Goal: Task Accomplishment & Management: Use online tool/utility

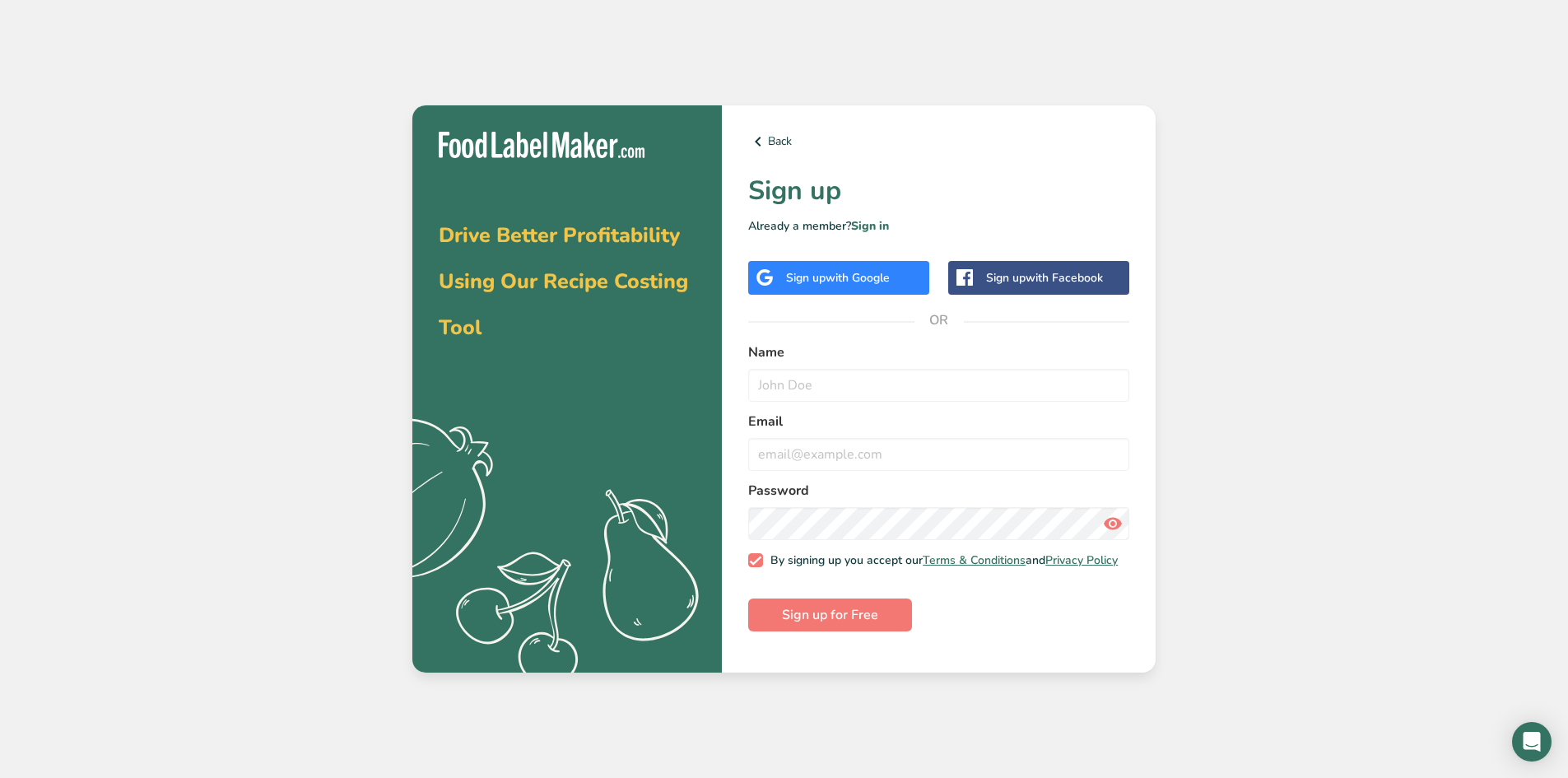
click at [1056, 290] on div "Sign up with Facebook" at bounding box center [1038, 278] width 181 height 34
click at [1001, 286] on div "Sign up with Facebook" at bounding box center [1038, 278] width 181 height 34
click at [1253, 437] on div "Drive Better Profitability Using Our Recipe Costing Tool .a{fill:#f5f3ed;} Back…" at bounding box center [784, 389] width 1568 height 778
click at [861, 227] on link "Sign in" at bounding box center [870, 226] width 38 height 16
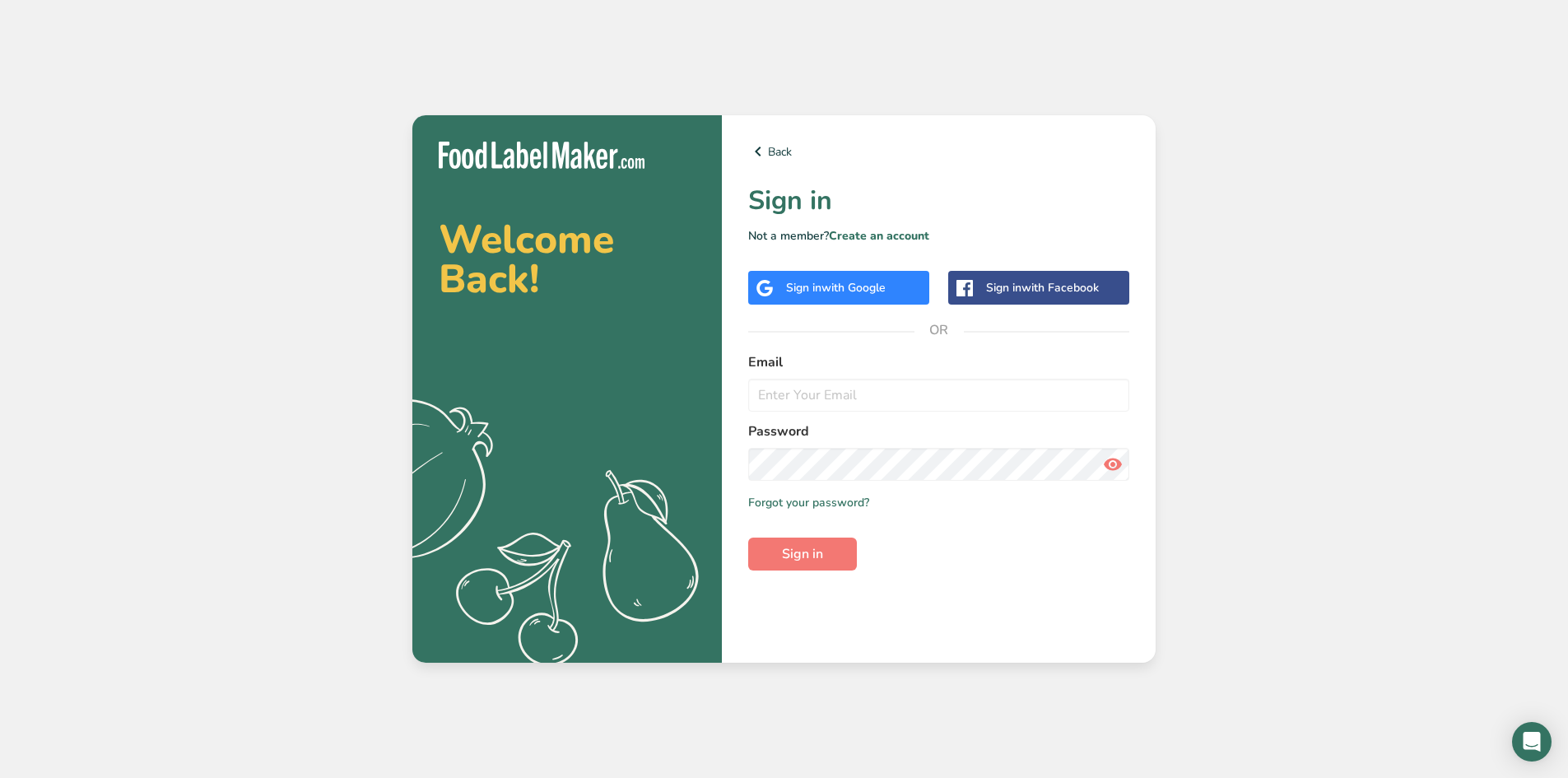
click at [976, 292] on div "Sign in with Facebook" at bounding box center [1038, 288] width 181 height 34
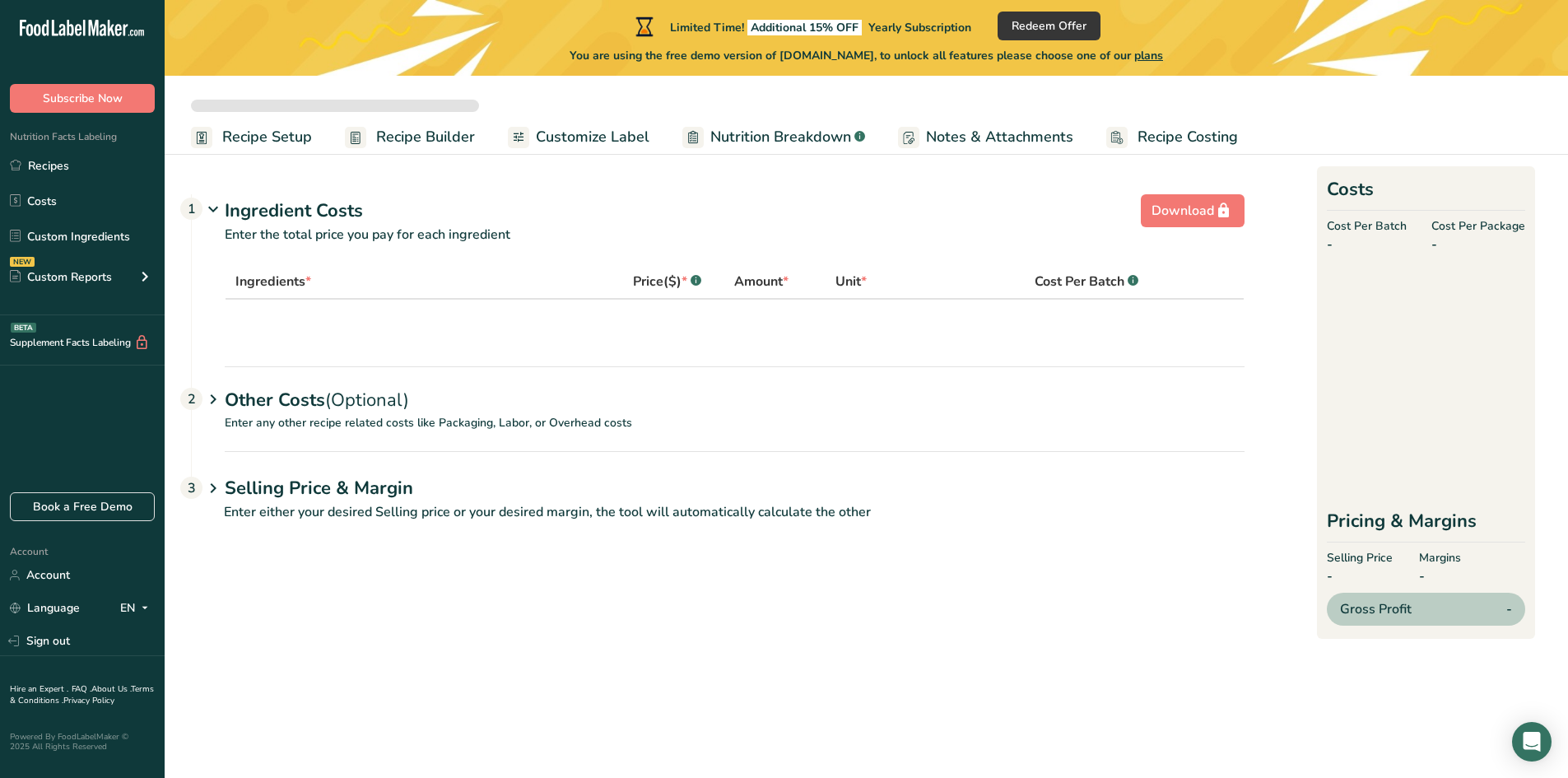
select select "5"
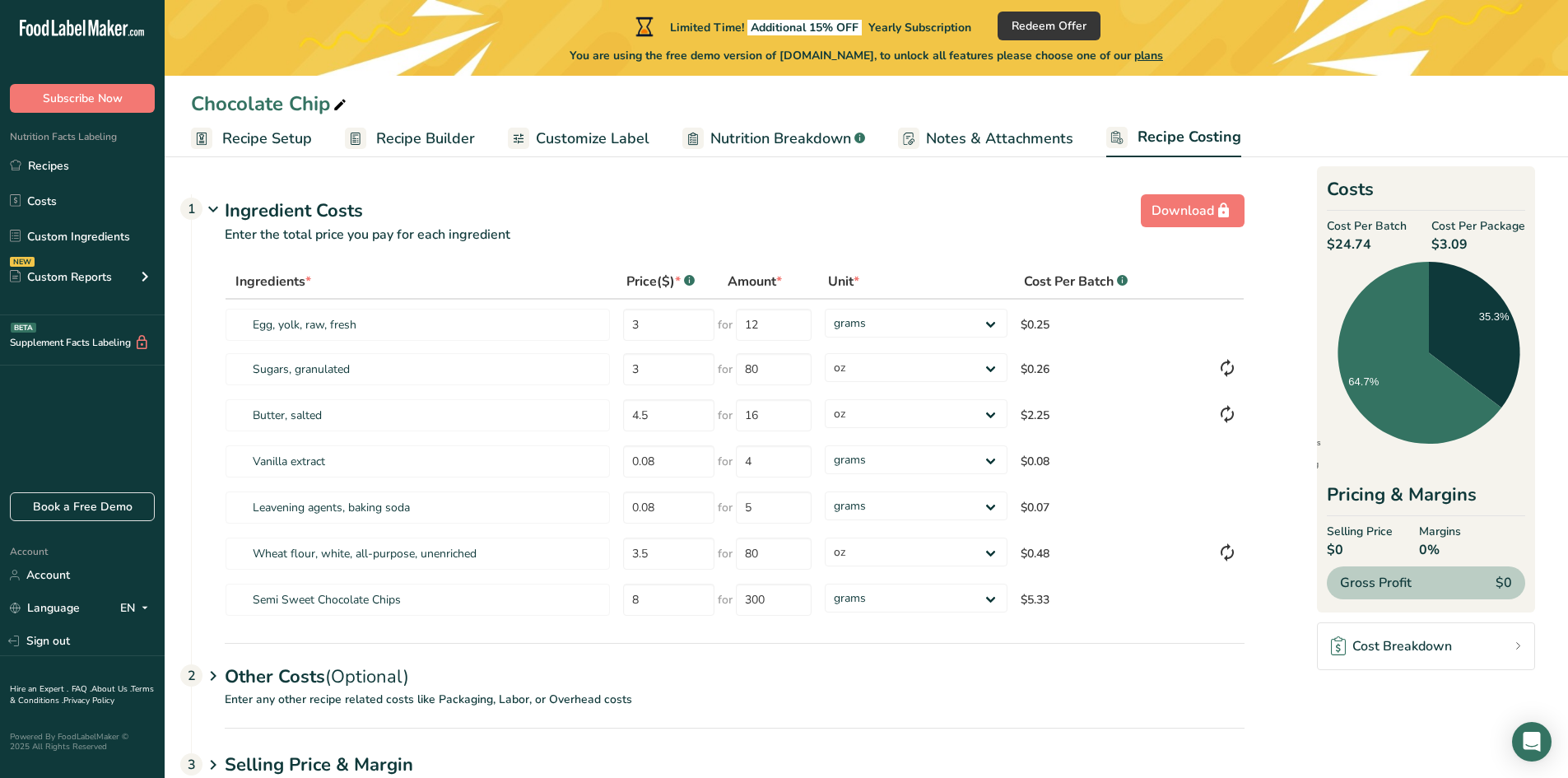
click at [276, 143] on span "Recipe Setup" at bounding box center [266, 139] width 90 height 22
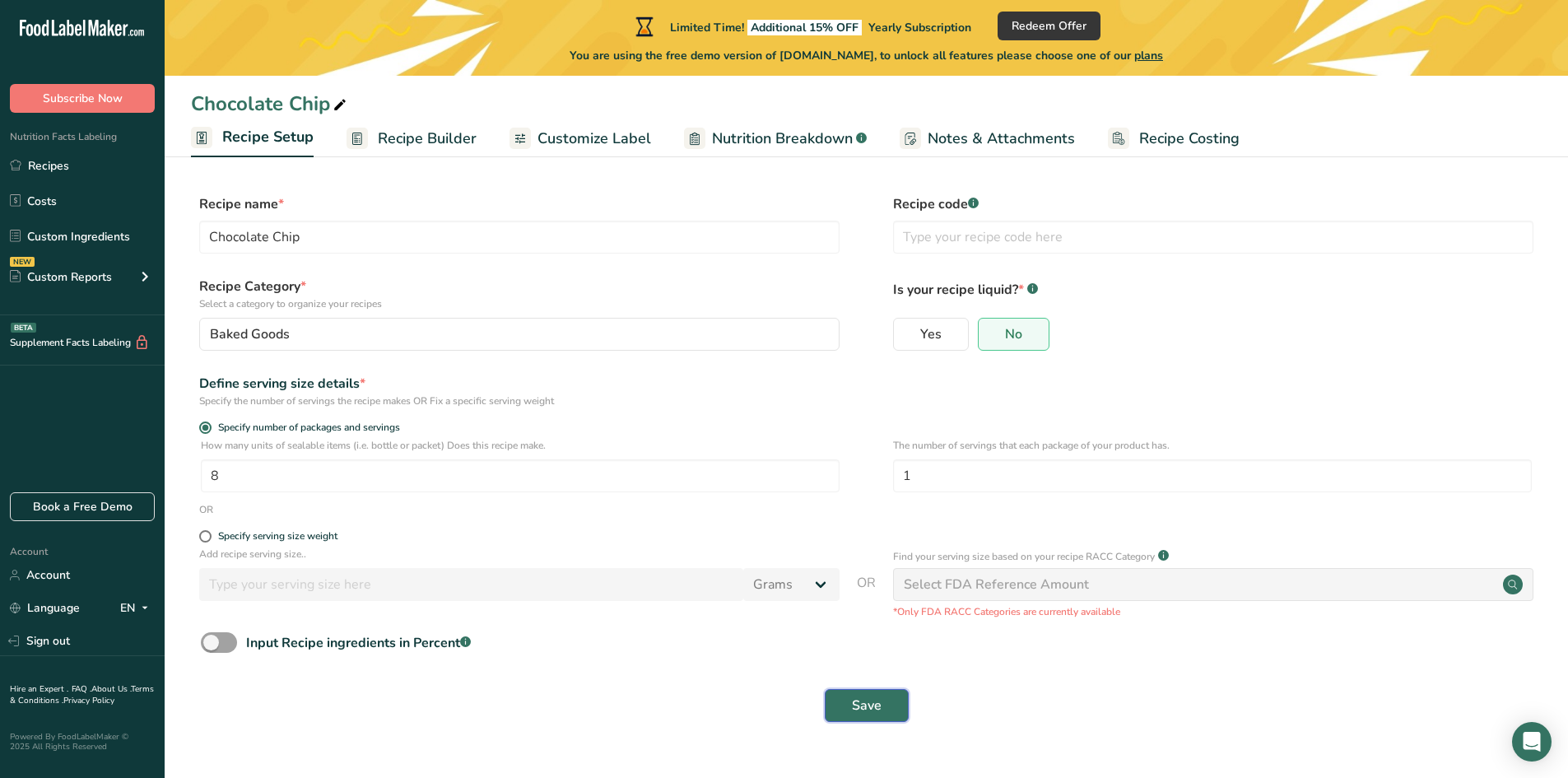
click at [865, 707] on span "Save" at bounding box center [867, 706] width 30 height 20
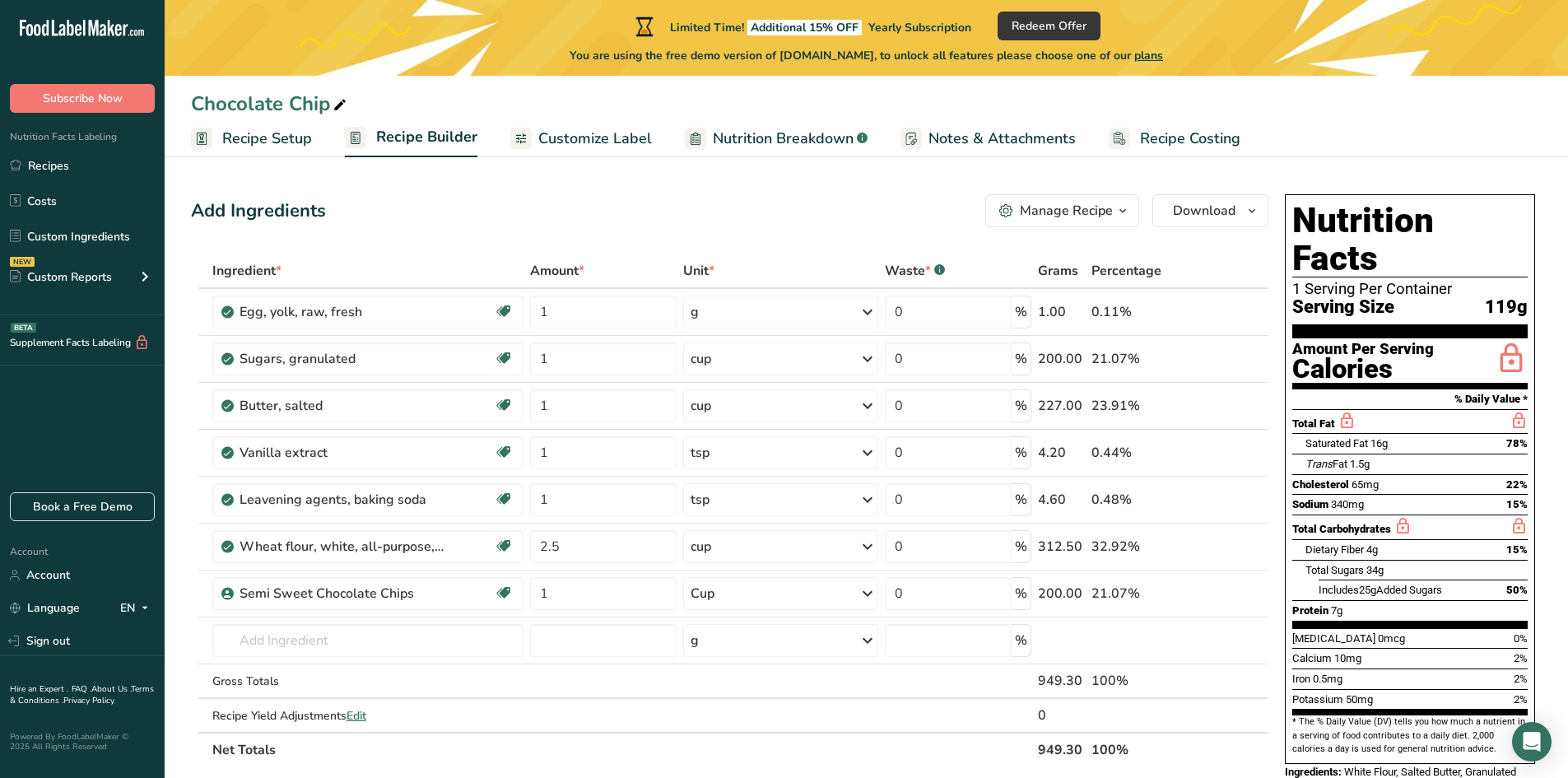
click at [602, 147] on span "Customize Label" at bounding box center [595, 139] width 114 height 22
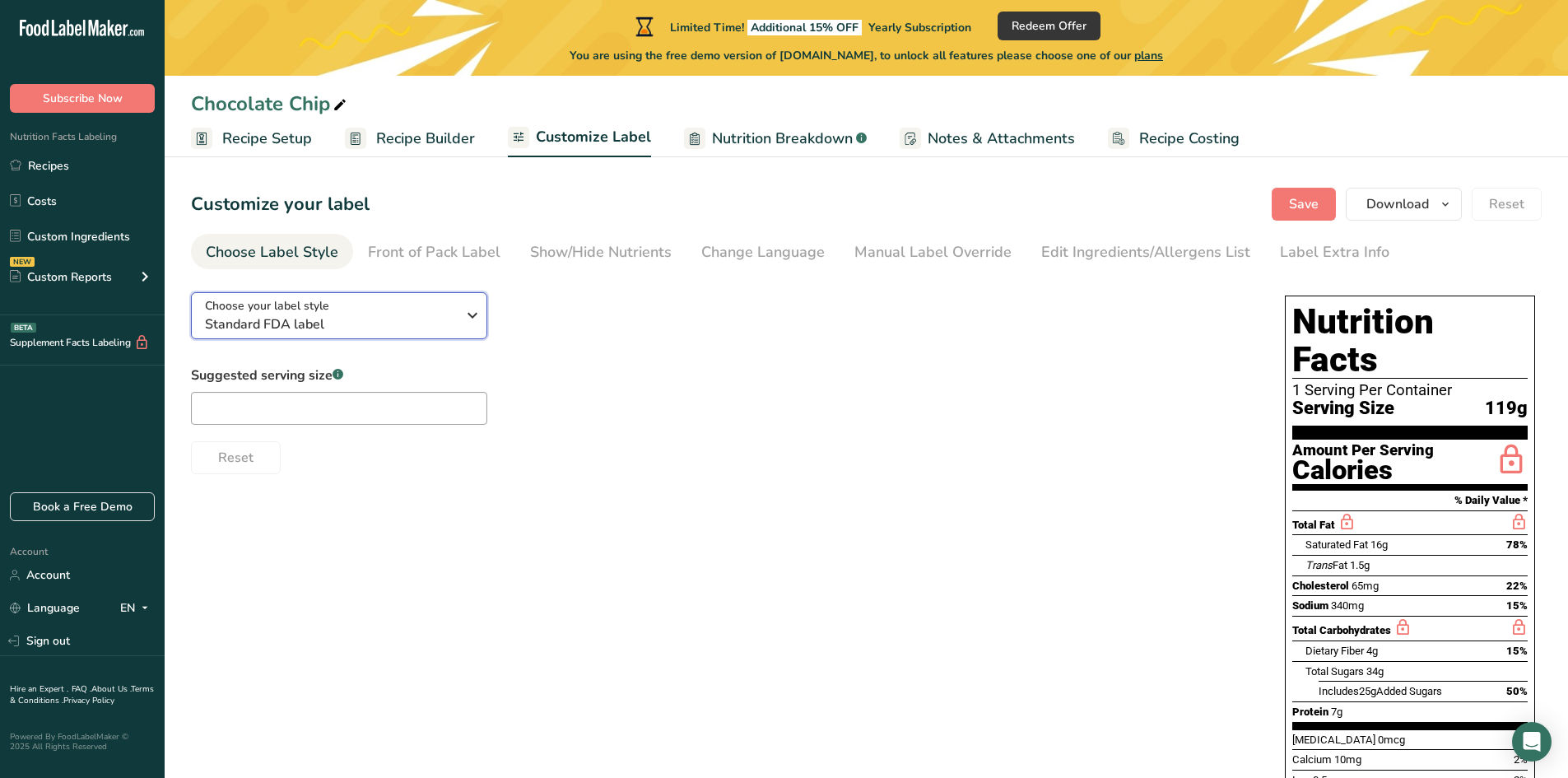
click at [469, 319] on icon "button" at bounding box center [472, 315] width 20 height 30
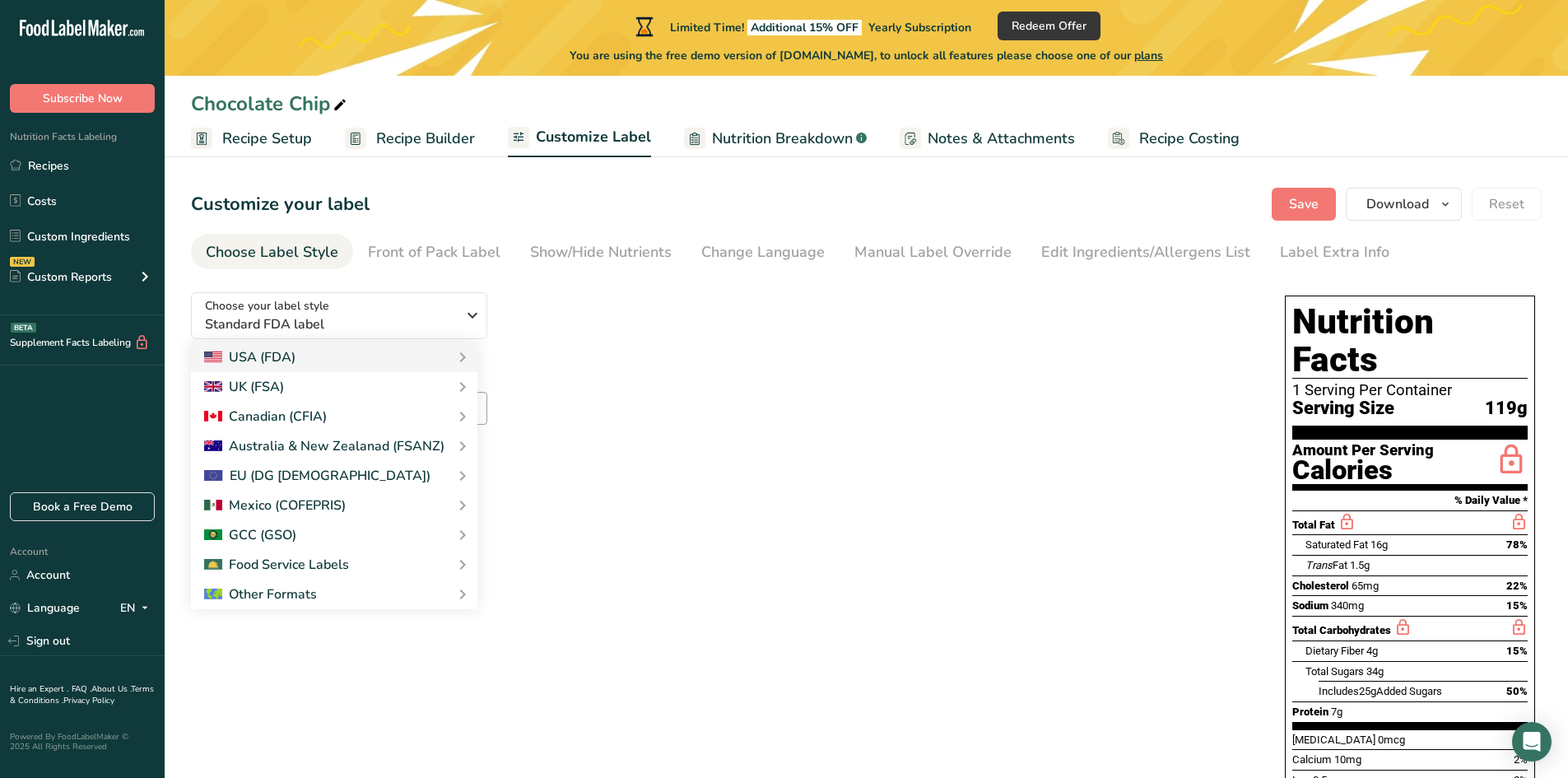
click at [796, 135] on span "Nutrition Breakdown" at bounding box center [782, 139] width 141 height 22
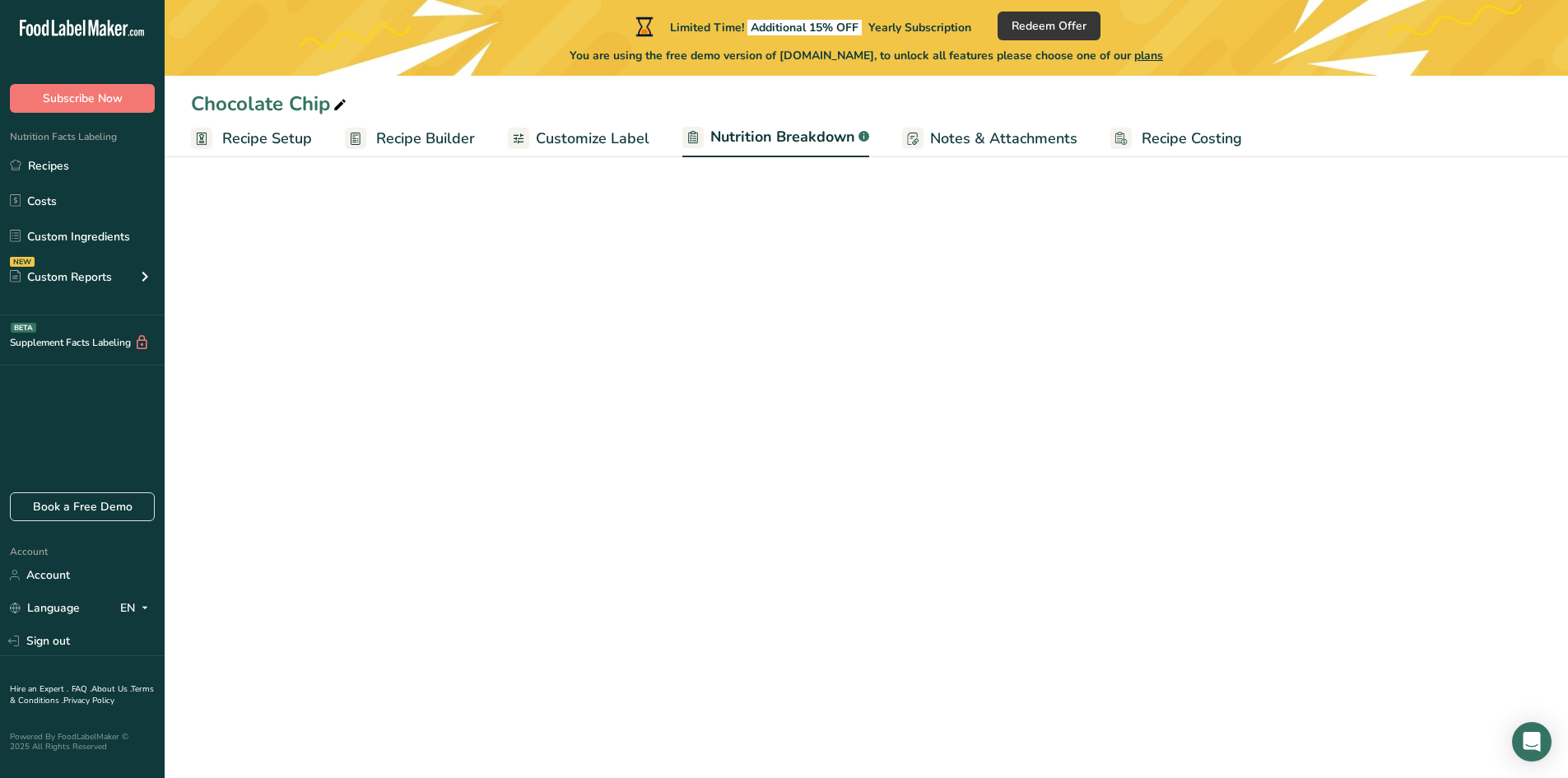
select select "Calories"
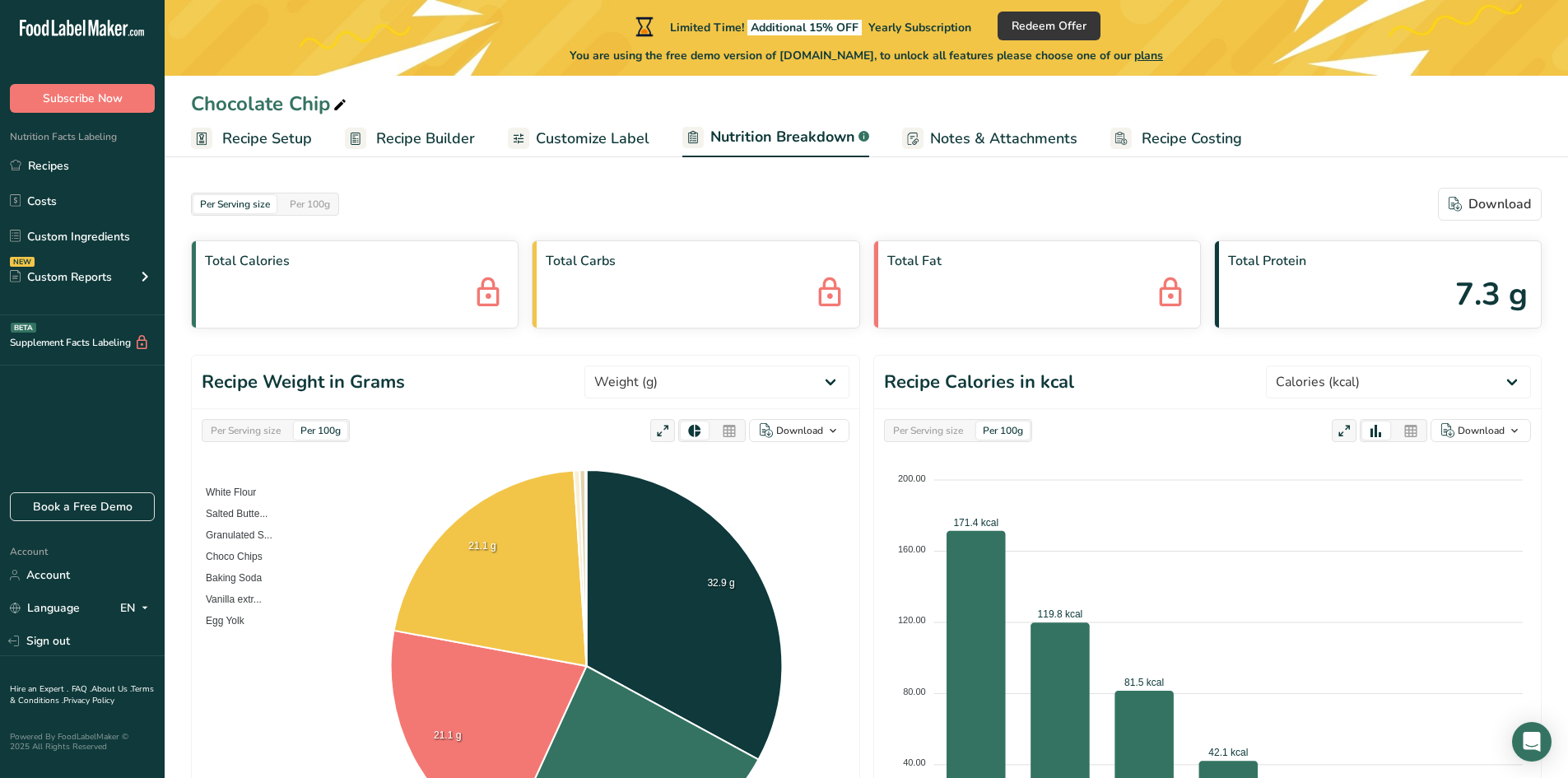
click at [969, 148] on span "Notes & Attachments" at bounding box center [1004, 139] width 147 height 22
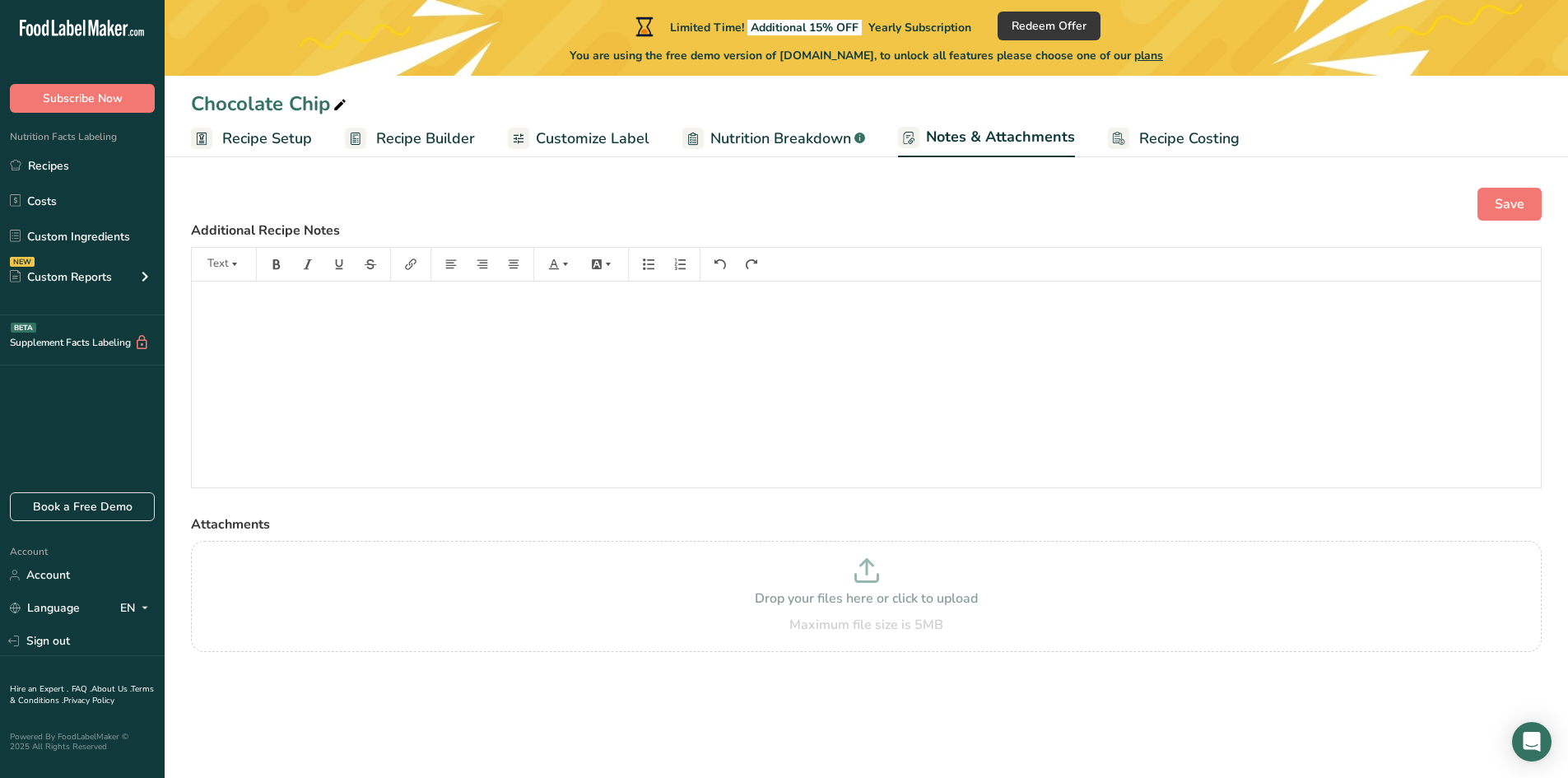
click at [1170, 134] on span "Recipe Costing" at bounding box center [1189, 139] width 100 height 22
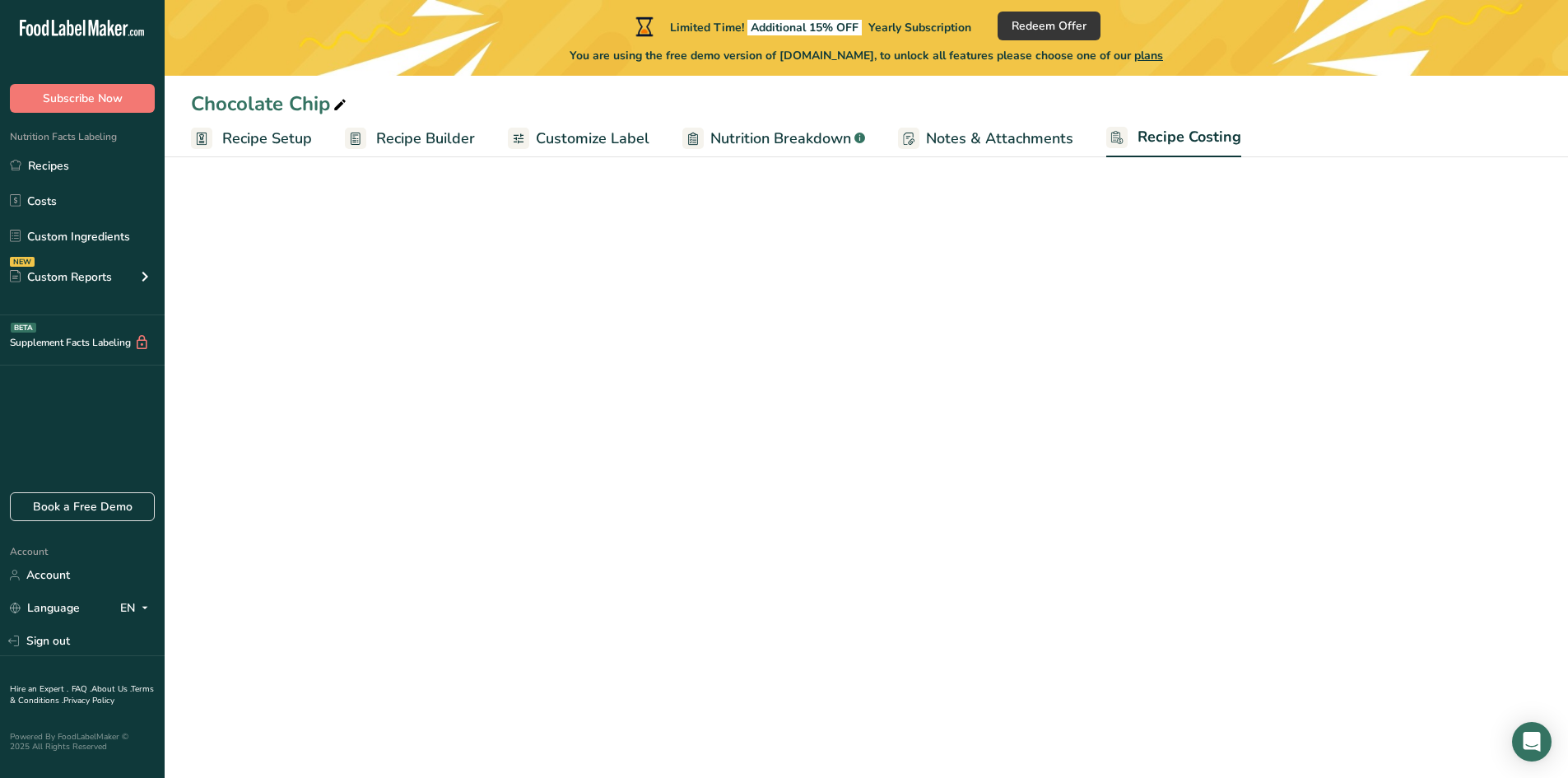
select select "5"
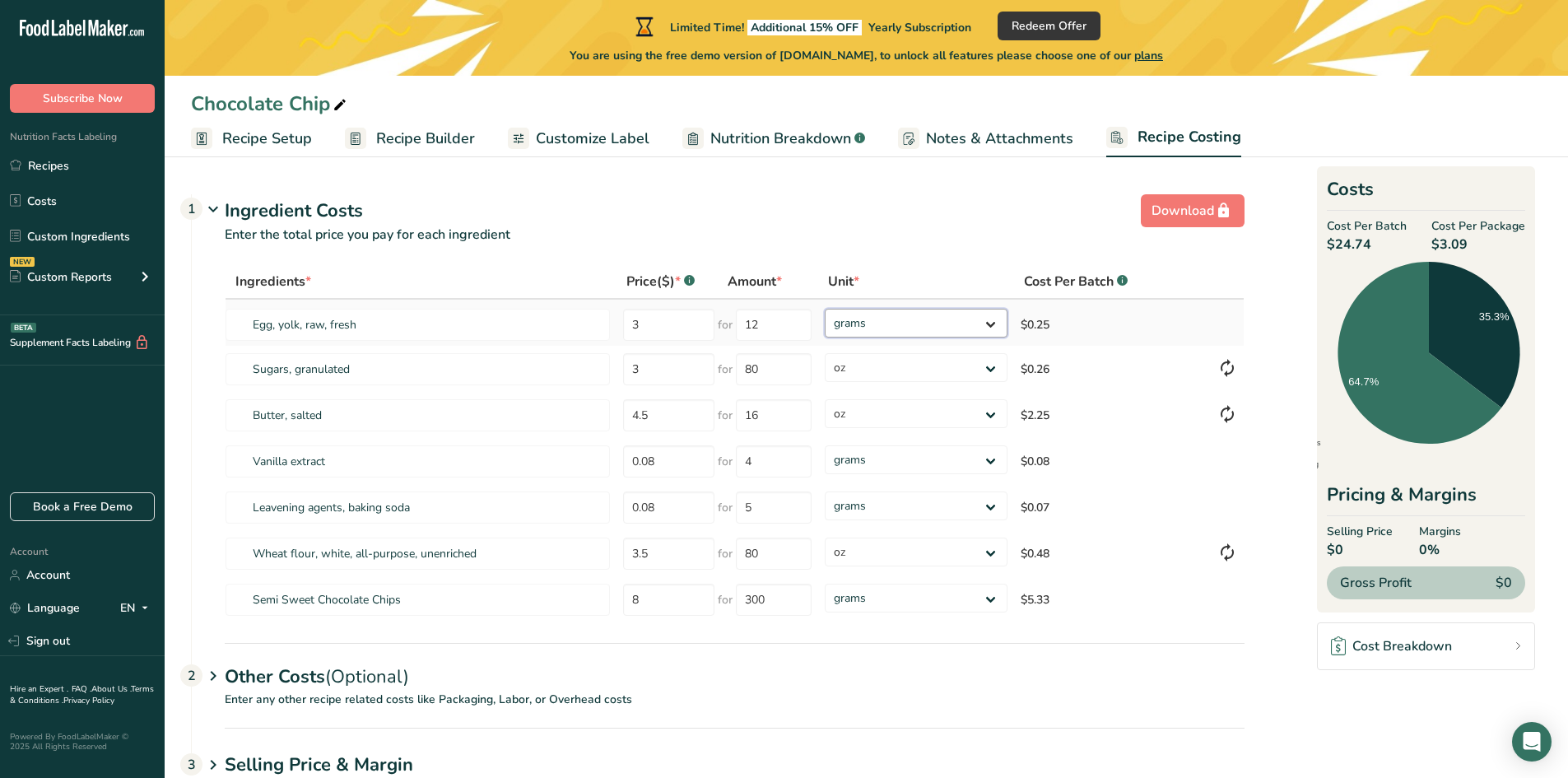
click at [986, 327] on select "grams kg mg mcg lb oz" at bounding box center [916, 323] width 183 height 29
click at [666, 322] on input "3" at bounding box center [668, 325] width 91 height 32
type input "1"
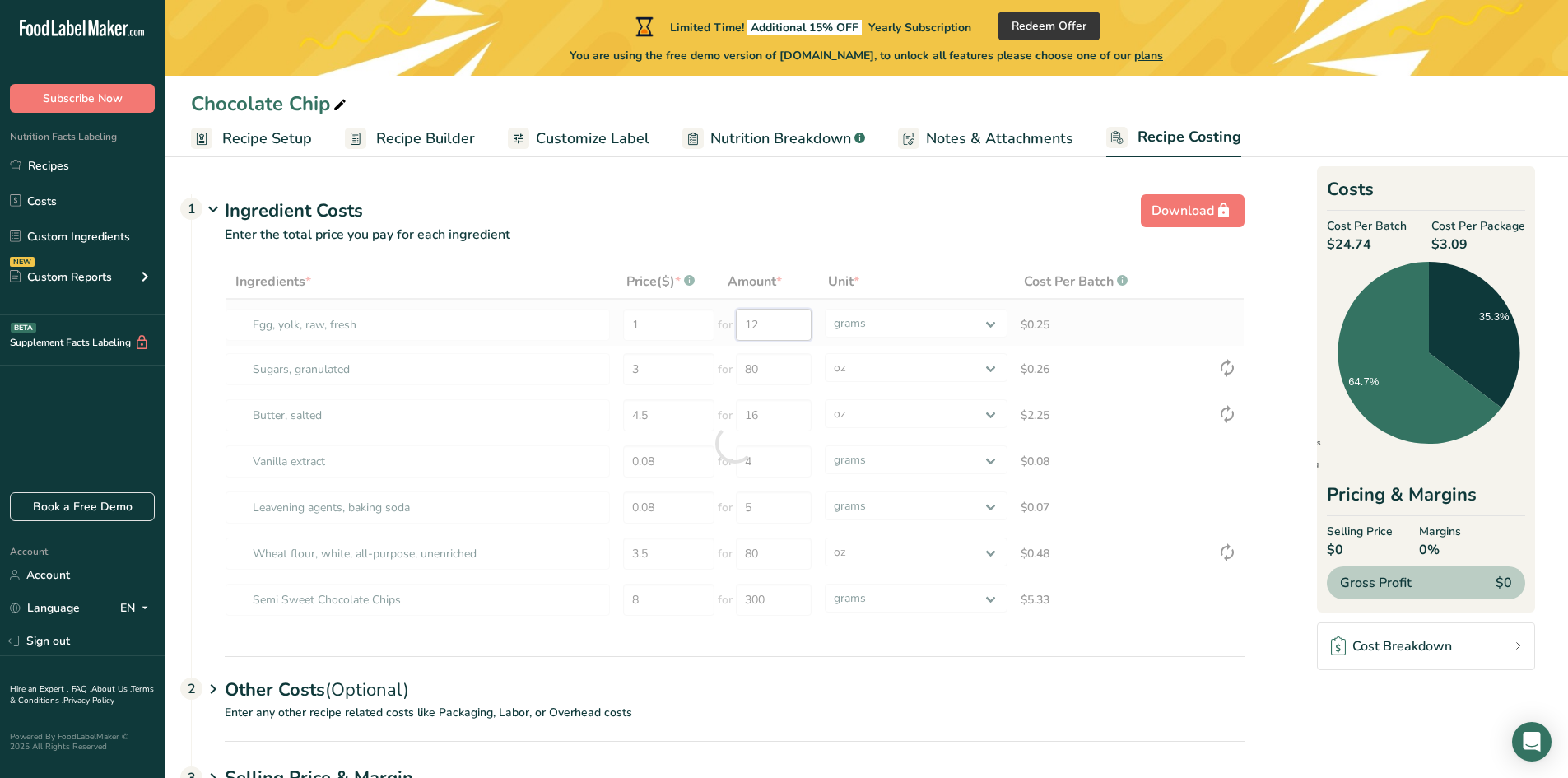
click at [779, 333] on div "Ingredients * Price($) * .a-a{fill:#347362;}.b-a{fill:#fff;} Amount * Unit * Co…" at bounding box center [735, 443] width 1020 height 358
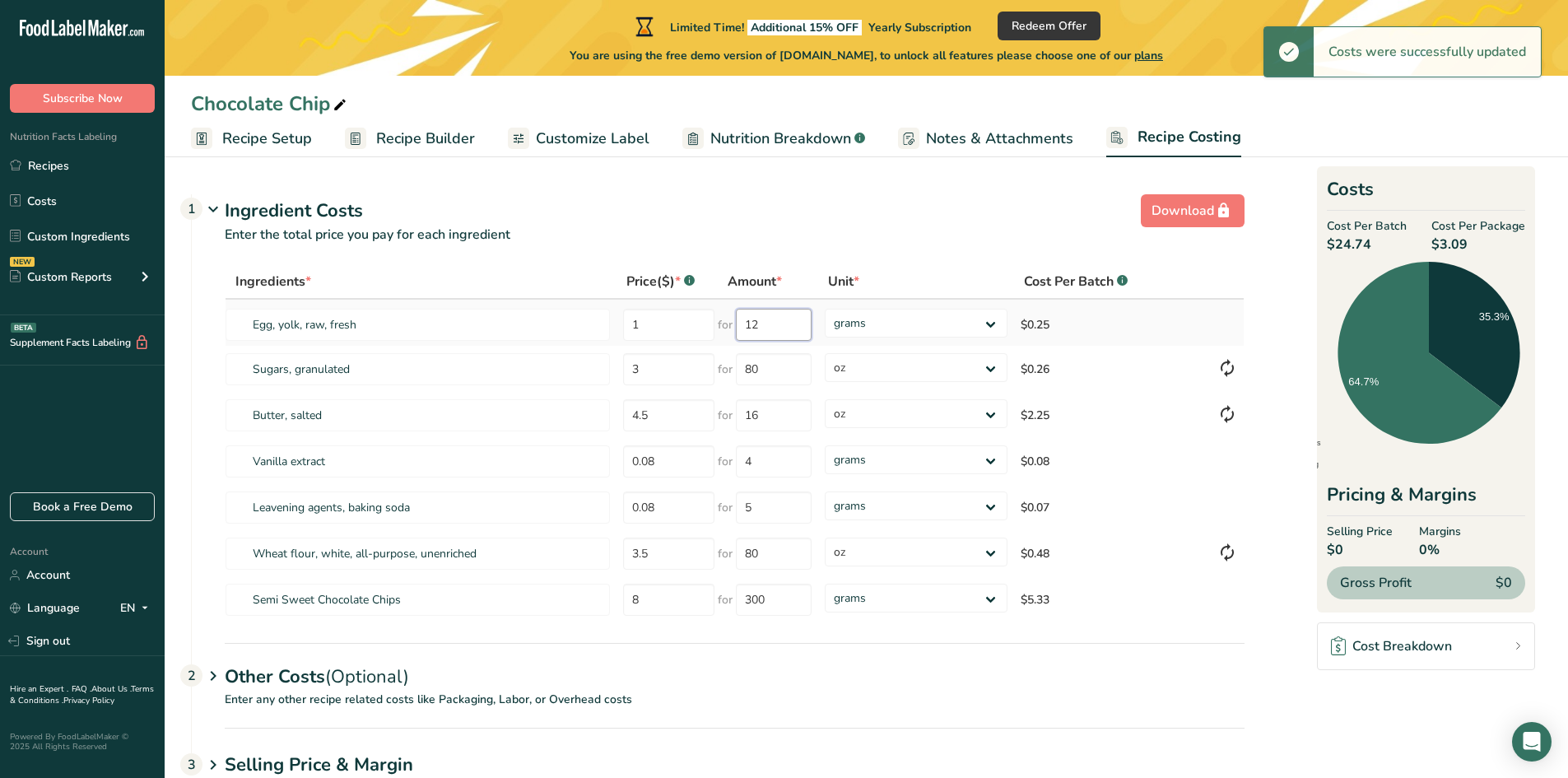
click at [783, 325] on input "12" at bounding box center [773, 325] width 75 height 32
type input "1"
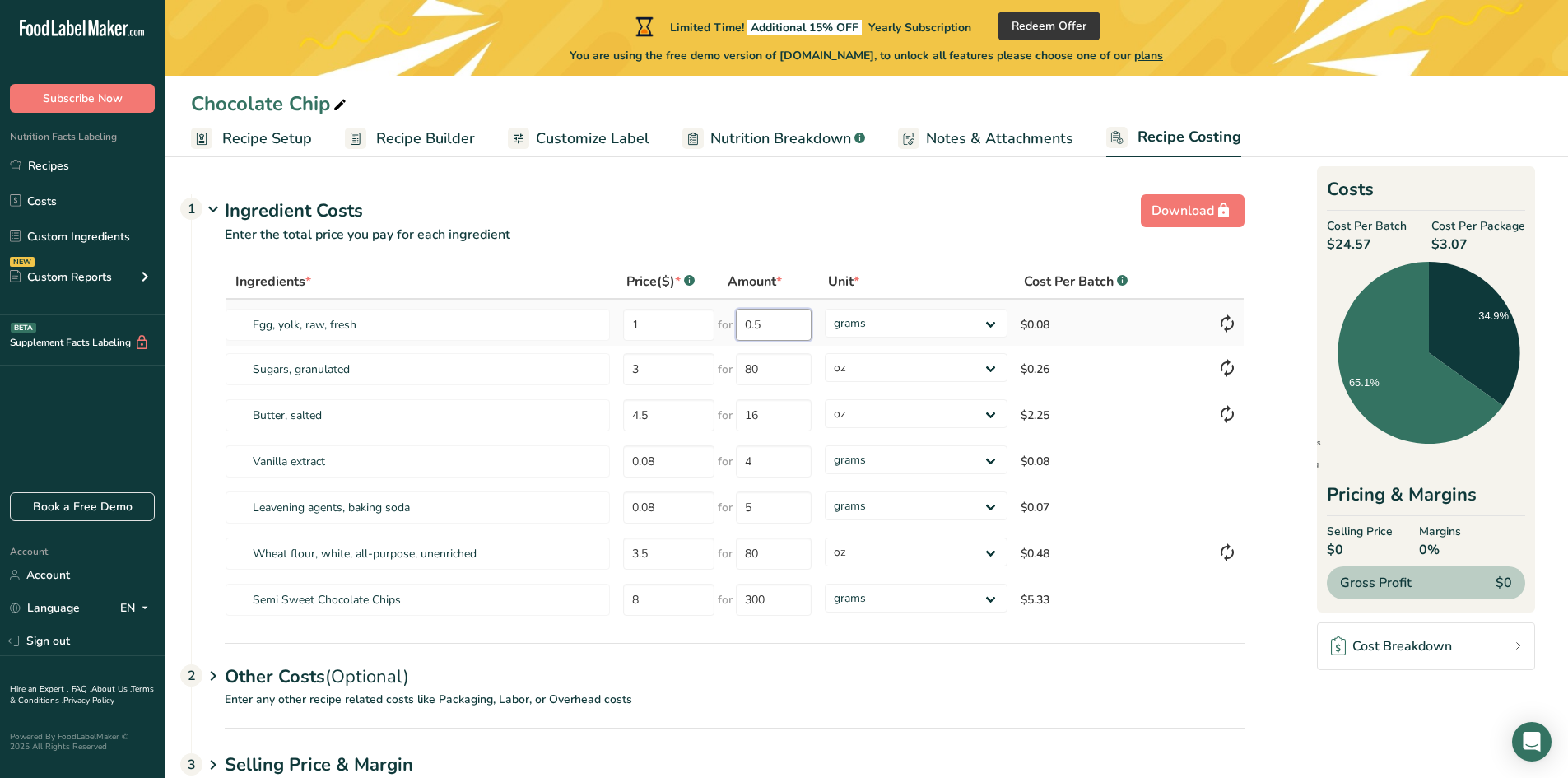
type input "0"
type input "1"
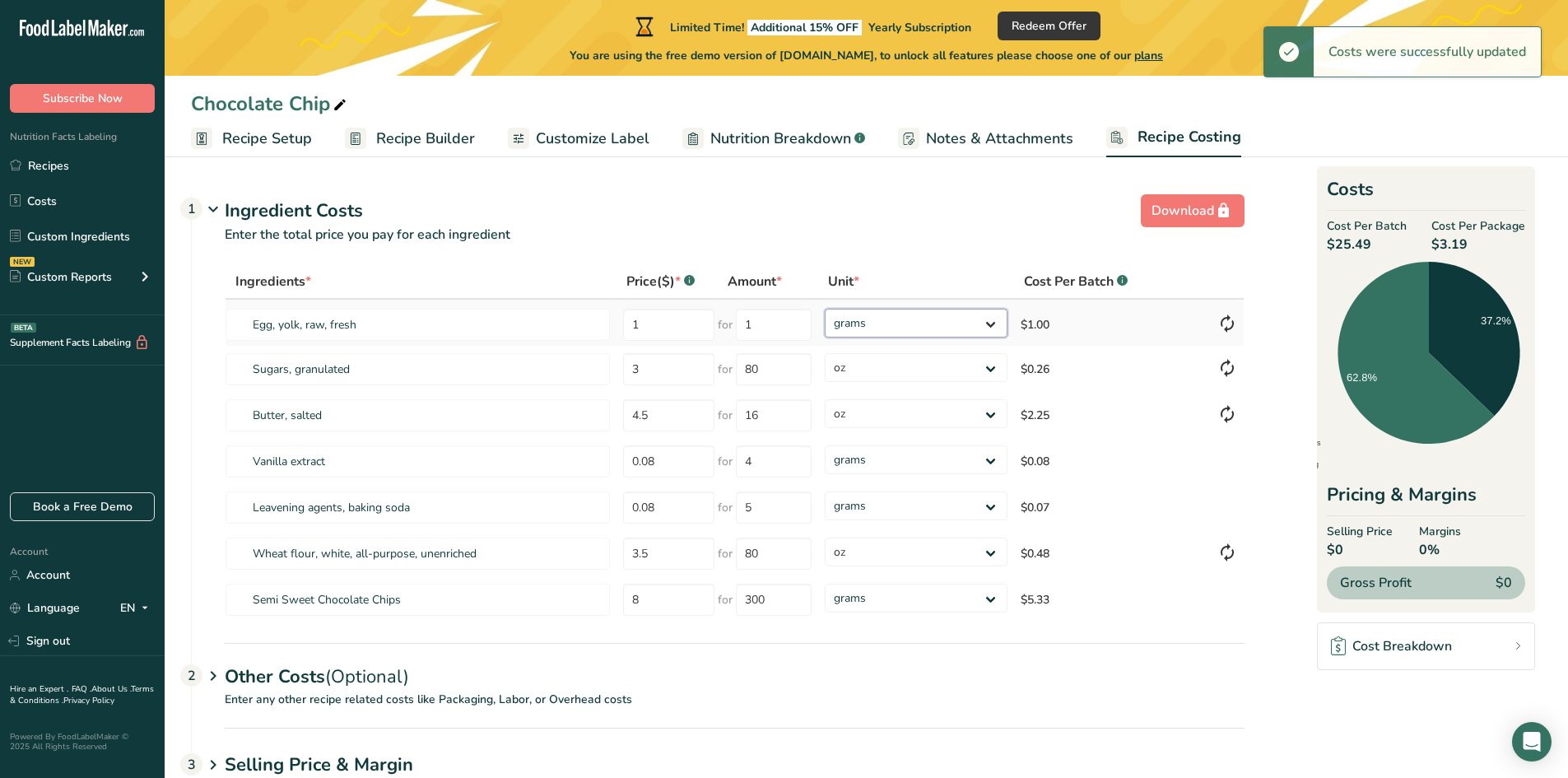
click at [987, 324] on select "grams kg mg mcg lb oz" at bounding box center [916, 323] width 183 height 29
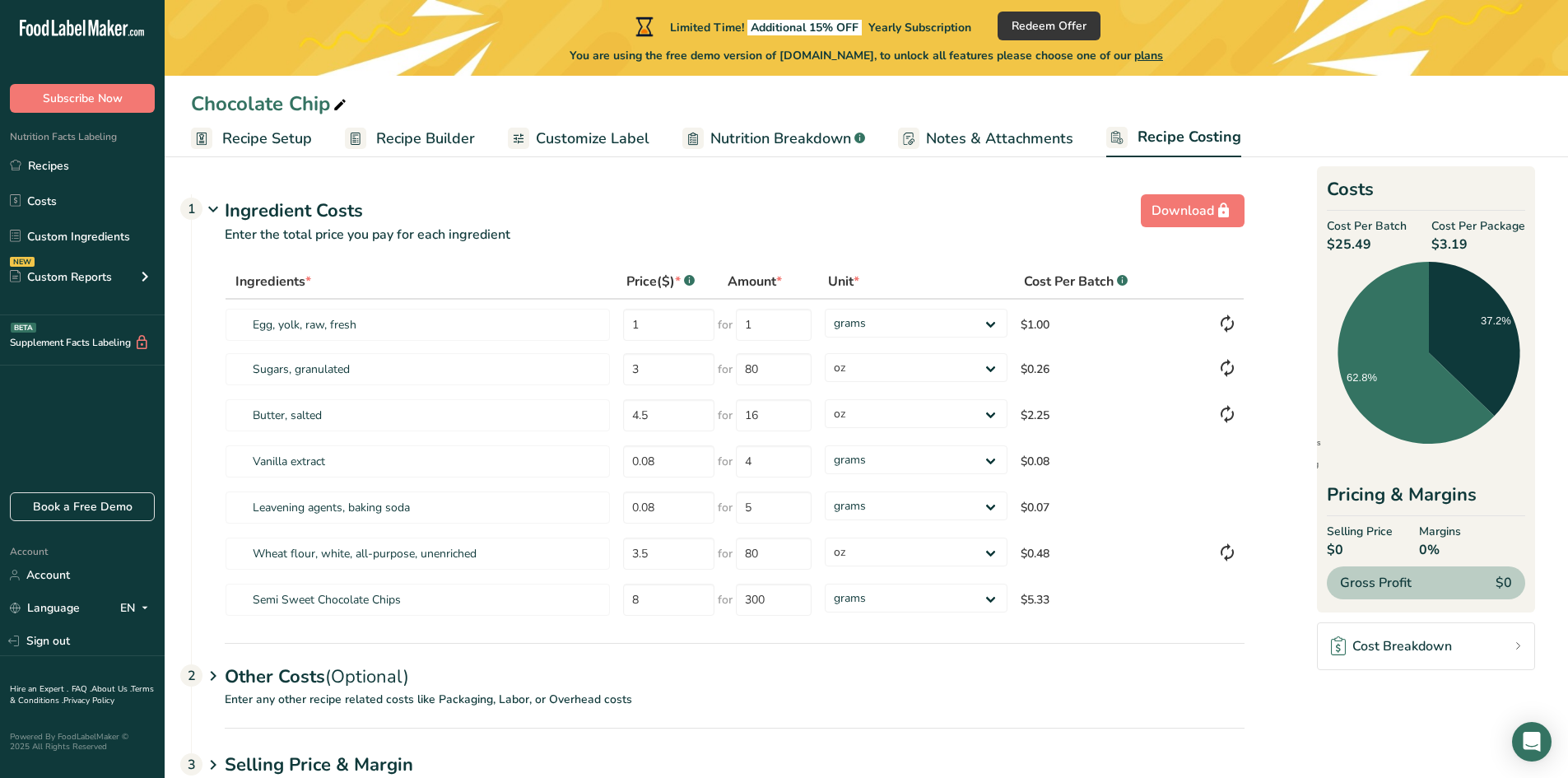
click at [1191, 661] on div "Other Costs (Optional) 2" at bounding box center [735, 666] width 1020 height 48
click at [692, 375] on input "3" at bounding box center [668, 369] width 91 height 32
click at [782, 373] on input "80" at bounding box center [773, 369] width 75 height 32
type input "8"
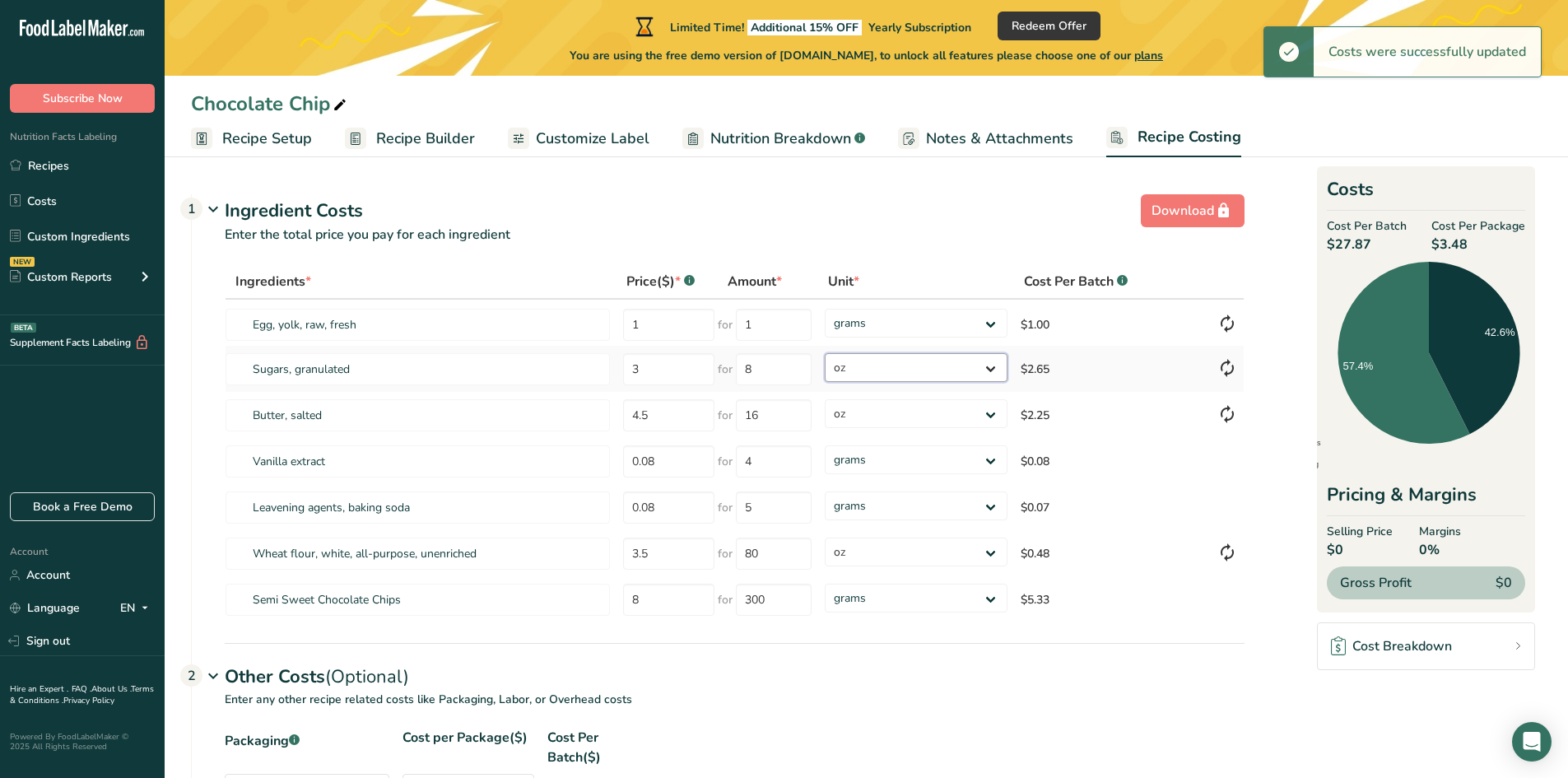
click at [1000, 372] on select "grams kg mg mcg lb oz" at bounding box center [916, 367] width 183 height 29
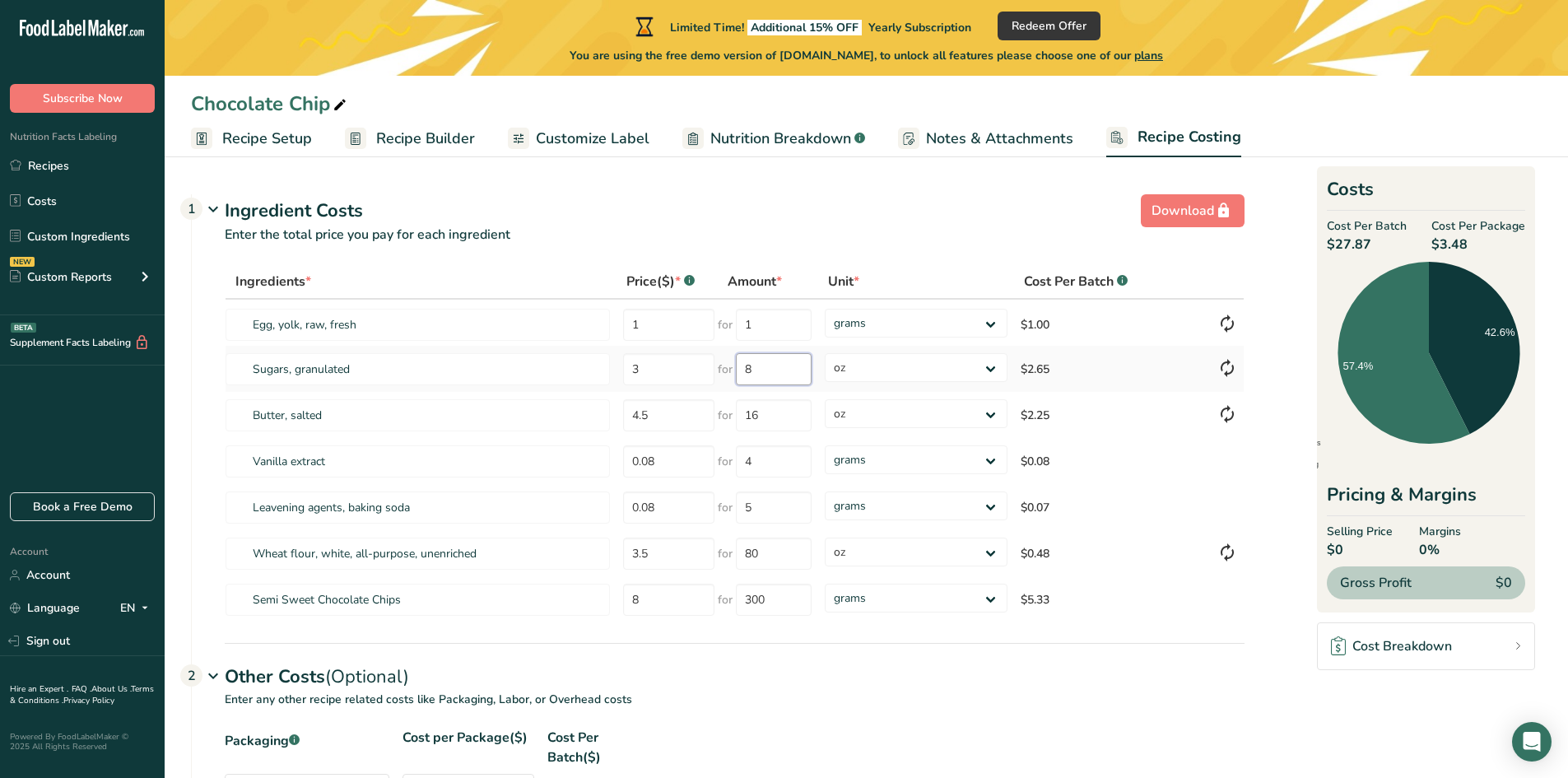
click at [790, 373] on input "8" at bounding box center [773, 369] width 75 height 32
type input "0.5"
click at [906, 363] on div "Ingredients * Price($) * .a-a{fill:#347362;}.b-a{fill:#fff;} Amount * Unit * Co…" at bounding box center [735, 443] width 1020 height 358
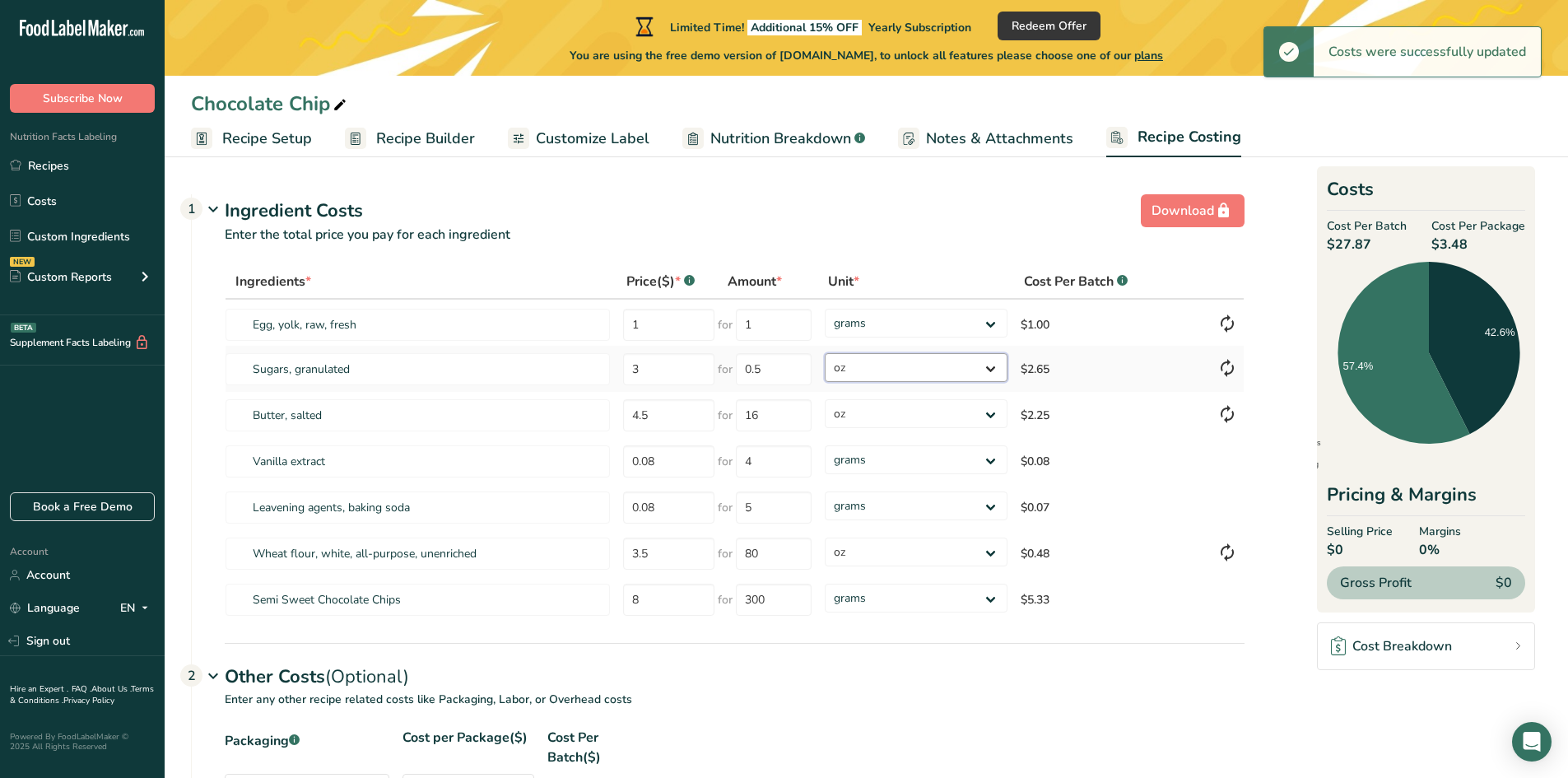
select select "12"
drag, startPoint x: 906, startPoint y: 363, endPoint x: 905, endPoint y: 378, distance: 15.0
click at [825, 353] on select "grams kg mg mcg lb oz" at bounding box center [916, 367] width 183 height 29
type input "1"
select select "12"
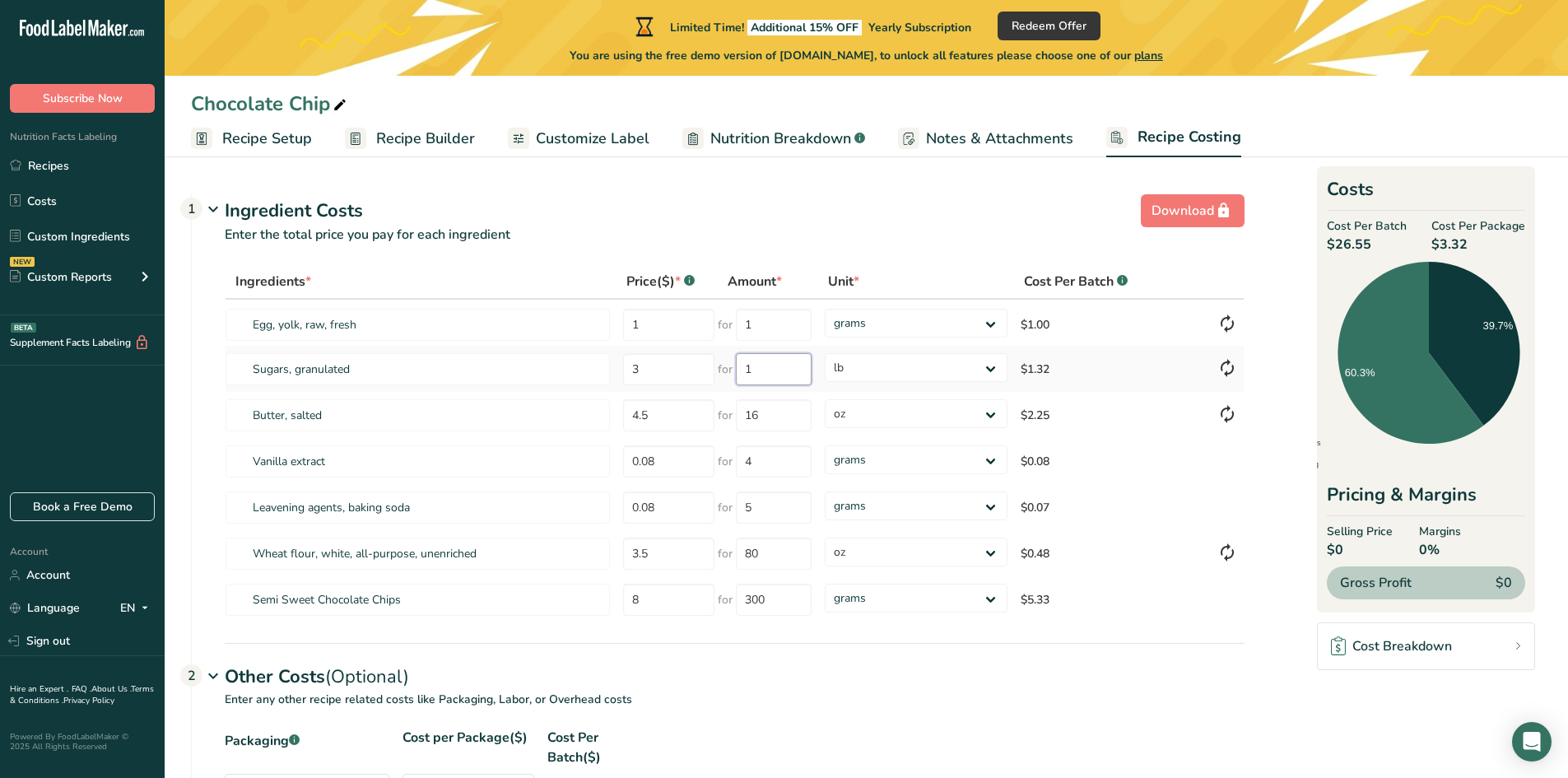
click at [782, 375] on input "1" at bounding box center [773, 369] width 75 height 32
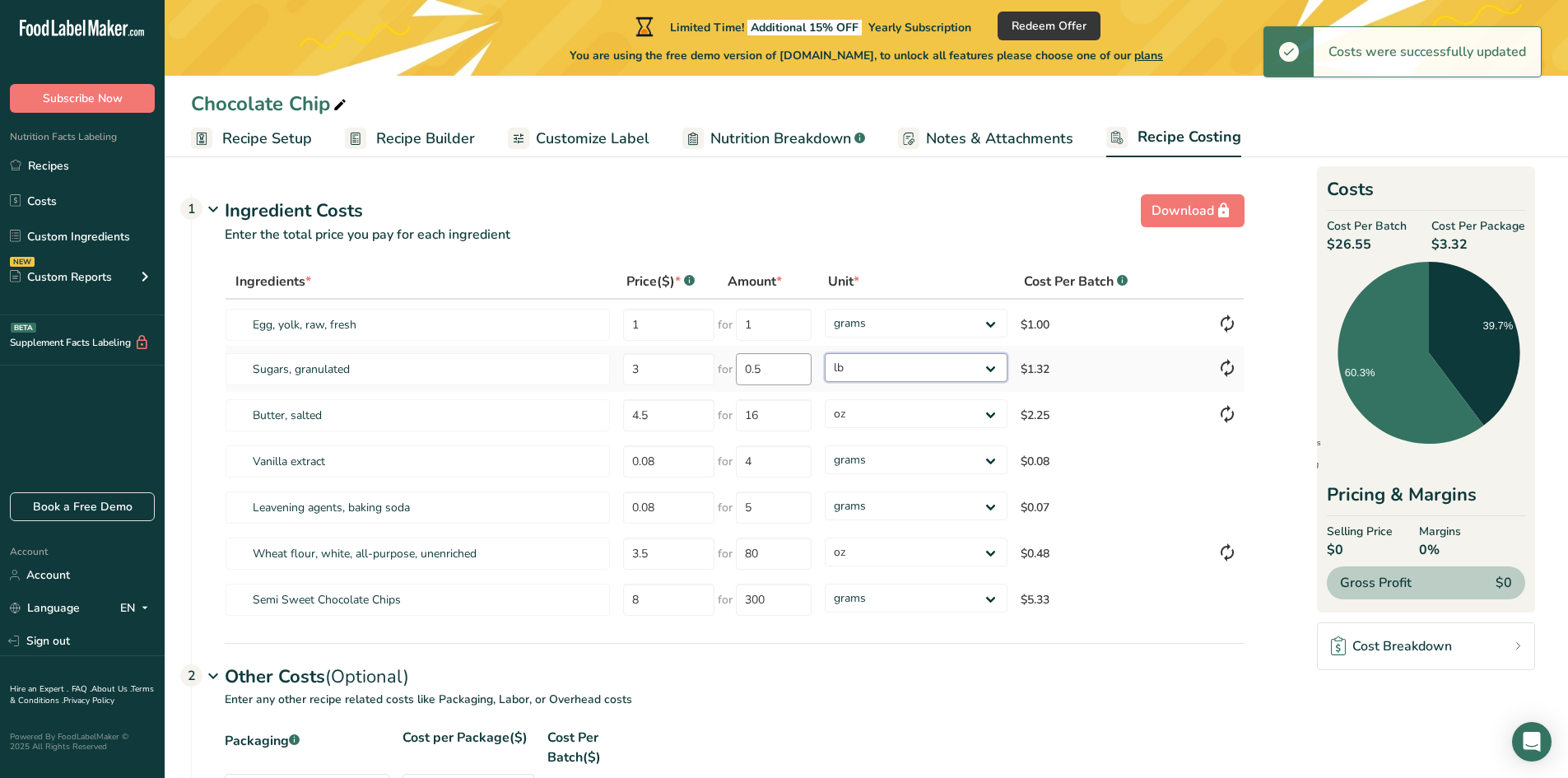
type input "1"
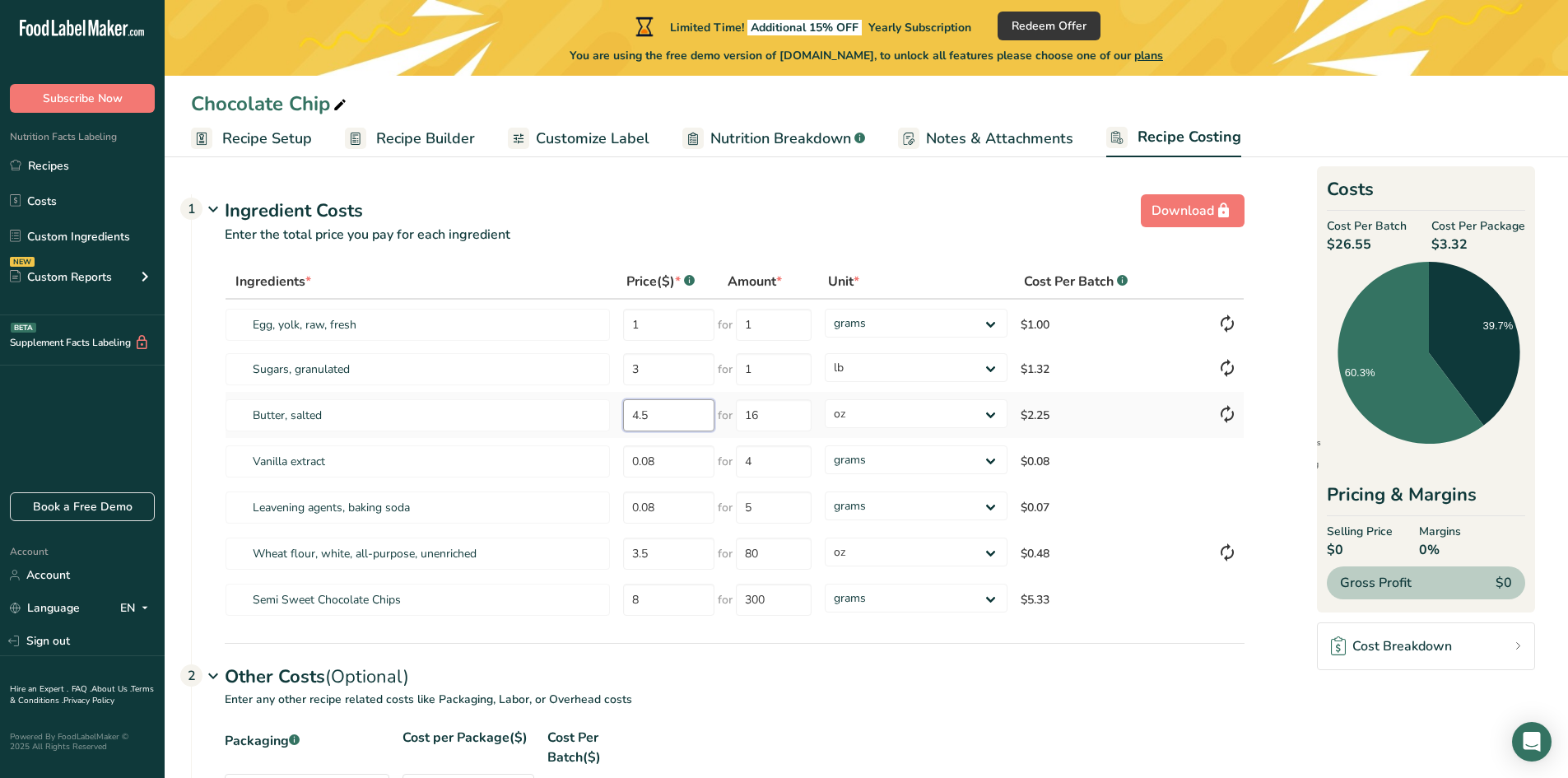
click at [685, 411] on input "4.5" at bounding box center [668, 415] width 91 height 32
click at [782, 413] on input "16" at bounding box center [773, 415] width 75 height 32
type input "1"
click at [991, 416] on select "grams kg mg mcg lb oz" at bounding box center [916, 413] width 183 height 29
click at [992, 416] on select "grams kg mg mcg lb oz" at bounding box center [916, 413] width 183 height 29
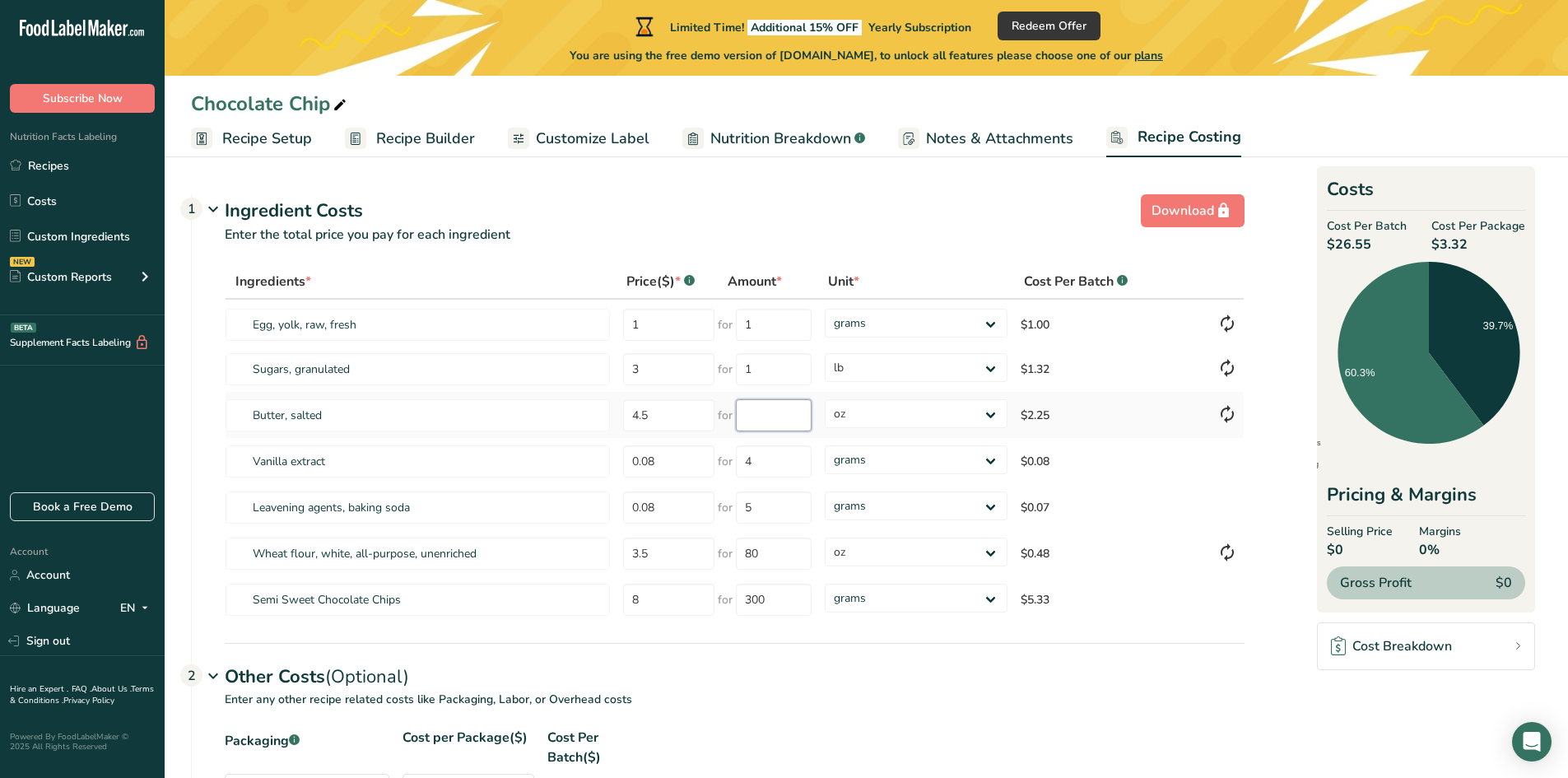
click at [759, 417] on input "number" at bounding box center [773, 415] width 75 height 32
type input "8"
click at [989, 466] on select "grams kg mg mcg lb oz" at bounding box center [916, 459] width 183 height 29
click at [682, 555] on input "3.5" at bounding box center [668, 553] width 91 height 32
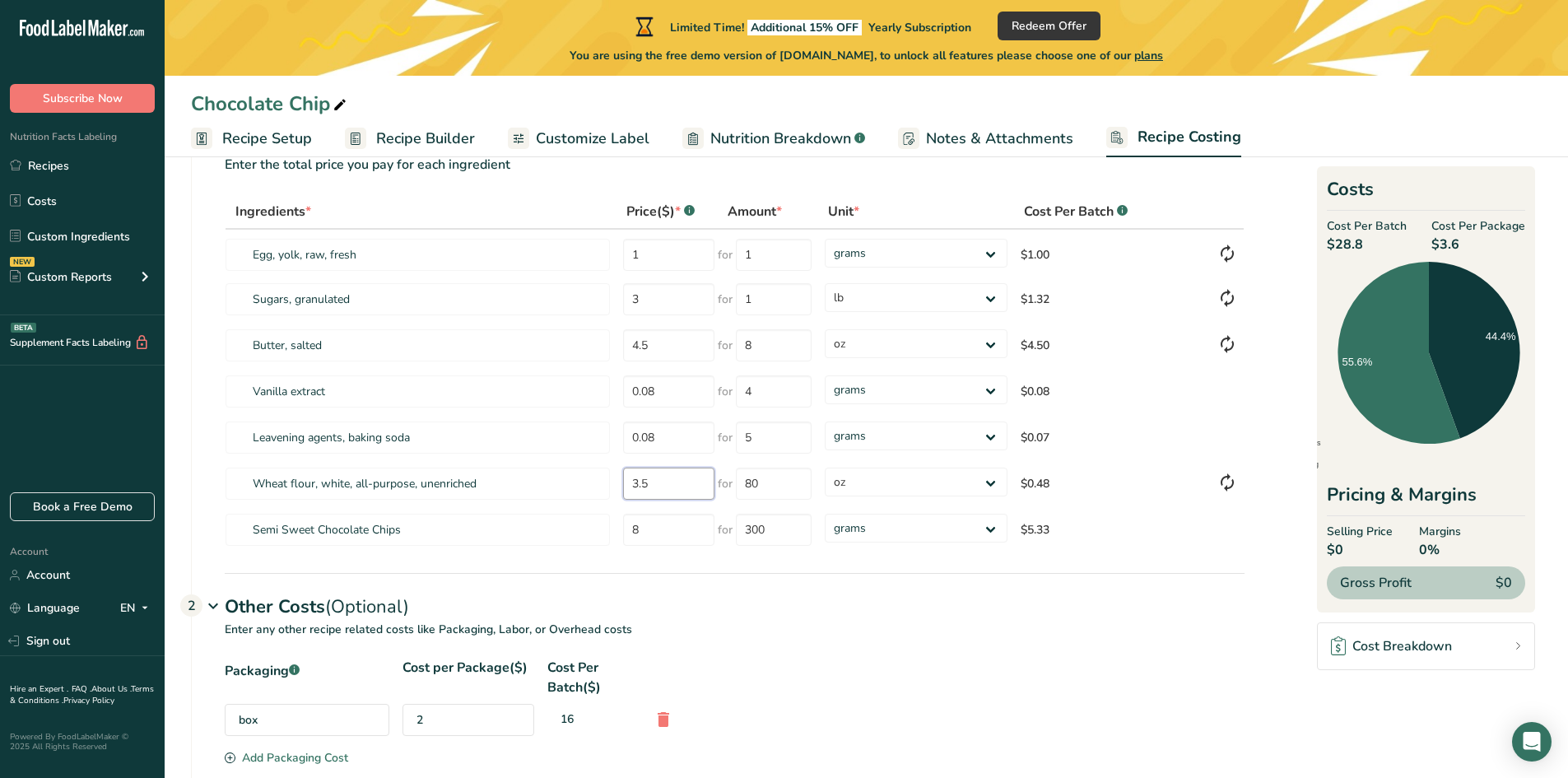
scroll to position [55, 0]
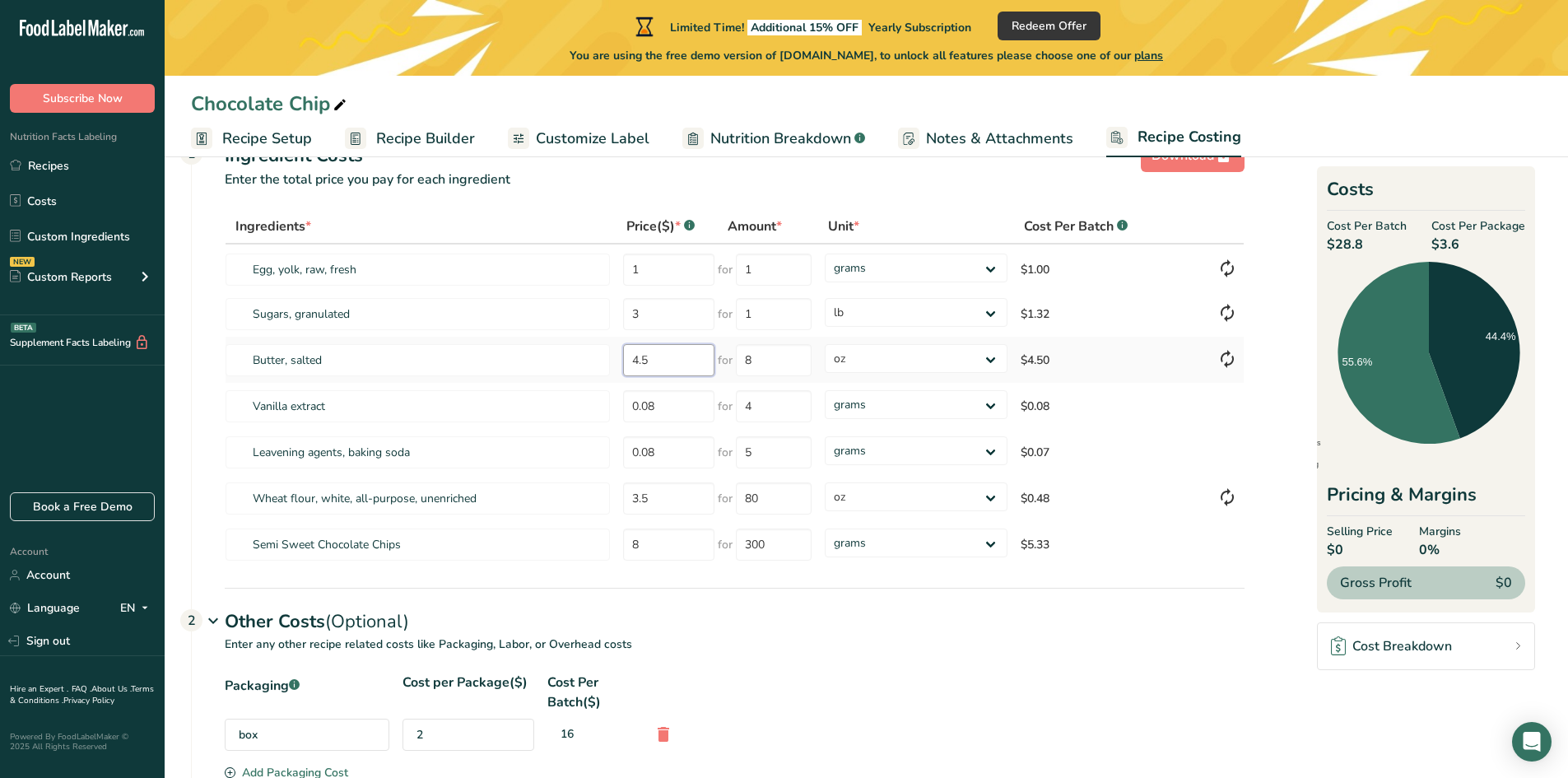
click at [690, 361] on input "4.5" at bounding box center [668, 360] width 91 height 32
click at [670, 320] on input "3" at bounding box center [668, 314] width 91 height 32
click at [676, 321] on input "2.5" at bounding box center [668, 314] width 91 height 32
type input "2"
type input "1"
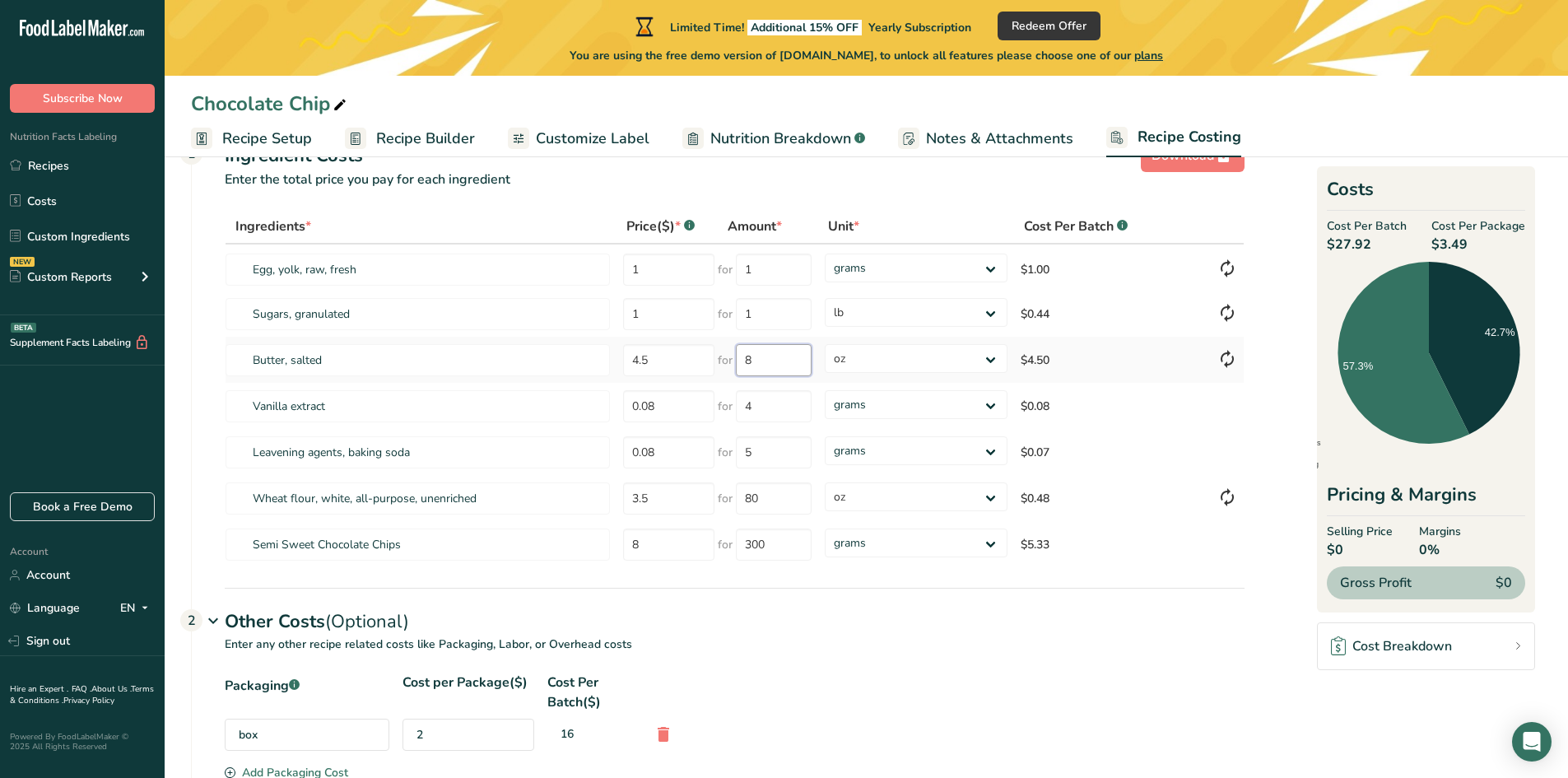
click at [779, 364] on input "8" at bounding box center [773, 360] width 75 height 32
type input "16"
click at [685, 501] on input "3.5" at bounding box center [668, 498] width 91 height 32
type input "3"
type input "0.48"
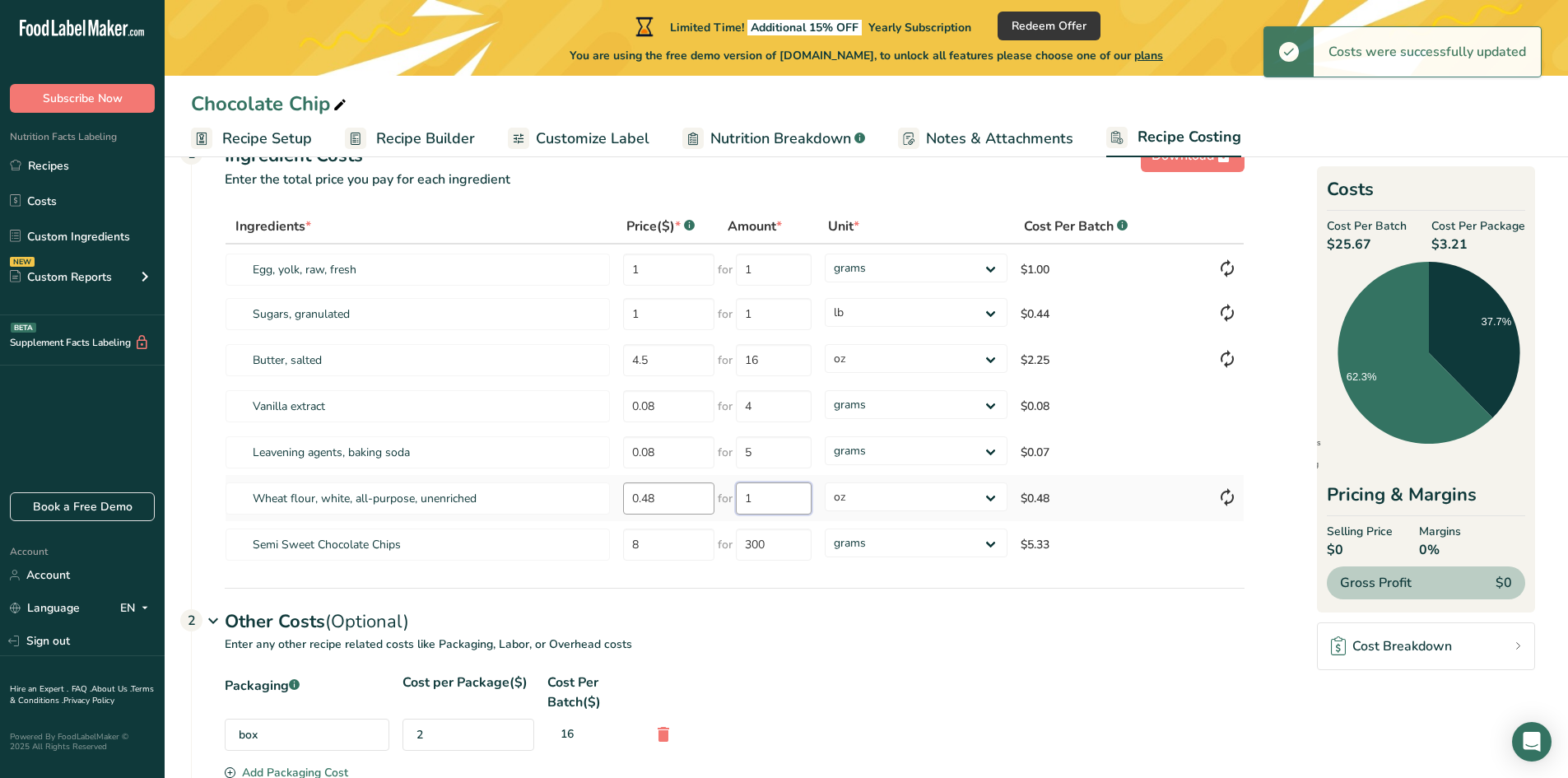
type input "80"
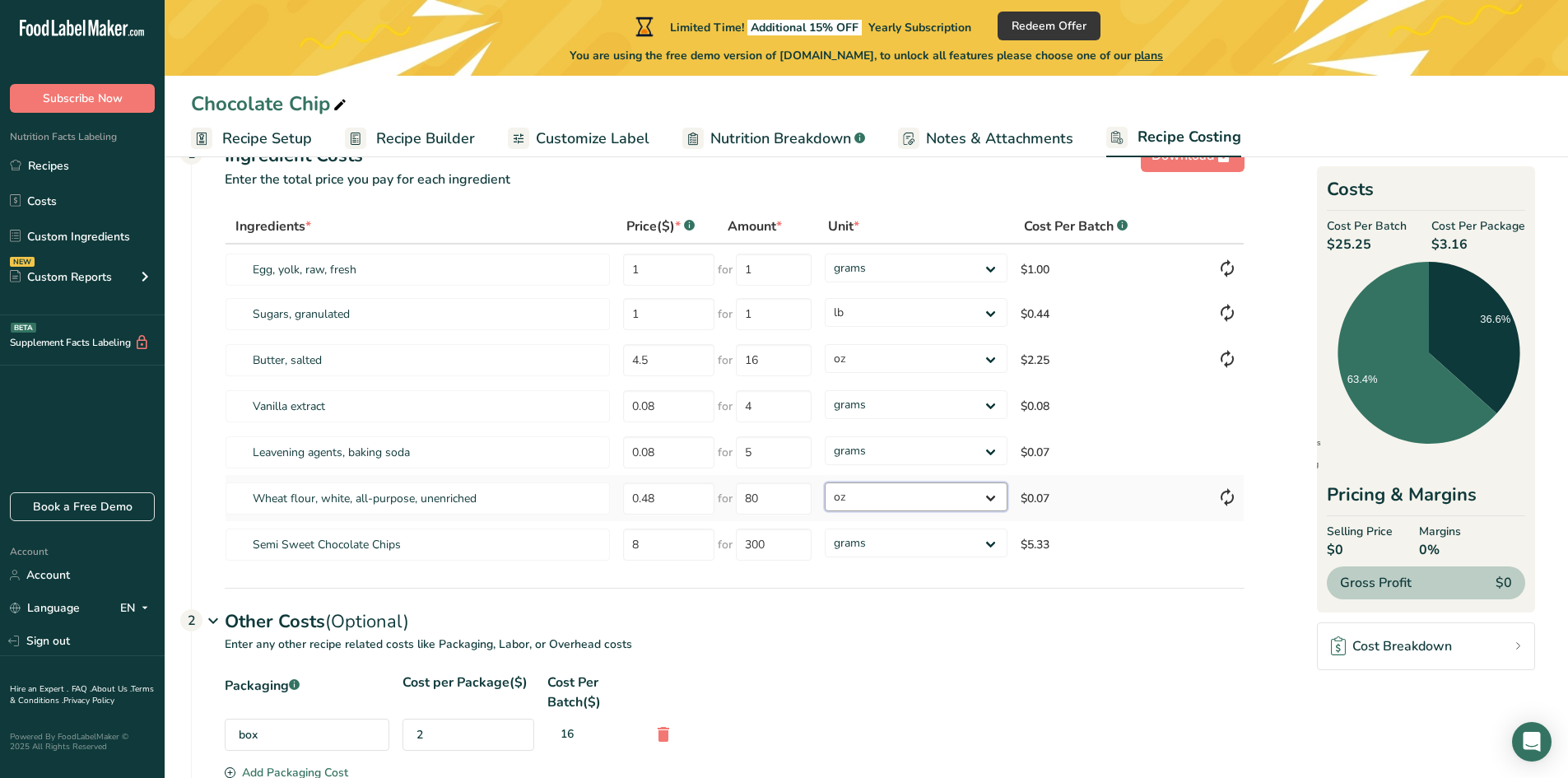
click at [995, 501] on select "grams kg mg mcg lb oz" at bounding box center [916, 496] width 183 height 29
select select "12"
click at [825, 482] on select "grams kg mg mcg lb oz" at bounding box center [916, 496] width 183 height 29
click at [683, 539] on input "8" at bounding box center [668, 544] width 91 height 32
click at [764, 505] on input "80" at bounding box center [773, 498] width 75 height 32
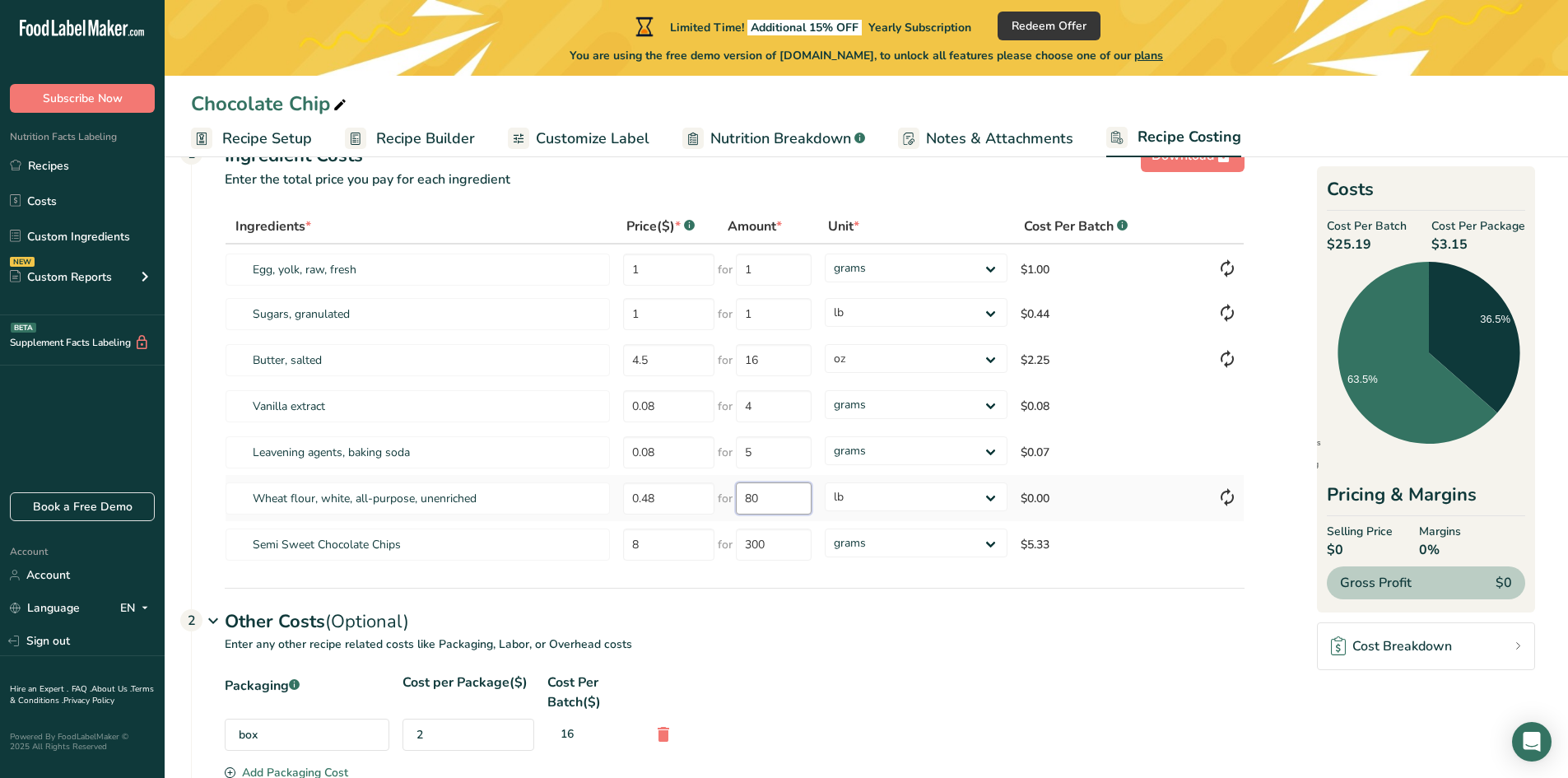
type input "8"
type input "1"
click at [655, 539] on input "8" at bounding box center [668, 544] width 91 height 32
type input "0.31"
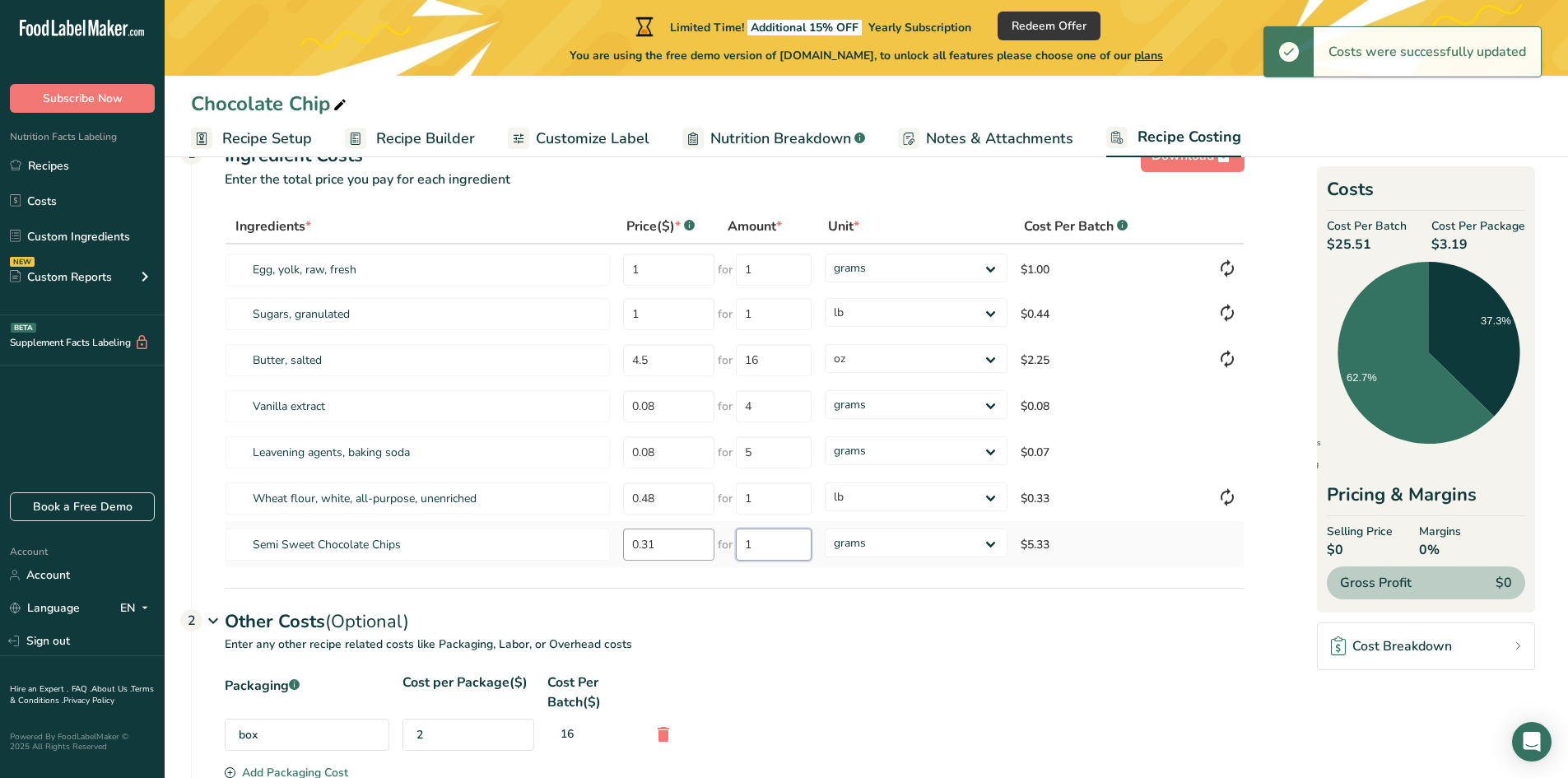
type input "300"
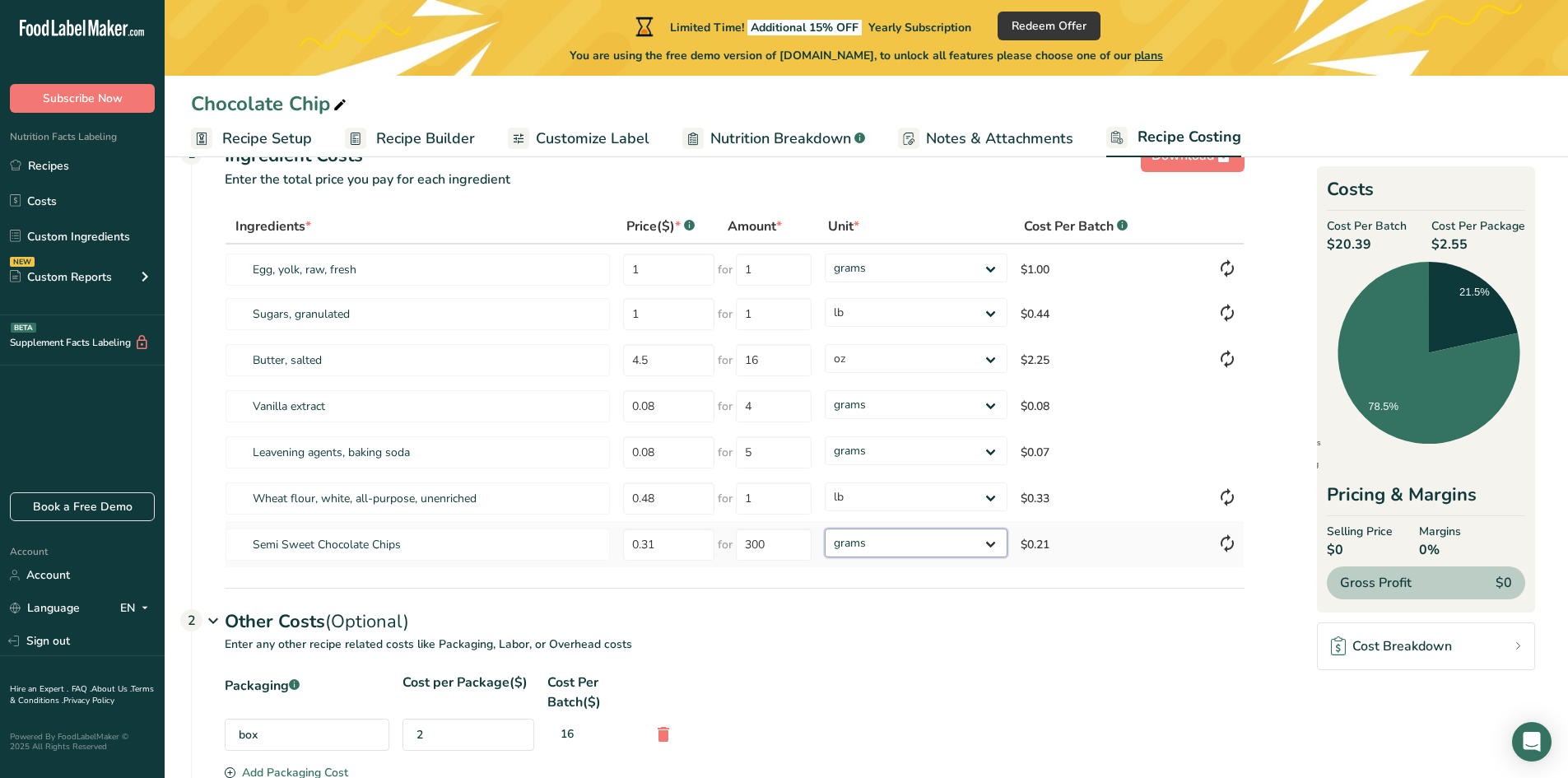
click at [989, 546] on select "grams kg mg mcg lb oz" at bounding box center [916, 542] width 183 height 29
select select "5"
click at [825, 529] on select "grams kg mg mcg lb oz" at bounding box center [916, 542] width 183 height 29
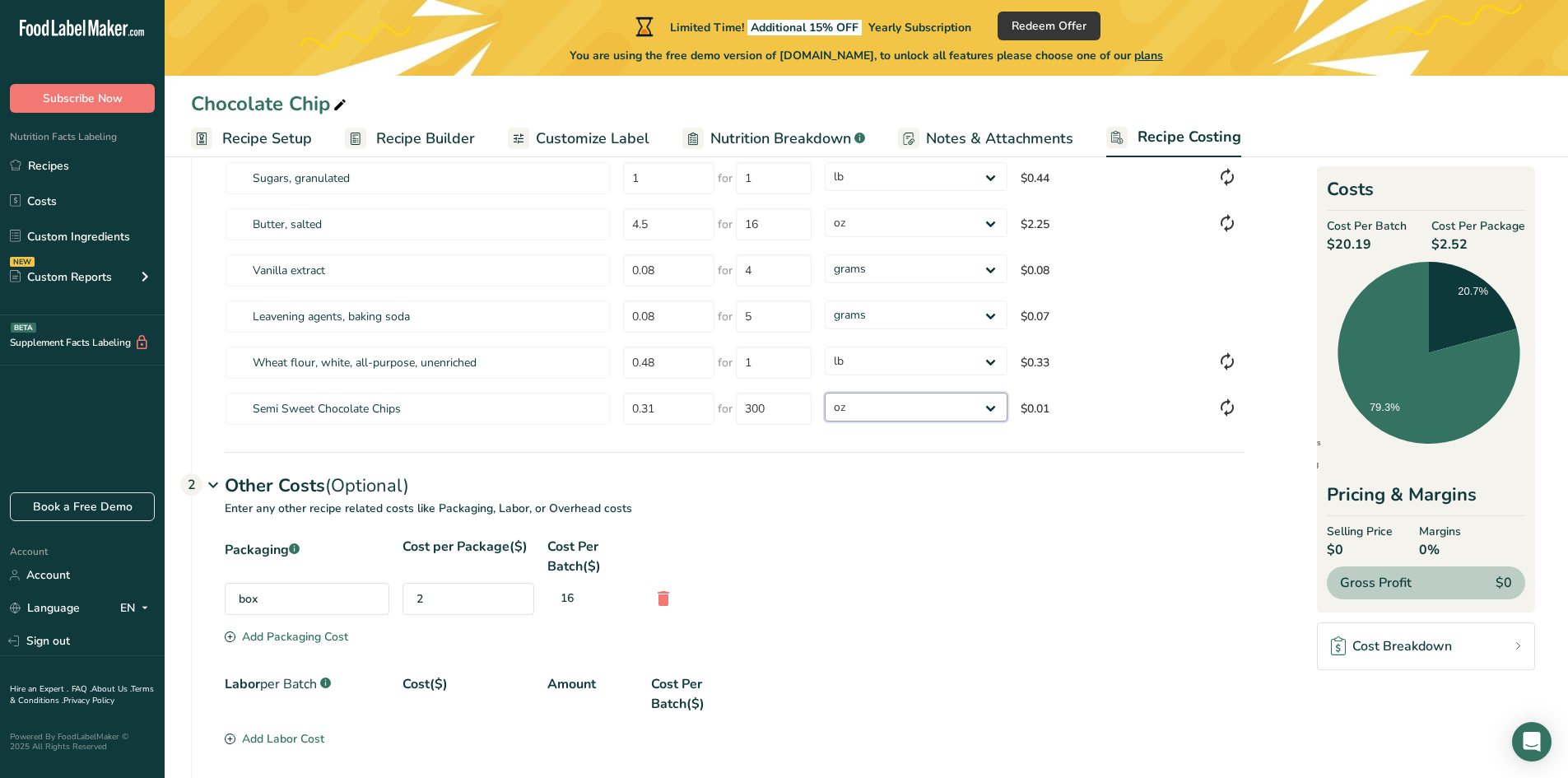
scroll to position [192, 0]
click at [463, 599] on div "2" at bounding box center [468, 598] width 132 height 32
click at [429, 602] on div "2" at bounding box center [468, 598] width 132 height 32
click at [423, 597] on div "2" at bounding box center [468, 598] width 132 height 32
click at [422, 597] on div "2" at bounding box center [468, 598] width 132 height 32
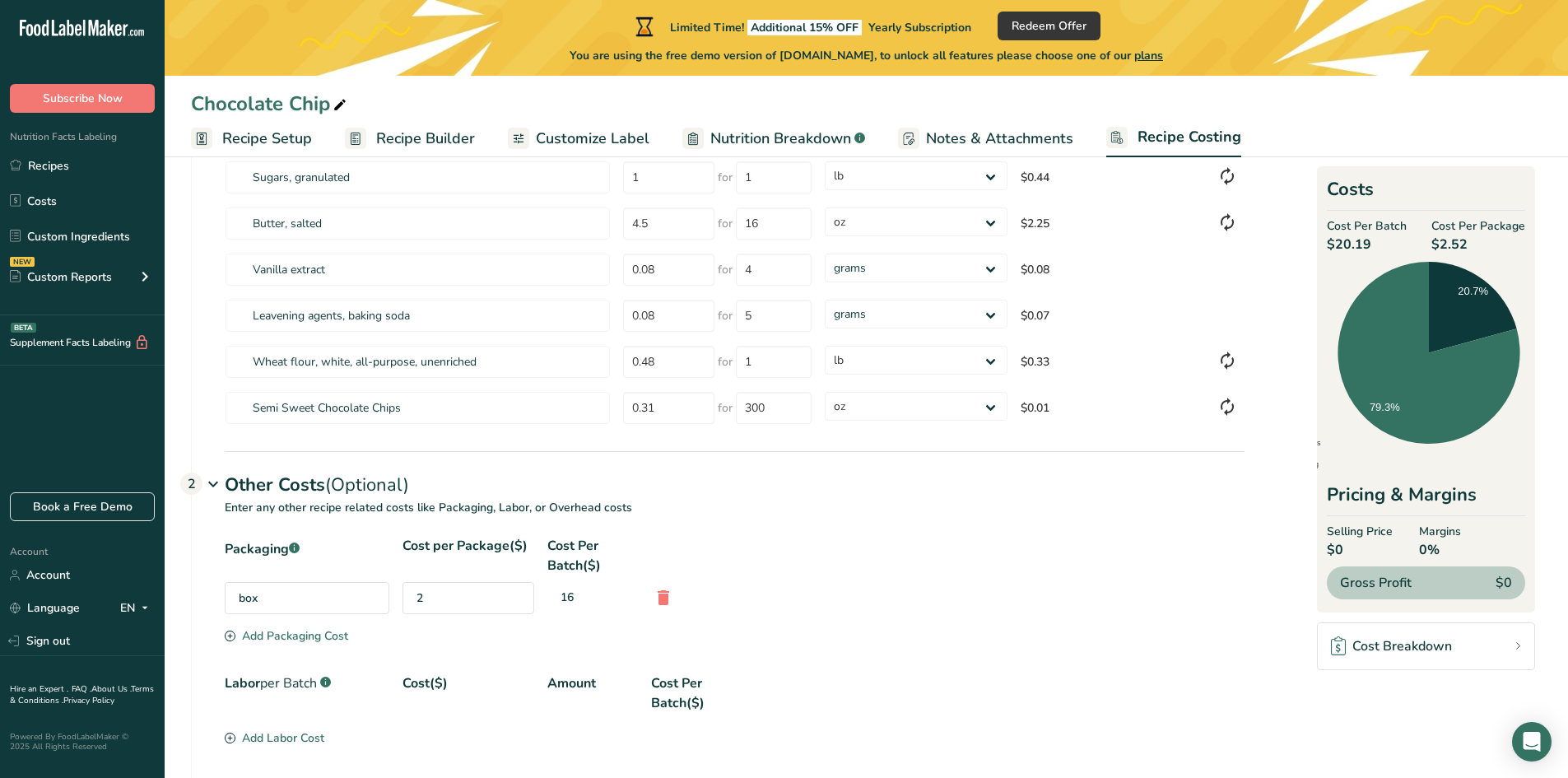
click at [422, 597] on div "2" at bounding box center [468, 598] width 132 height 32
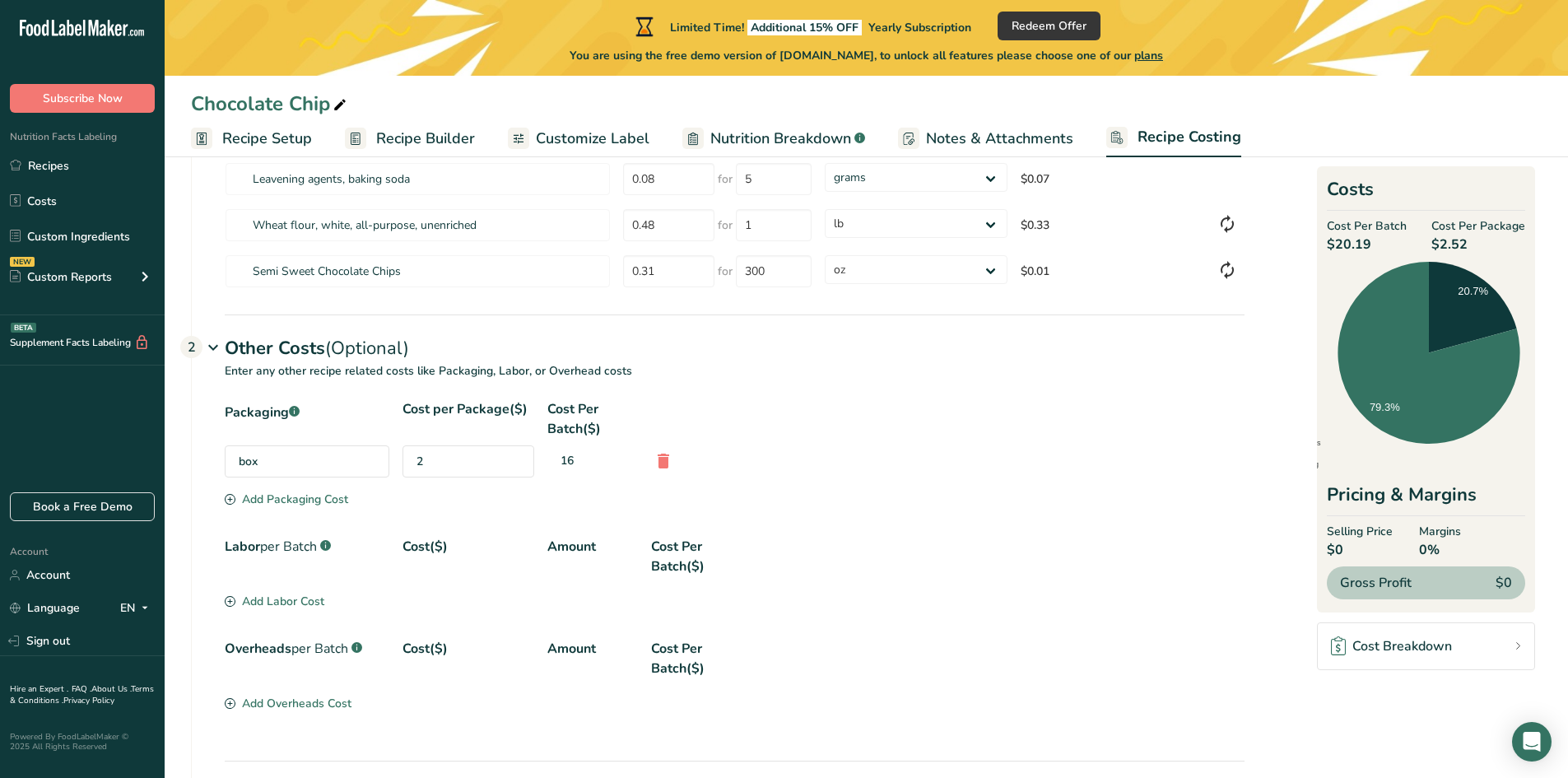
scroll to position [330, 0]
click at [449, 460] on div "2" at bounding box center [468, 460] width 132 height 32
click at [451, 460] on div "2" at bounding box center [468, 460] width 132 height 32
click at [426, 463] on div "2" at bounding box center [468, 460] width 132 height 32
click at [423, 459] on div "2" at bounding box center [468, 460] width 132 height 32
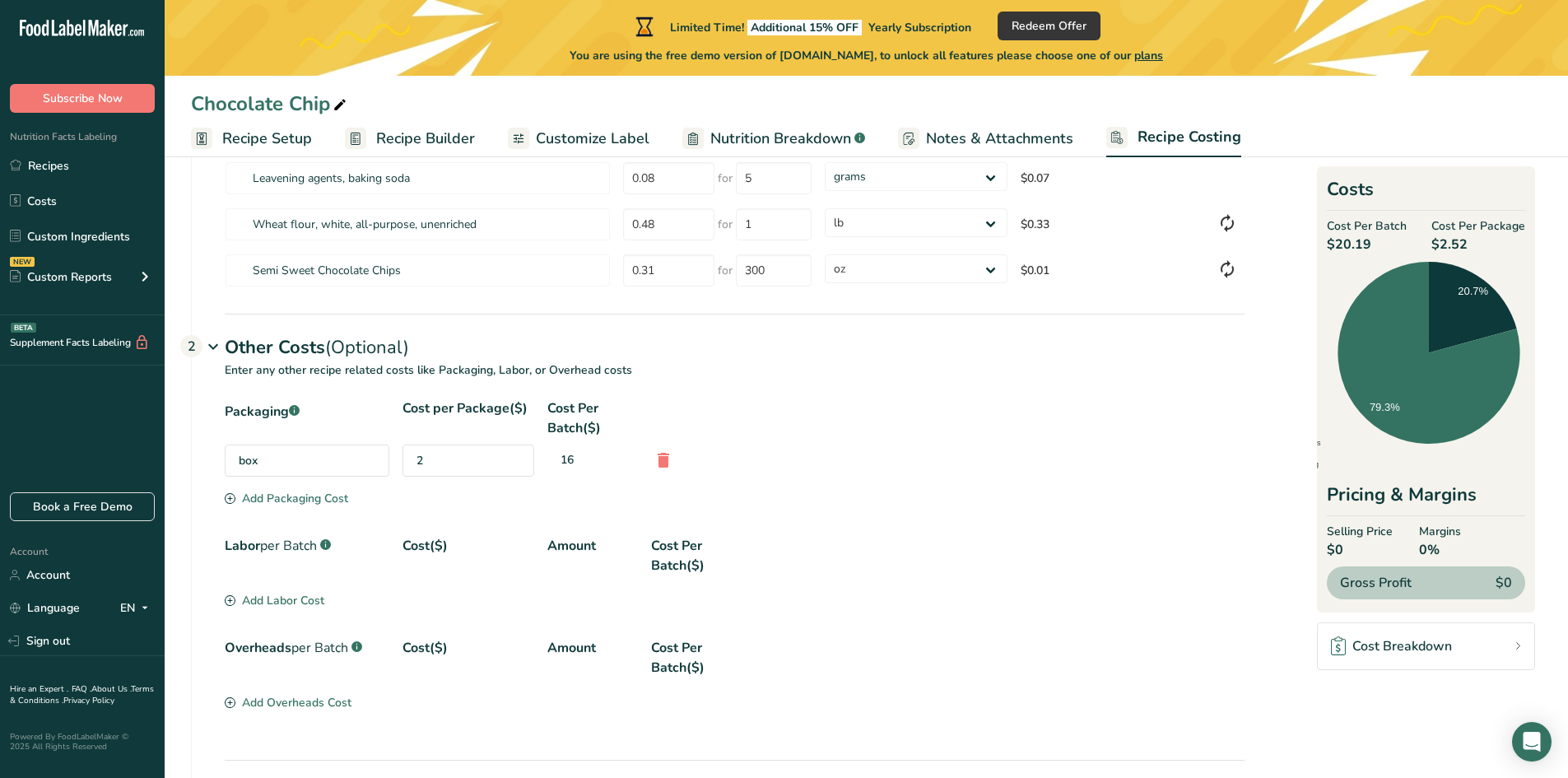
click at [429, 460] on div "2" at bounding box center [468, 460] width 132 height 32
click at [423, 460] on div "2" at bounding box center [468, 460] width 132 height 32
click at [418, 459] on div "2" at bounding box center [468, 460] width 132 height 32
click at [664, 455] on icon at bounding box center [663, 460] width 20 height 30
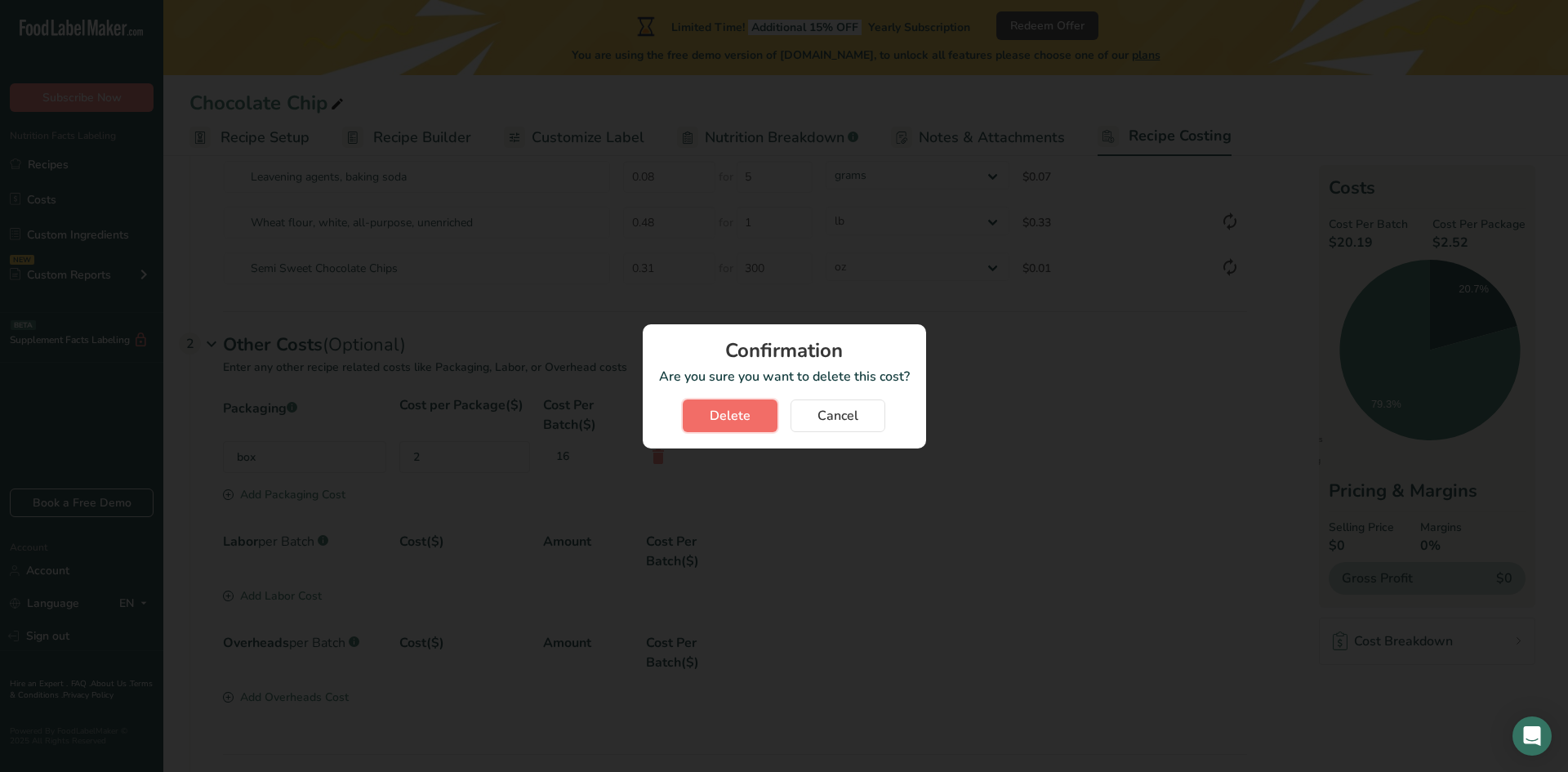
click at [736, 414] on span "Delete" at bounding box center [731, 415] width 41 height 20
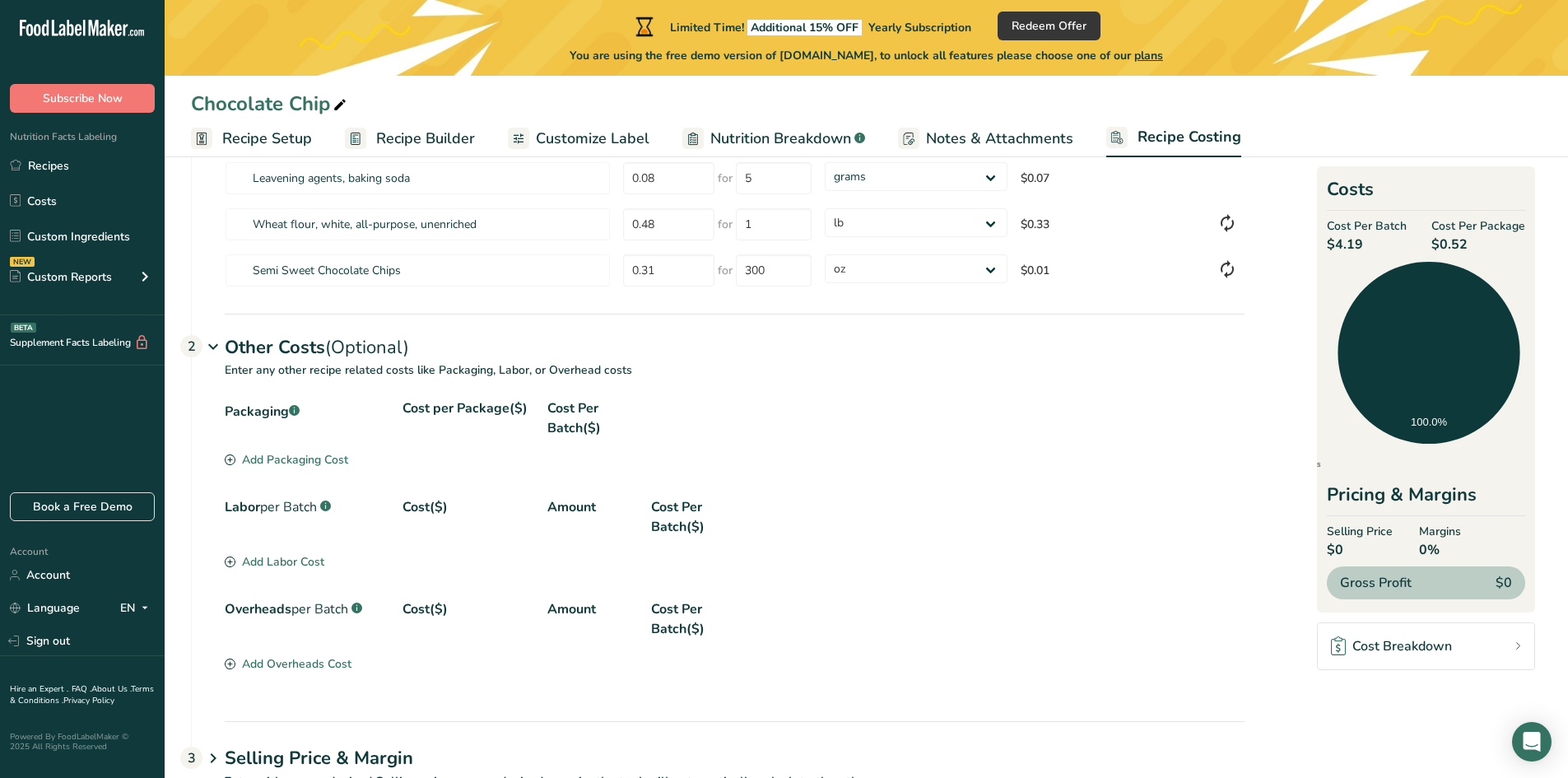
click at [313, 463] on div "Add Packaging Cost" at bounding box center [286, 459] width 124 height 17
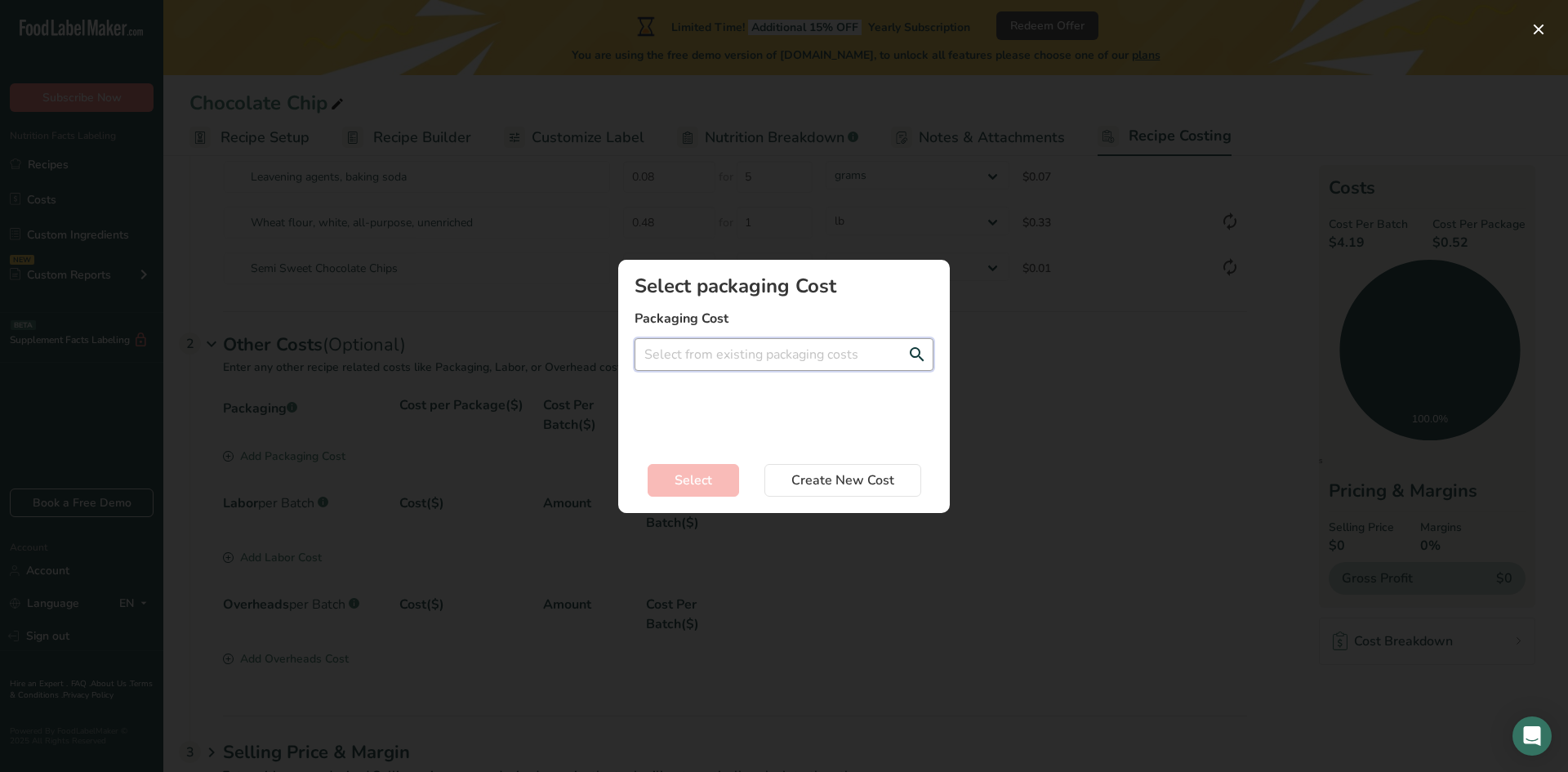
click at [780, 360] on input "Add New Recipe Cost Modal" at bounding box center [784, 354] width 299 height 32
click at [792, 382] on div "box - 2$" at bounding box center [770, 387] width 247 height 17
type input "box - 2$"
click at [813, 486] on span "Create New Cost" at bounding box center [843, 480] width 103 height 20
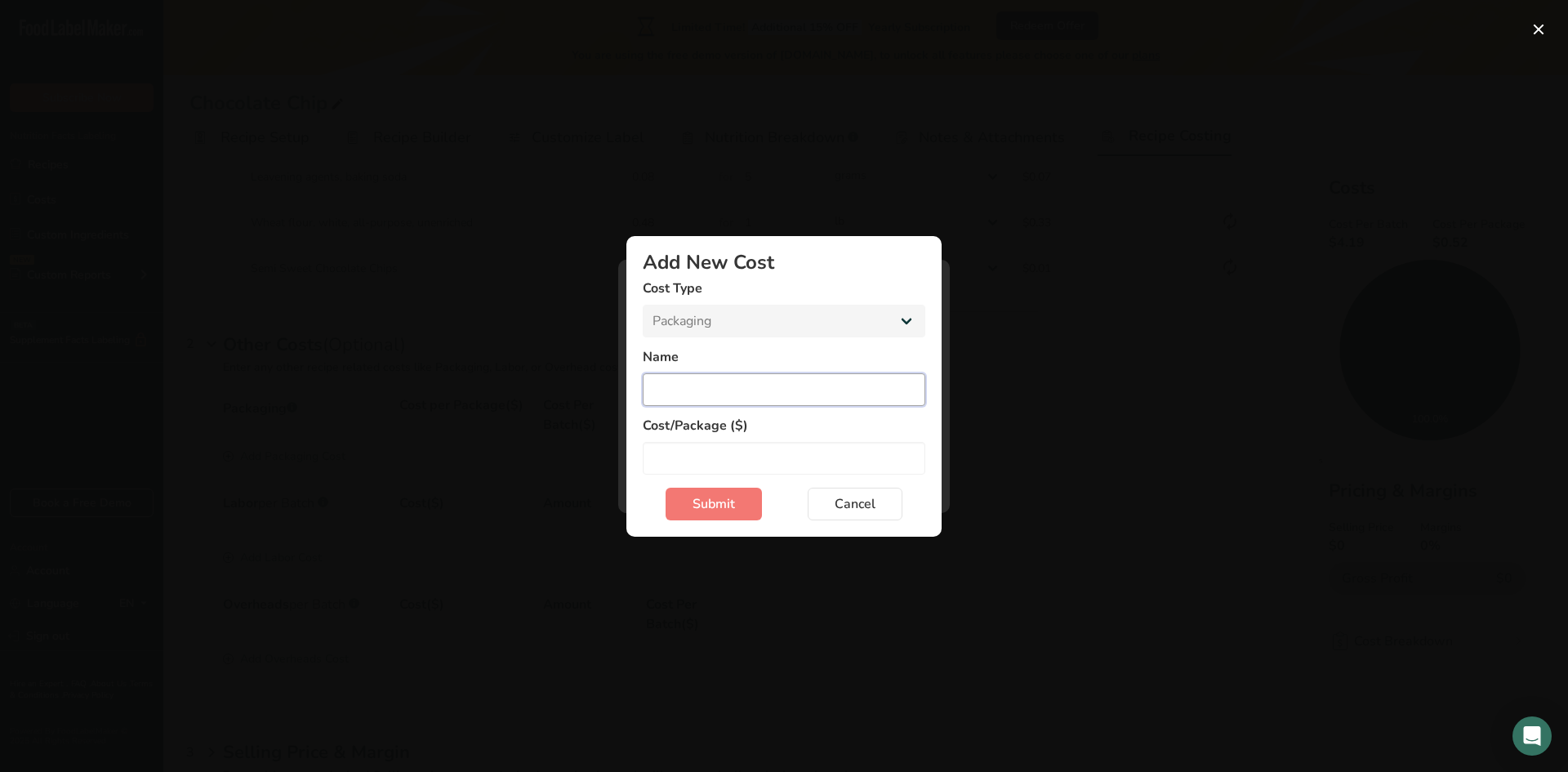
click at [749, 391] on input "Add New Cost Modal" at bounding box center [784, 389] width 283 height 32
click at [774, 385] on input "Add New Cost Modal" at bounding box center [784, 389] width 283 height 32
type input "Dozen Box"
click at [730, 463] on input "Add New Cost Modal" at bounding box center [784, 458] width 283 height 32
type input "2"
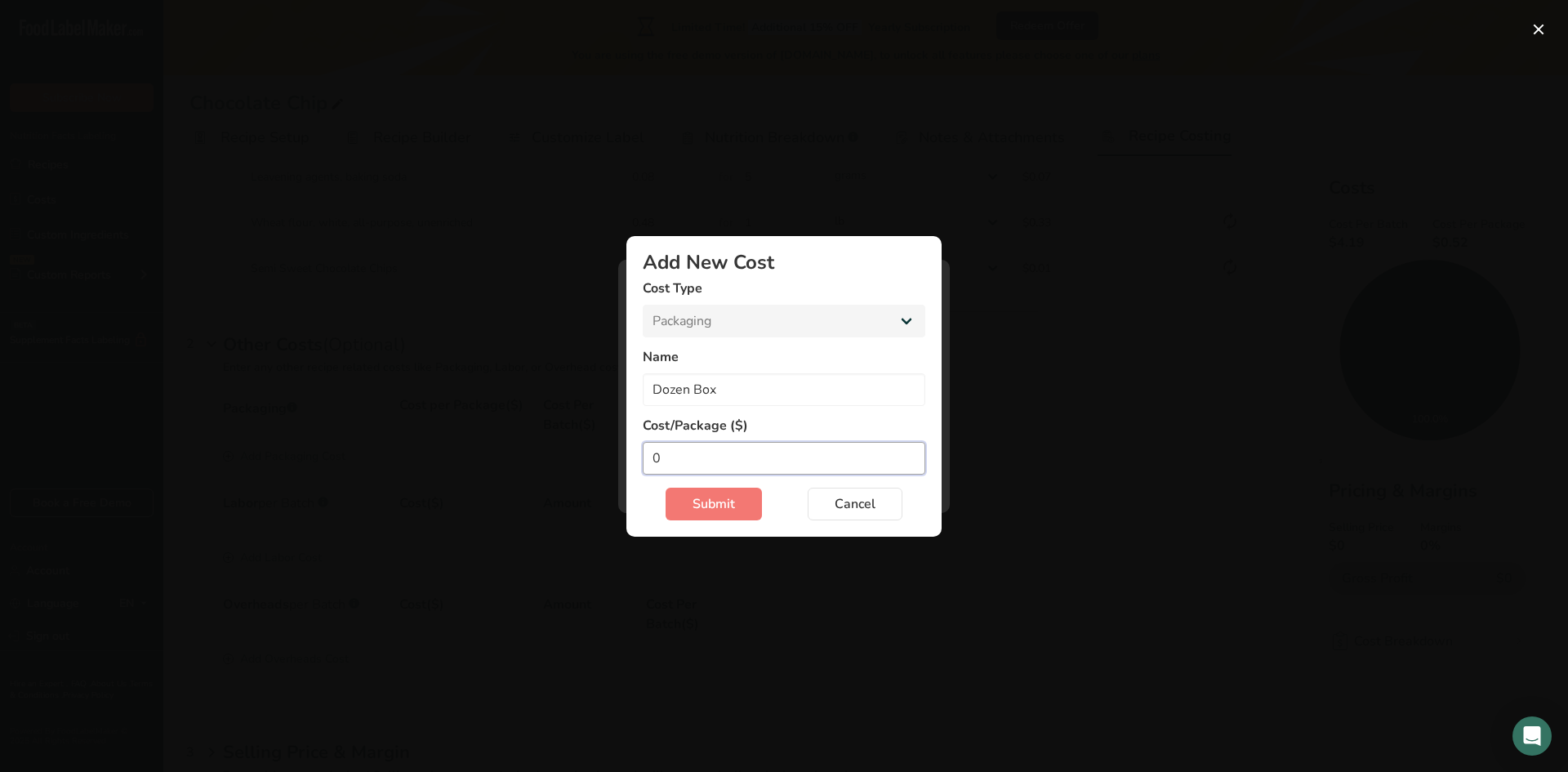
click at [740, 459] on input "0" at bounding box center [784, 458] width 283 height 32
type input "0.5"
click at [724, 502] on span "Submit" at bounding box center [713, 504] width 42 height 20
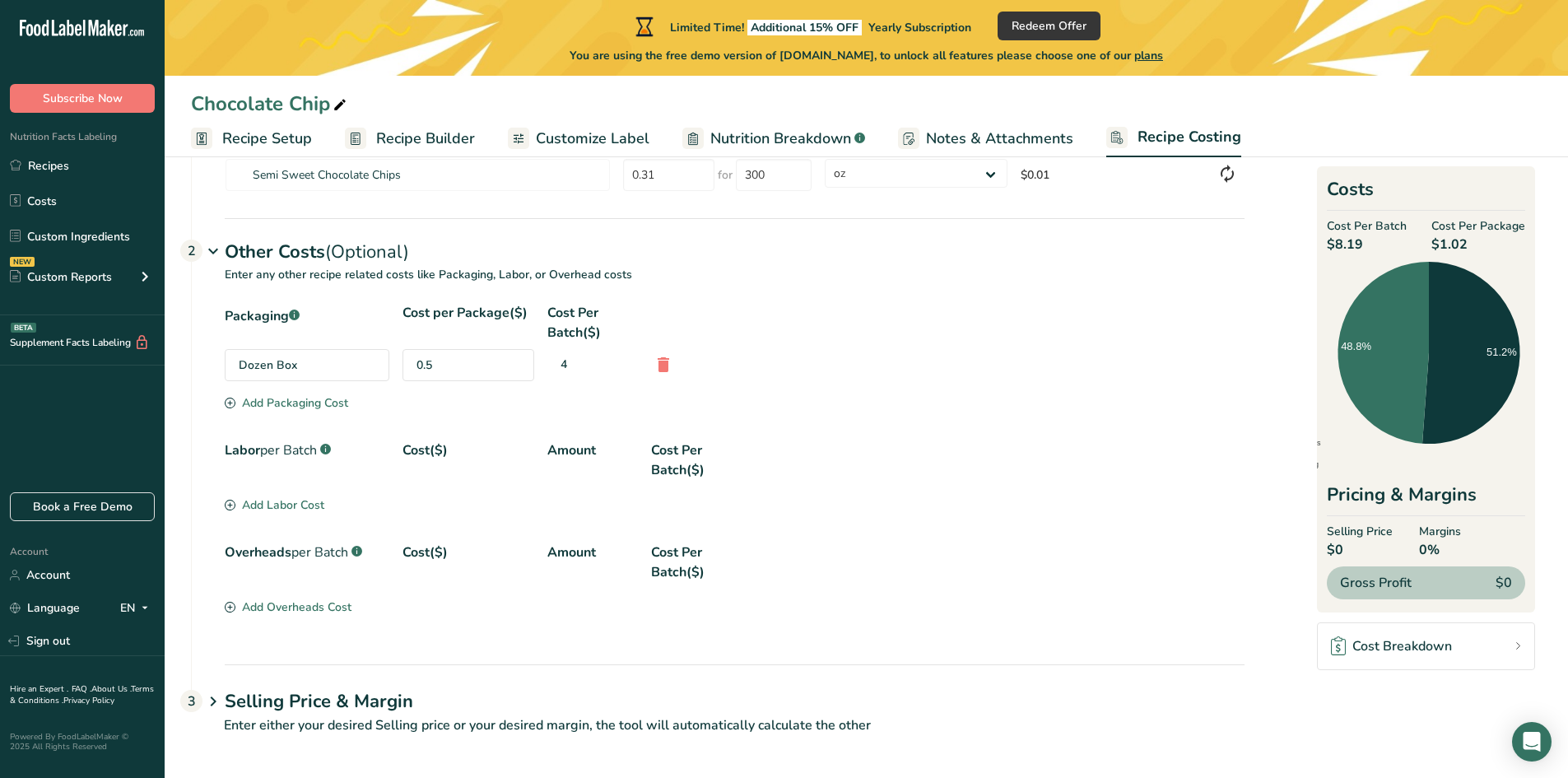
scroll to position [428, 0]
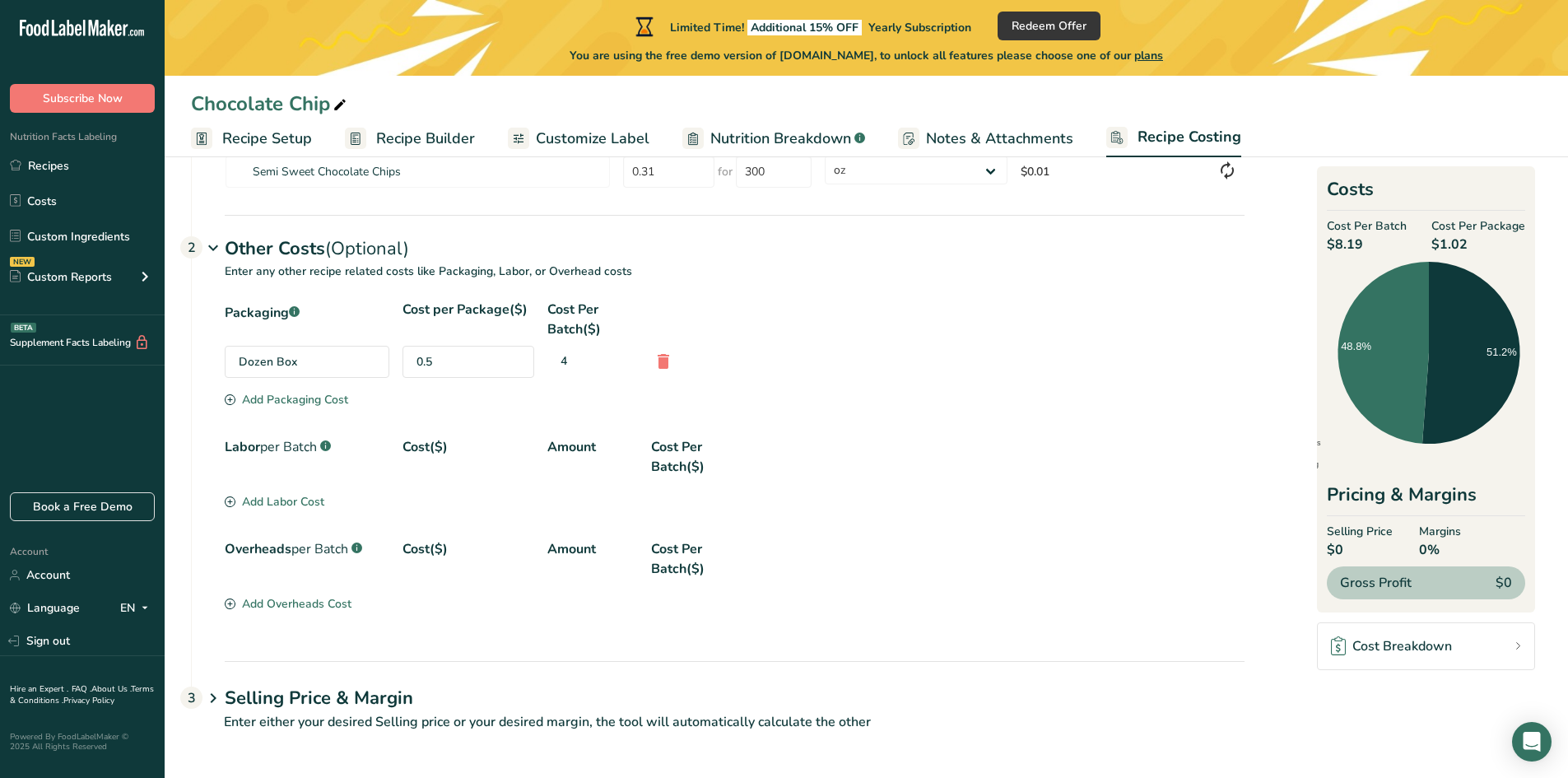
click at [320, 604] on div "Add Overheads Cost" at bounding box center [288, 603] width 127 height 17
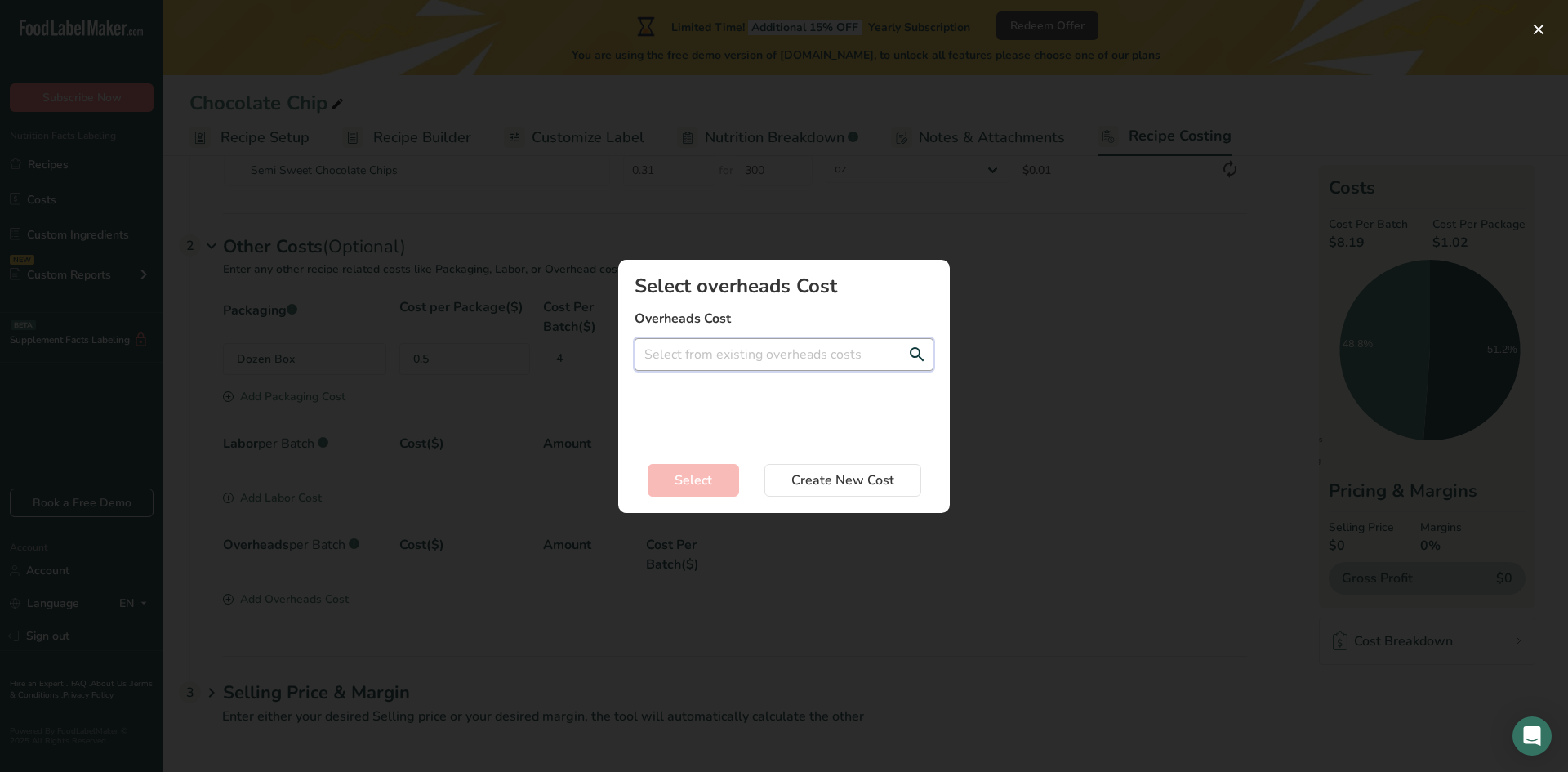
click at [802, 360] on input "Add New Recipe Cost Modal" at bounding box center [784, 354] width 299 height 32
click at [782, 441] on span "Create a new overheads cost" at bounding box center [724, 441] width 154 height 16
select select "3"
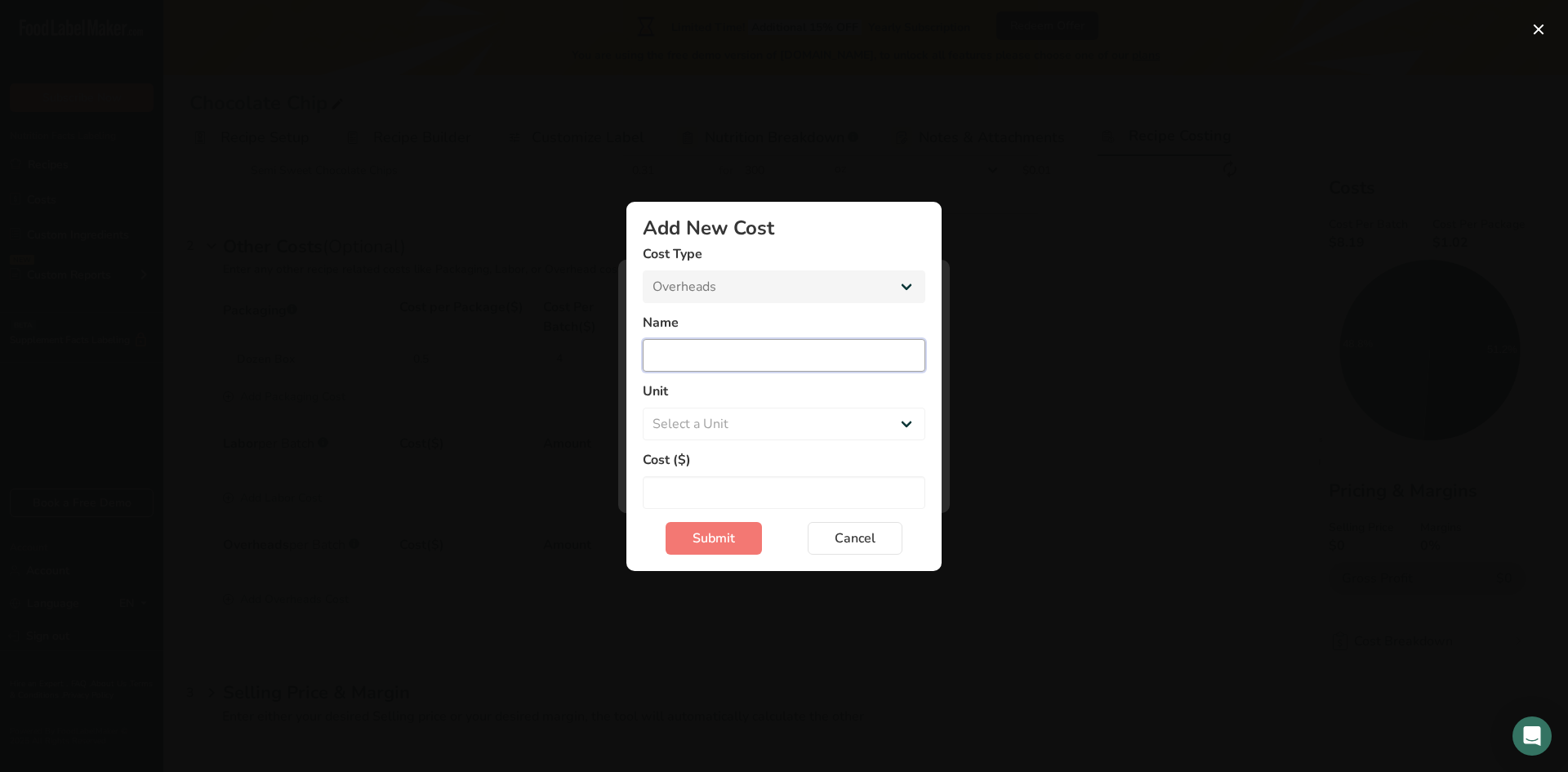
click at [813, 362] on input "Add New Cost Modal" at bounding box center [784, 355] width 283 height 32
type input "Shipping"
click at [850, 414] on select "Select a Unit Day Hour Flat Fee" at bounding box center [784, 423] width 283 height 32
select select "-1"
click at [643, 408] on select "Select a Unit Day Hour Flat Fee" at bounding box center [784, 423] width 283 height 32
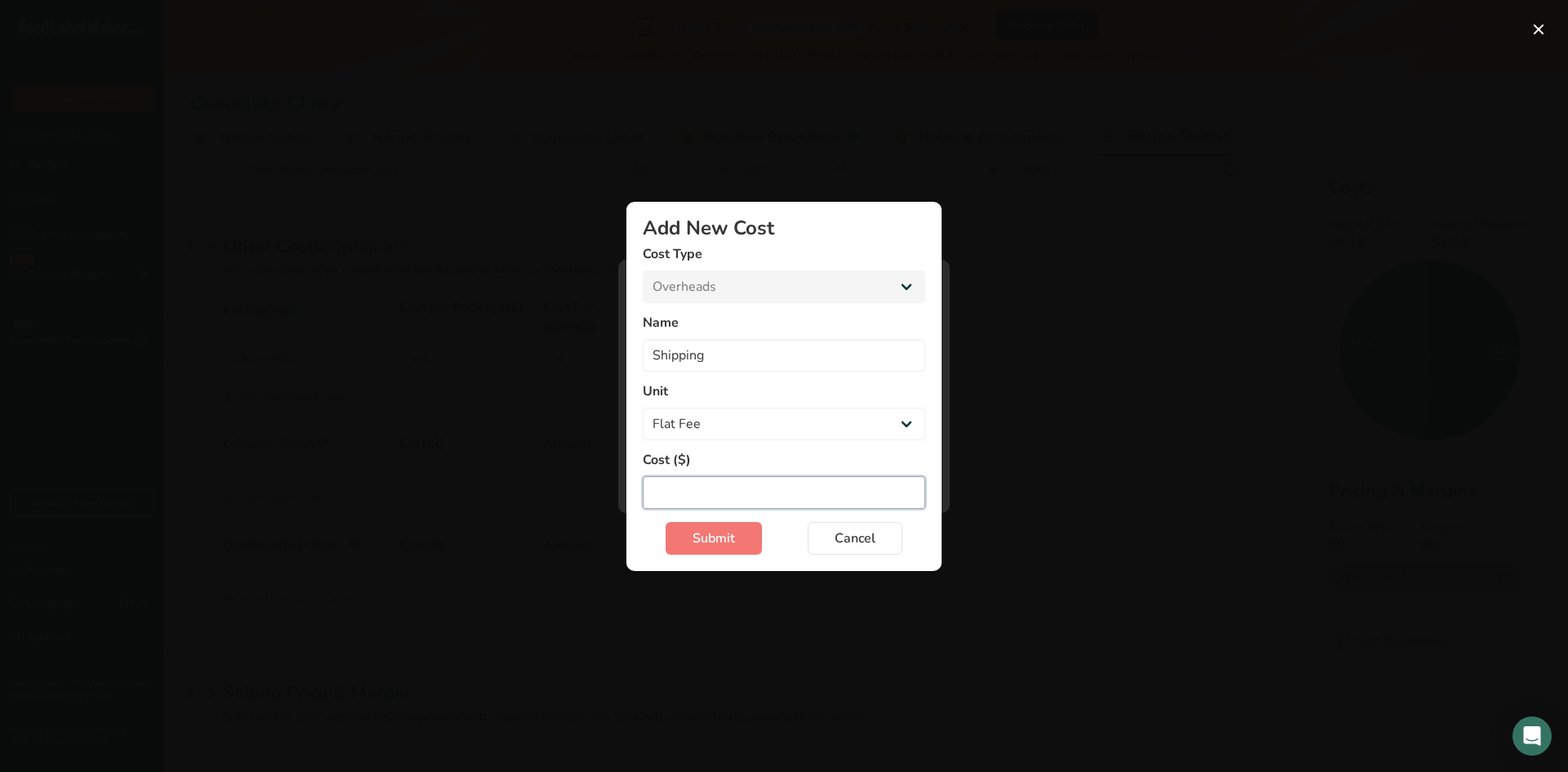
click at [816, 491] on input "Add New Cost Modal" at bounding box center [784, 492] width 283 height 32
click at [733, 491] on input "Add New Cost Modal" at bounding box center [784, 492] width 283 height 32
type input "1.25"
click at [733, 537] on span "Submit" at bounding box center [713, 538] width 42 height 20
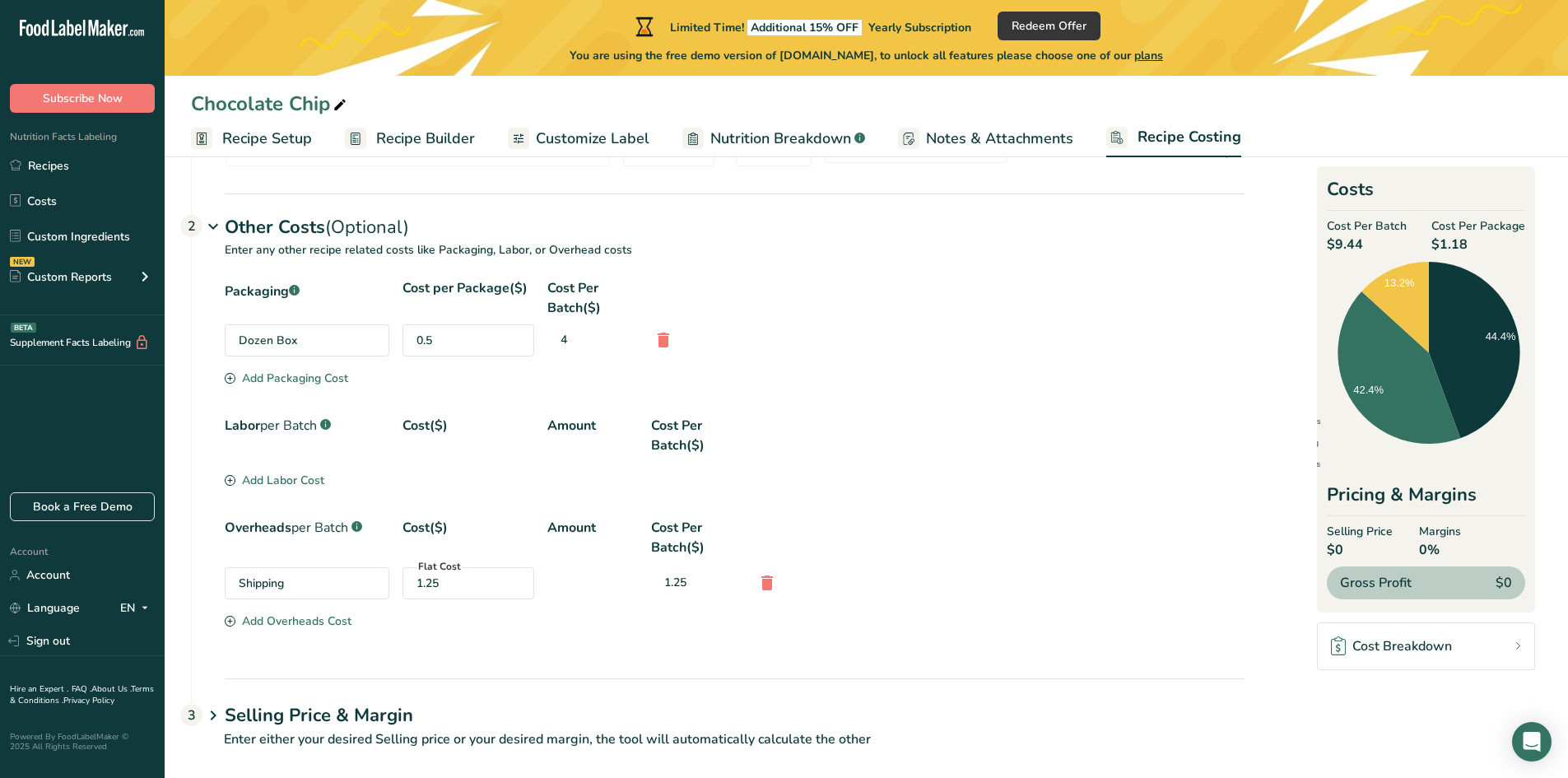
scroll to position [455, 0]
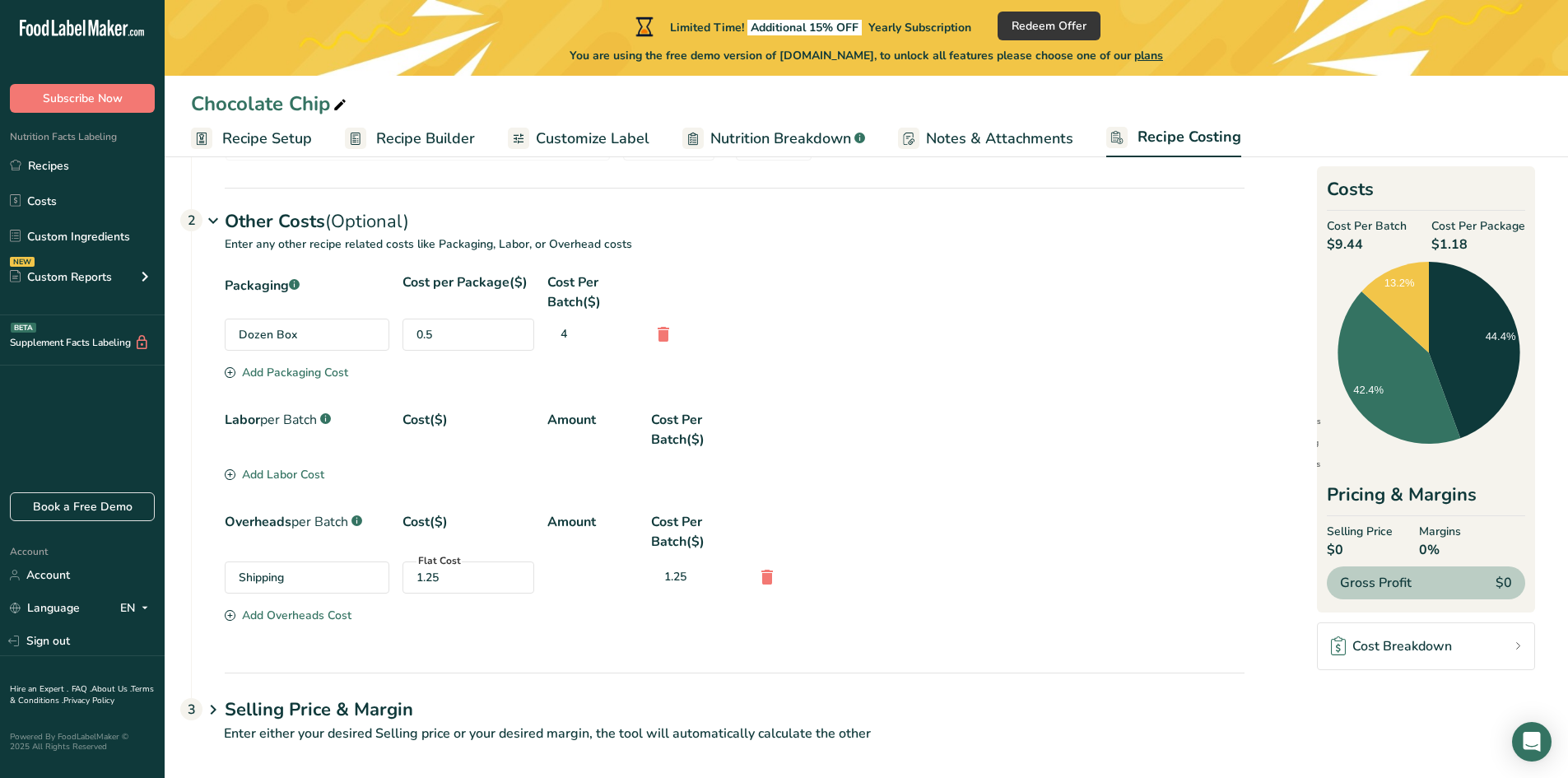
click at [501, 574] on div "1.25" at bounding box center [468, 577] width 104 height 17
click at [428, 583] on div "1.25" at bounding box center [468, 577] width 104 height 17
click at [770, 580] on icon at bounding box center [767, 577] width 20 height 30
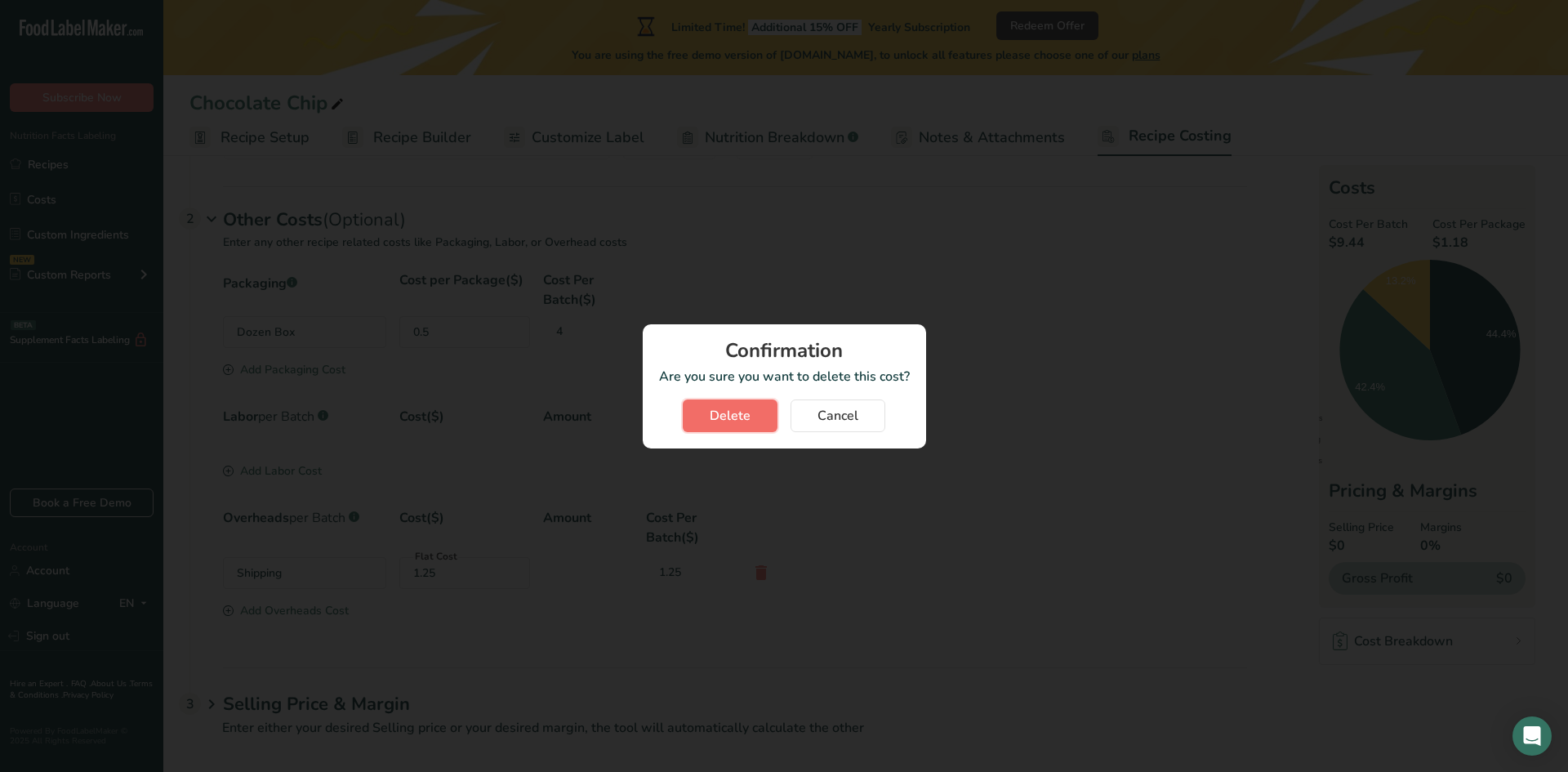
click at [736, 424] on span "Delete" at bounding box center [731, 415] width 41 height 20
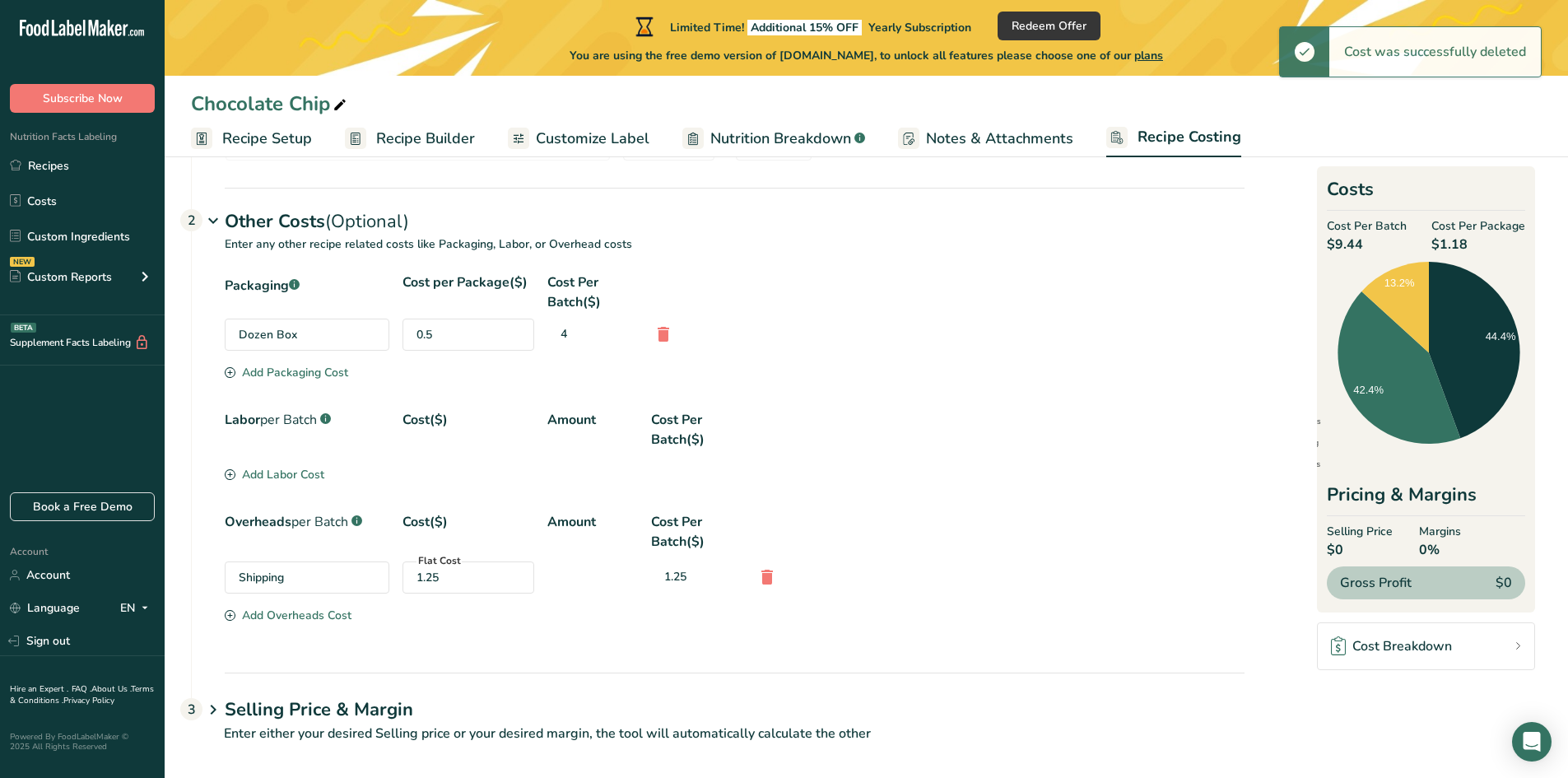
scroll to position [428, 0]
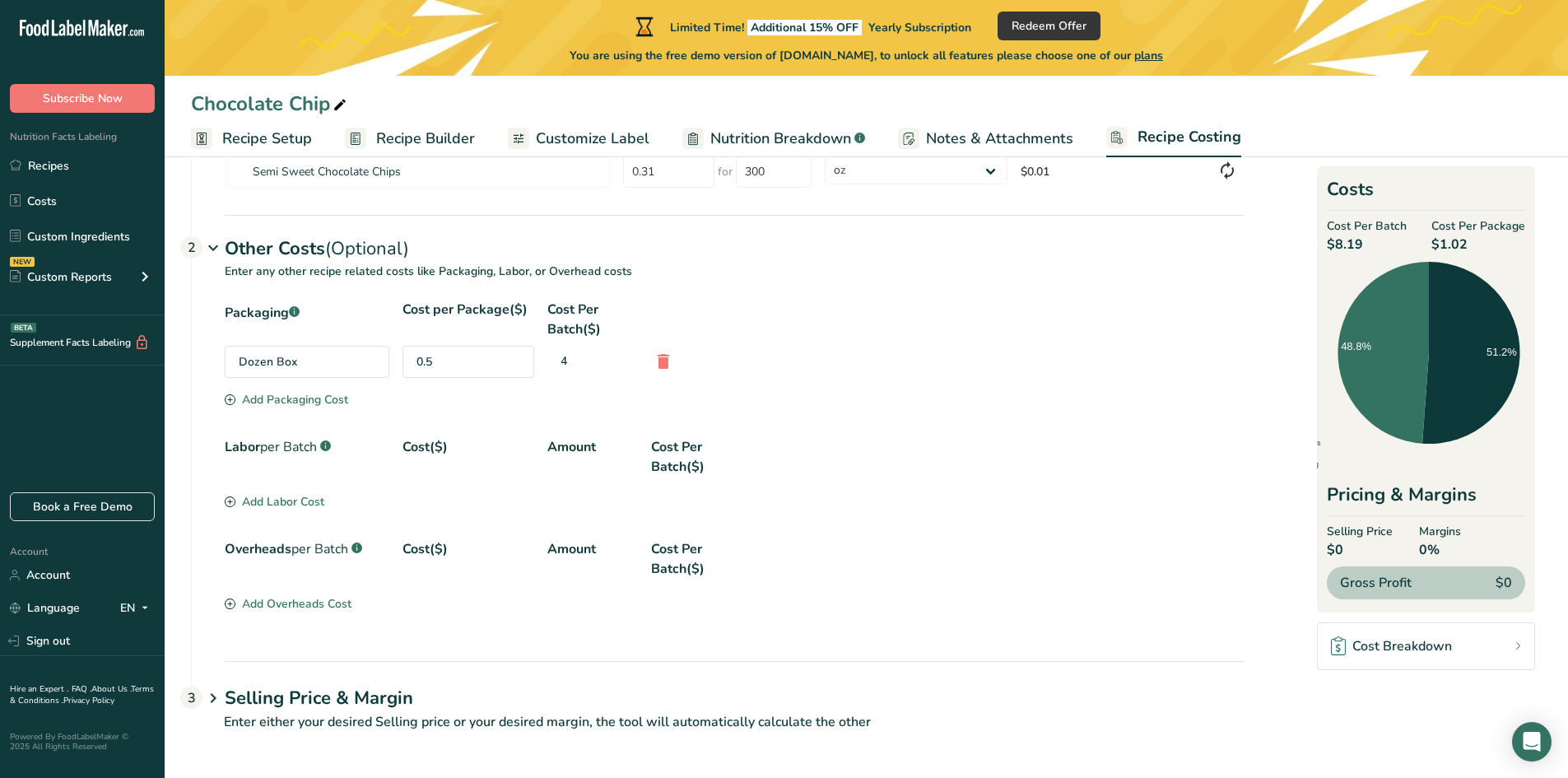
click at [318, 603] on div "Add Overheads Cost" at bounding box center [288, 603] width 127 height 17
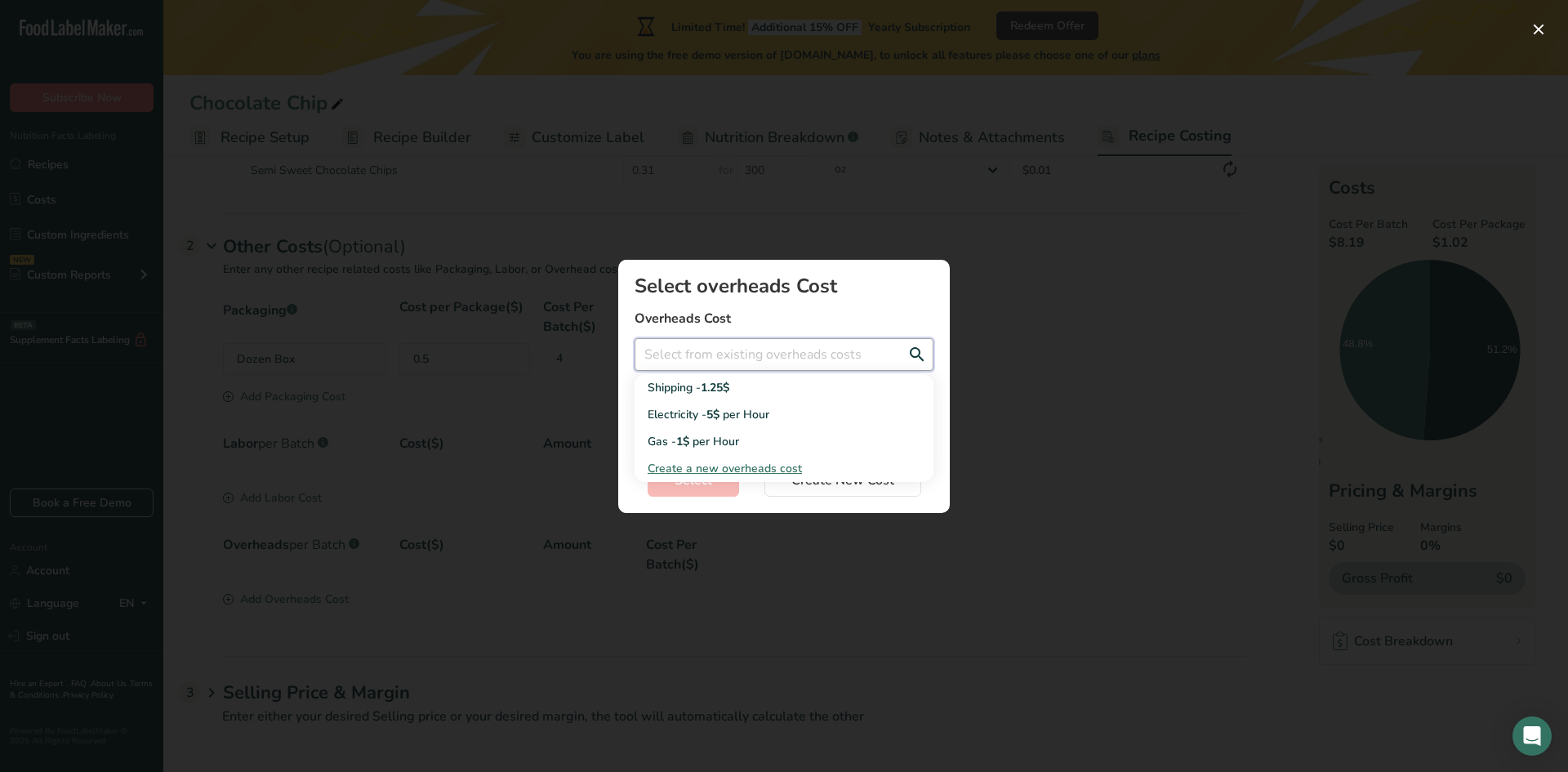
click at [712, 355] on input "Add New Recipe Cost Modal" at bounding box center [784, 354] width 299 height 32
click at [730, 469] on span "Create a new overheads cost" at bounding box center [724, 469] width 154 height 16
select select "3"
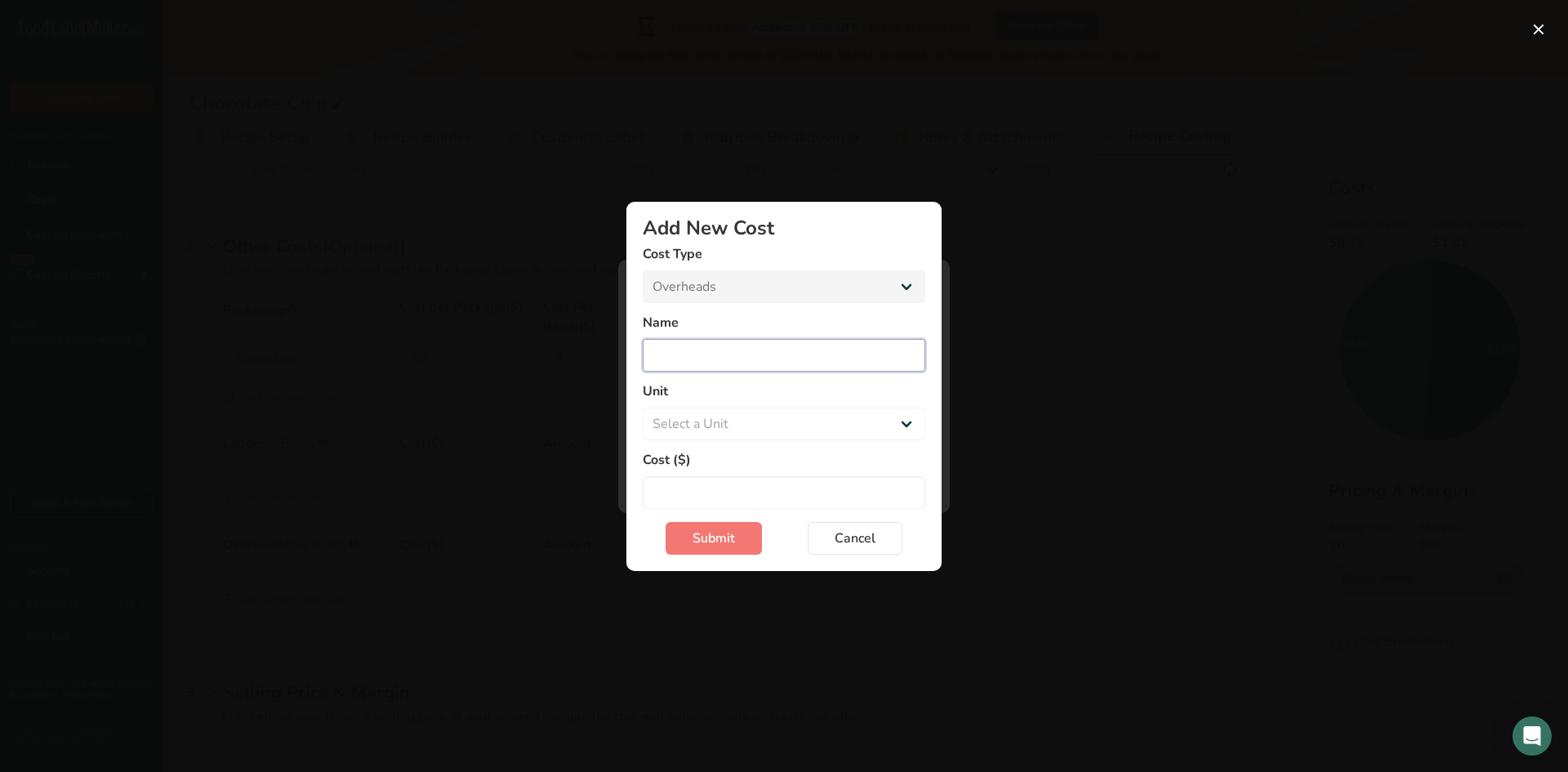
click at [735, 358] on input "Add New Cost Modal" at bounding box center [784, 355] width 283 height 32
type input "Shippping"
click at [905, 422] on select "Select a Unit Day Hour Flat Fee" at bounding box center [784, 423] width 283 height 32
select select "-1"
click at [643, 408] on select "Select a Unit Day Hour Flat Fee" at bounding box center [784, 423] width 283 height 32
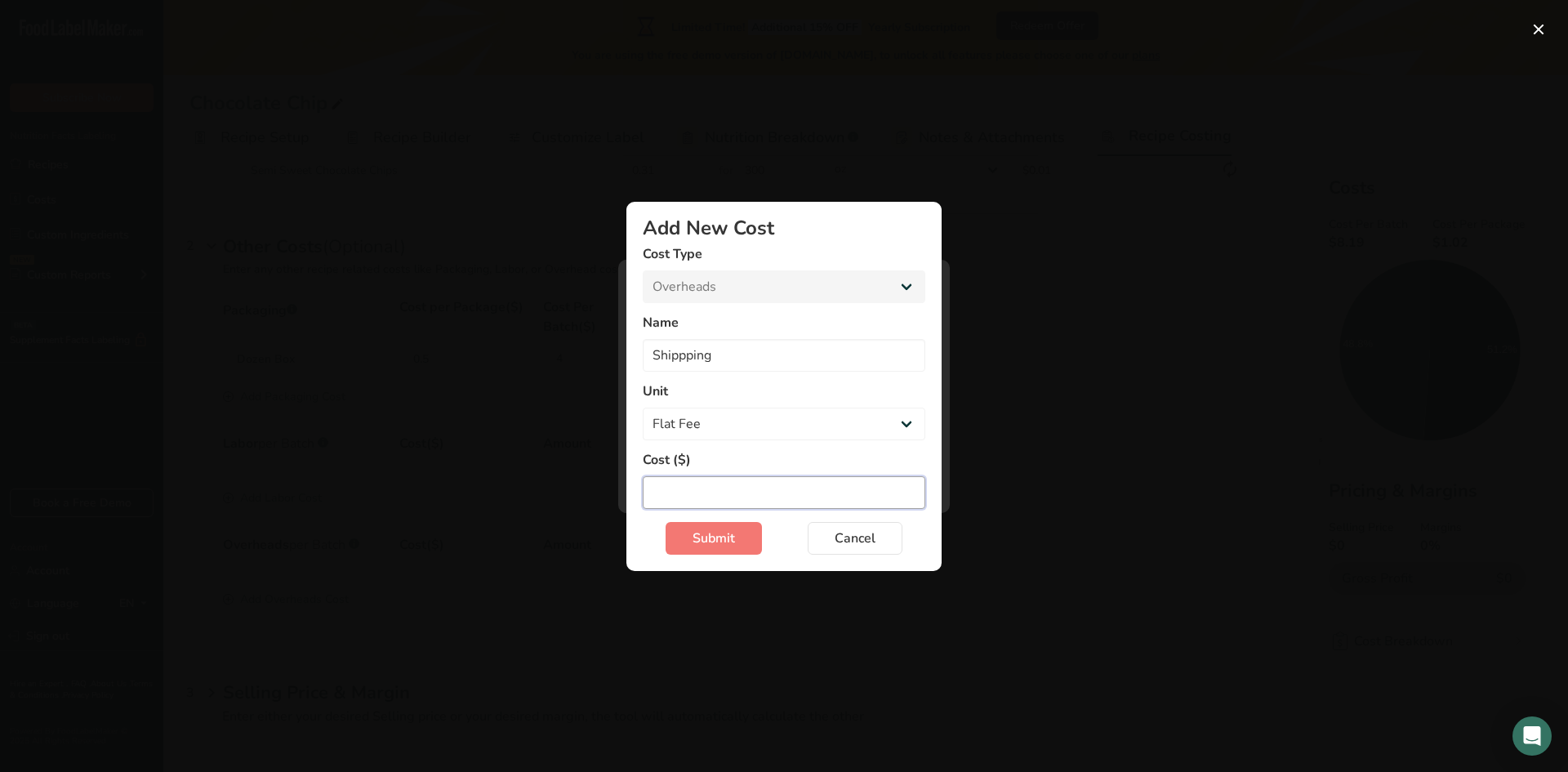
click at [820, 497] on input "Add New Cost Modal" at bounding box center [784, 492] width 283 height 32
type input "10"
click at [703, 547] on span "Submit" at bounding box center [713, 538] width 42 height 20
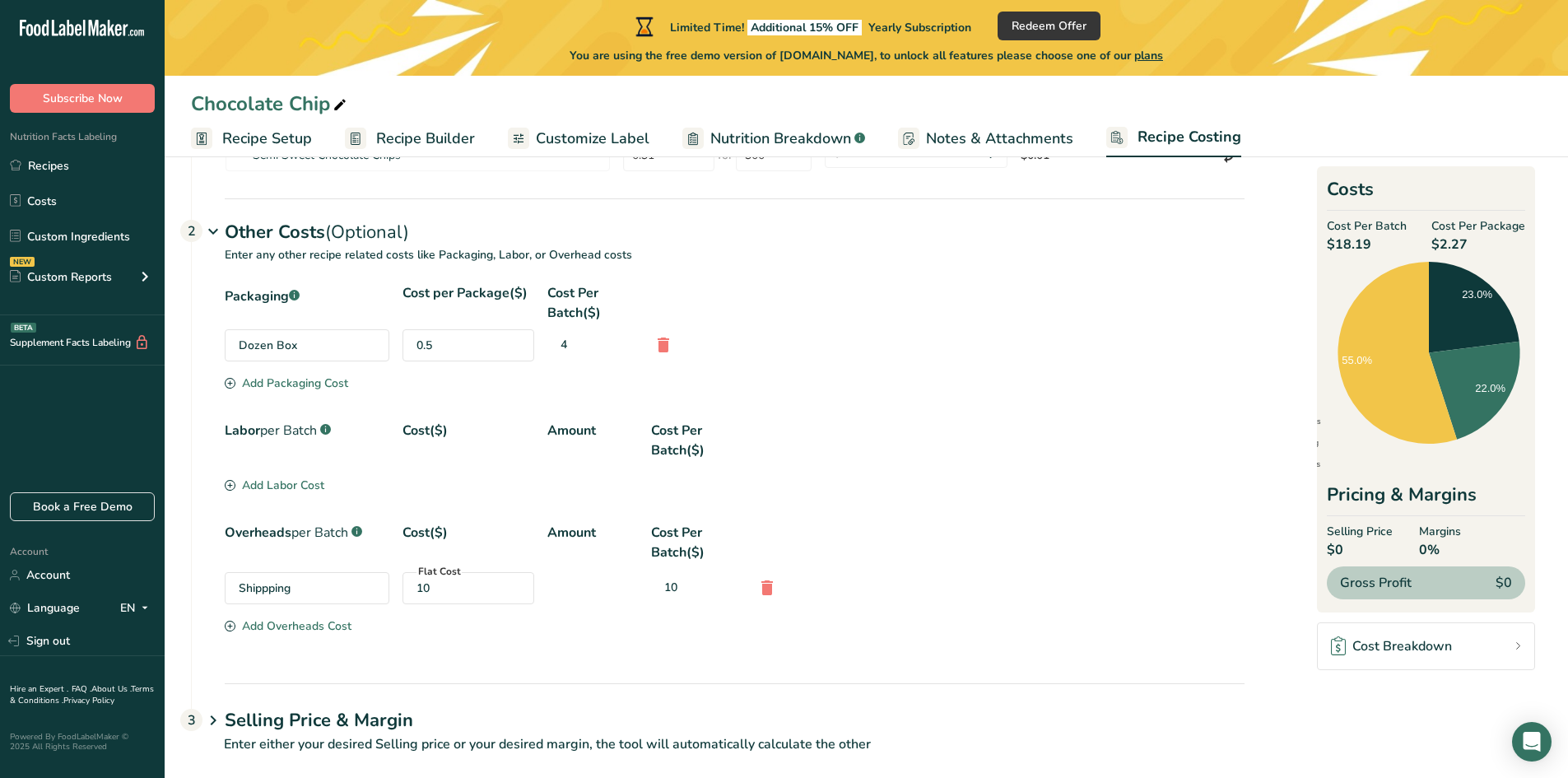
scroll to position [466, 0]
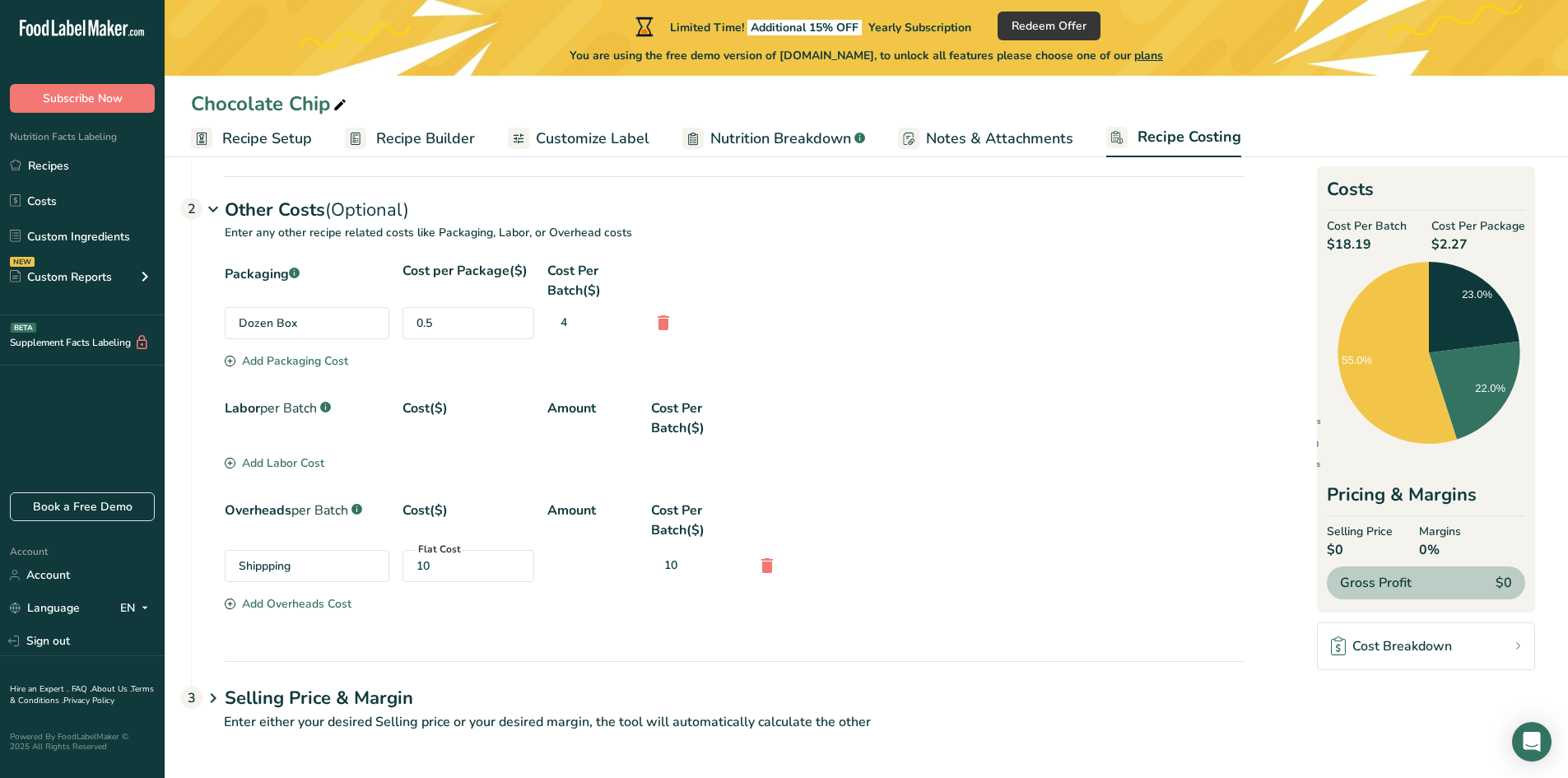
click at [969, 426] on div "Labor per Batch .a-a{fill:#347362;}.b-a{fill:#fff;} Cost($) Amount Cost Per Bat…" at bounding box center [735, 418] width 1020 height 40
click at [959, 423] on div "Labor per Batch .a-a{fill:#347362;}.b-a{fill:#fff;} Cost($) Amount Cost Per Bat…" at bounding box center [735, 418] width 1020 height 40
click at [288, 605] on div "Add Overheads Cost" at bounding box center [288, 603] width 127 height 17
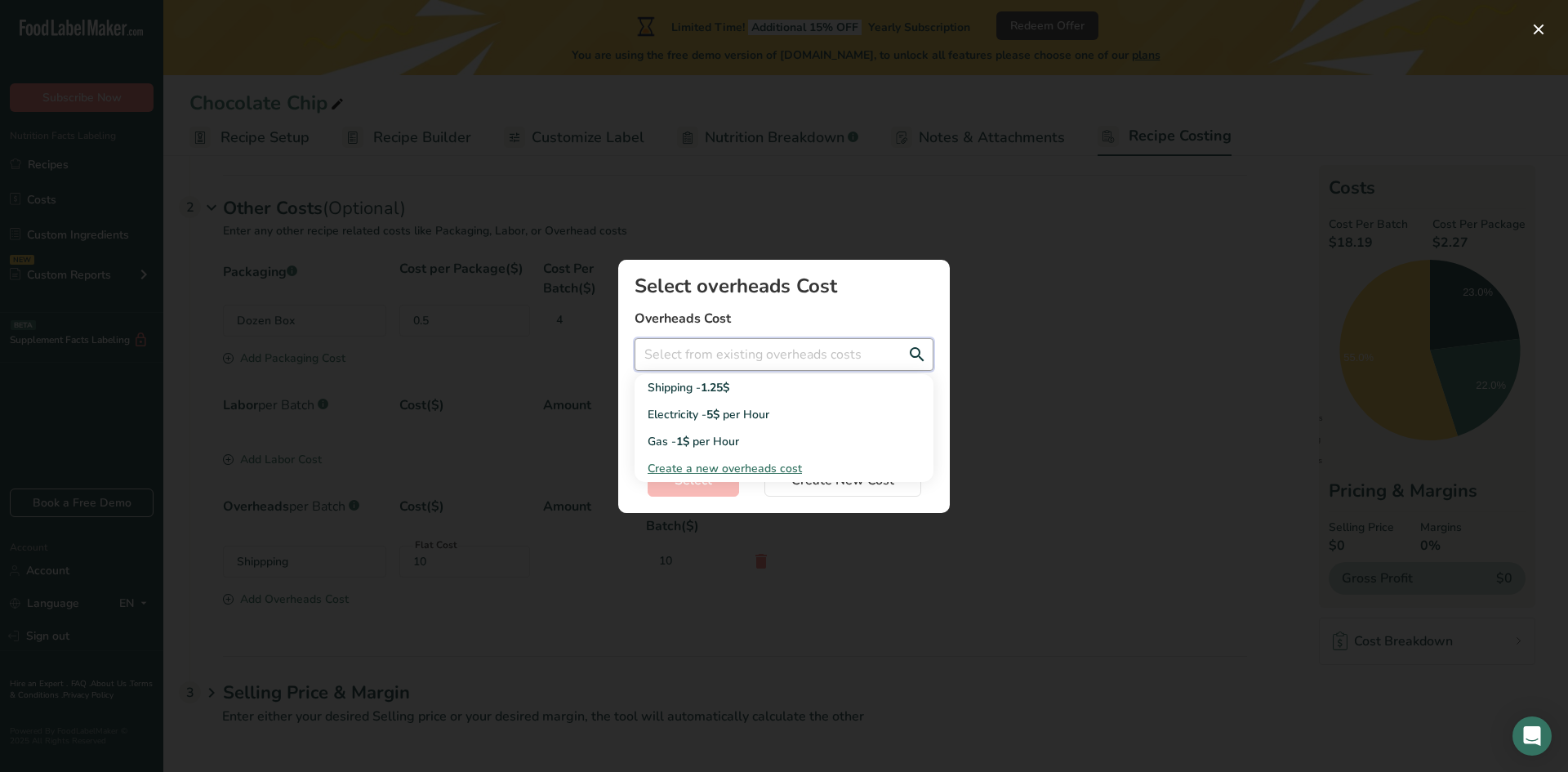
click at [806, 353] on input "Add New Recipe Cost Modal" at bounding box center [784, 354] width 299 height 32
type input "Credit Card Fee"
click at [755, 414] on span "Create a new overheads cost" at bounding box center [724, 414] width 154 height 16
select select "3"
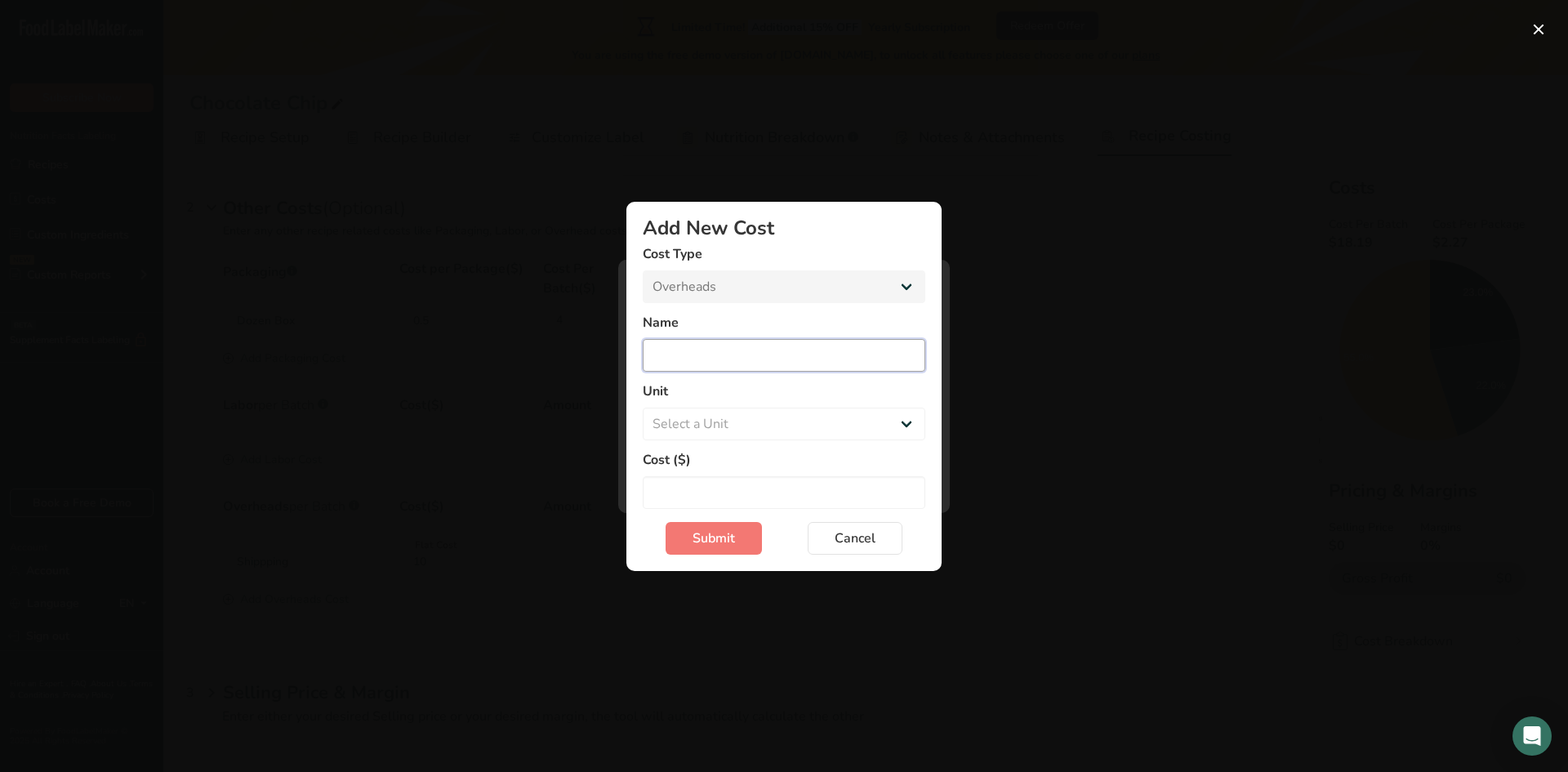
click at [768, 356] on input "Add New Cost Modal" at bounding box center [784, 355] width 283 height 32
type input "Sales Tax"
click at [908, 433] on select "Select a Unit Day Hour Flat Fee" at bounding box center [784, 423] width 283 height 32
select select "-1"
click at [643, 408] on select "Select a Unit Day Hour Flat Fee" at bounding box center [784, 423] width 283 height 32
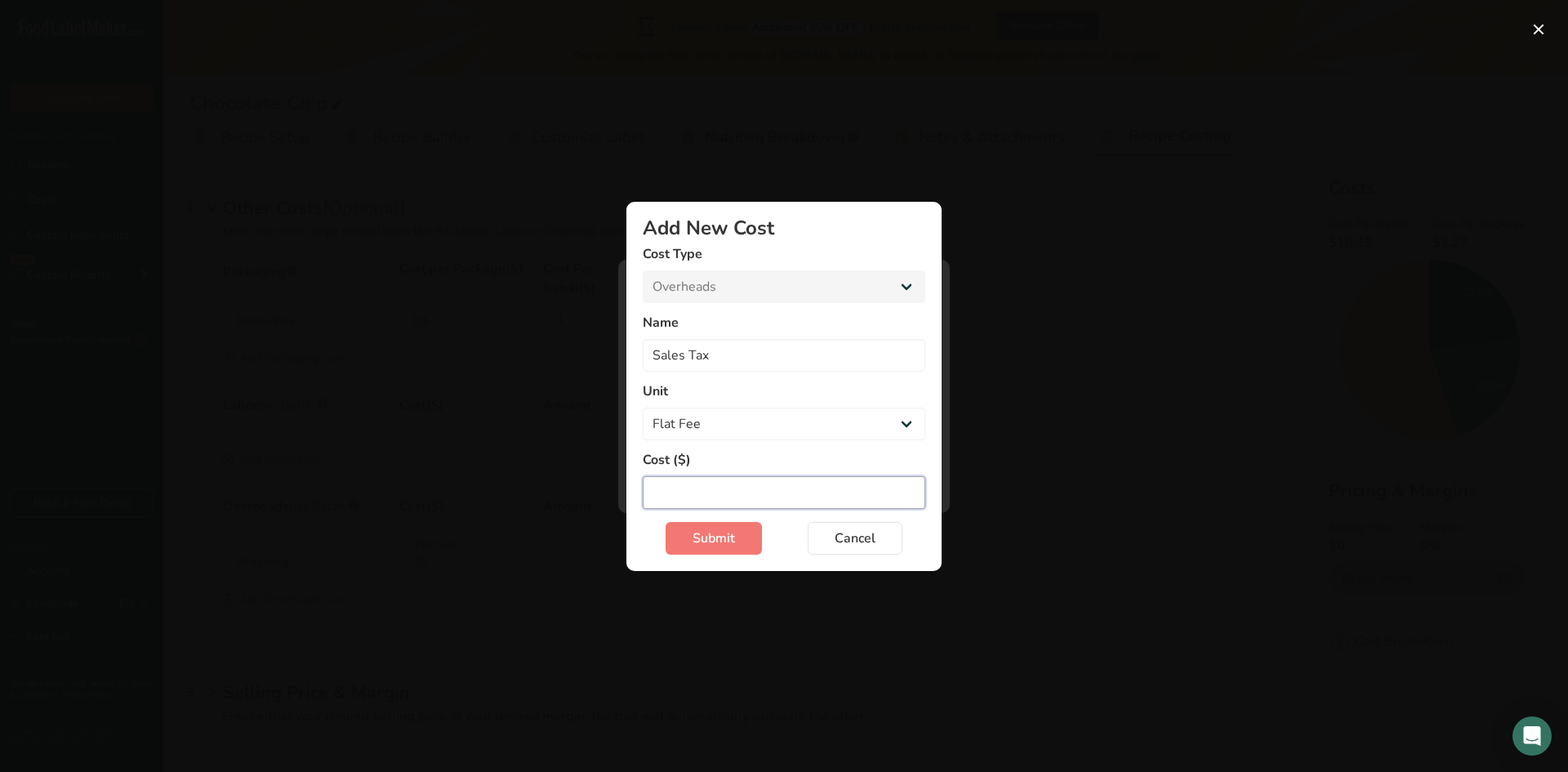
click at [858, 492] on input "Add New Cost Modal" at bounding box center [784, 492] width 283 height 32
type input "3.50"
click at [696, 539] on span "Submit" at bounding box center [713, 538] width 42 height 20
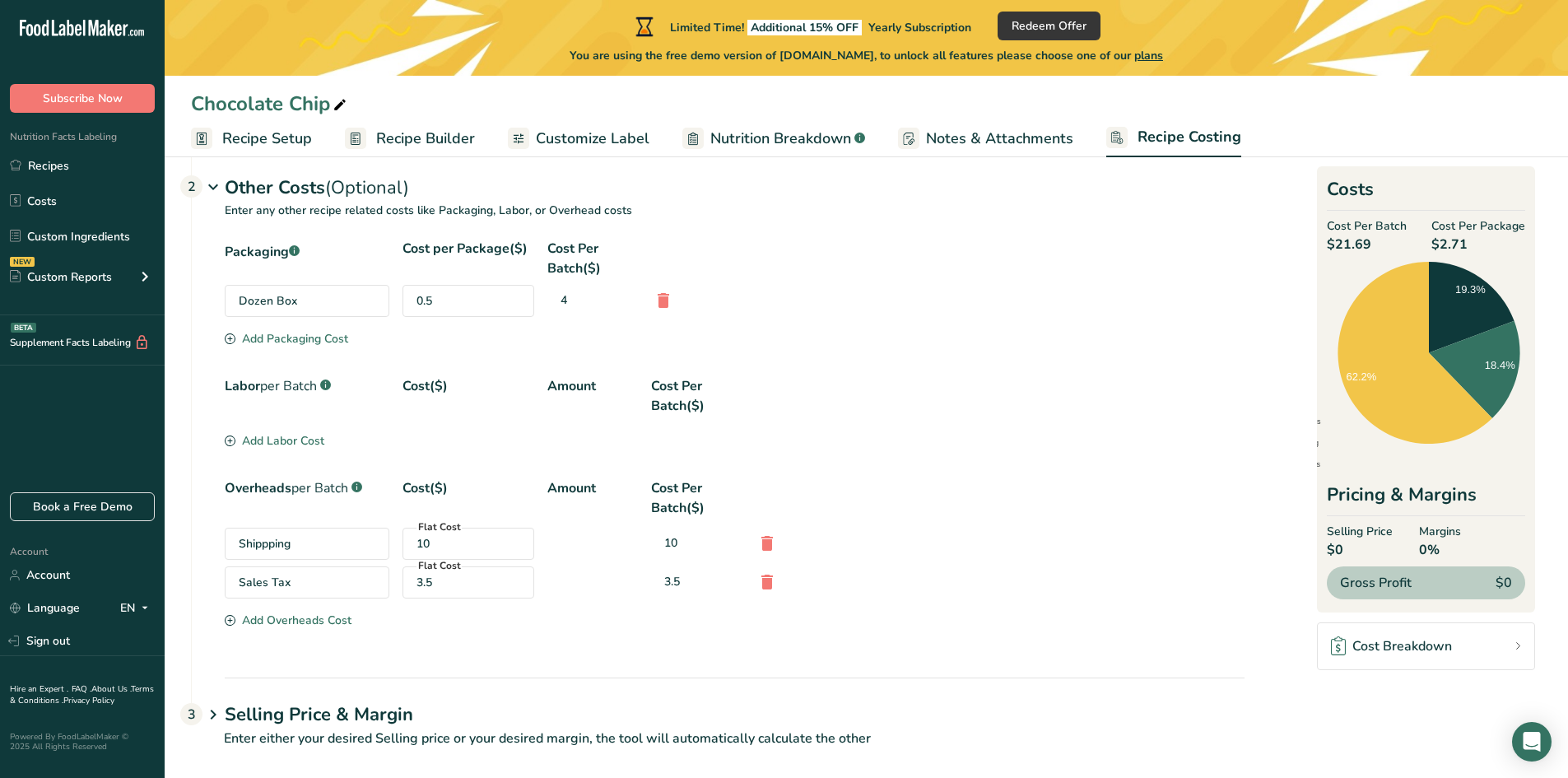
scroll to position [505, 0]
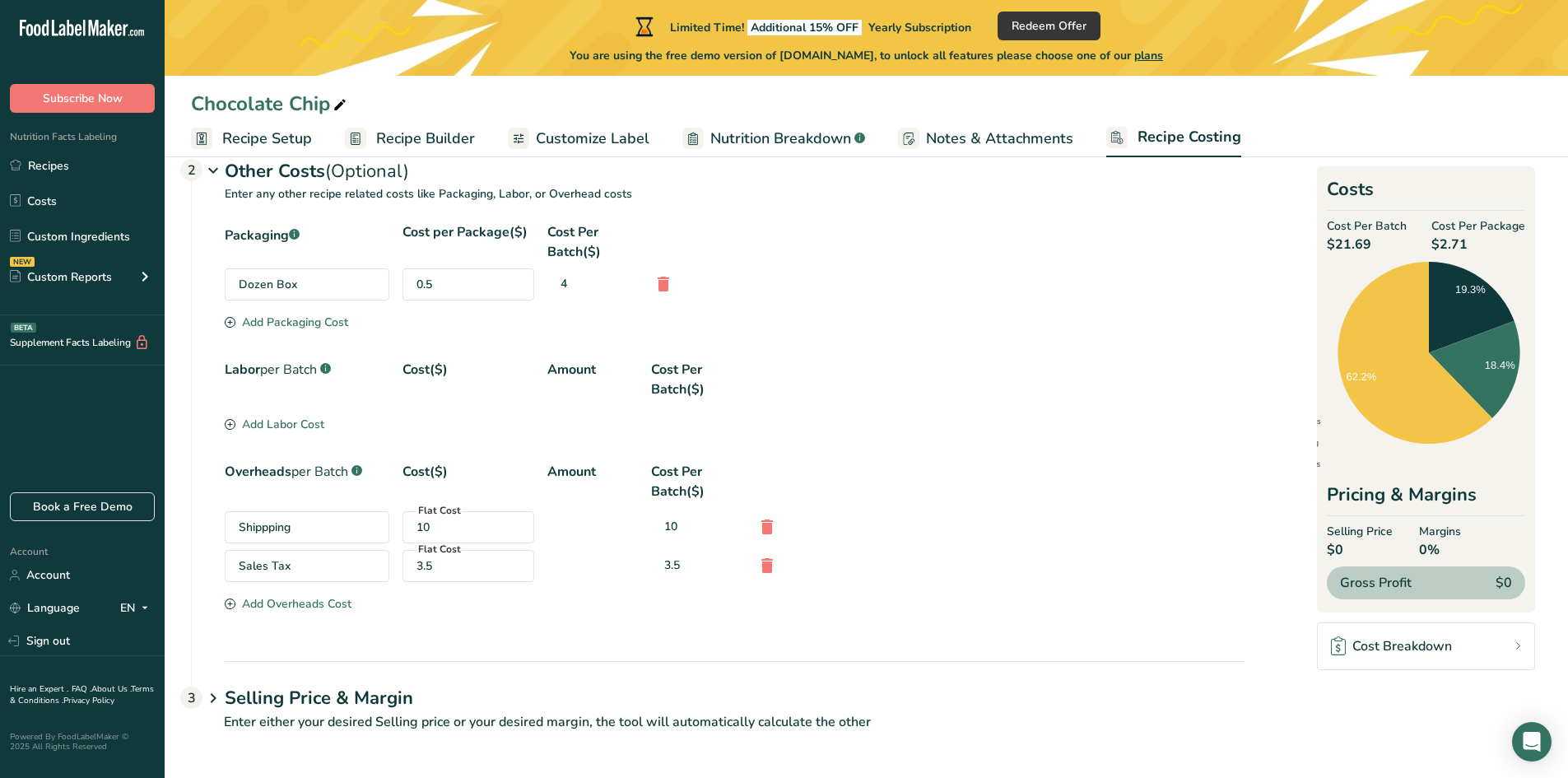
click at [447, 566] on div "3.5" at bounding box center [468, 565] width 104 height 17
drag, startPoint x: 441, startPoint y: 571, endPoint x: 416, endPoint y: 573, distance: 25.1
click at [437, 571] on div "3.5" at bounding box center [468, 565] width 104 height 17
click at [320, 563] on div "Sales Tax" at bounding box center [307, 565] width 164 height 32
click at [739, 564] on div "3.5" at bounding box center [696, 564] width 90 height 31
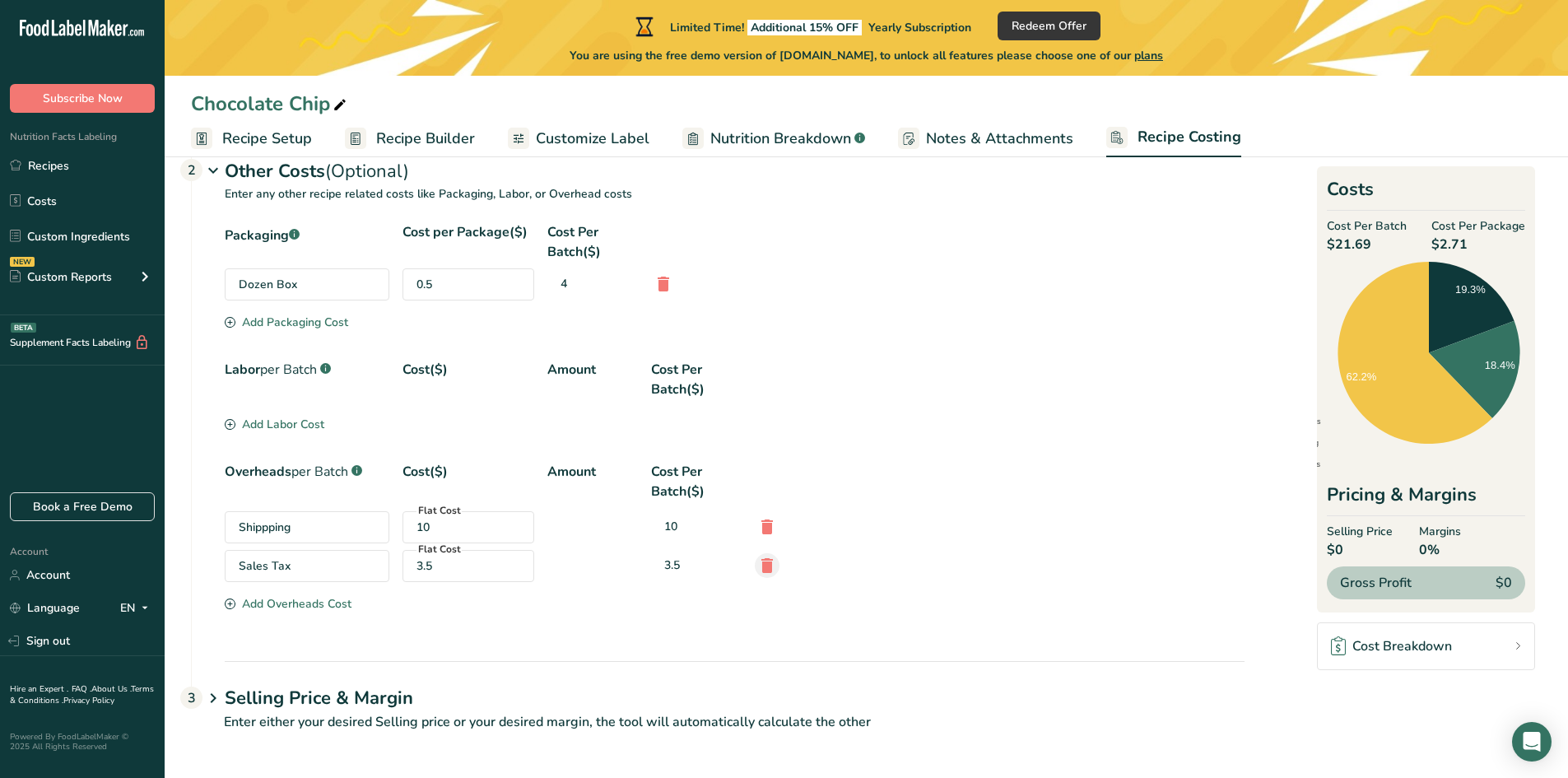
click at [764, 564] on icon at bounding box center [767, 565] width 20 height 30
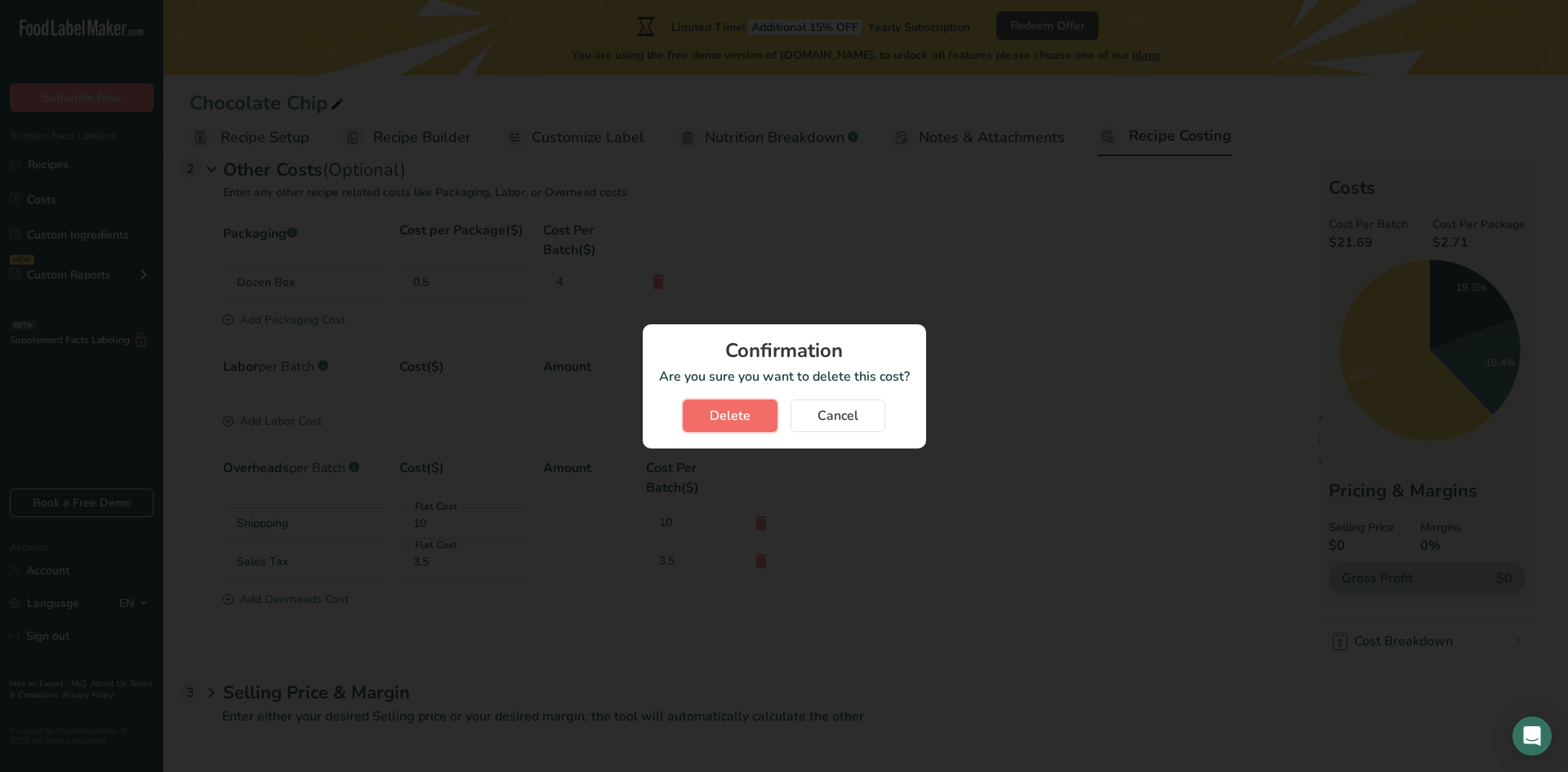
click at [743, 416] on span "Delete" at bounding box center [731, 415] width 41 height 20
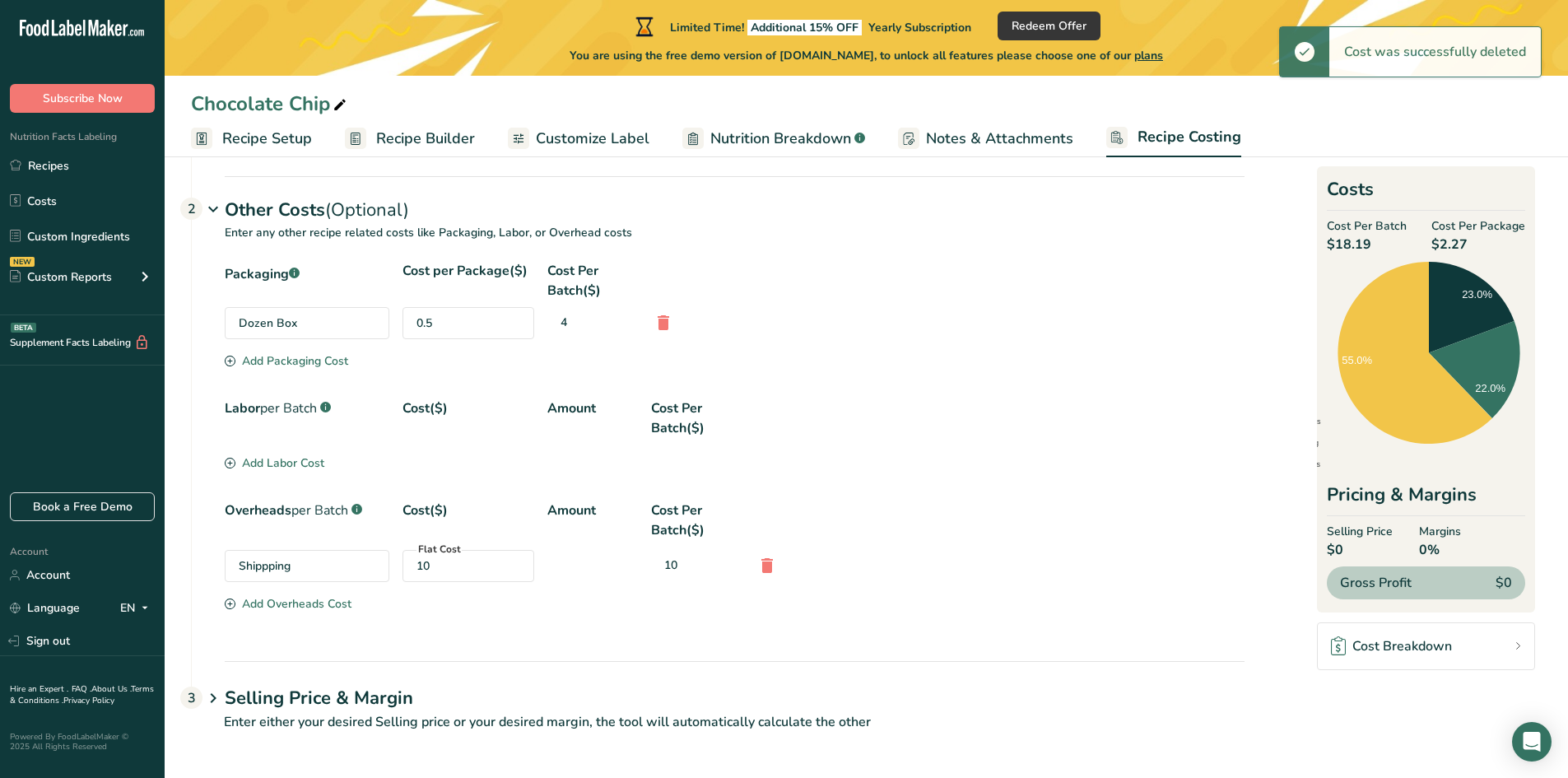
scroll to position [466, 0]
click at [310, 609] on div "Add Overheads Cost" at bounding box center [288, 603] width 127 height 17
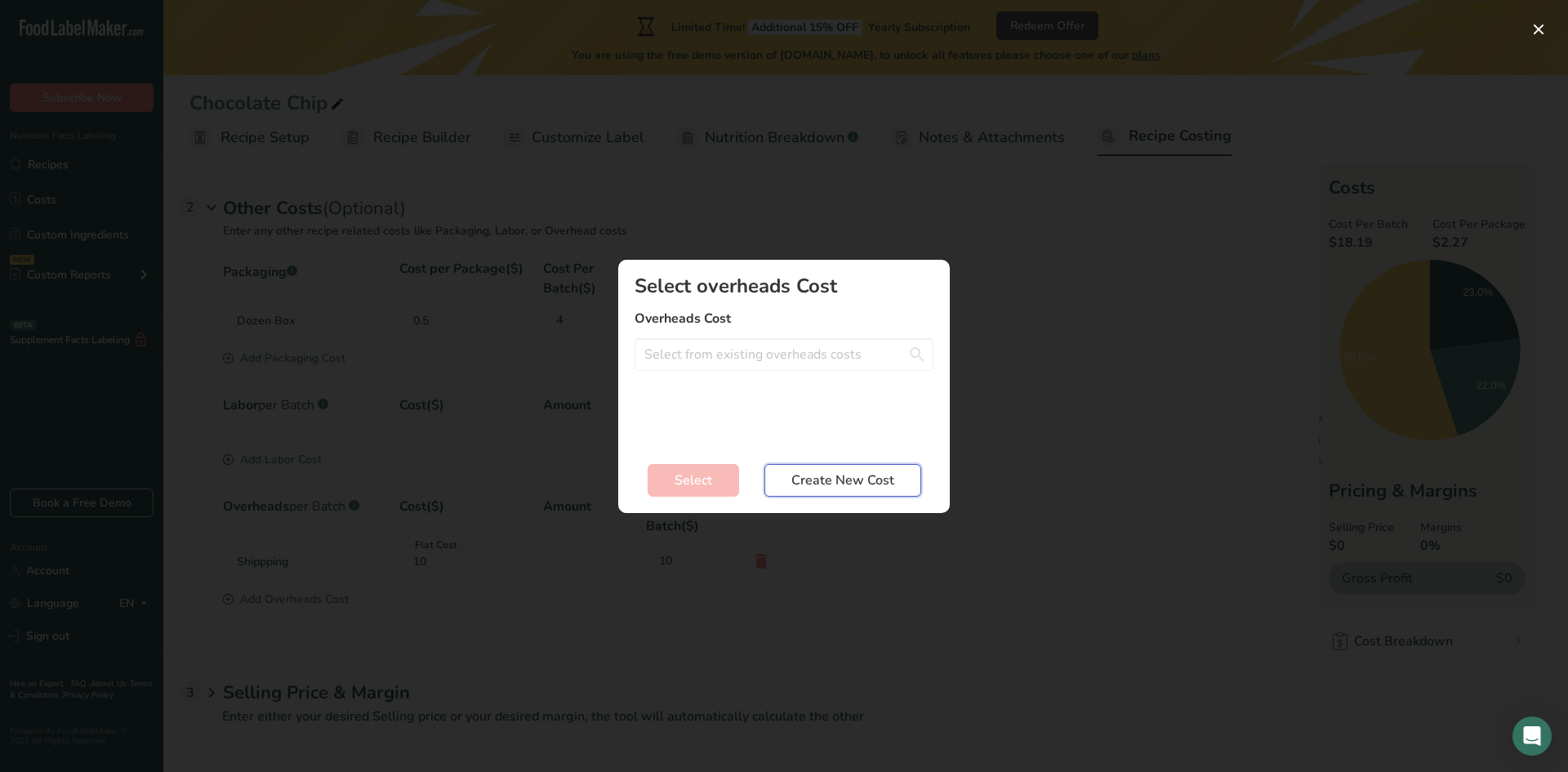
click at [839, 492] on button "Create New Cost" at bounding box center [843, 479] width 157 height 32
select select "3"
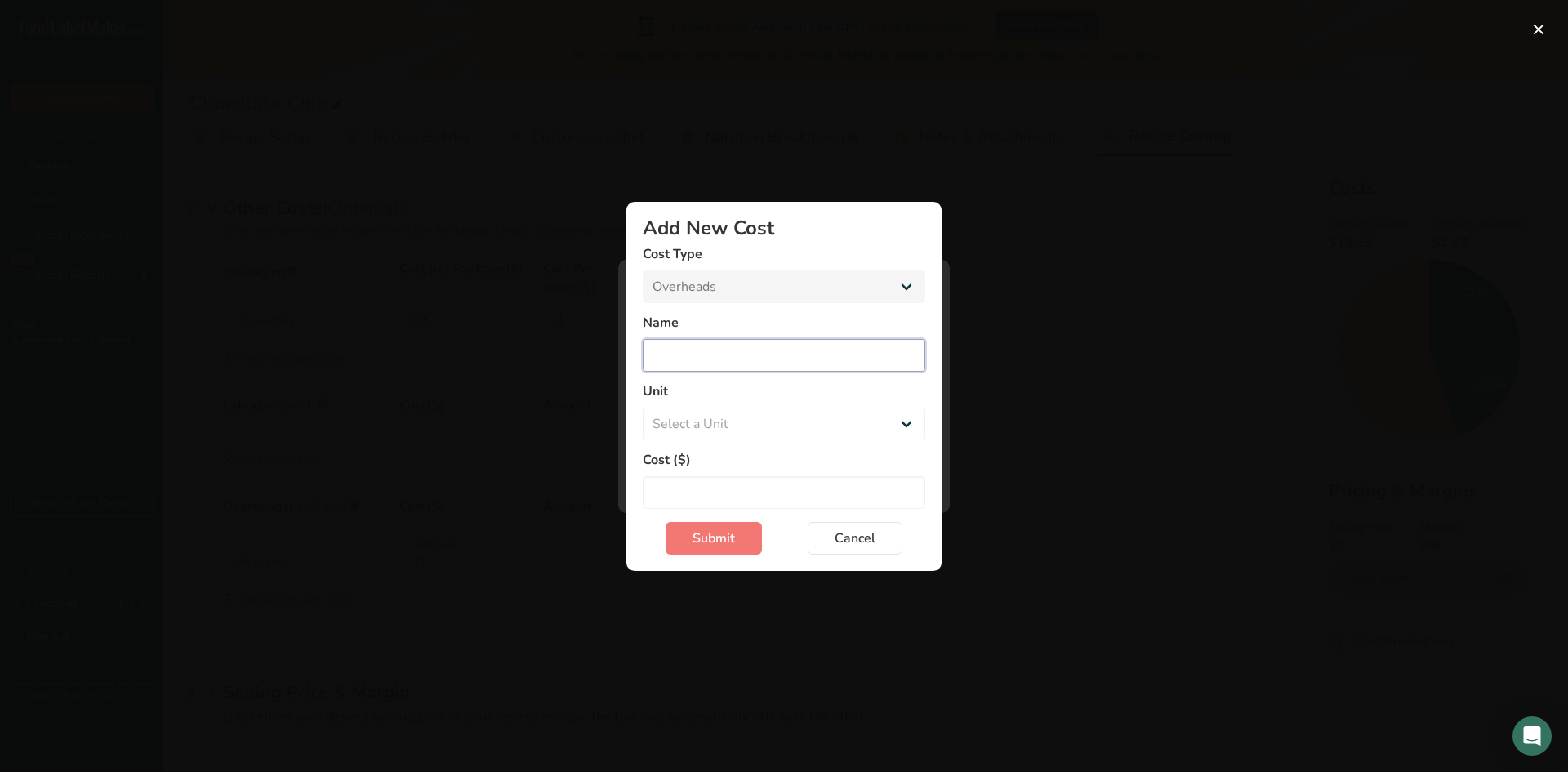
click at [753, 359] on input "Add New Cost Modal" at bounding box center [784, 355] width 283 height 32
type input "Sales Tax"
select select "-1"
type input "2.31"
click at [729, 543] on span "Submit" at bounding box center [713, 538] width 42 height 20
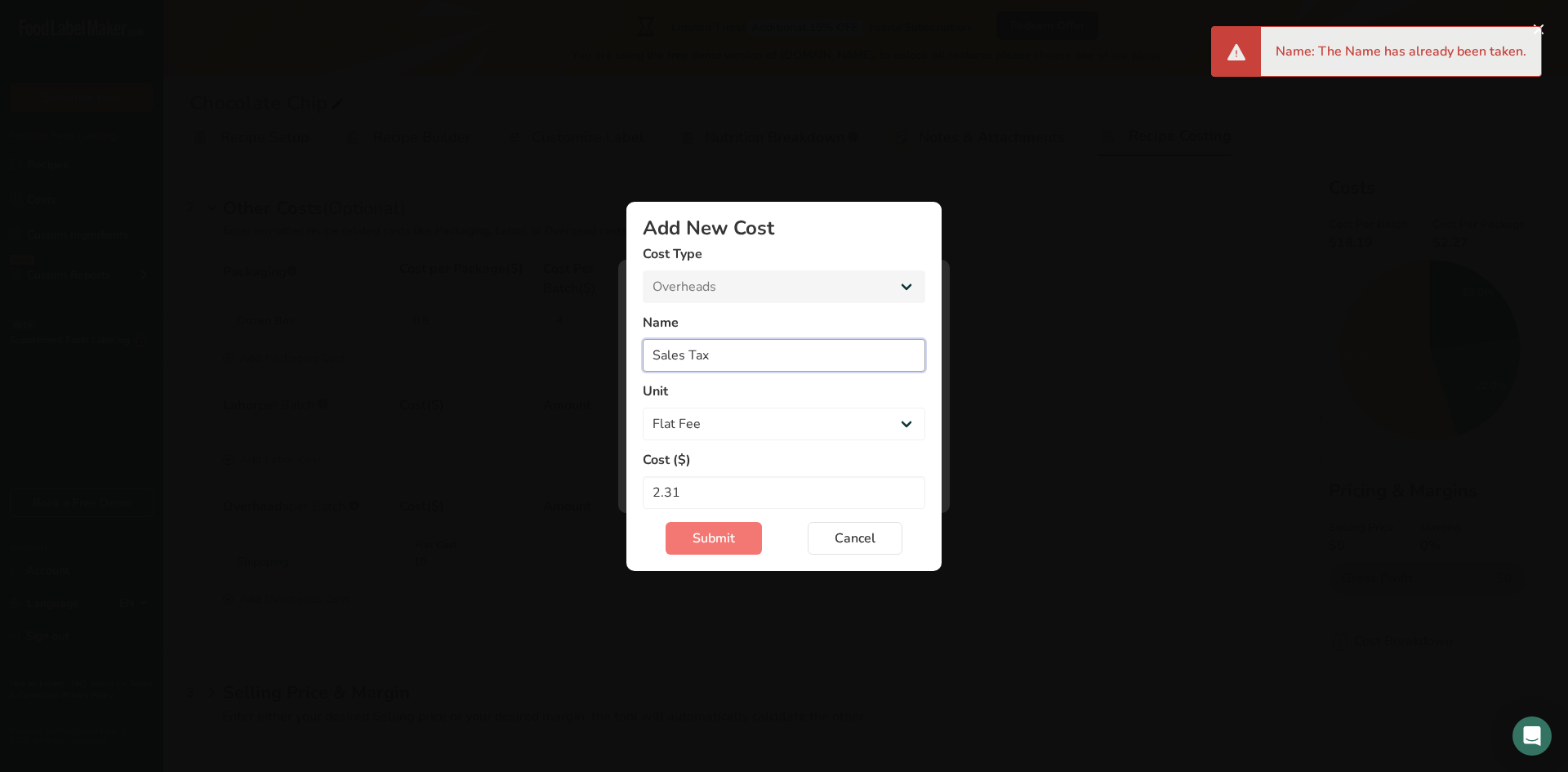
click at [806, 353] on input "Sales Tax" at bounding box center [784, 355] width 283 height 32
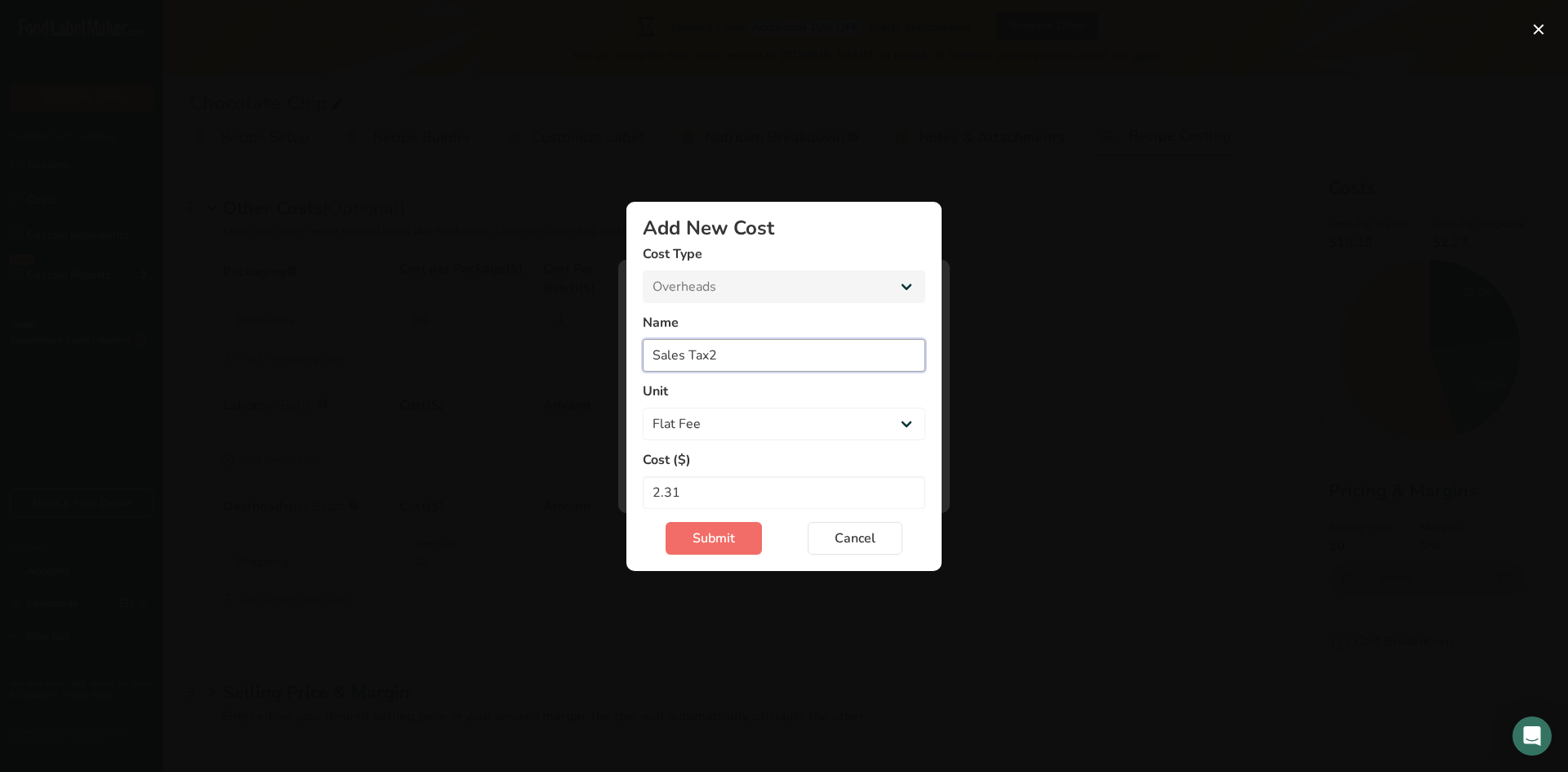
type input "Sales Tax2"
click at [695, 542] on span "Submit" at bounding box center [713, 538] width 42 height 20
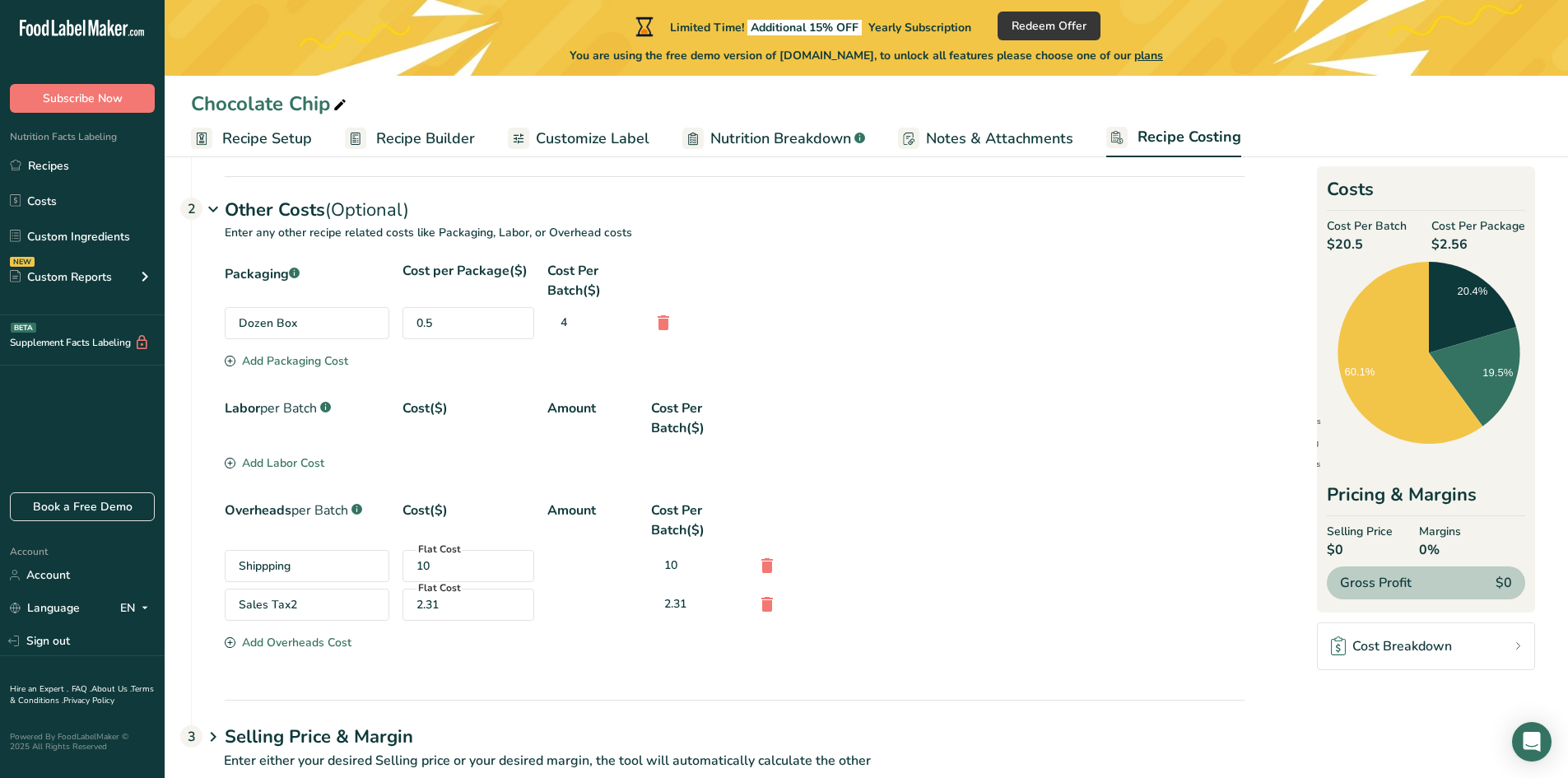
click at [275, 137] on span "Recipe Setup" at bounding box center [266, 139] width 90 height 22
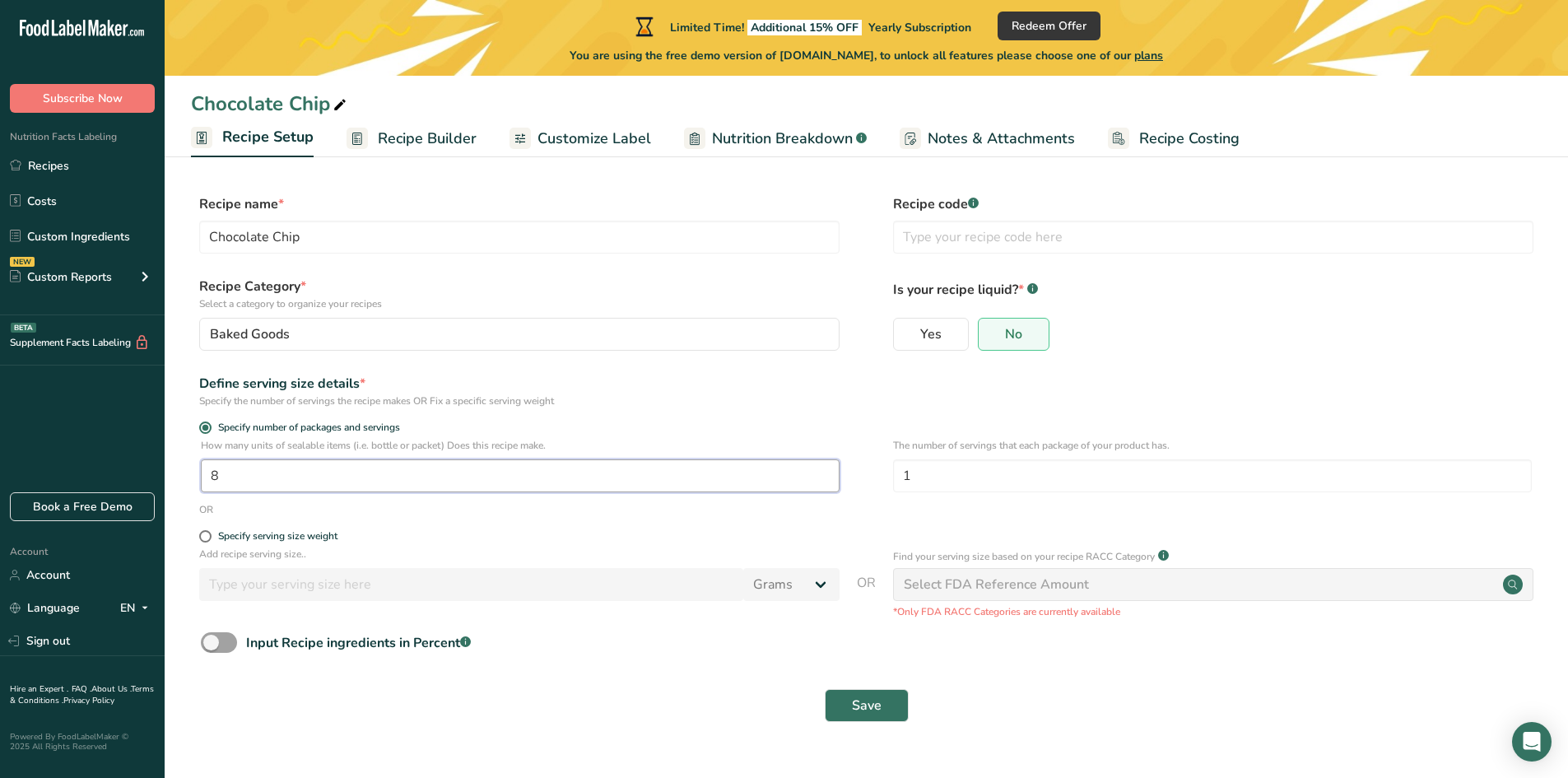
click at [237, 474] on input "8" at bounding box center [520, 475] width 638 height 33
type input "1"
type input "9"
drag, startPoint x: 371, startPoint y: 534, endPoint x: 379, endPoint y: 538, distance: 8.9
click at [373, 534] on label "Specify serving size weight" at bounding box center [519, 535] width 640 height 12
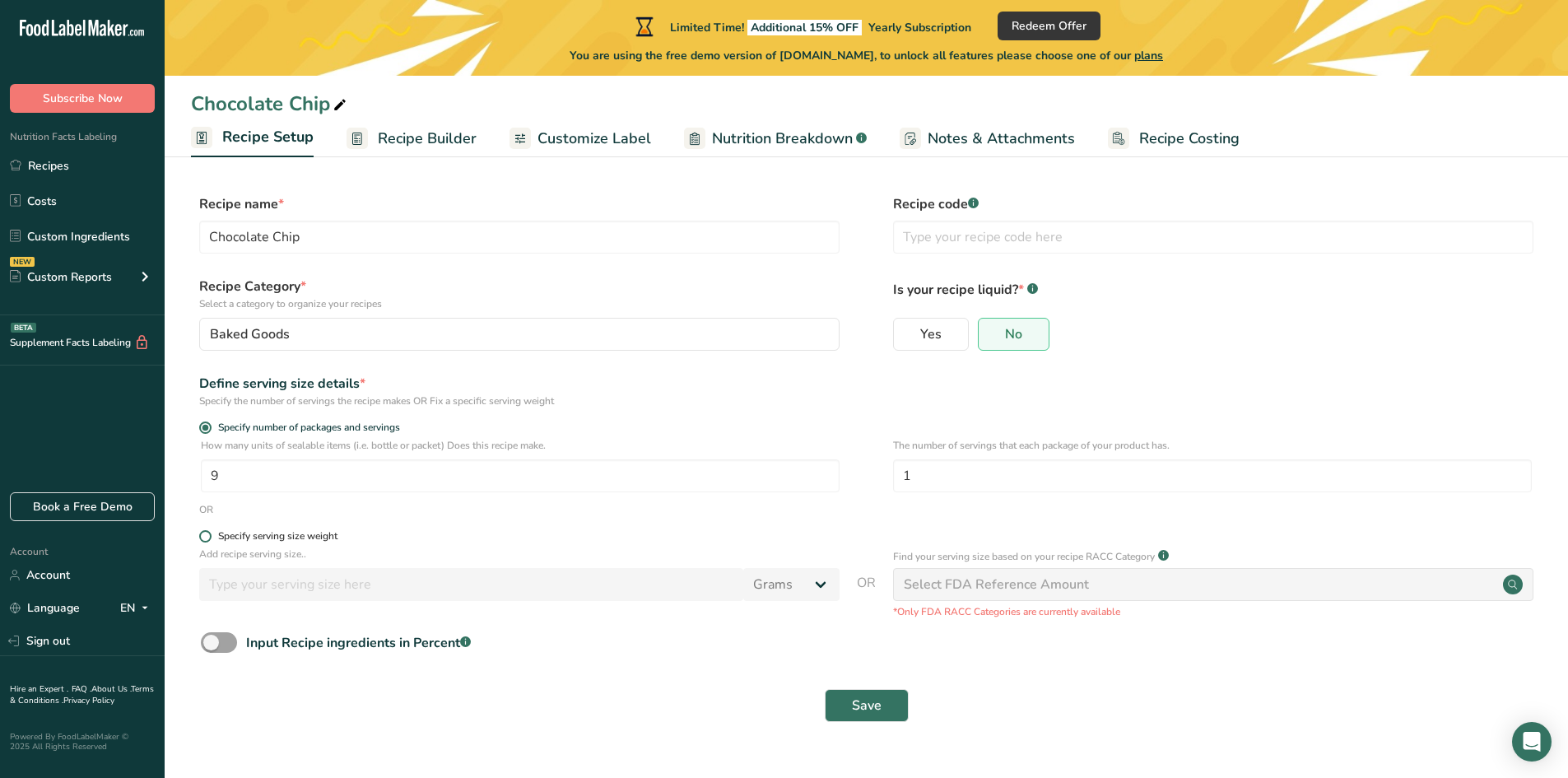
click at [210, 534] on input "Specify serving size weight" at bounding box center [204, 535] width 11 height 11
radio input "true"
radio input "false"
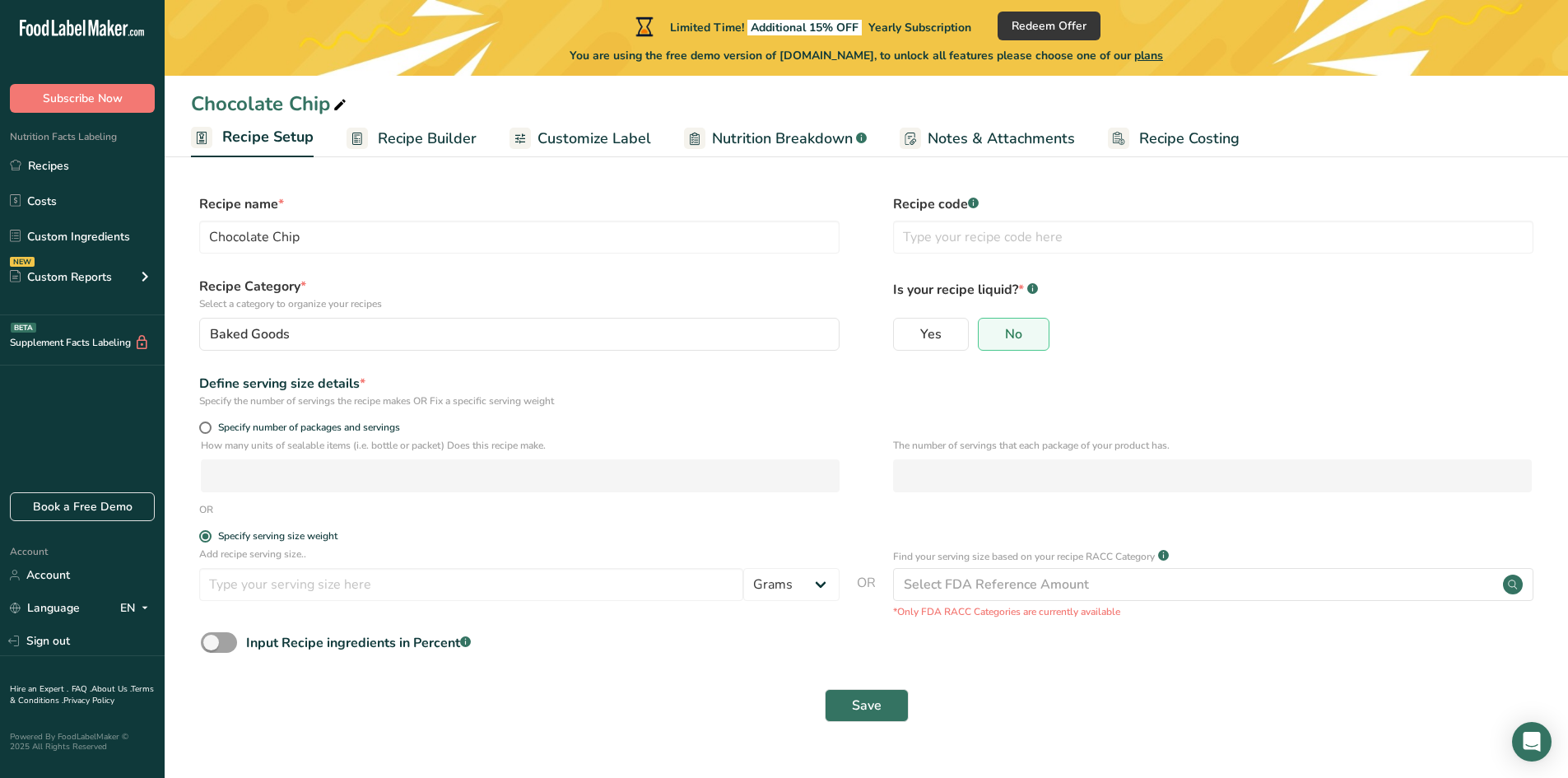
drag, startPoint x: 206, startPoint y: 427, endPoint x: 198, endPoint y: 428, distance: 8.1
click at [203, 427] on span at bounding box center [205, 428] width 12 height 12
click at [203, 427] on input "Specify number of packages and servings" at bounding box center [204, 428] width 11 height 11
radio input "true"
radio input "false"
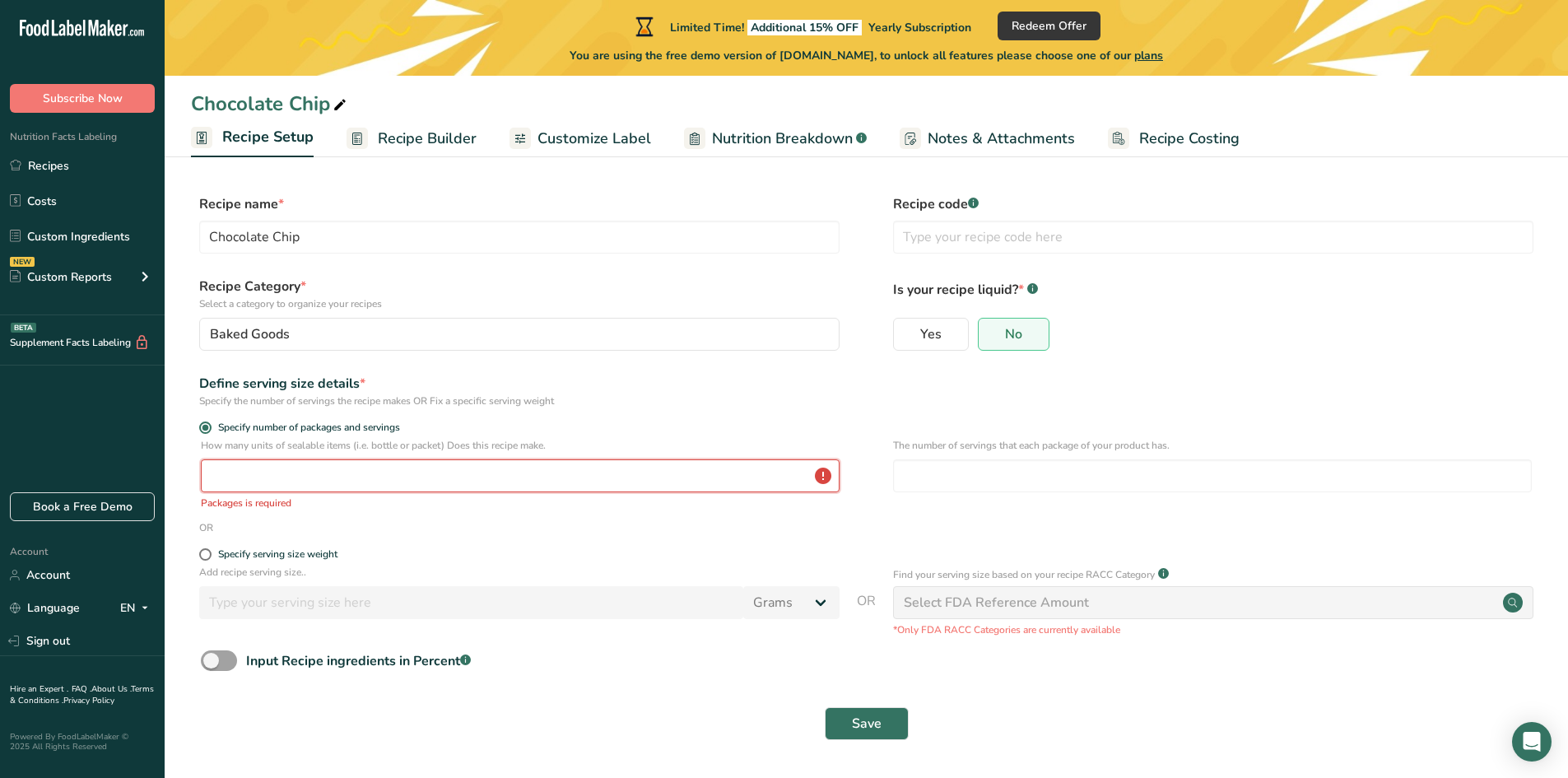
click at [251, 465] on input "number" at bounding box center [520, 475] width 638 height 33
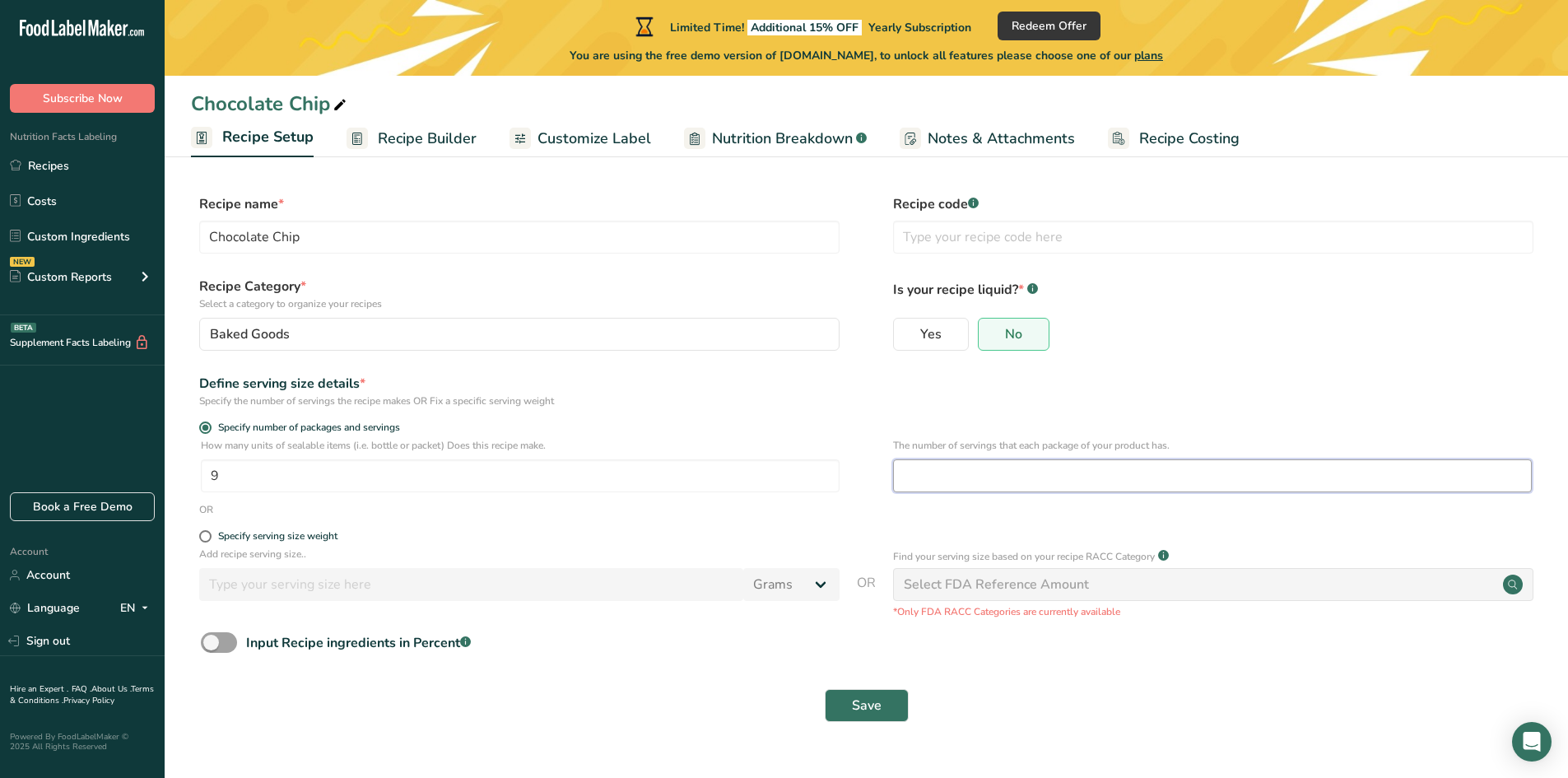
click at [916, 479] on input "number" at bounding box center [1212, 475] width 638 height 33
click at [295, 481] on input "9" at bounding box center [520, 475] width 638 height 33
type input "1"
click at [1034, 471] on input "number" at bounding box center [1212, 475] width 638 height 33
type input "9"
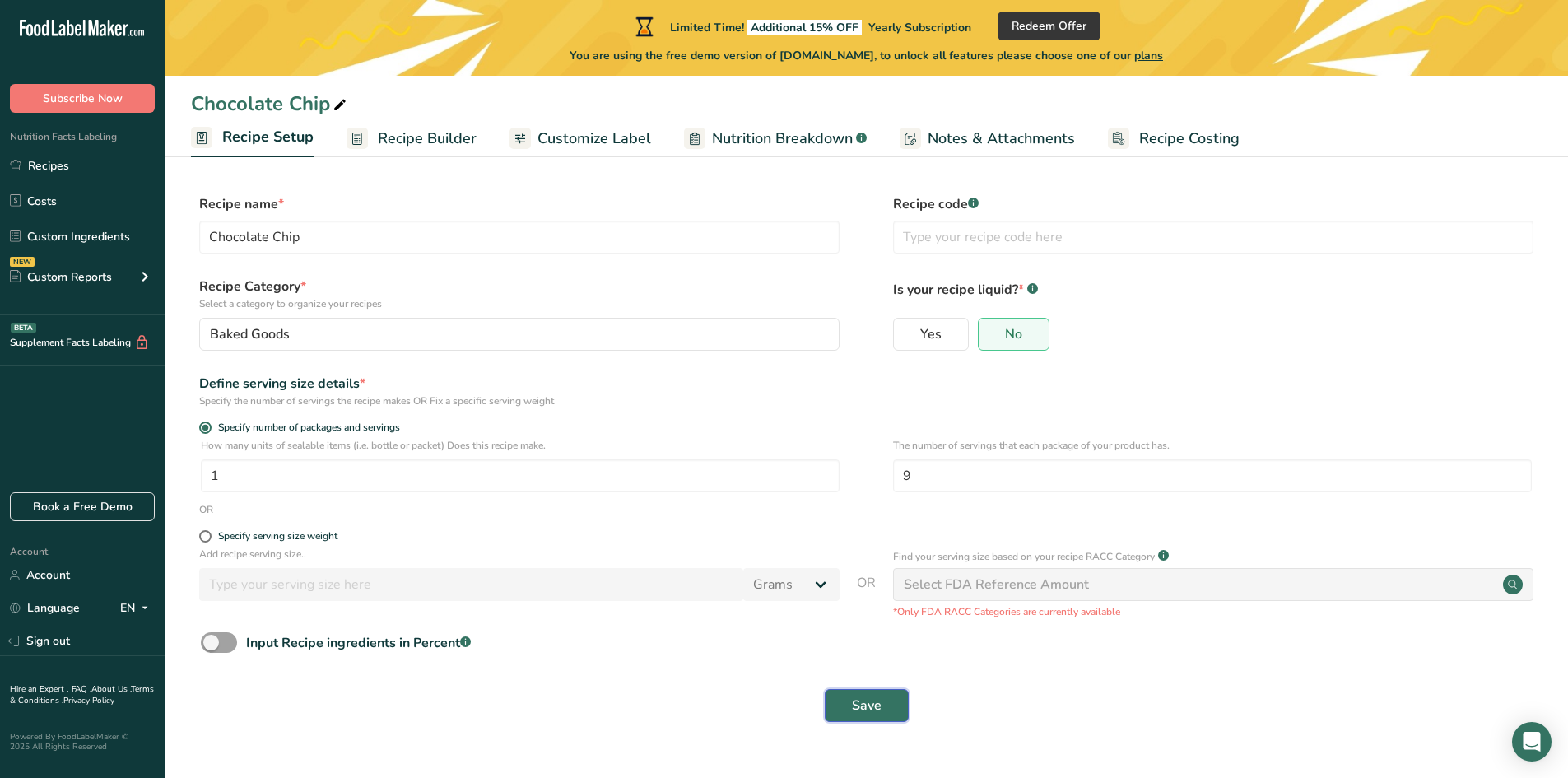
click at [866, 708] on span "Save" at bounding box center [867, 706] width 30 height 20
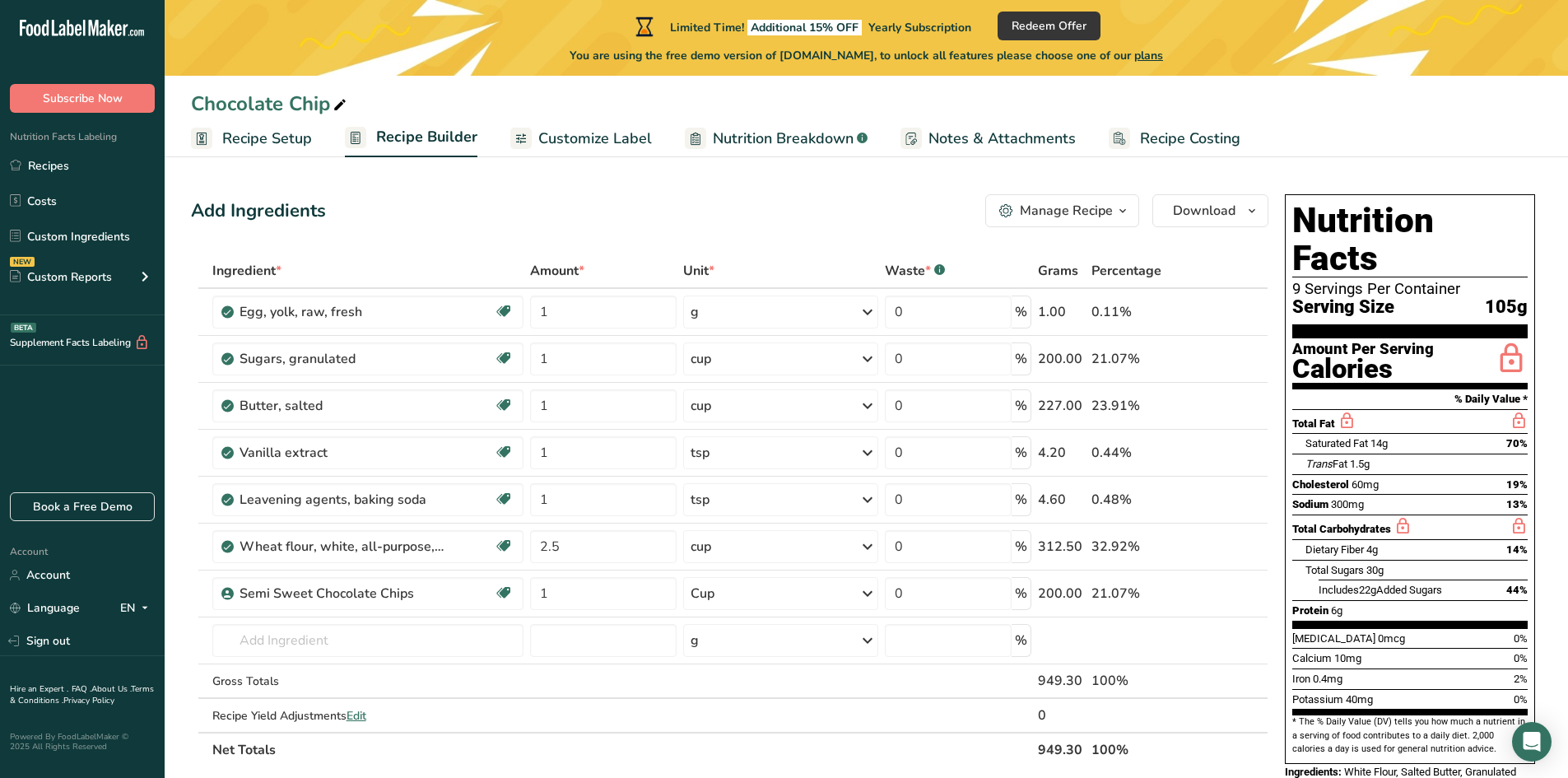
click at [1149, 143] on span "Recipe Costing" at bounding box center [1190, 139] width 100 height 22
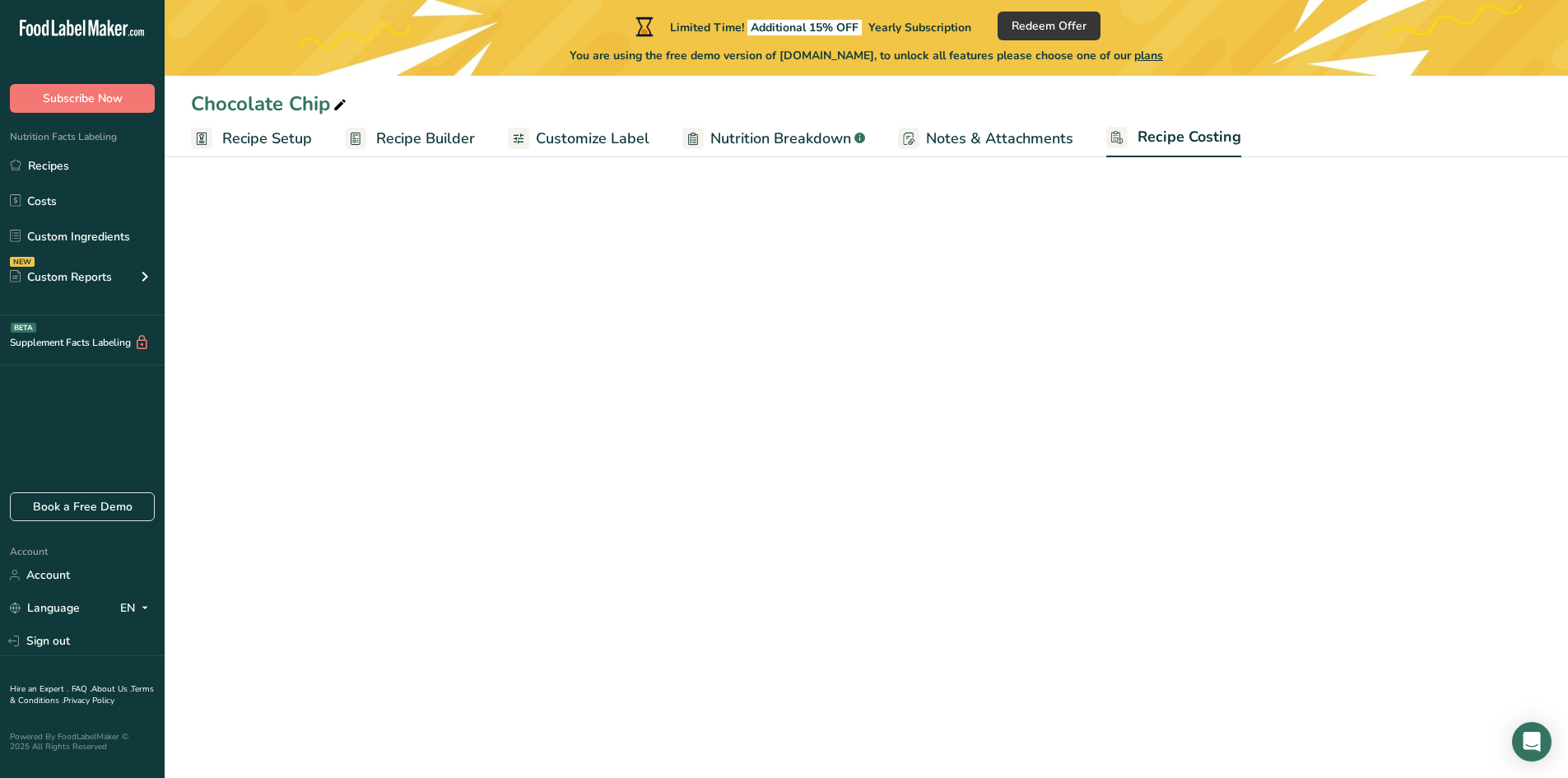
select select "12"
select select "5"
select select "12"
select select "5"
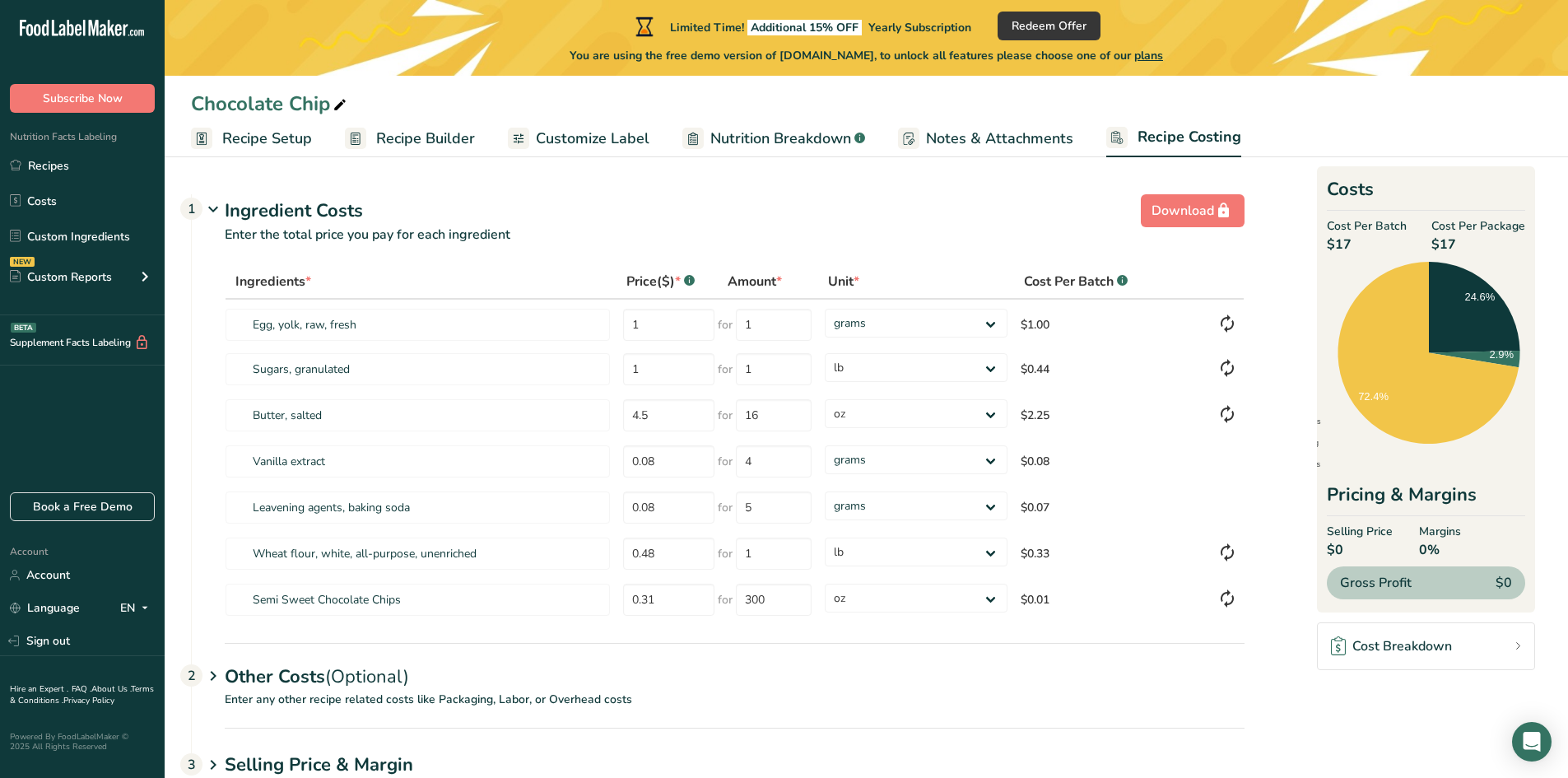
click at [264, 140] on span "Recipe Setup" at bounding box center [266, 139] width 90 height 22
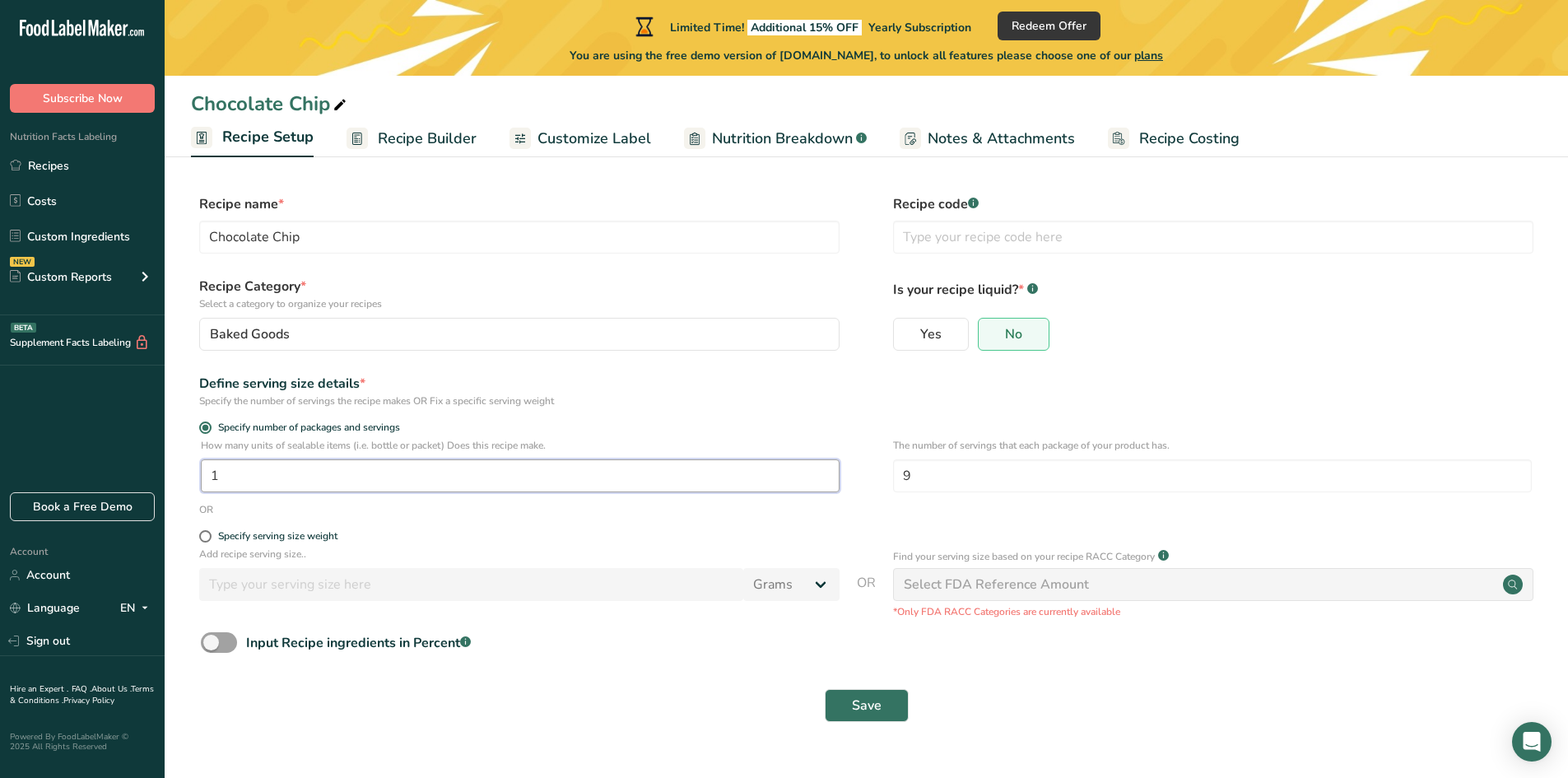
click at [252, 484] on input "1" at bounding box center [520, 475] width 638 height 33
type input "9"
click at [977, 474] on input "9" at bounding box center [1212, 475] width 638 height 33
type input "1"
click at [862, 696] on span "Save" at bounding box center [867, 706] width 30 height 20
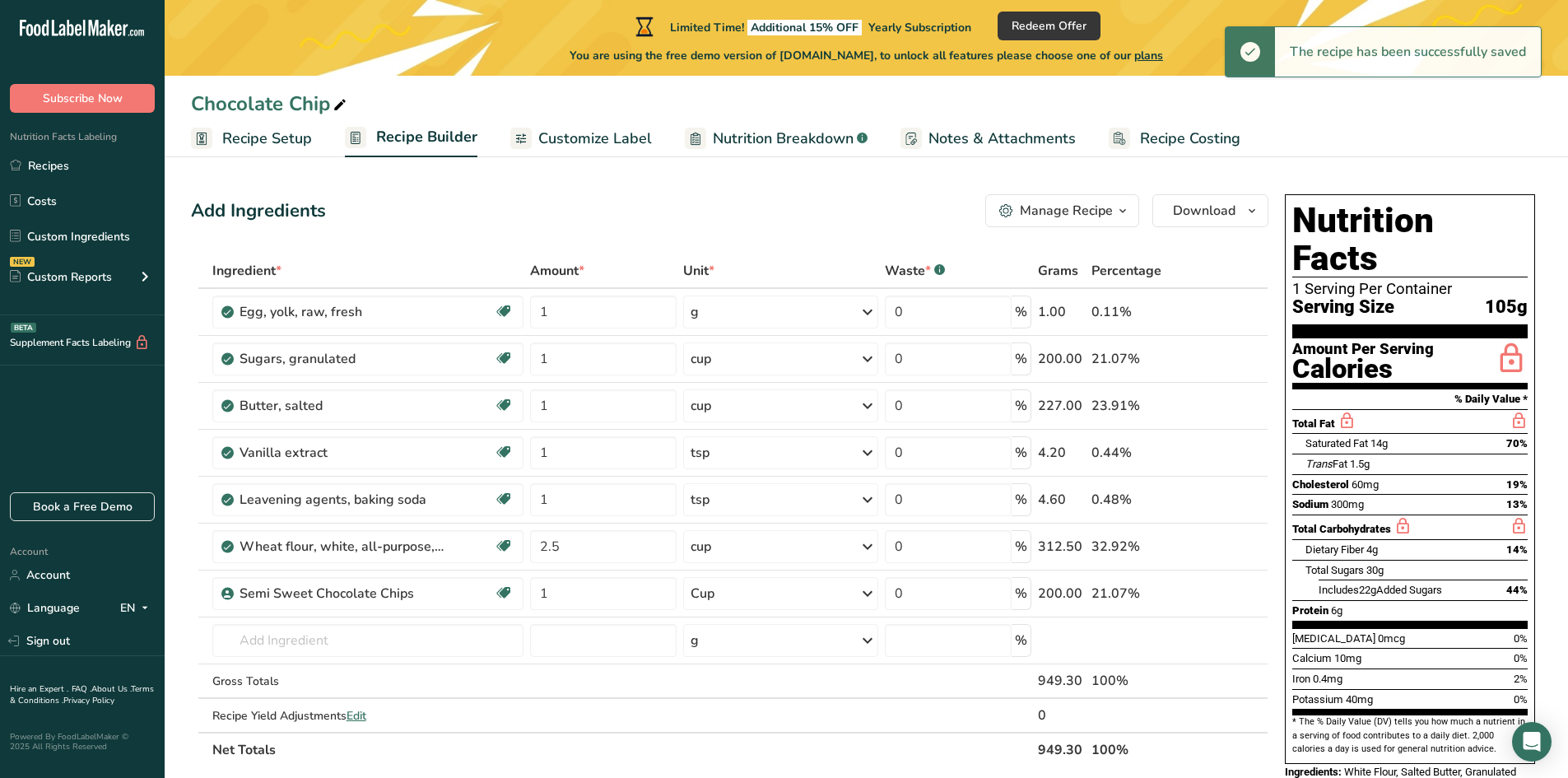
click at [1180, 139] on span "Recipe Costing" at bounding box center [1190, 139] width 100 height 22
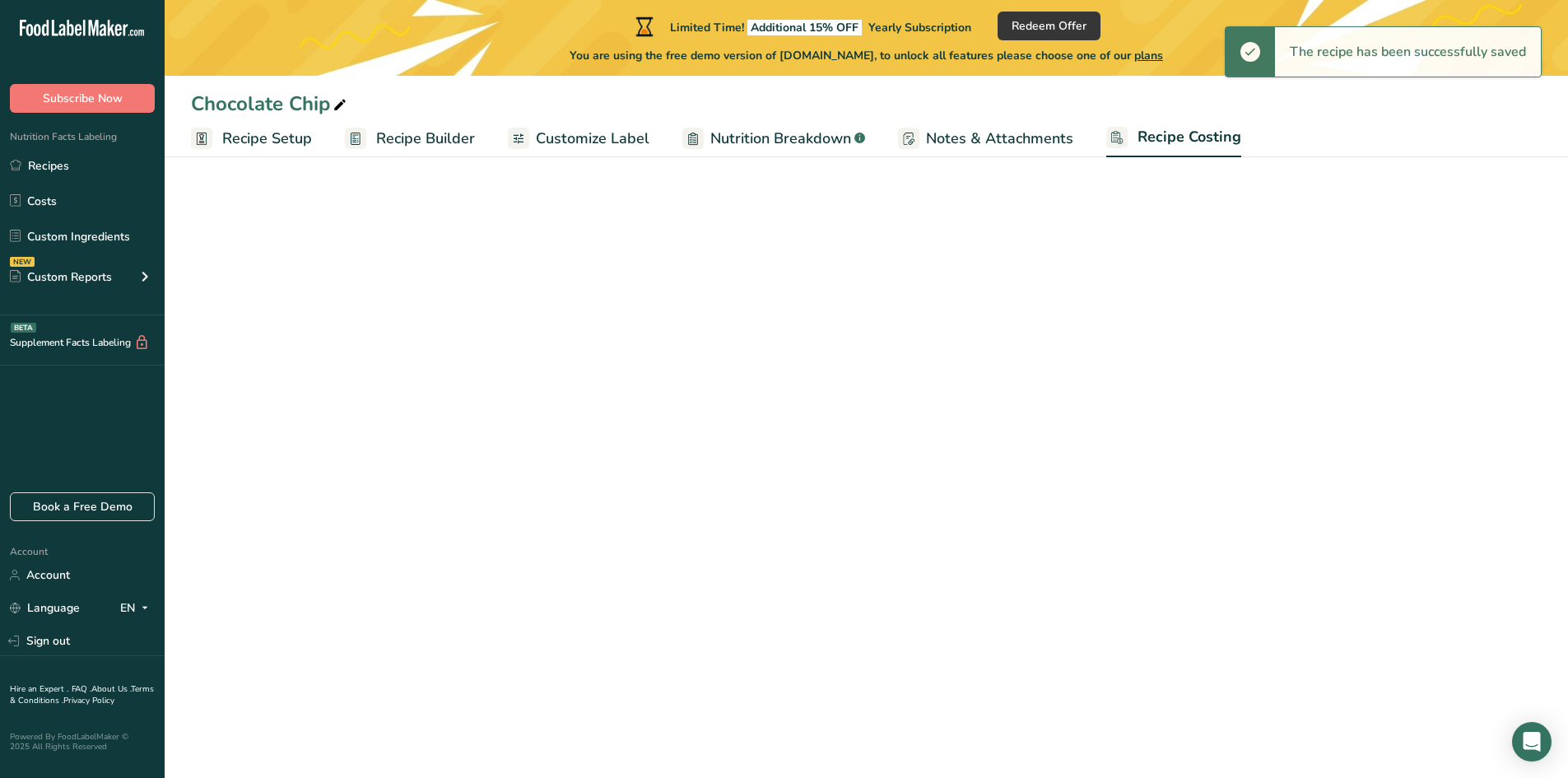
select select "12"
select select "5"
select select "12"
select select "5"
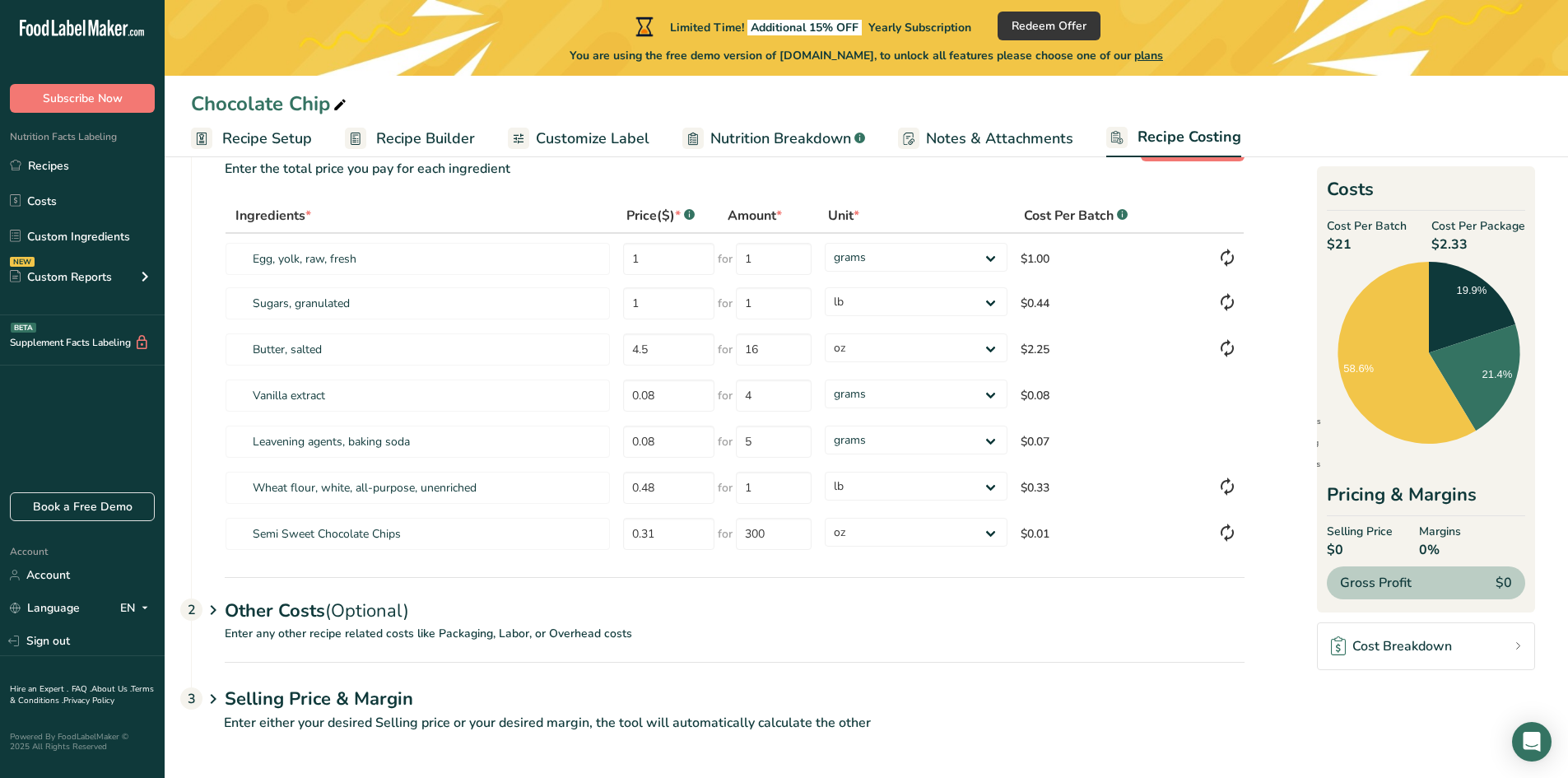
scroll to position [66, 0]
click at [207, 608] on icon at bounding box center [213, 609] width 20 height 31
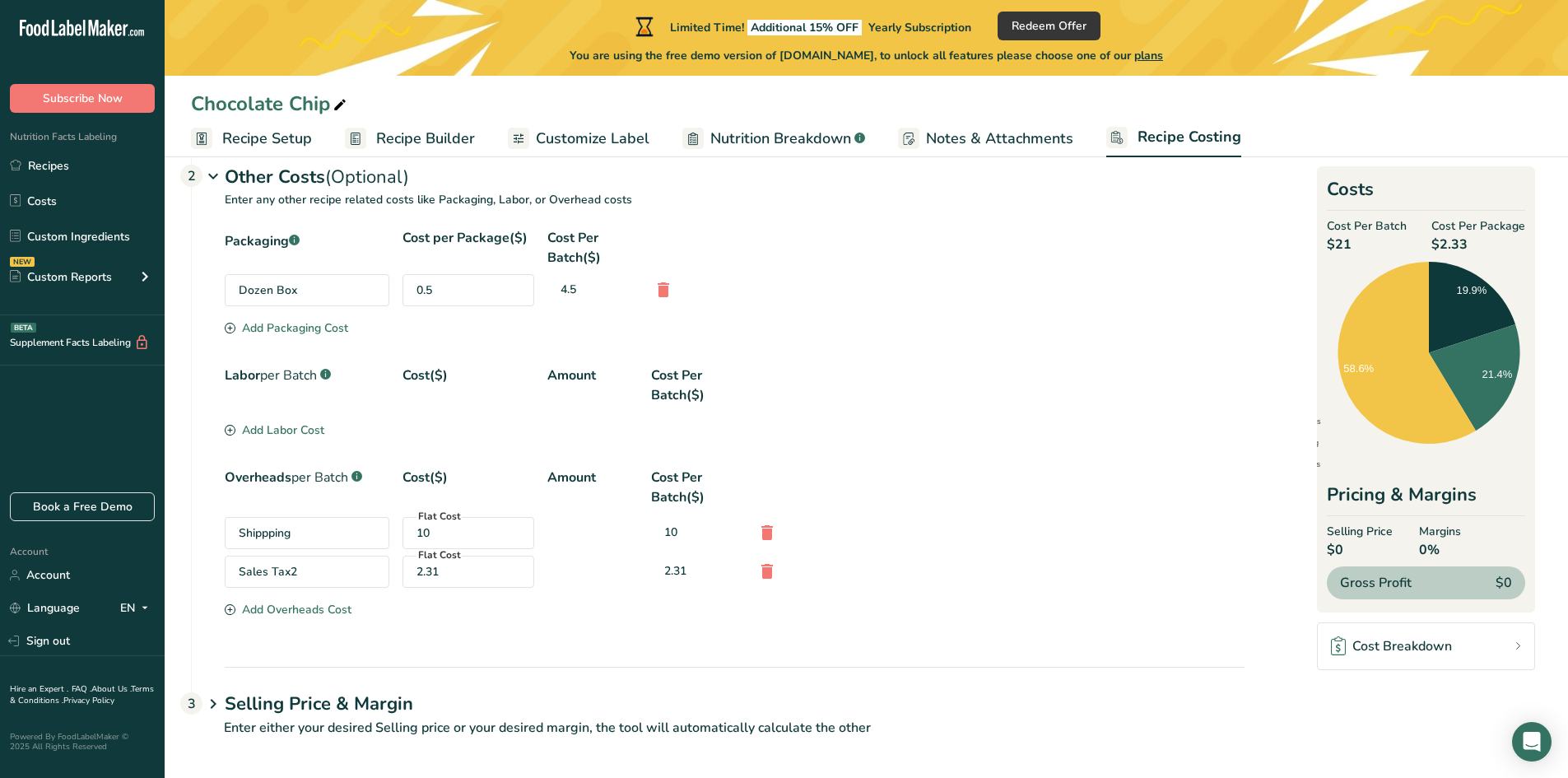
scroll to position [505, 0]
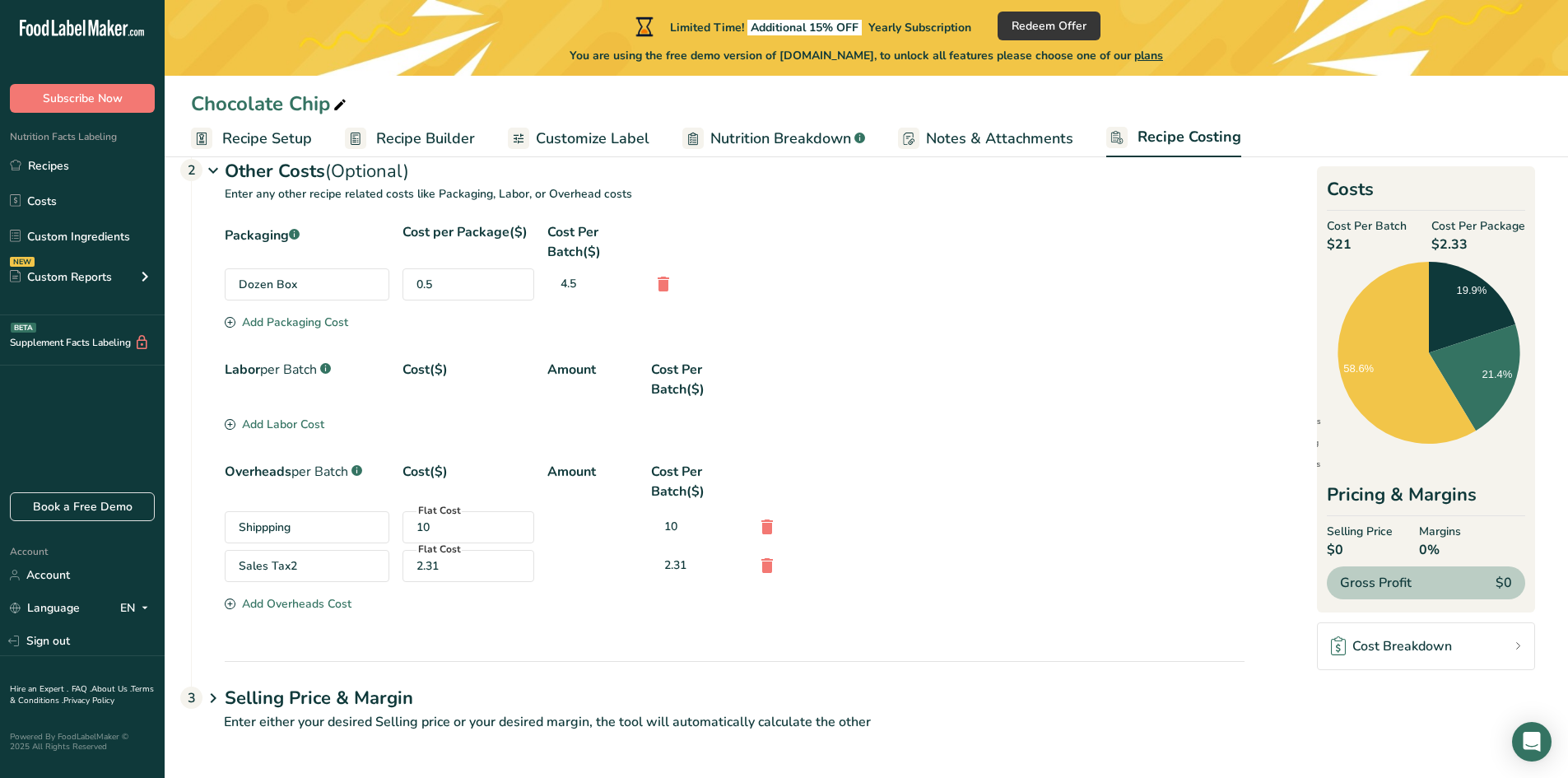
click at [286, 136] on span "Recipe Setup" at bounding box center [266, 139] width 90 height 22
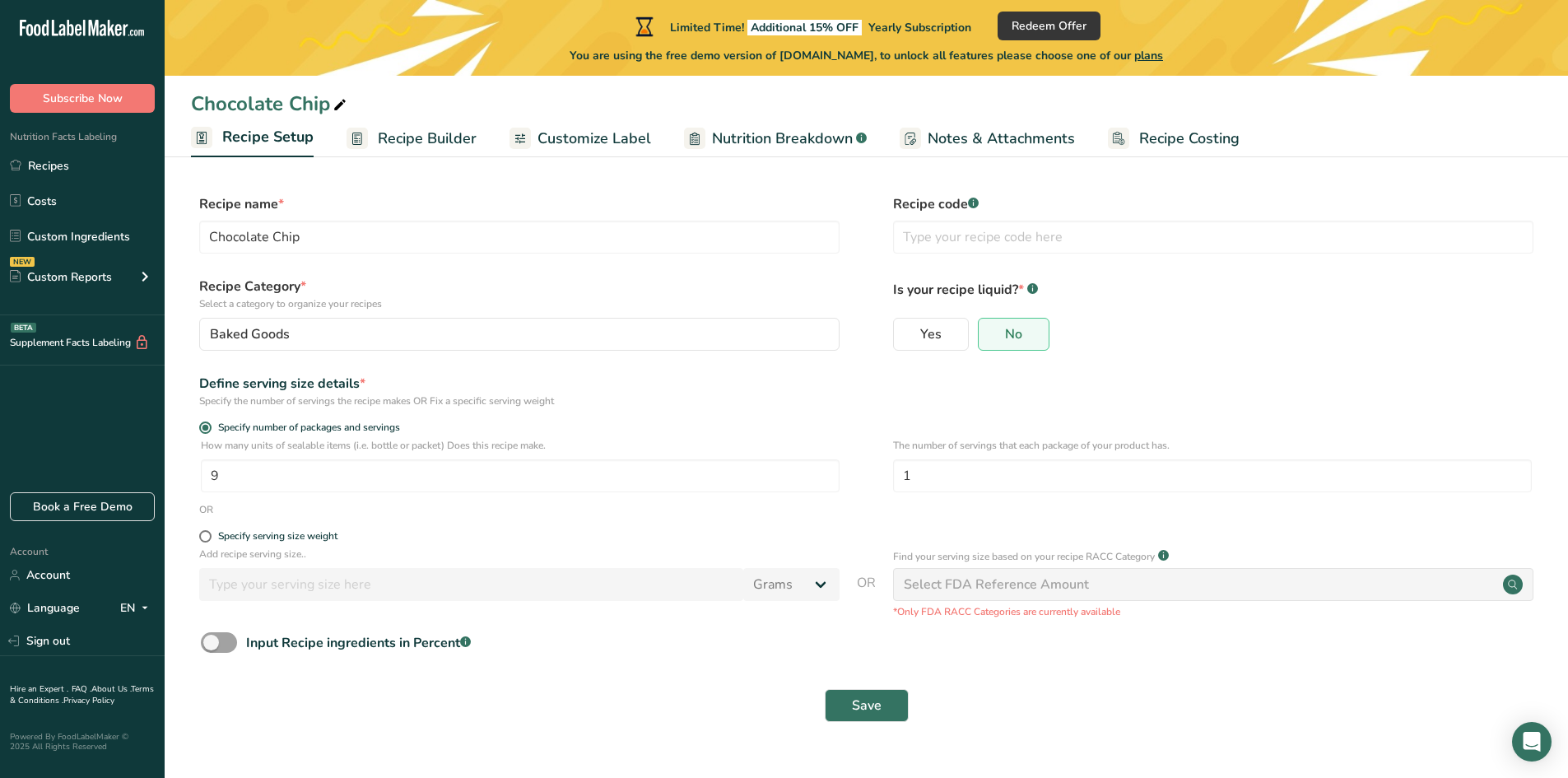
click at [766, 133] on span "Nutrition Breakdown" at bounding box center [782, 139] width 141 height 22
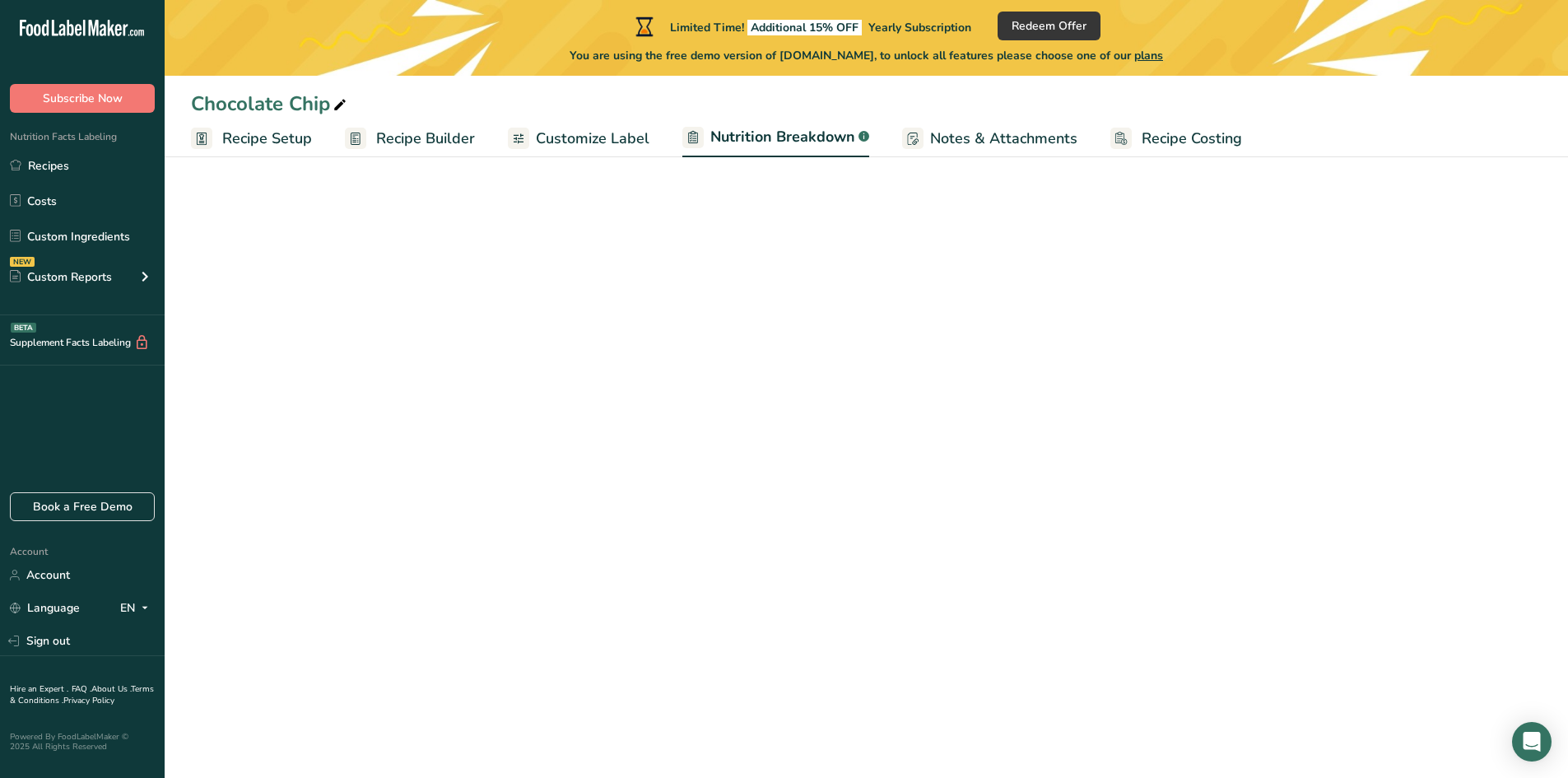
select select "Calories"
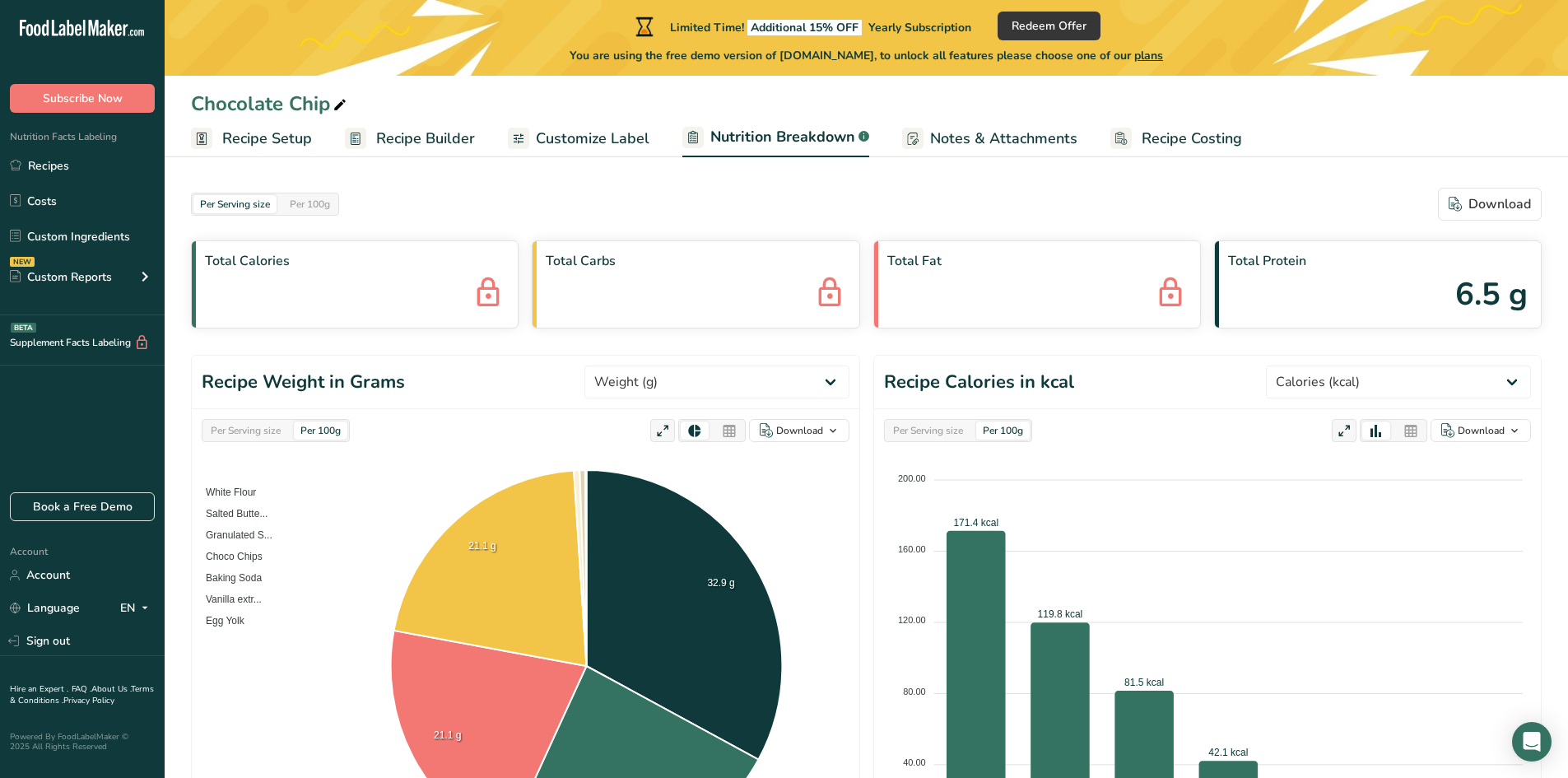
click at [577, 146] on span "Customize Label" at bounding box center [592, 139] width 114 height 22
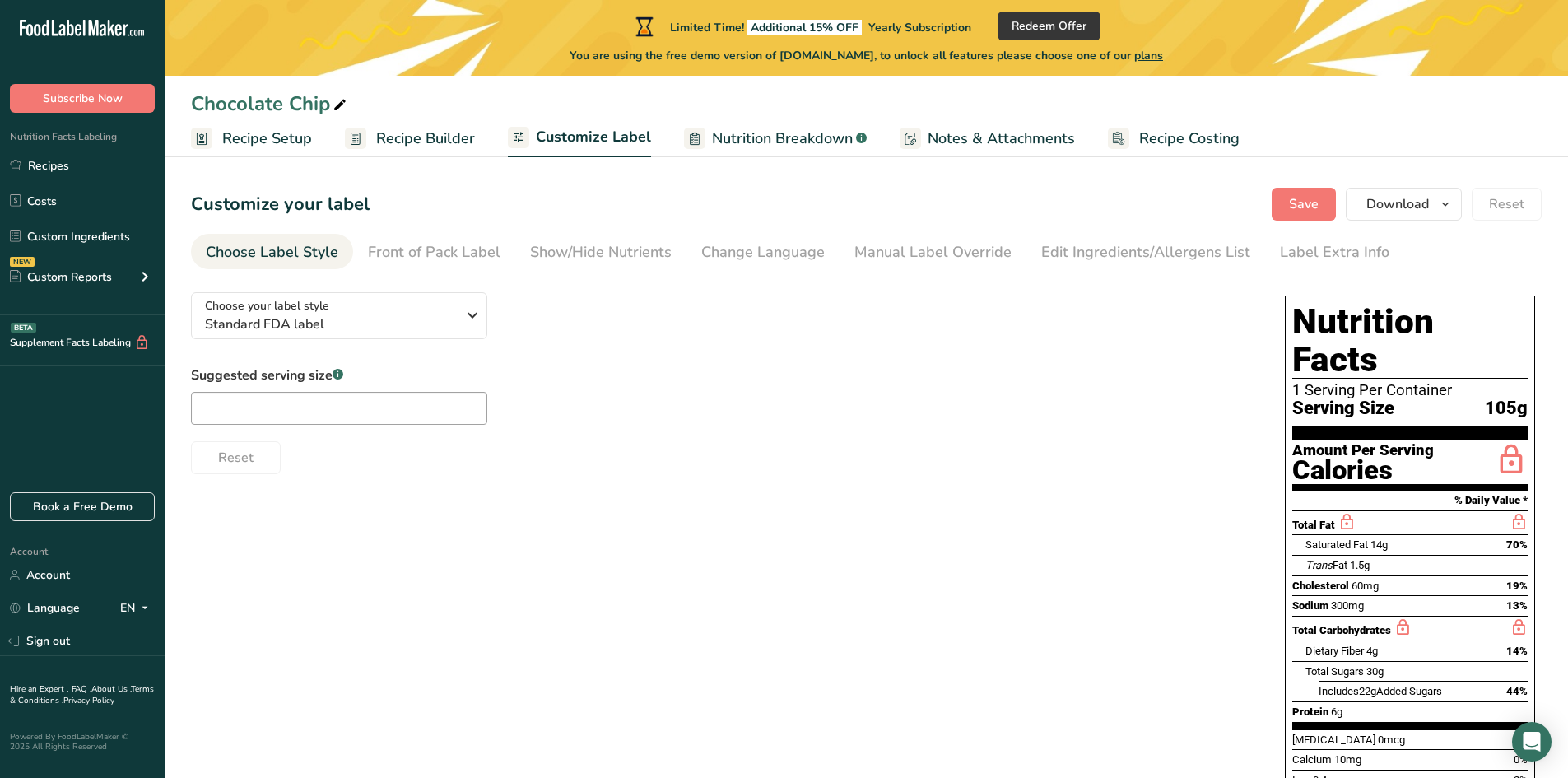
click at [270, 146] on span "Recipe Setup" at bounding box center [266, 139] width 90 height 22
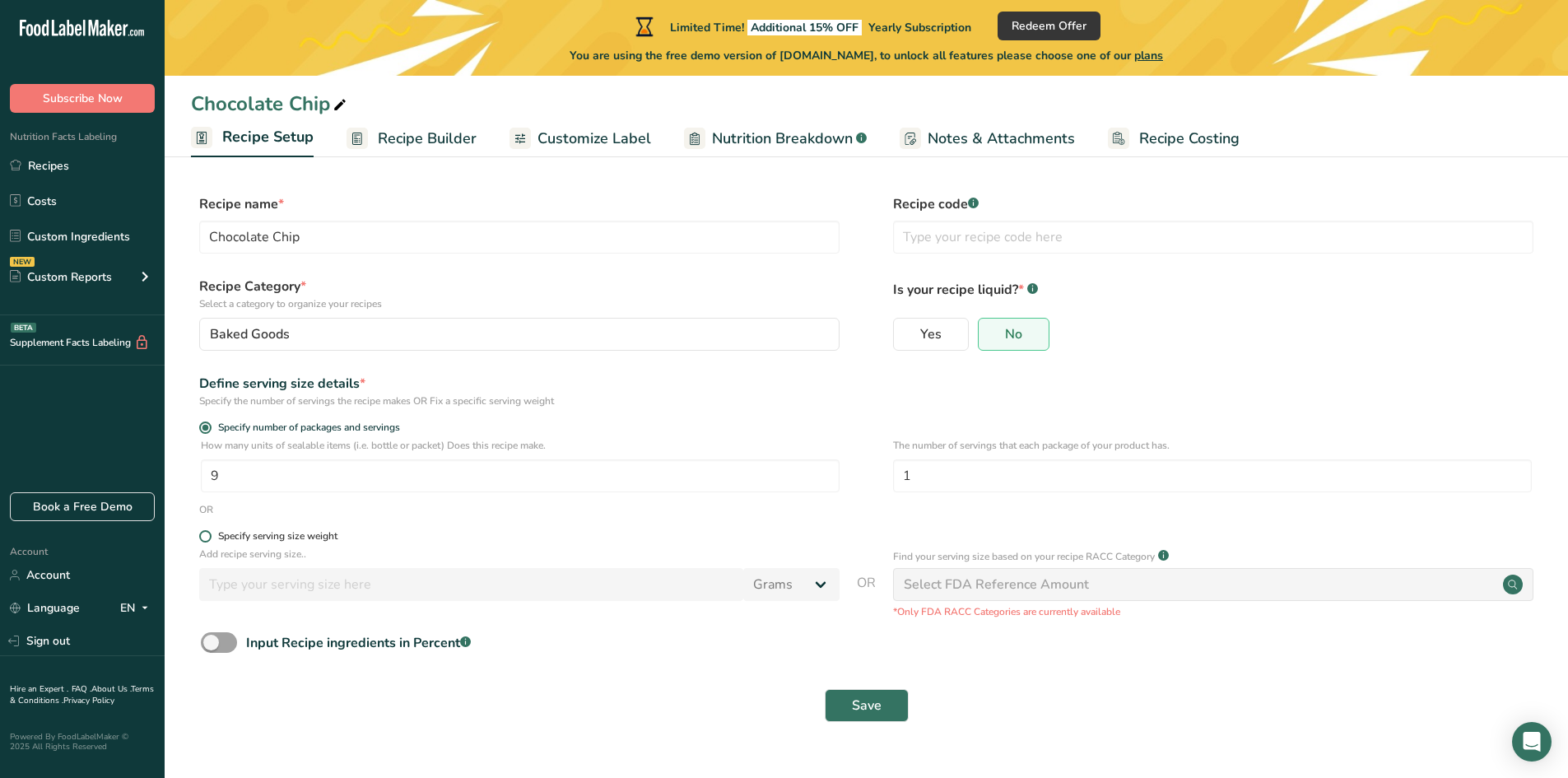
click at [205, 535] on span at bounding box center [205, 535] width 12 height 12
click at [205, 535] on input "Specify serving size weight" at bounding box center [204, 535] width 11 height 11
radio input "true"
radio input "false"
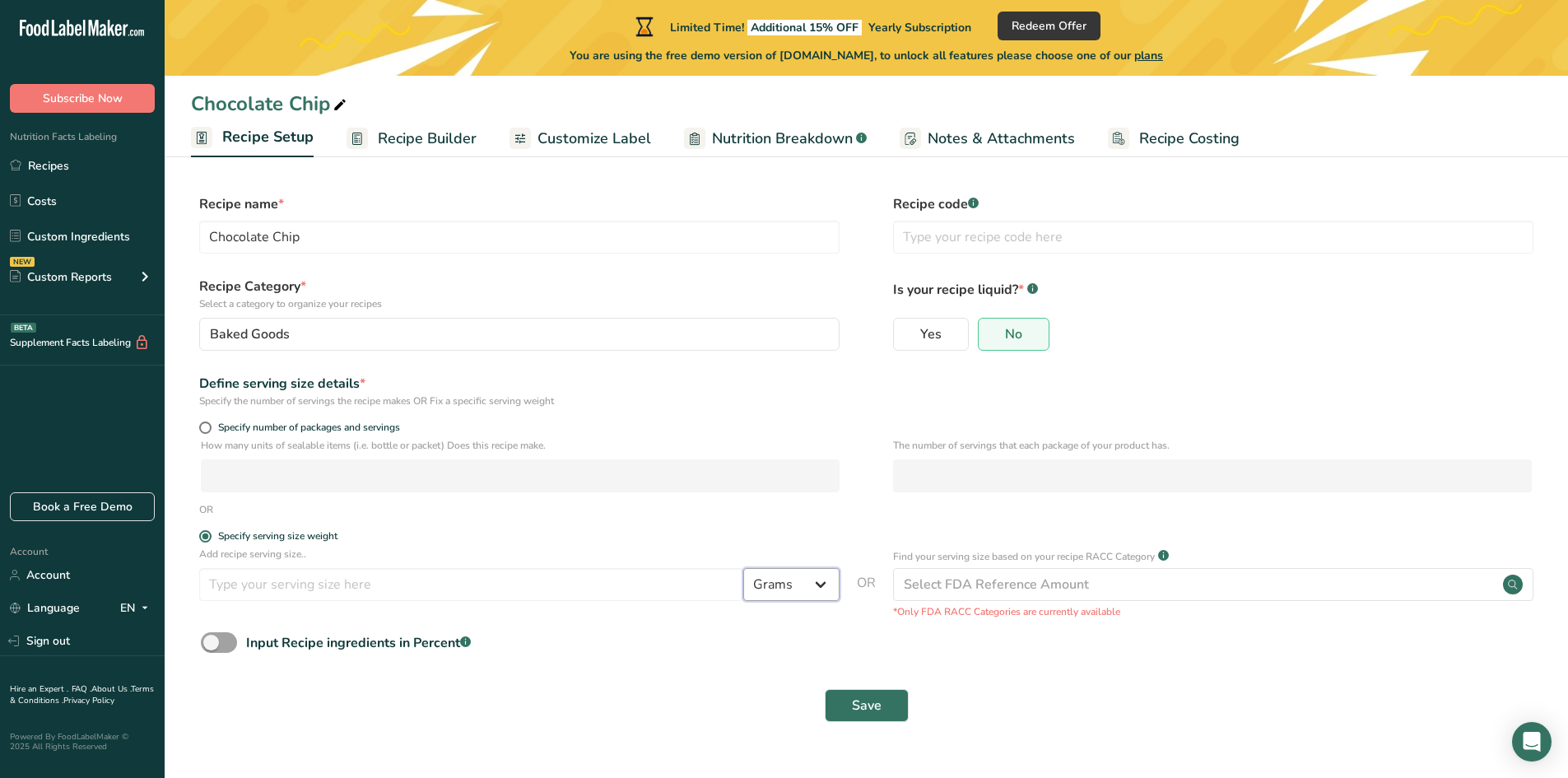
click at [824, 588] on select "Grams kg mg mcg lb oz l mL fl oz tbsp tsp cup qt gallon" at bounding box center [791, 584] width 96 height 33
select select "5"
click at [743, 568] on select "Grams kg mg mcg lb oz l mL fl oz tbsp tsp cup qt gallon" at bounding box center [791, 584] width 96 height 33
click at [207, 432] on span at bounding box center [205, 428] width 12 height 12
click at [207, 432] on input "Specify number of packages and servings" at bounding box center [204, 428] width 11 height 11
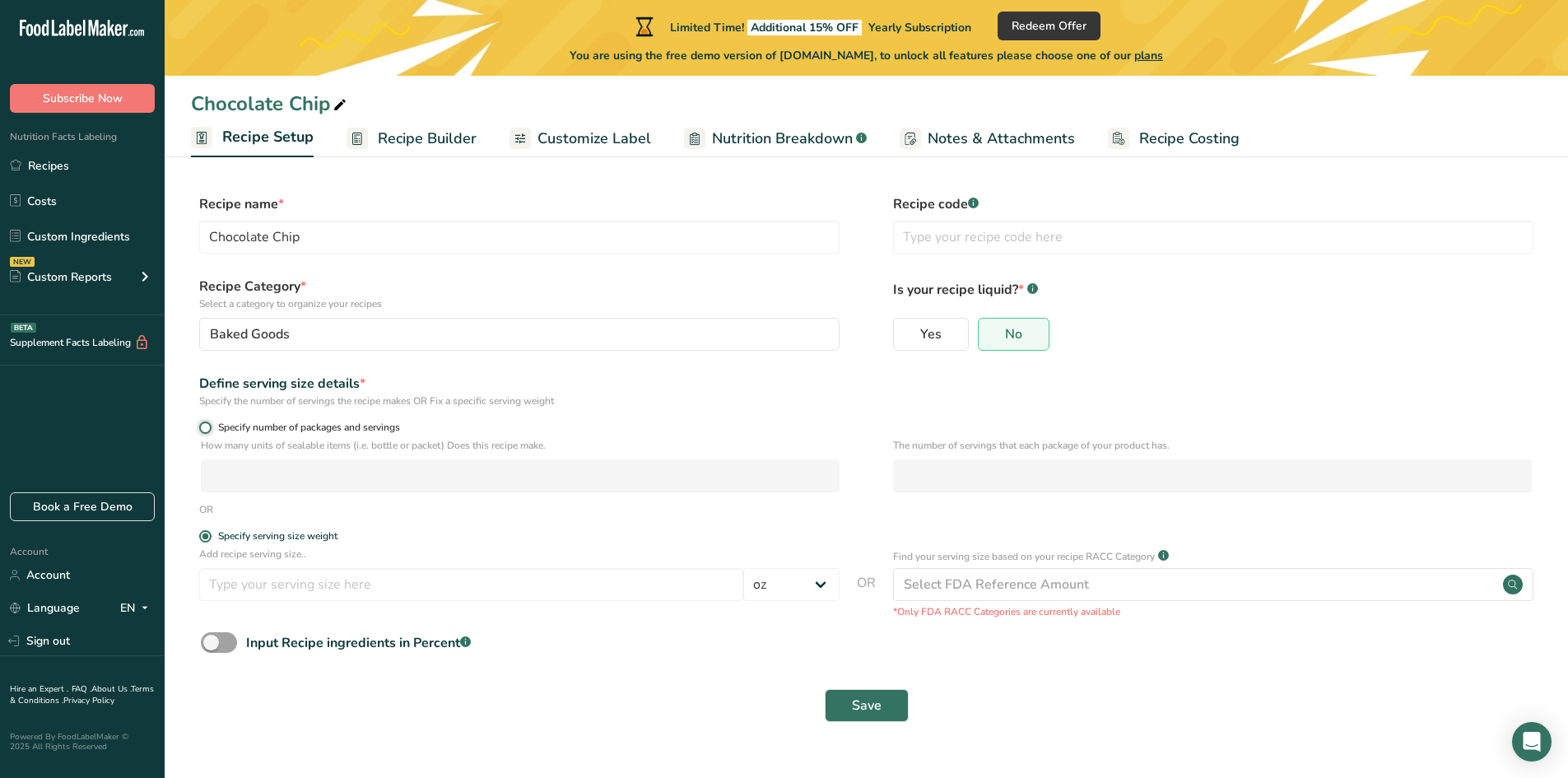
radio input "true"
radio input "false"
select select "0"
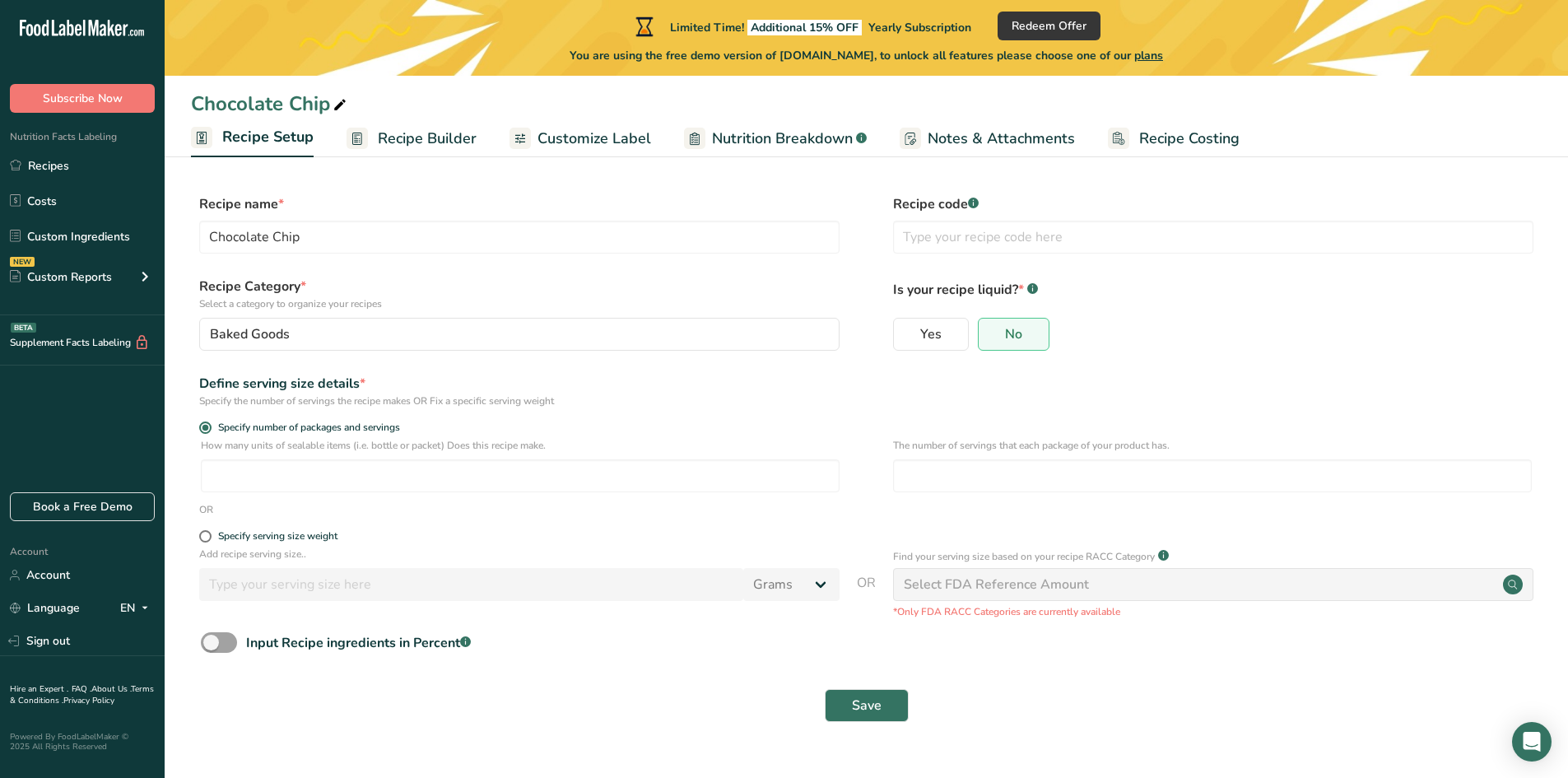
click at [758, 146] on span "Nutrition Breakdown" at bounding box center [782, 139] width 141 height 22
select select "Calories"
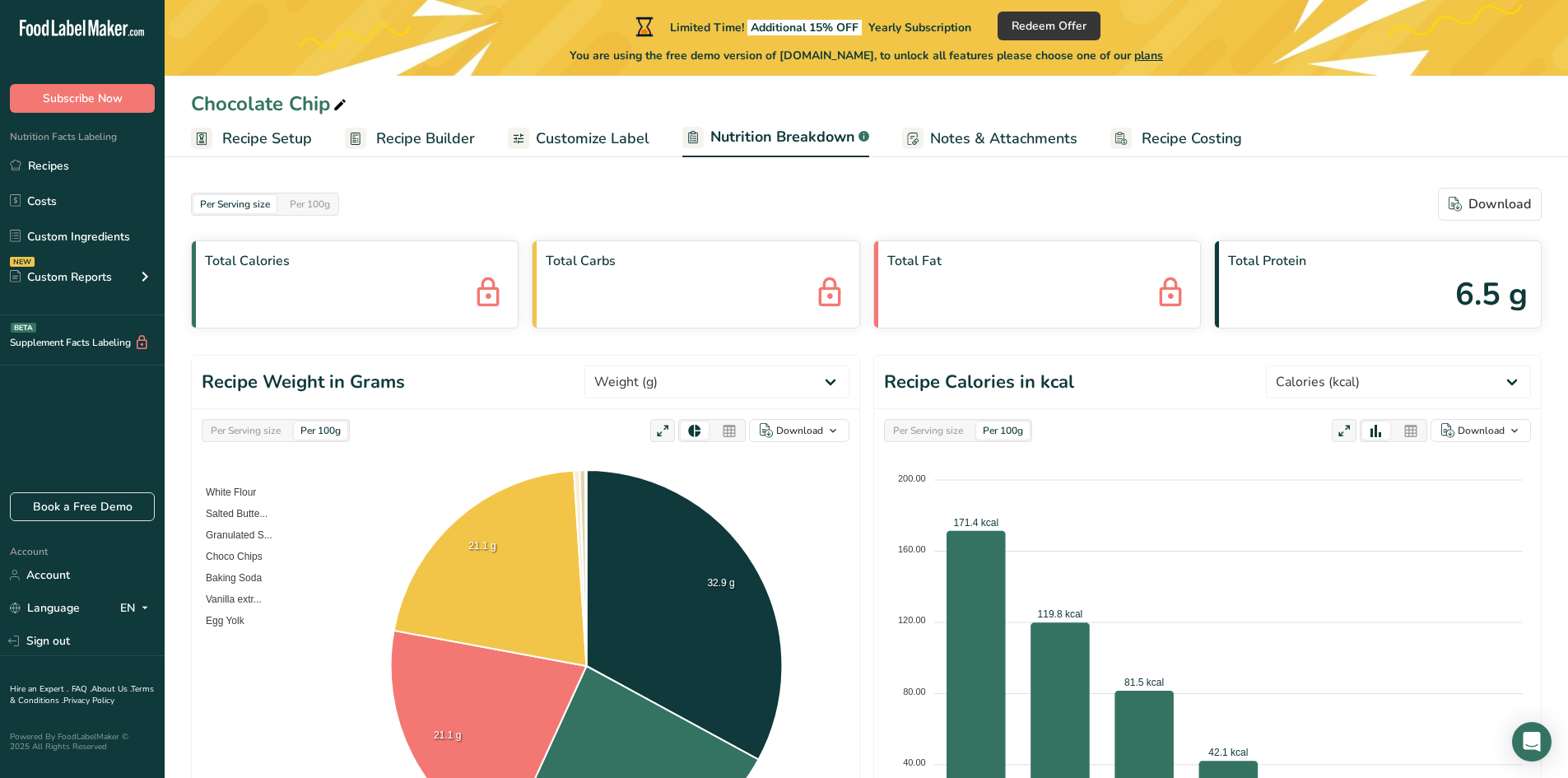
click at [1018, 437] on div "Per 100g" at bounding box center [1003, 431] width 53 height 18
click at [1005, 428] on div "Per 100g" at bounding box center [1003, 431] width 53 height 18
click at [226, 209] on div "Per Serving size" at bounding box center [235, 204] width 83 height 18
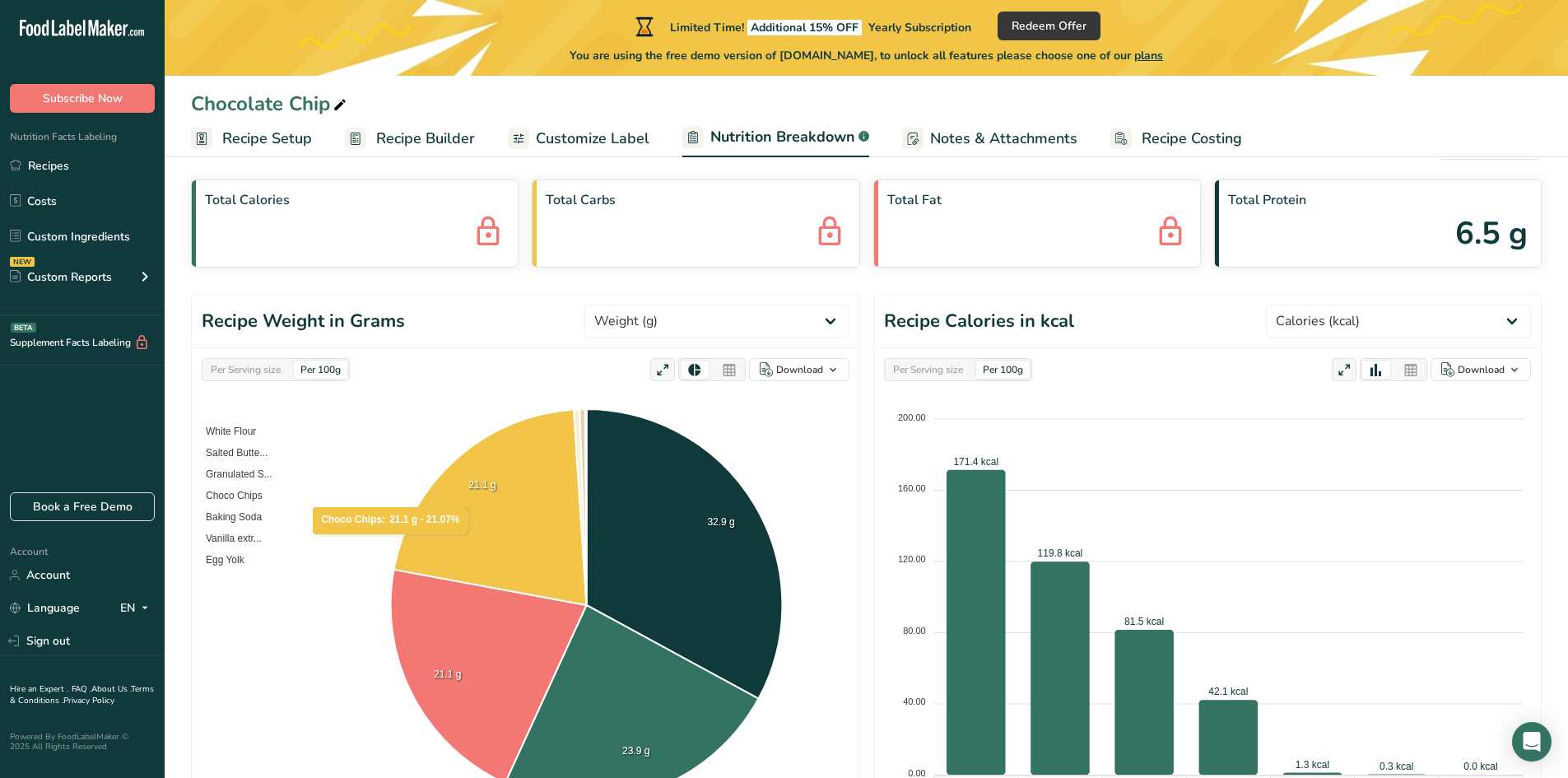
scroll to position [55, 0]
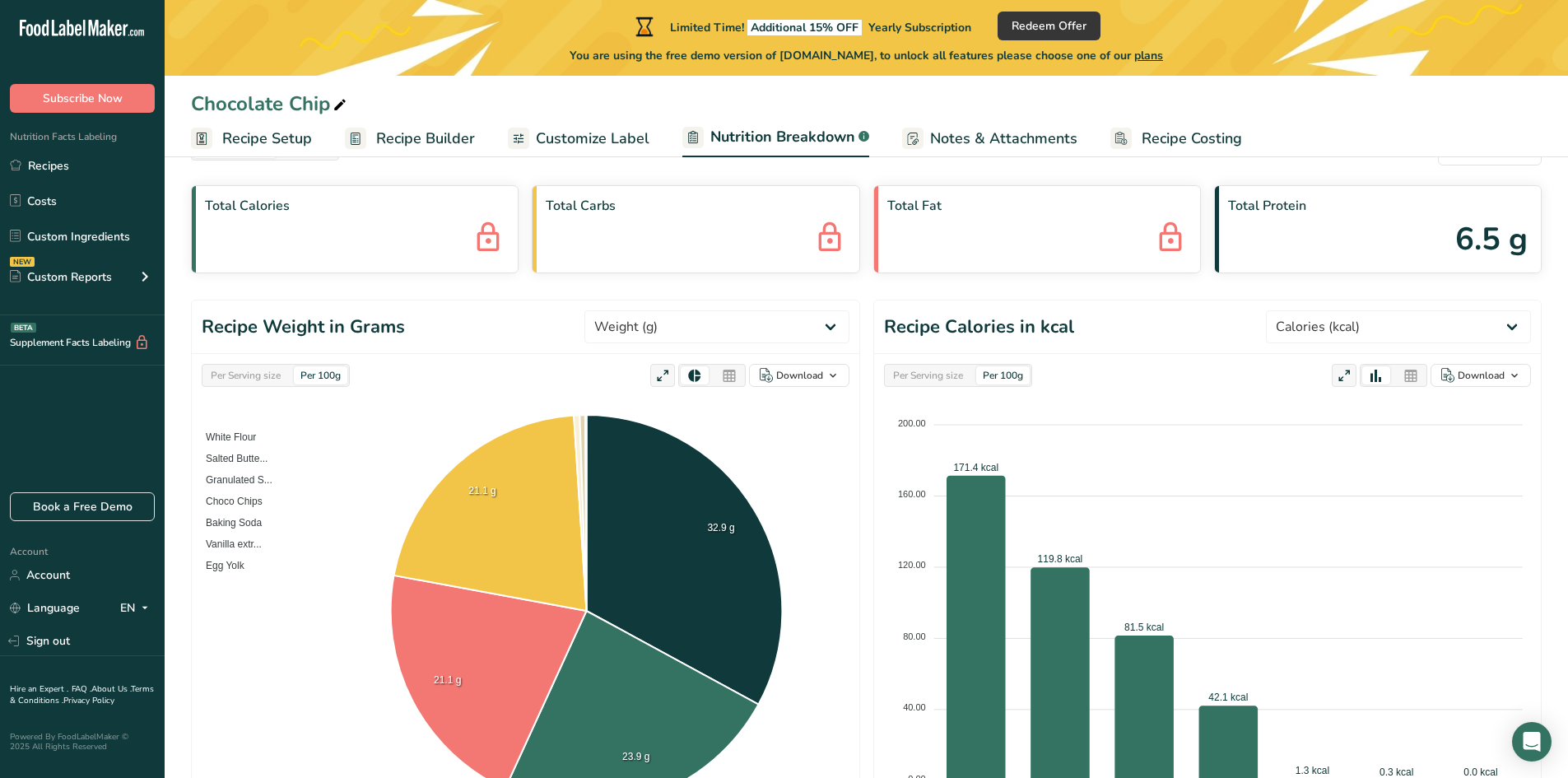
click at [570, 146] on span "Customize Label" at bounding box center [592, 139] width 114 height 22
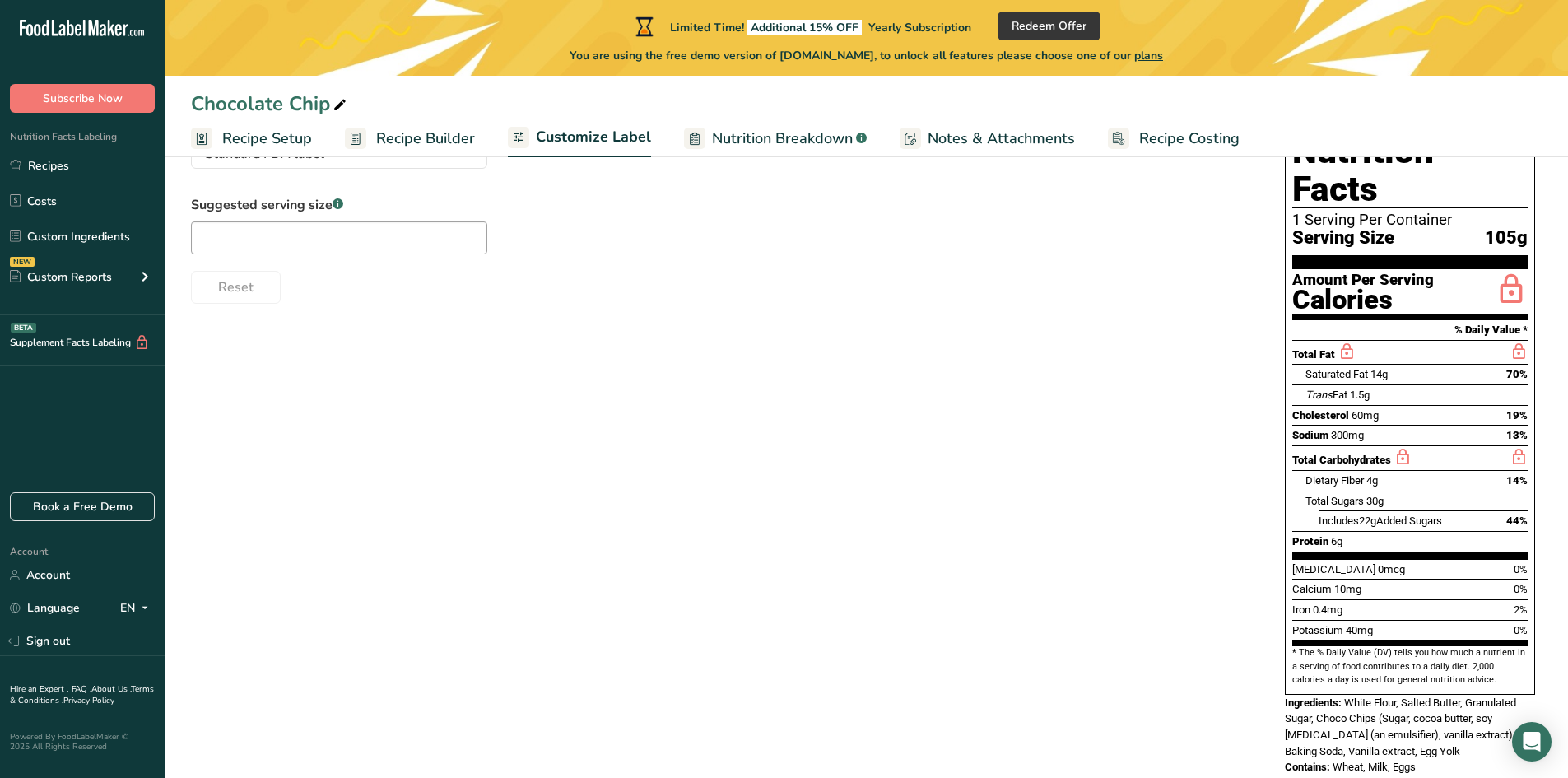
scroll to position [173, 0]
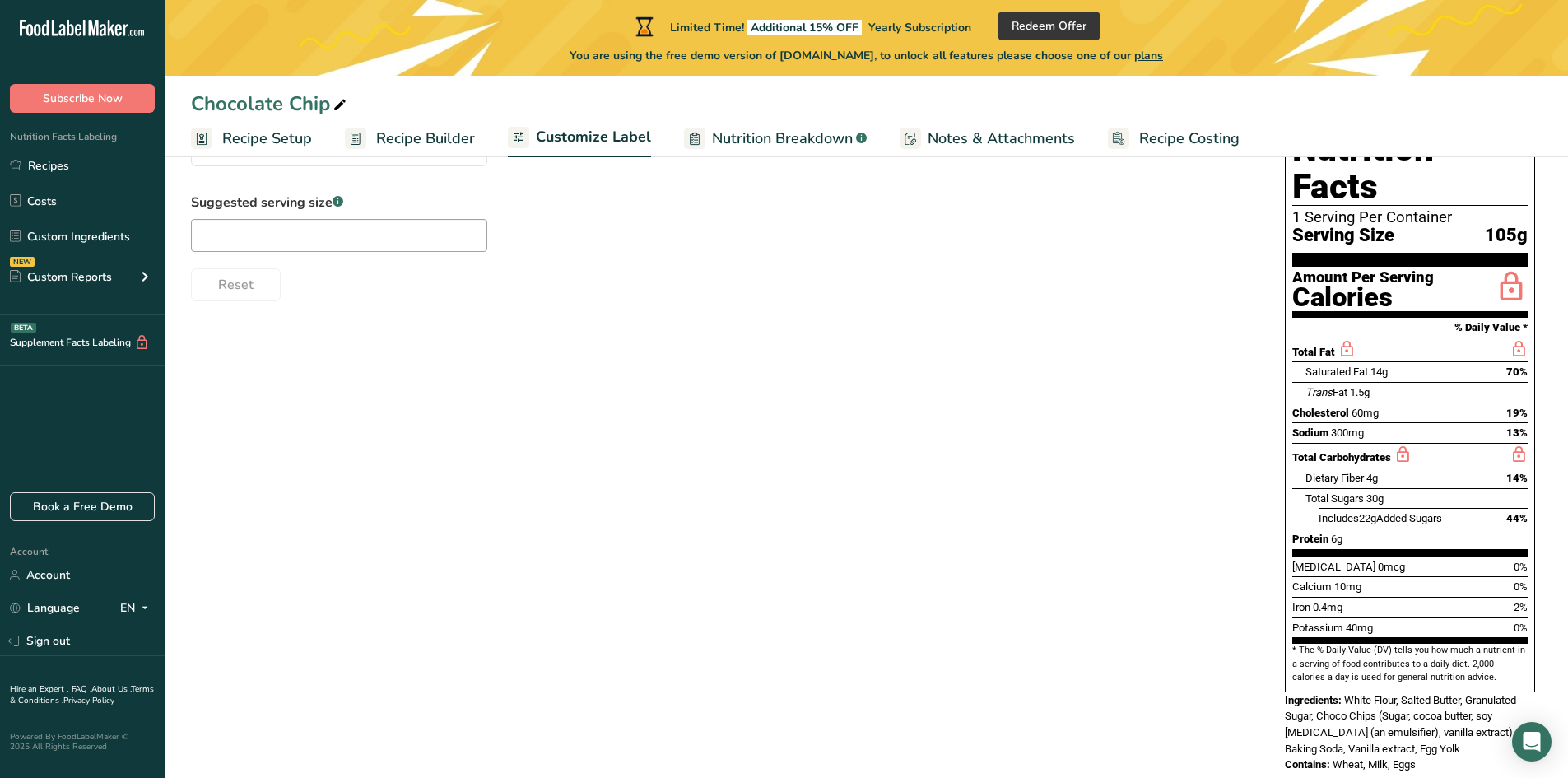
click at [281, 135] on span "Recipe Setup" at bounding box center [266, 139] width 90 height 22
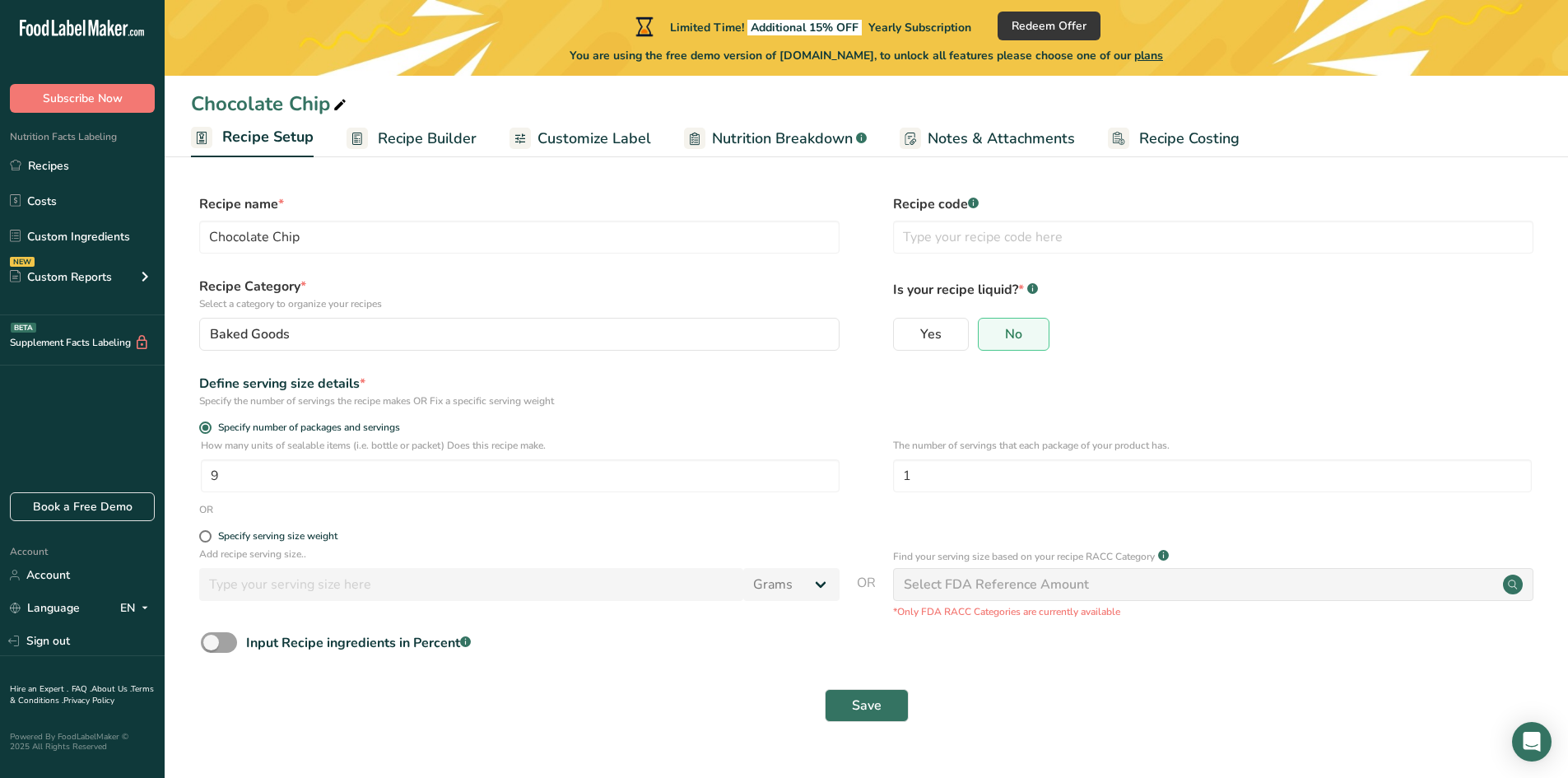
click at [420, 144] on span "Recipe Builder" at bounding box center [428, 139] width 99 height 22
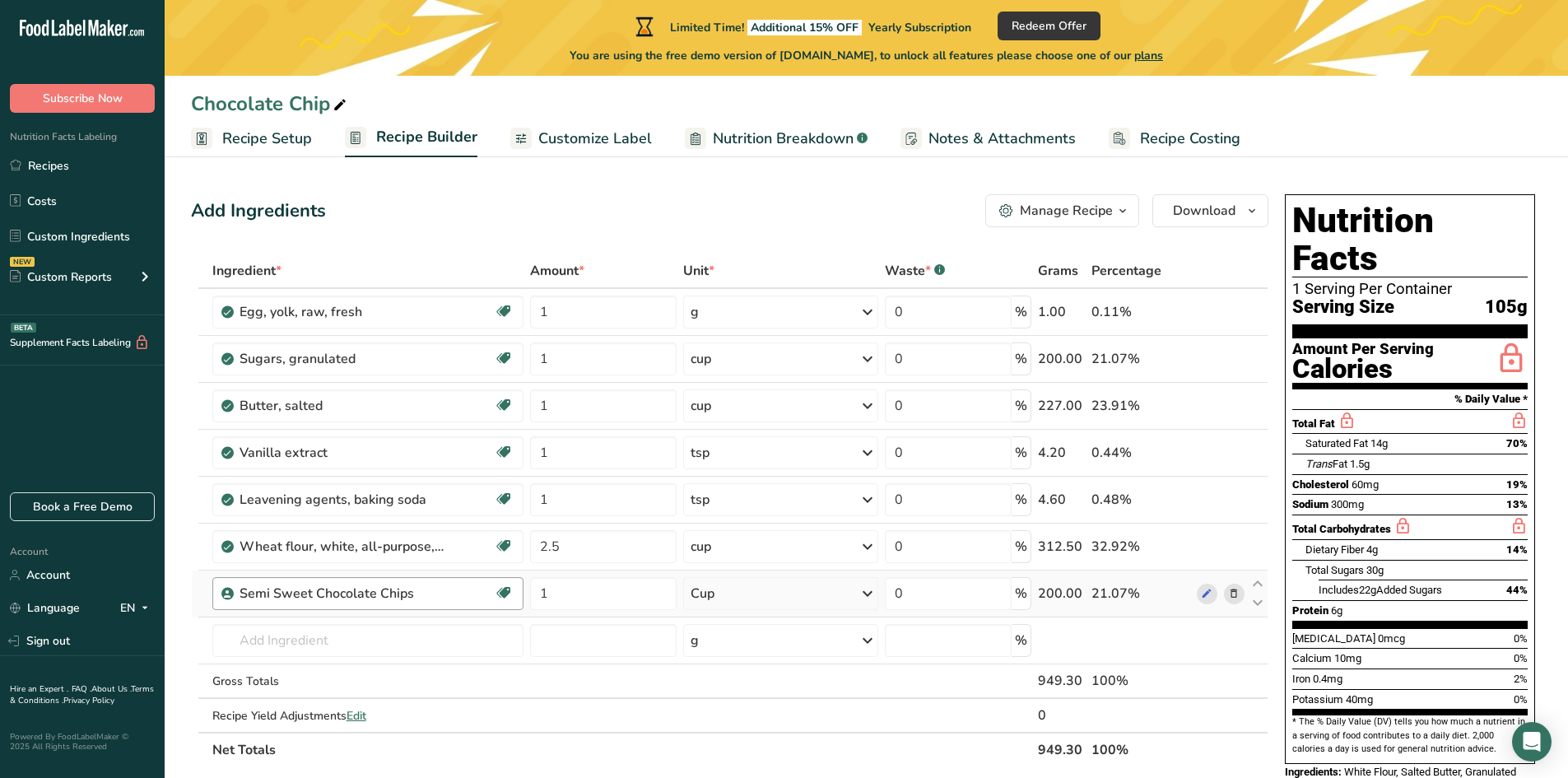
click at [450, 597] on div "Semi Sweet Chocolate Chips" at bounding box center [367, 593] width 255 height 20
click at [357, 588] on div "Semi Sweet Chocolate Chips" at bounding box center [343, 593] width 206 height 20
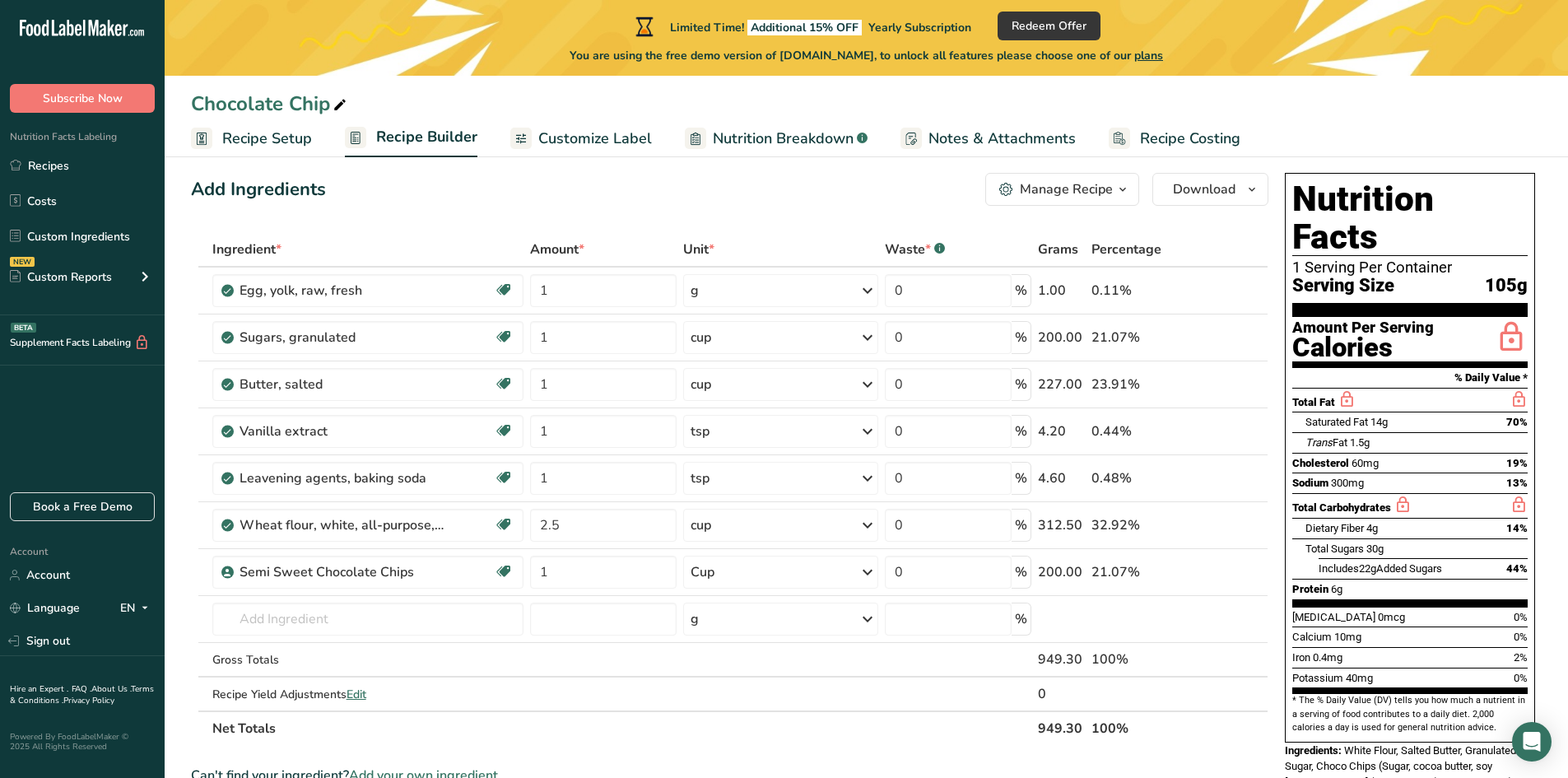
scroll to position [27, 0]
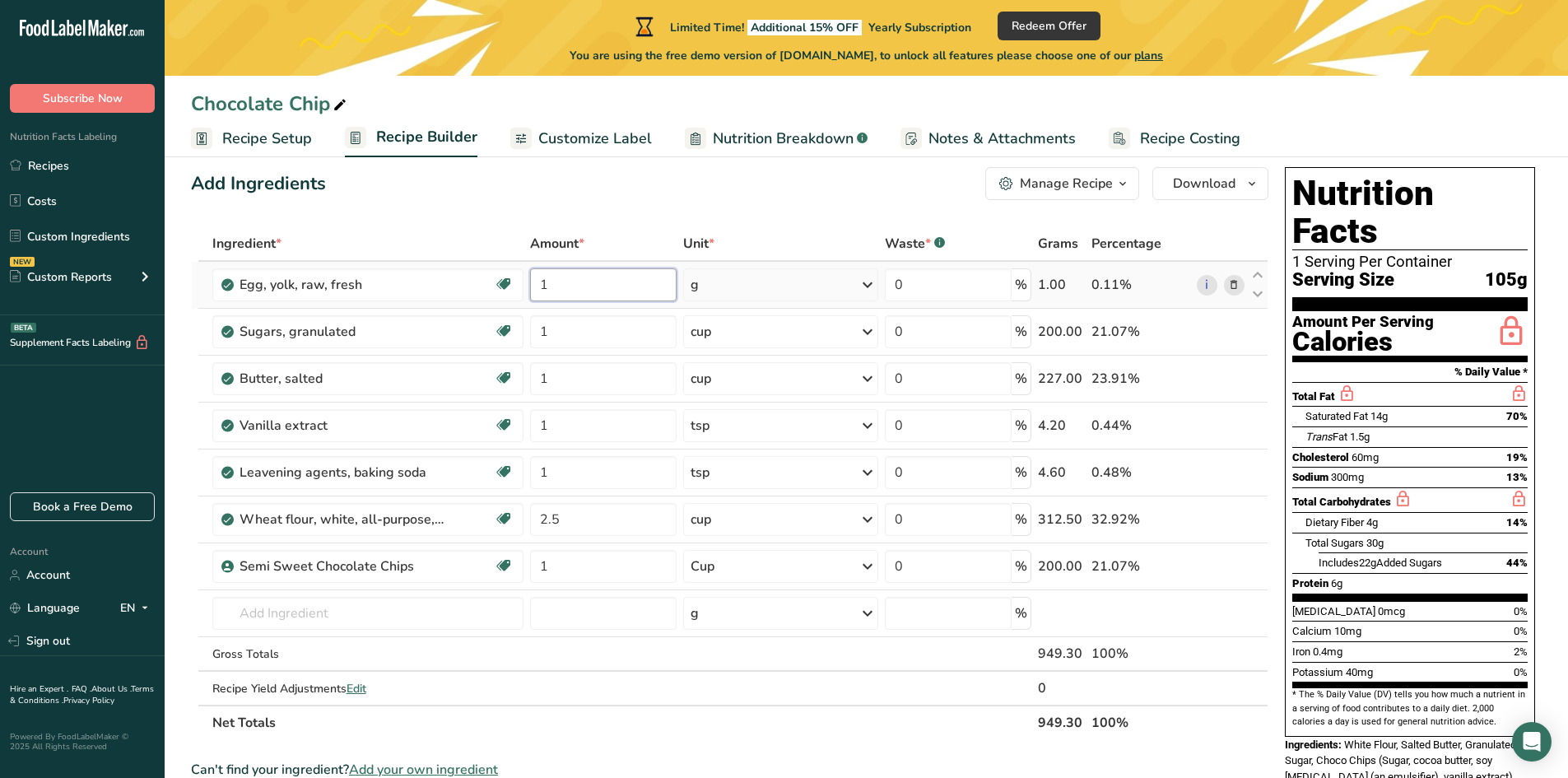
click at [621, 293] on input "1" at bounding box center [603, 284] width 147 height 33
type input "56"
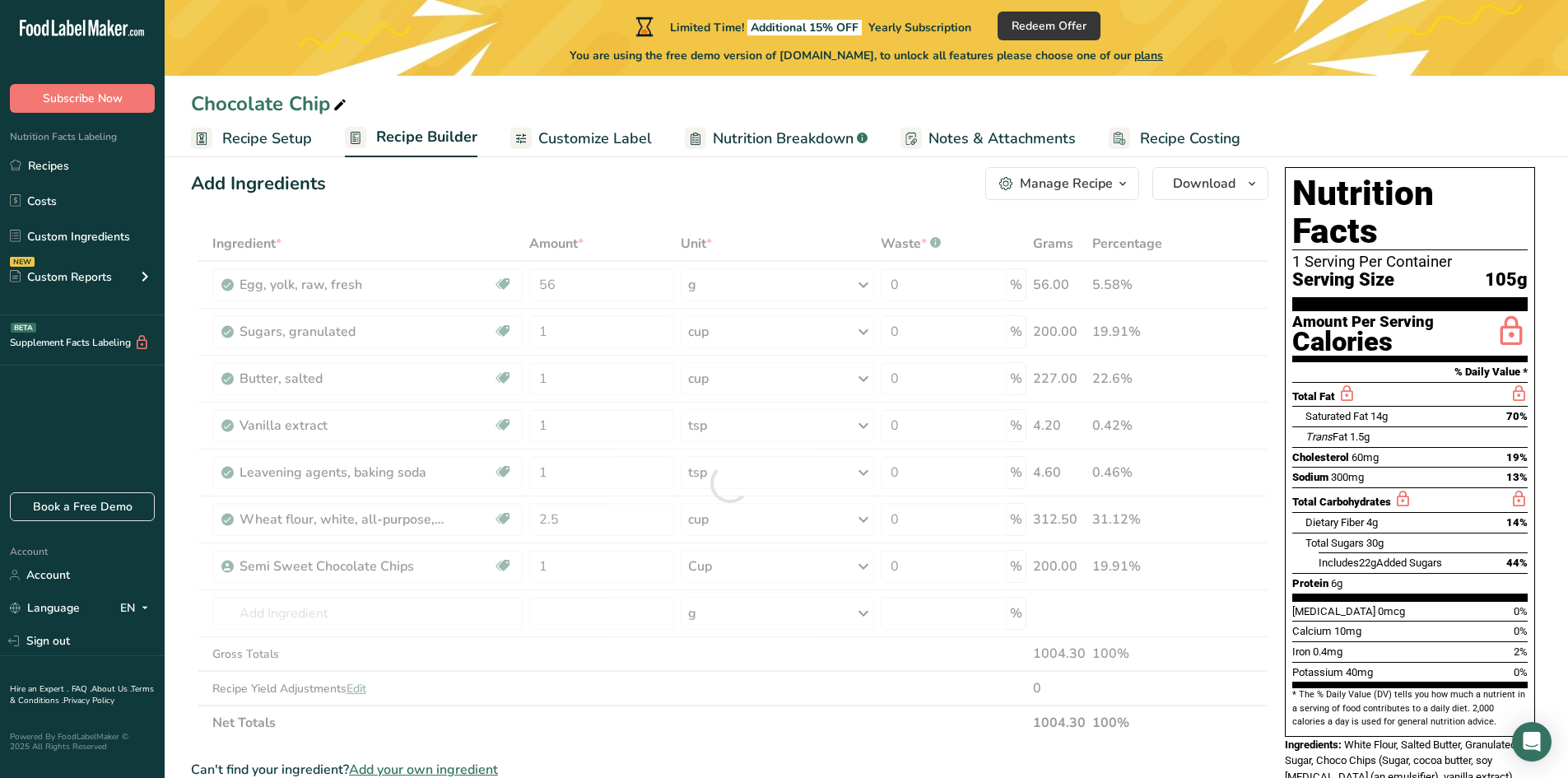
click at [766, 224] on div "Add Ingredients Manage Recipe Delete Recipe Duplicate Recipe Scale Recipe Save …" at bounding box center [735, 683] width 1087 height 1046
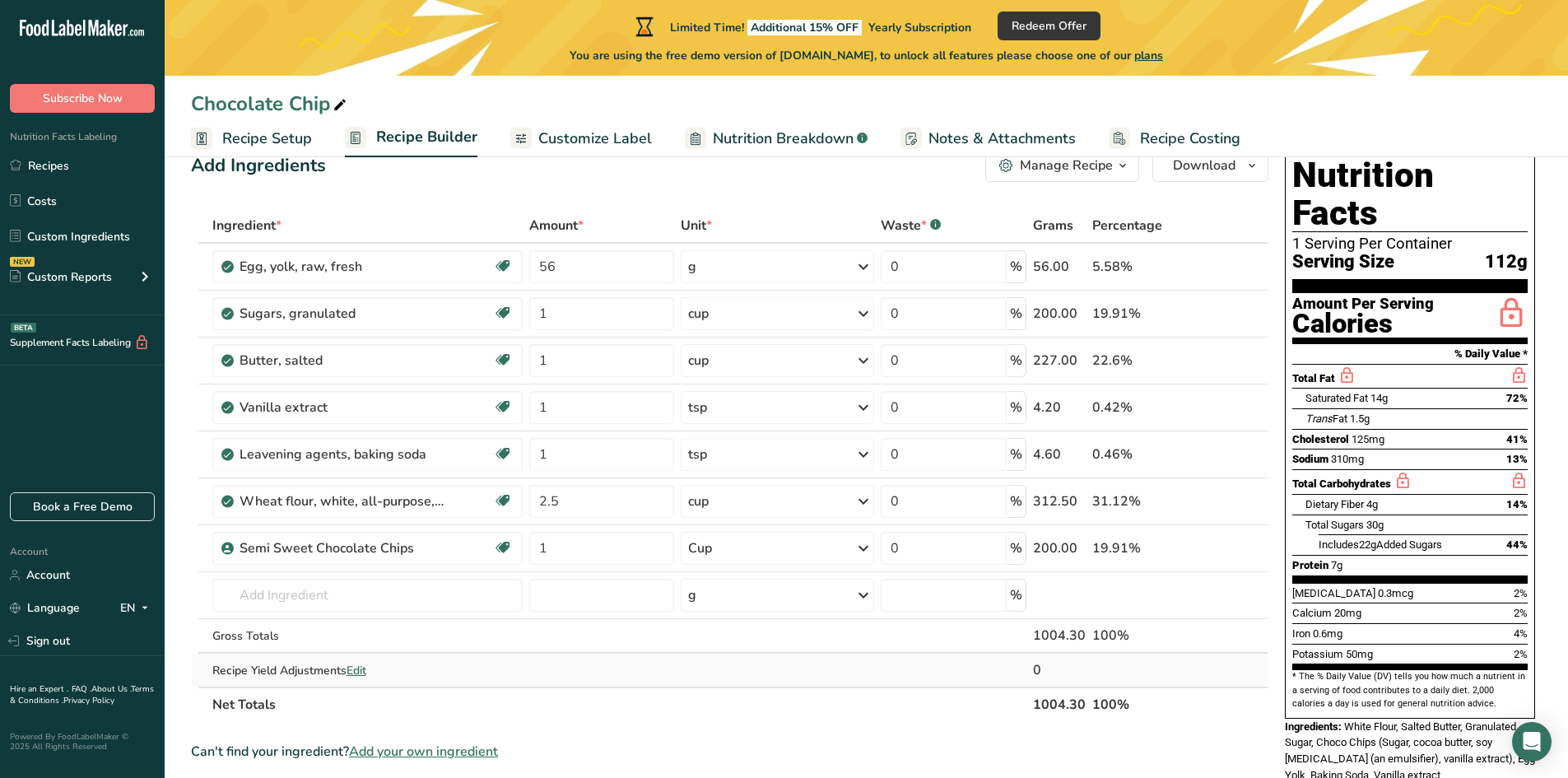
scroll to position [55, 0]
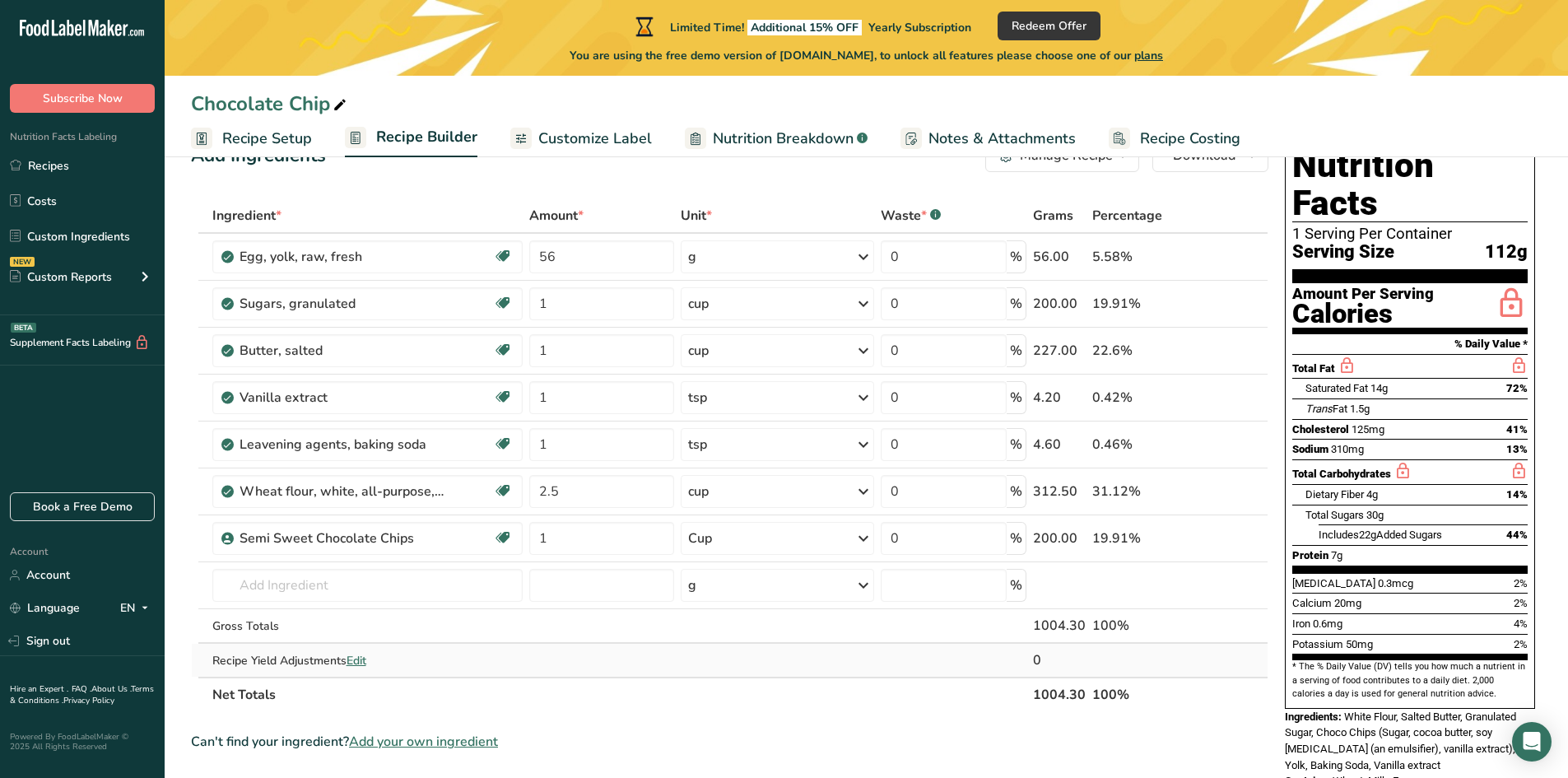
click at [358, 661] on span "Edit" at bounding box center [356, 660] width 20 height 16
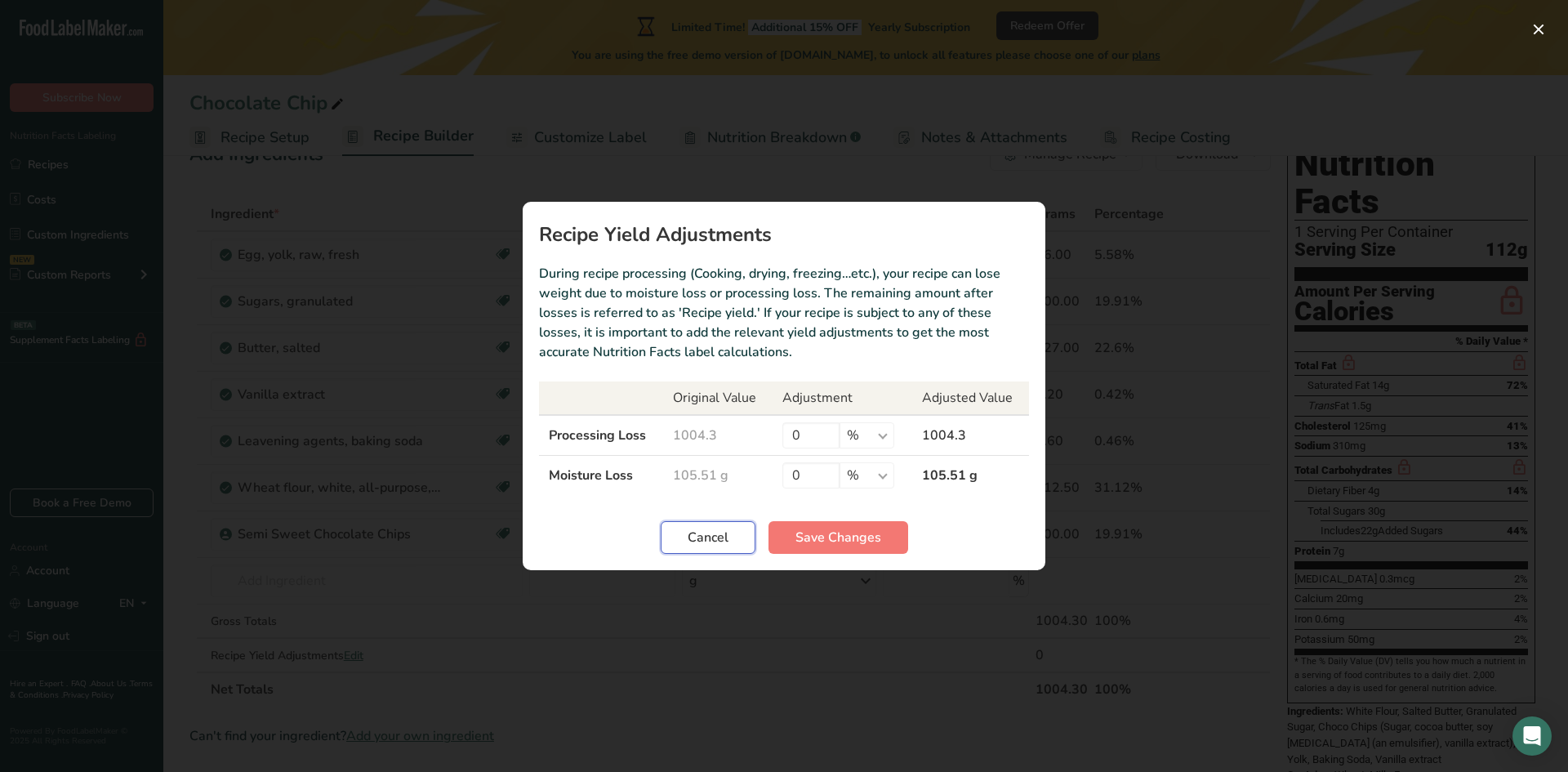
click at [712, 541] on span "Cancel" at bounding box center [708, 537] width 41 height 20
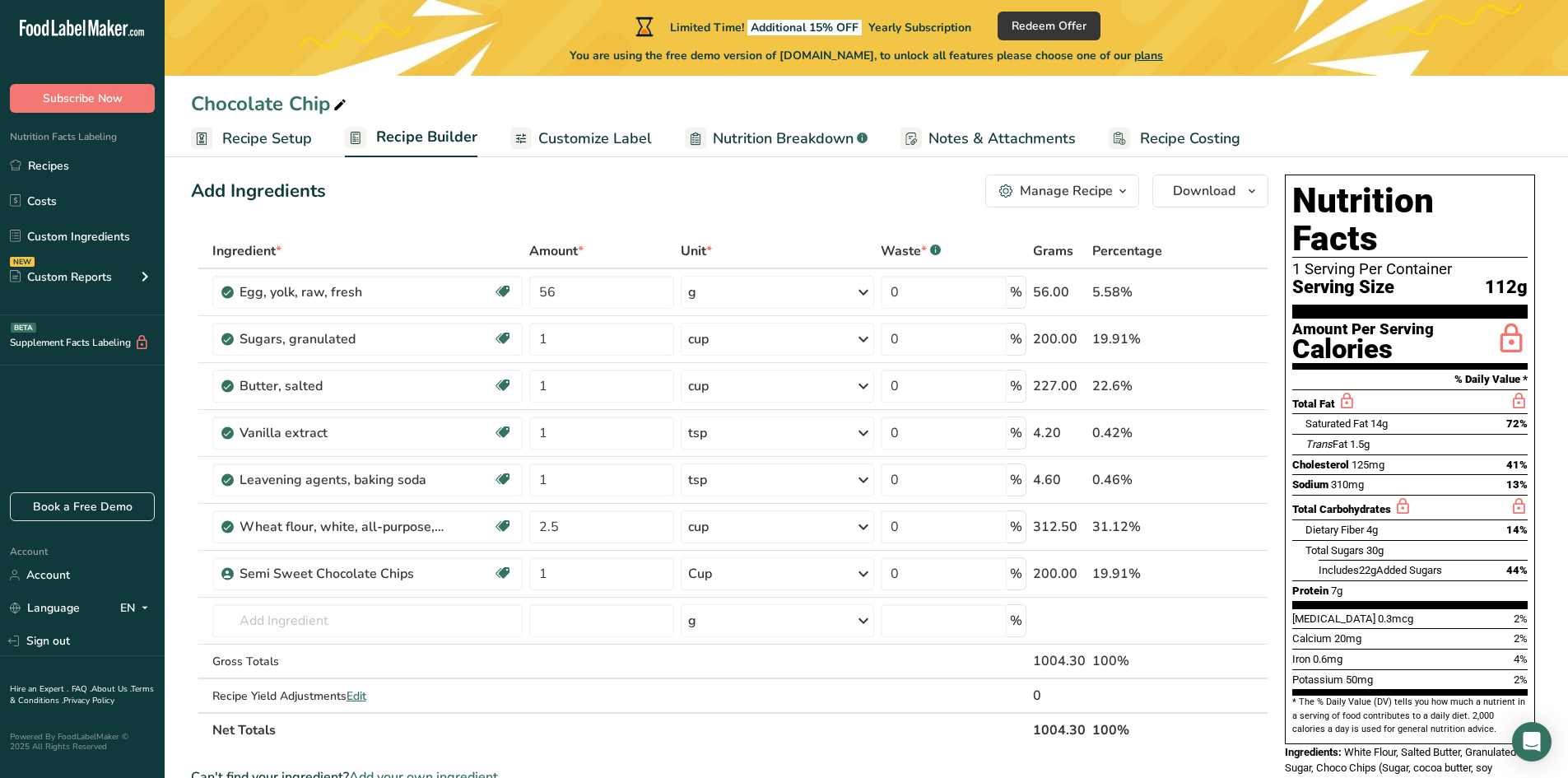
scroll to position [16, 0]
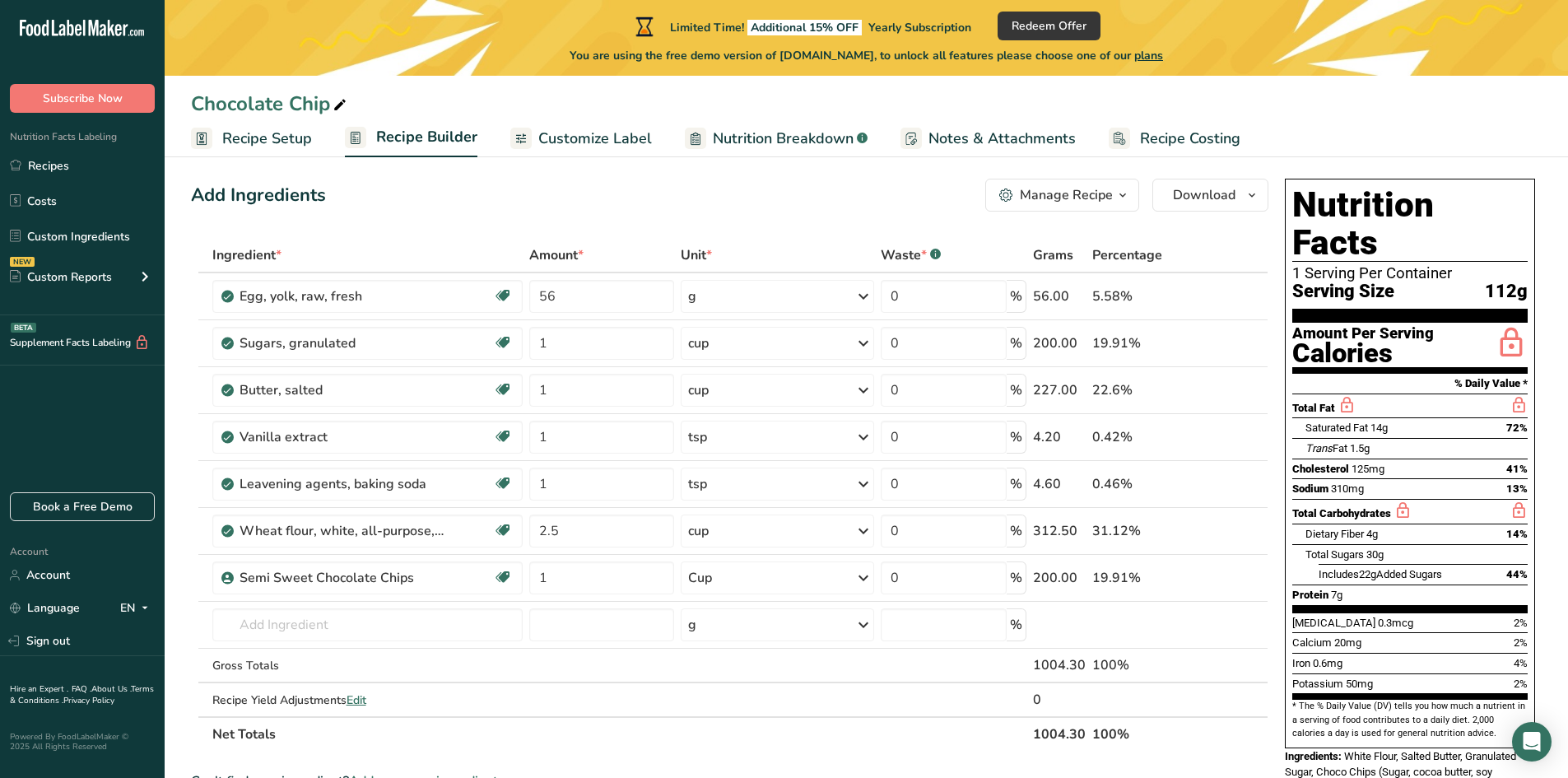
click at [1184, 139] on span "Recipe Costing" at bounding box center [1190, 139] width 100 height 22
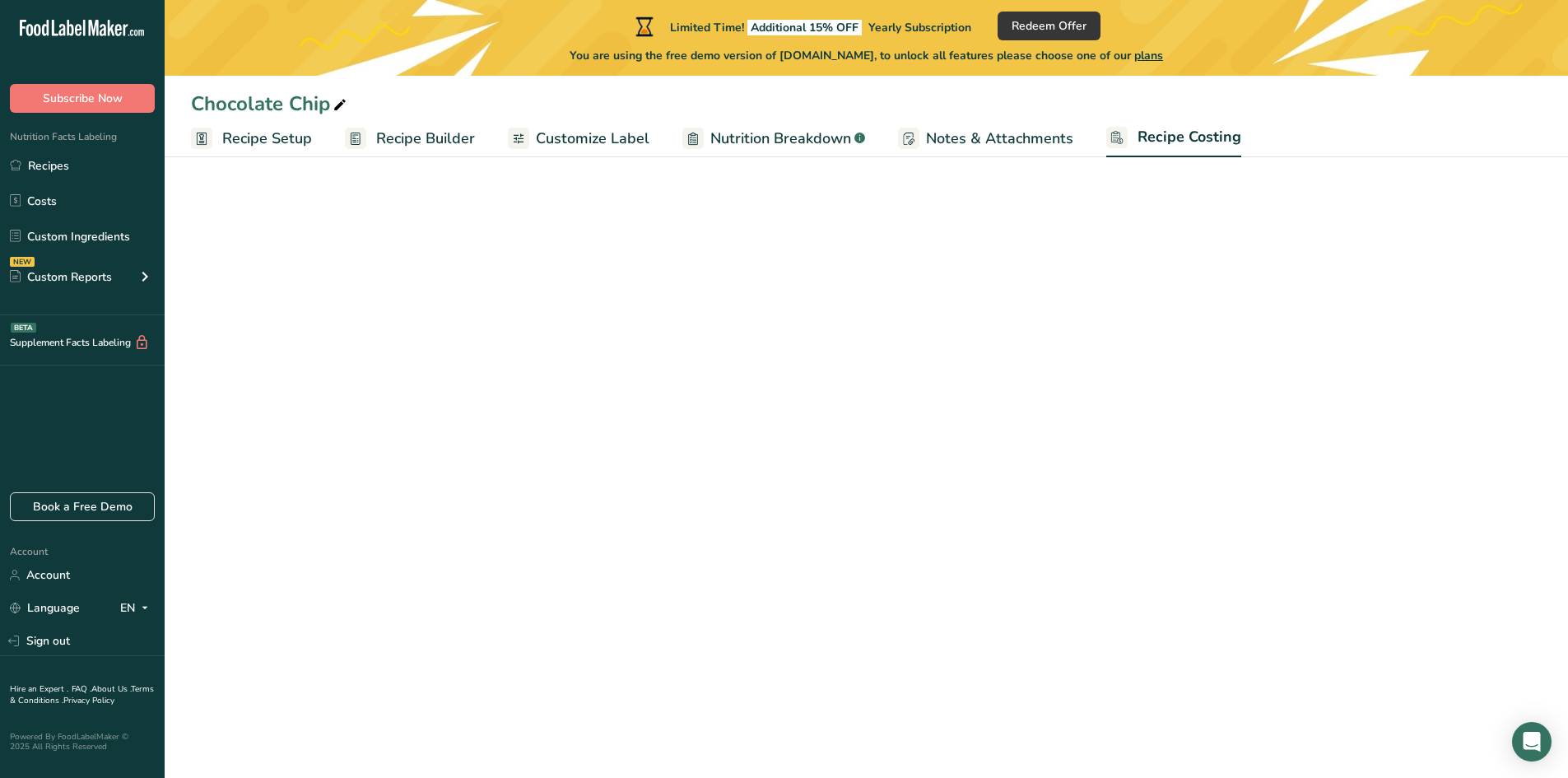
select select "12"
select select "5"
select select "12"
select select "5"
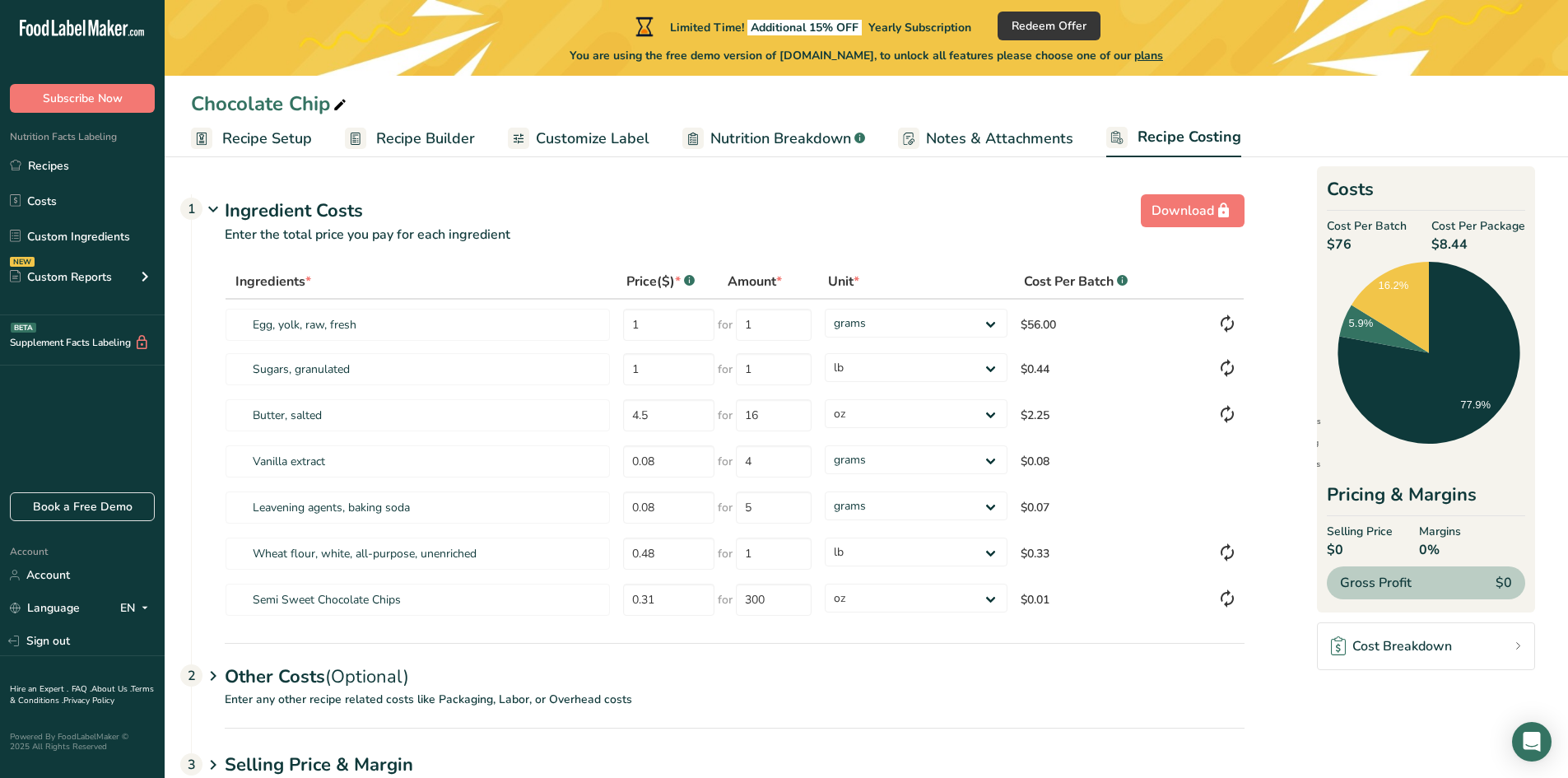
click at [408, 134] on span "Recipe Builder" at bounding box center [426, 139] width 99 height 22
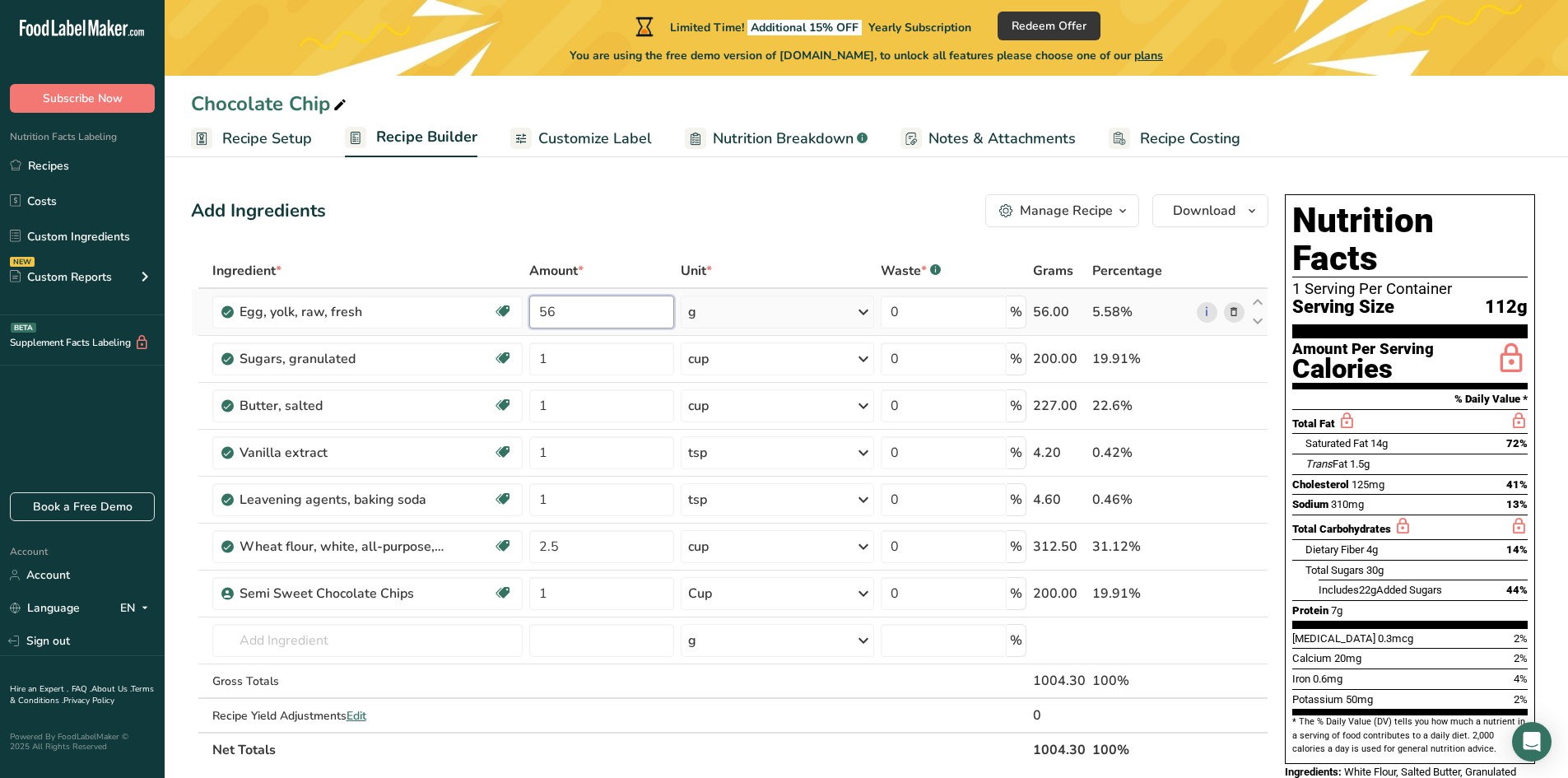
click at [599, 312] on input "56" at bounding box center [602, 311] width 145 height 33
type input "5"
type input "1"
click at [866, 317] on div "Ingredient * Amount * Unit * Waste * .a-a{fill:#347362;}.b-a{fill:#fff;} Grams …" at bounding box center [730, 510] width 1077 height 514
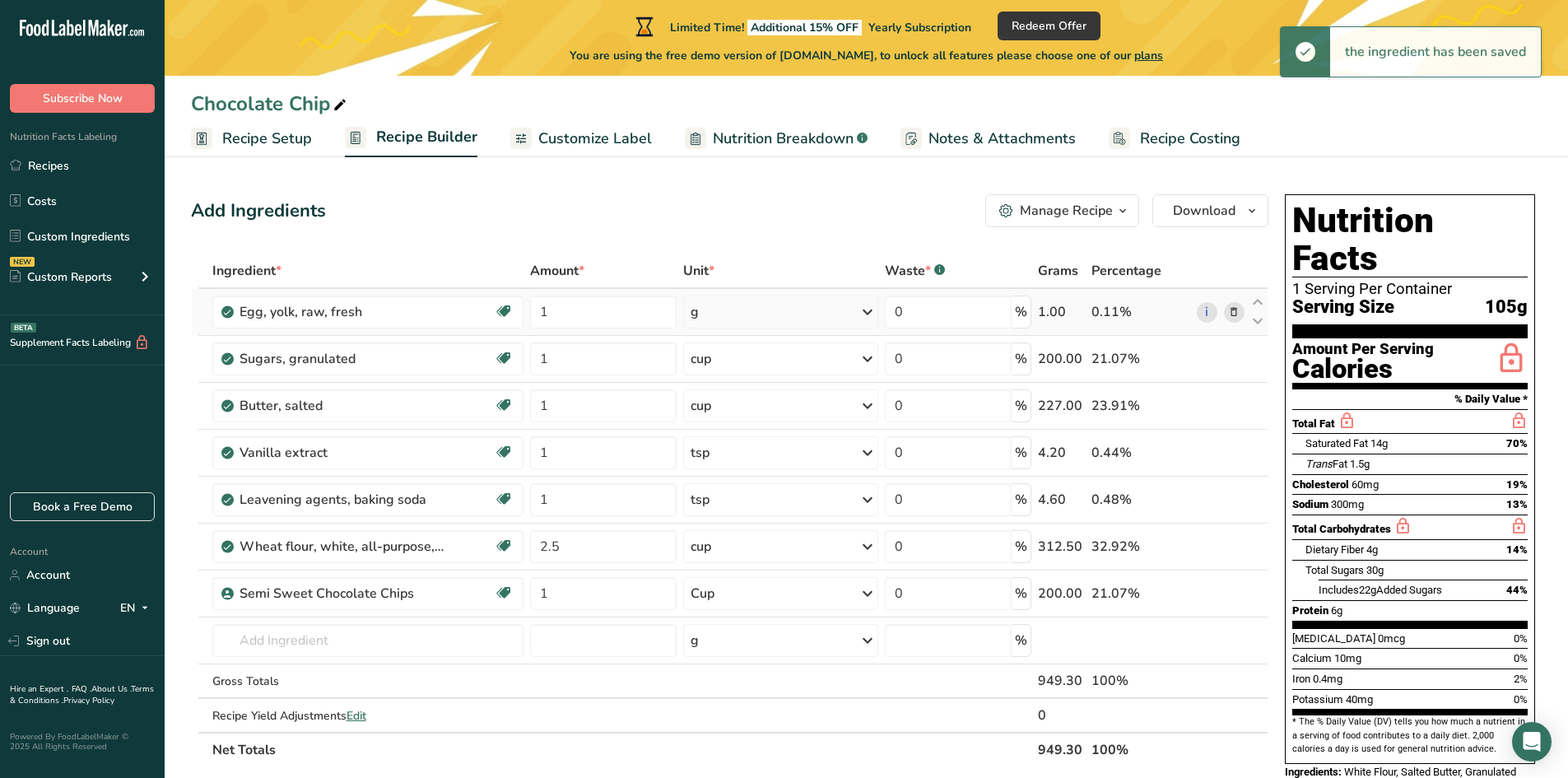
click at [866, 316] on icon at bounding box center [867, 312] width 20 height 30
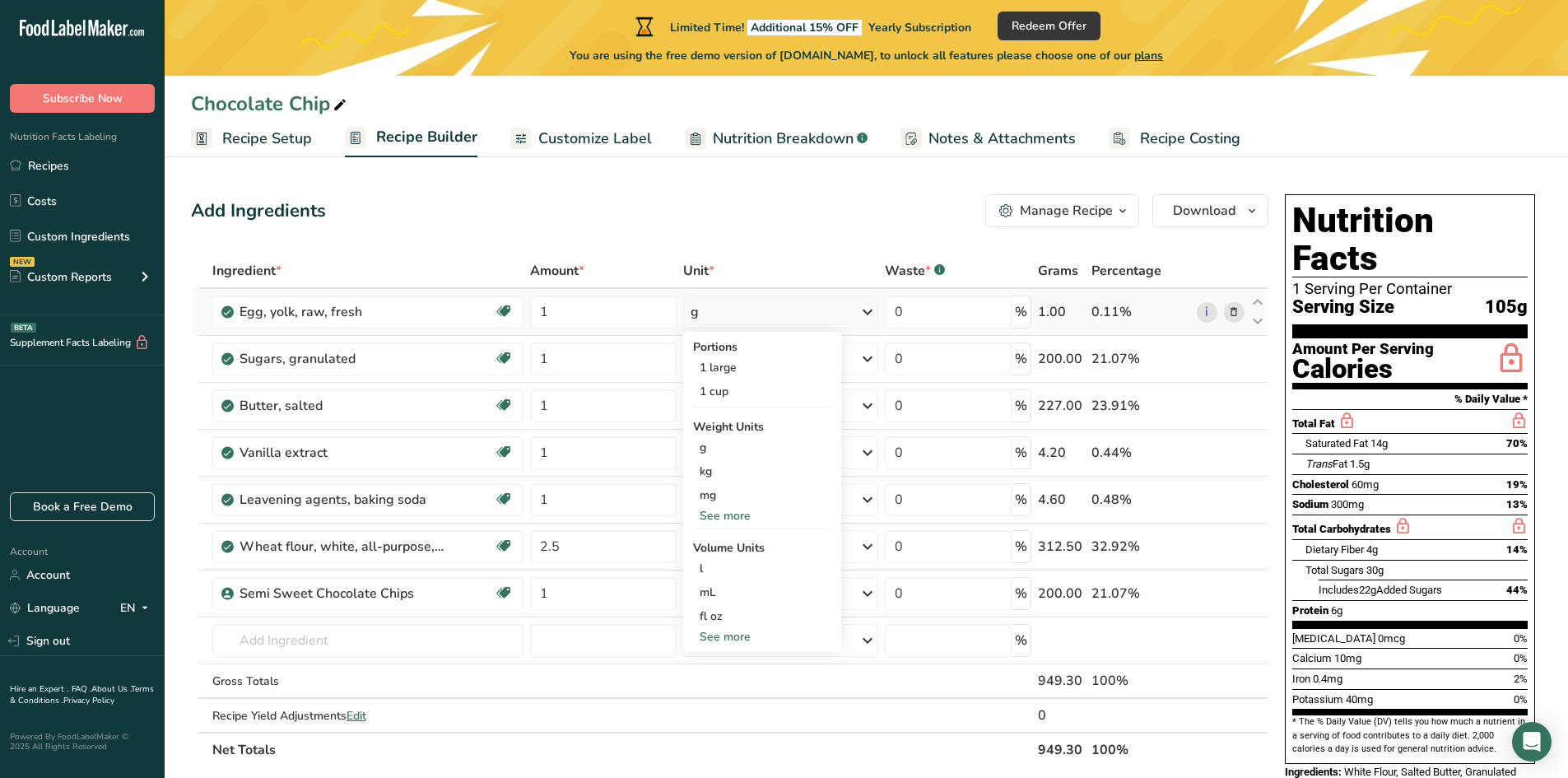
click at [735, 639] on div "See more" at bounding box center [762, 635] width 139 height 17
click at [739, 615] on div "fl oz" at bounding box center [762, 616] width 125 height 17
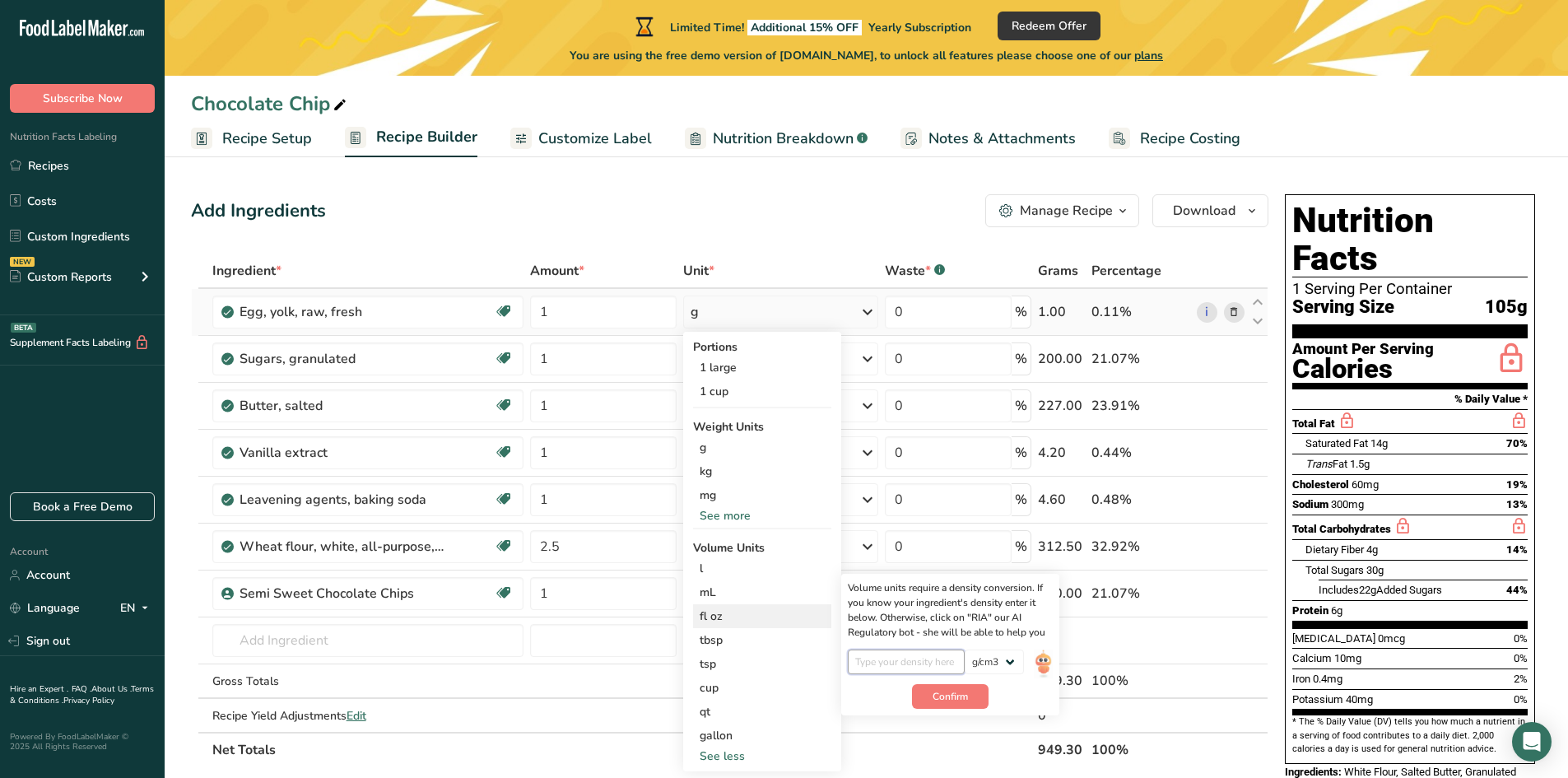
click at [921, 659] on input "number" at bounding box center [906, 661] width 118 height 25
click at [914, 664] on input "number" at bounding box center [906, 661] width 118 height 25
click at [913, 662] on input "number" at bounding box center [906, 661] width 118 height 25
click at [1008, 661] on select "lb/ft3 g/cm3" at bounding box center [994, 661] width 59 height 25
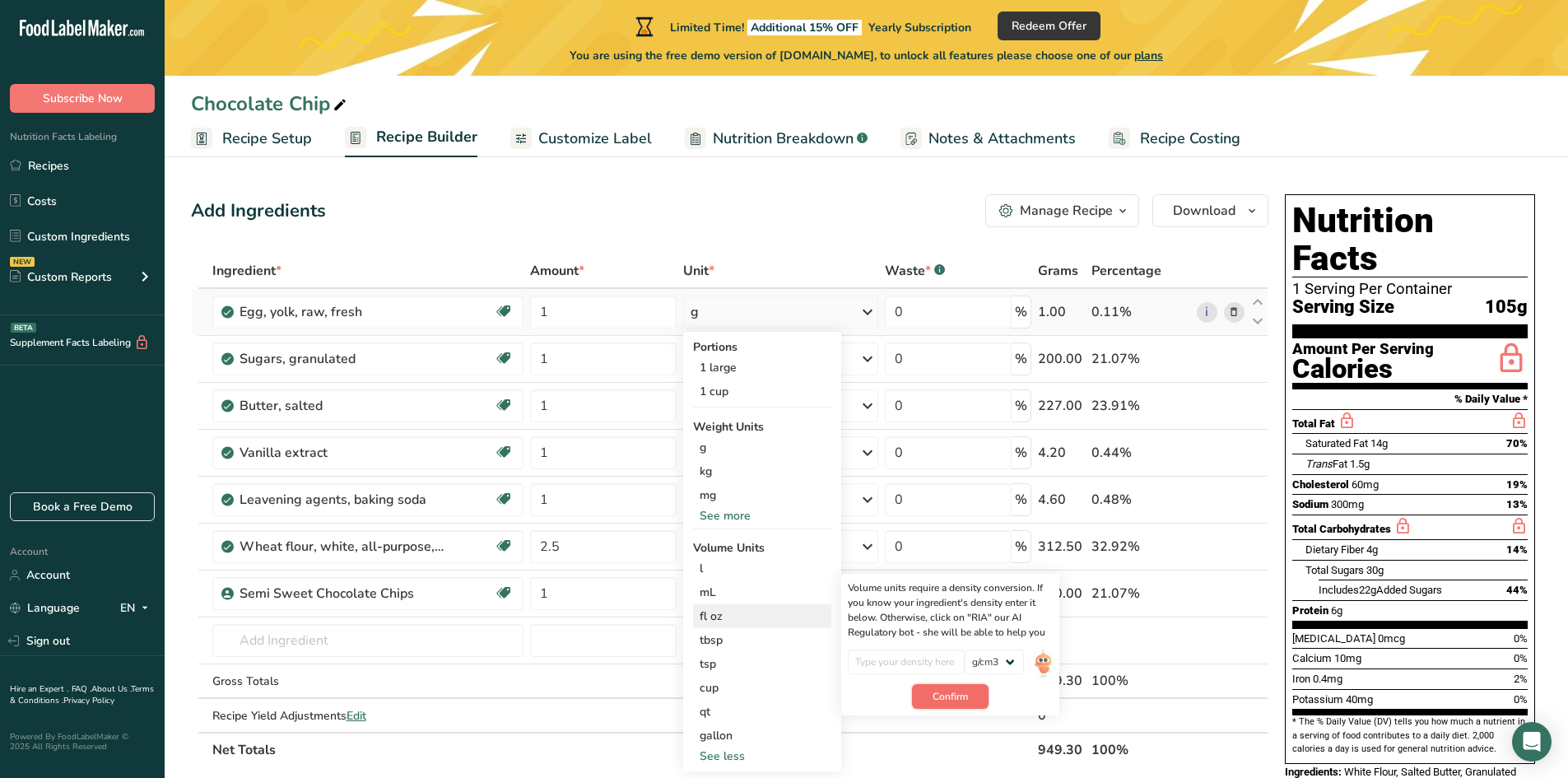
click at [971, 693] on button "Confirm" at bounding box center [949, 696] width 76 height 25
click at [892, 667] on input "number" at bounding box center [906, 661] width 118 height 25
click at [778, 369] on div "1 large" at bounding box center [762, 367] width 139 height 24
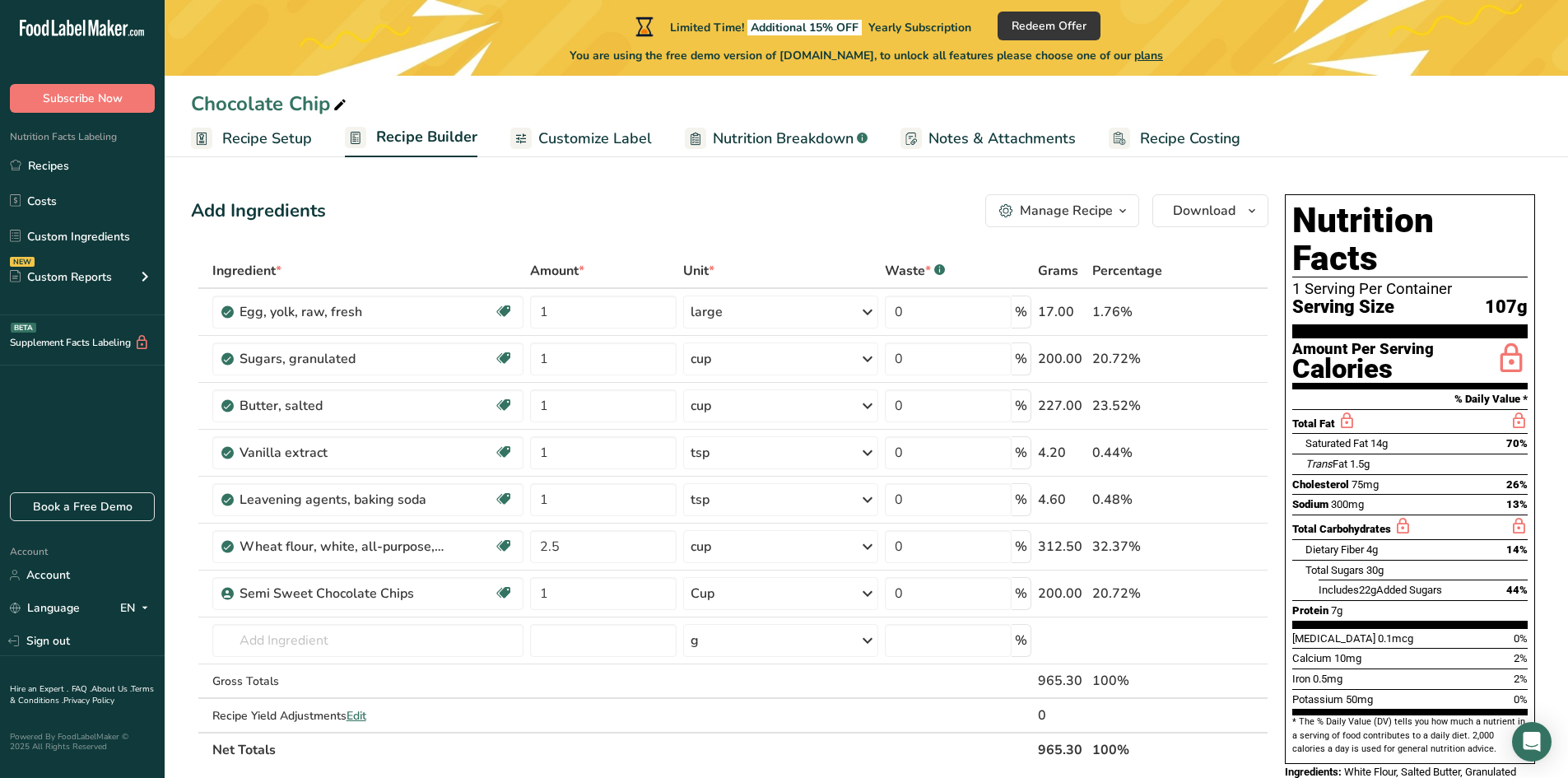
click at [1163, 146] on span "Recipe Costing" at bounding box center [1190, 139] width 100 height 22
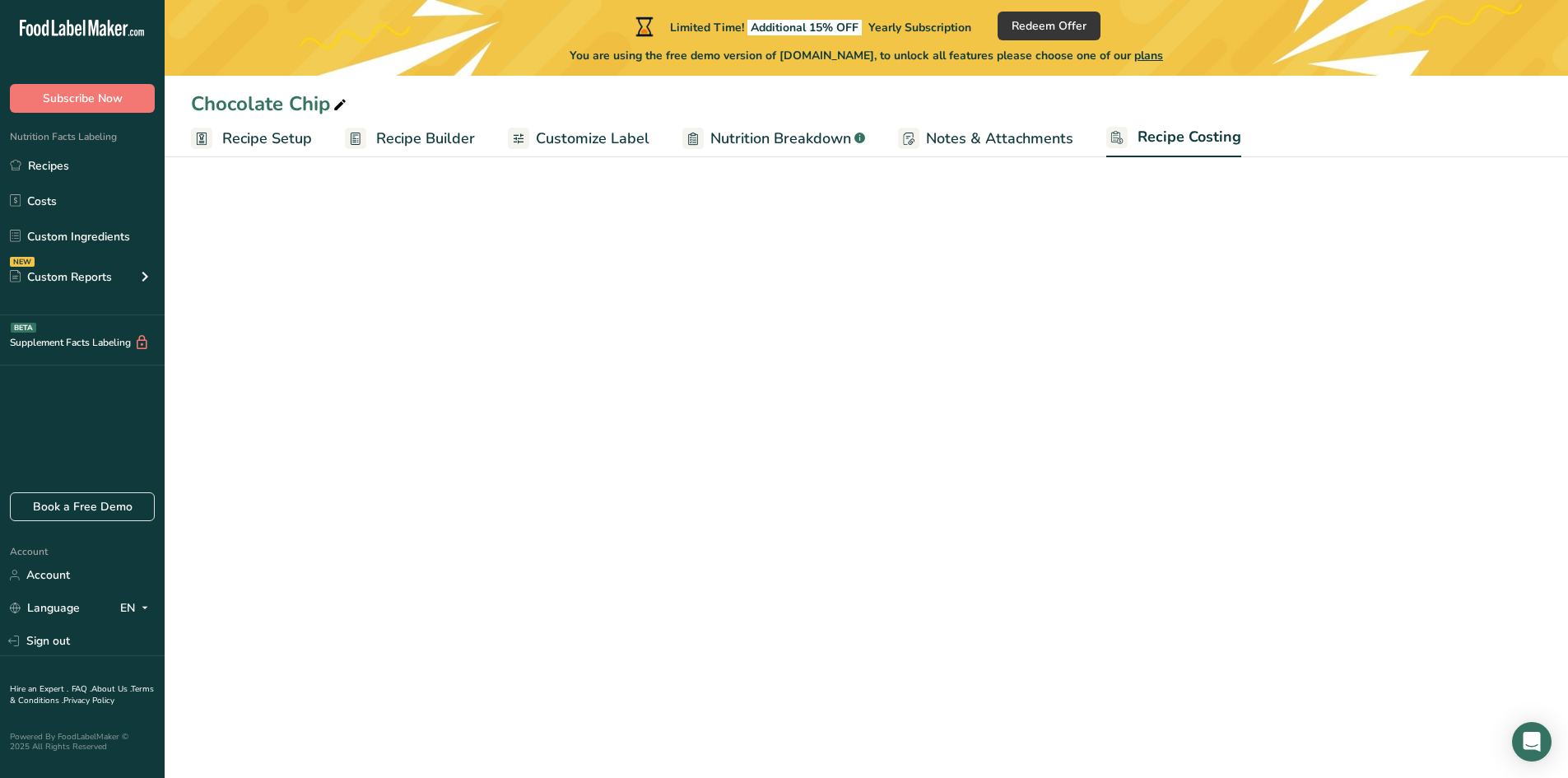
select select "12"
select select "5"
select select "12"
select select "5"
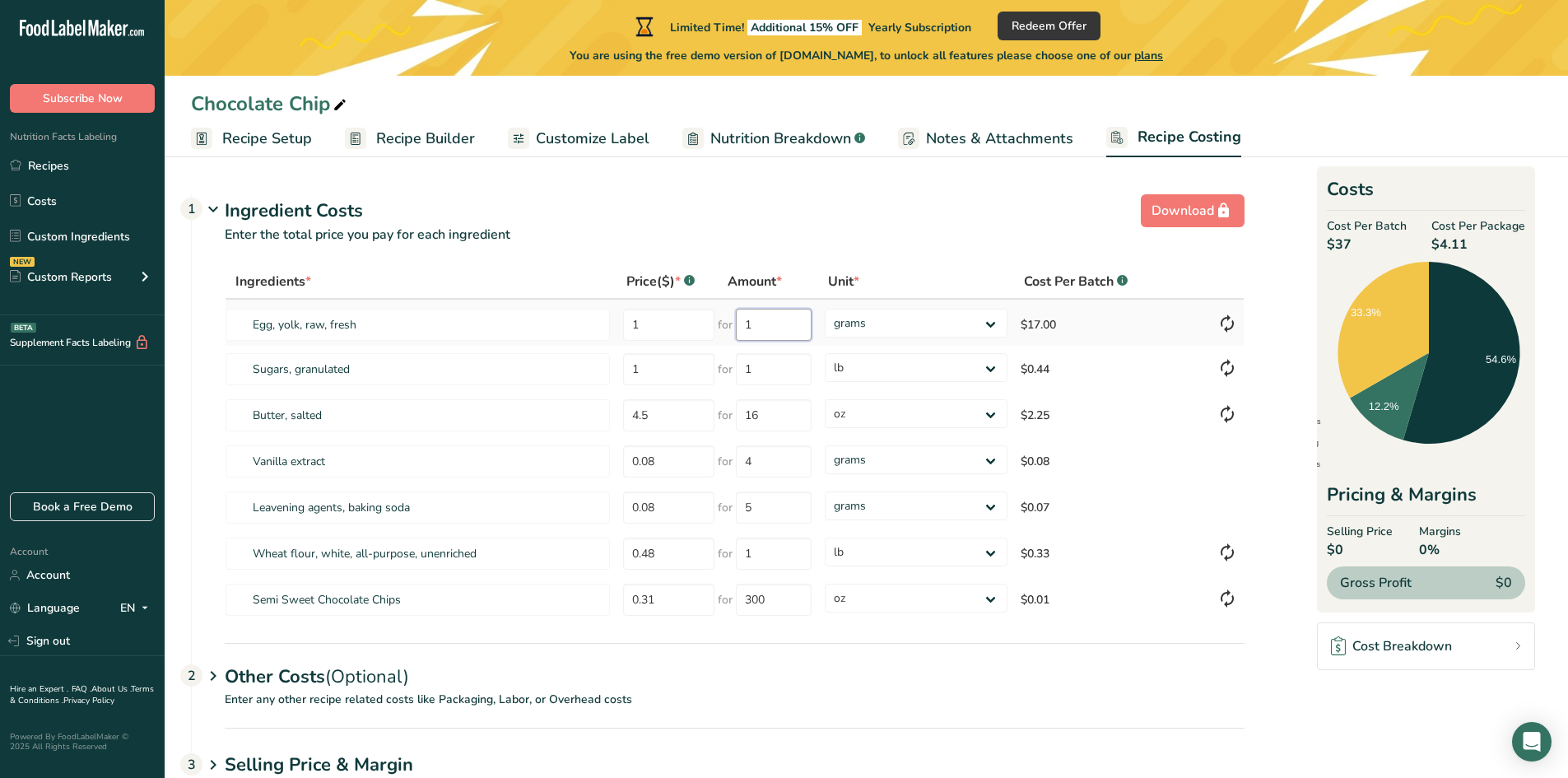
click at [781, 325] on input "1" at bounding box center [773, 325] width 75 height 32
type input "0.29"
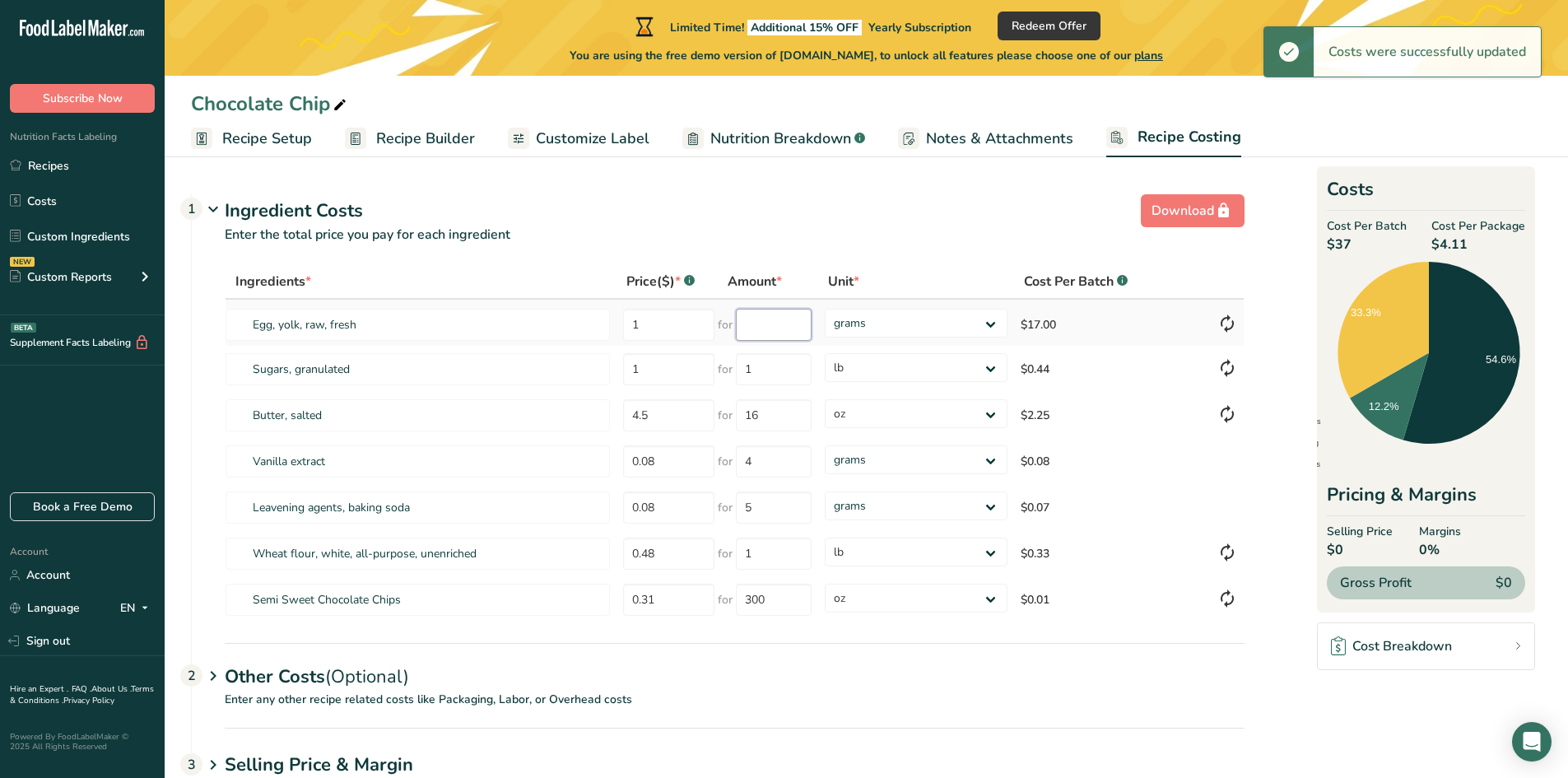
click at [750, 323] on input "number" at bounding box center [773, 325] width 75 height 32
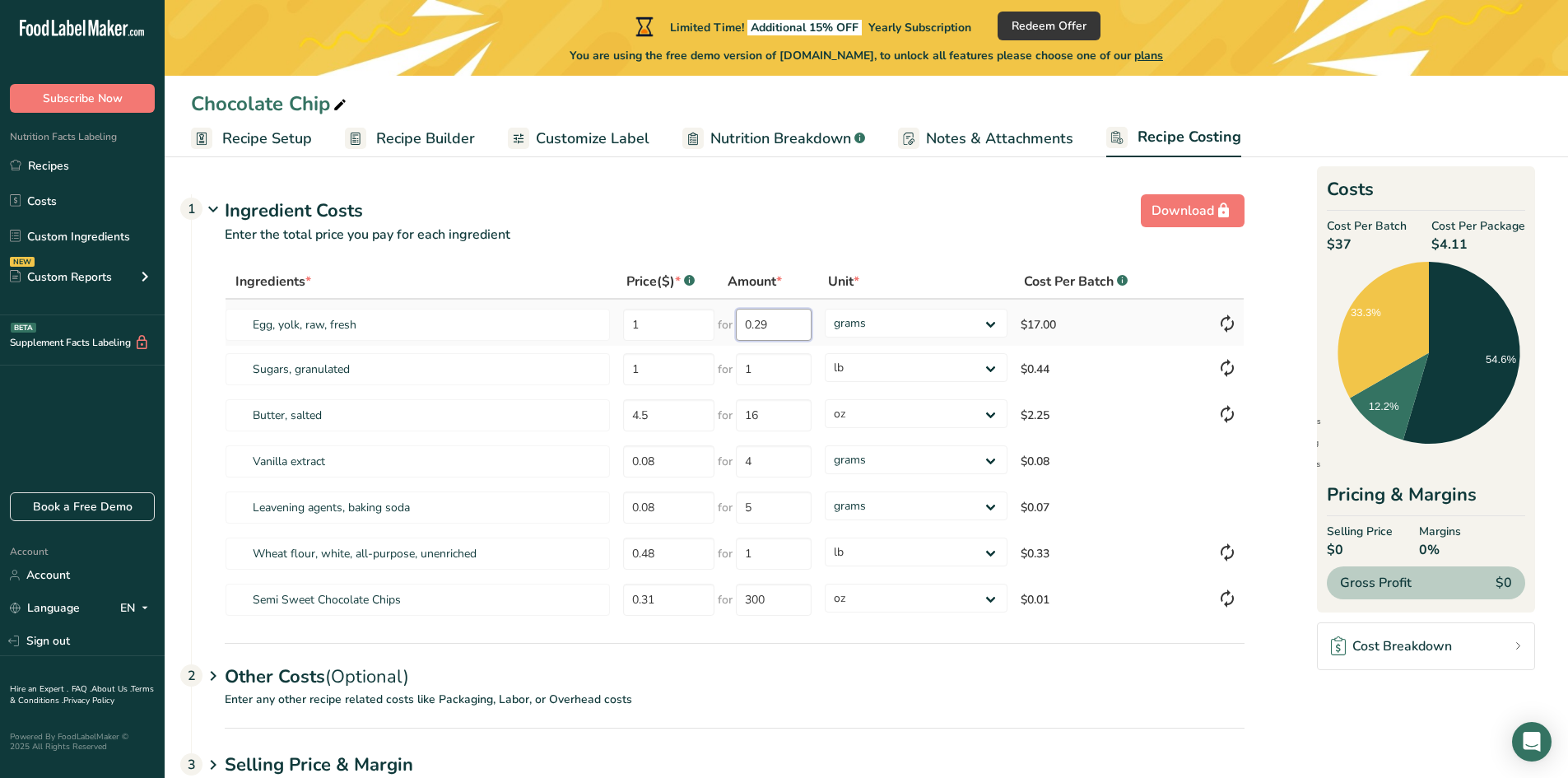
type input "0.29"
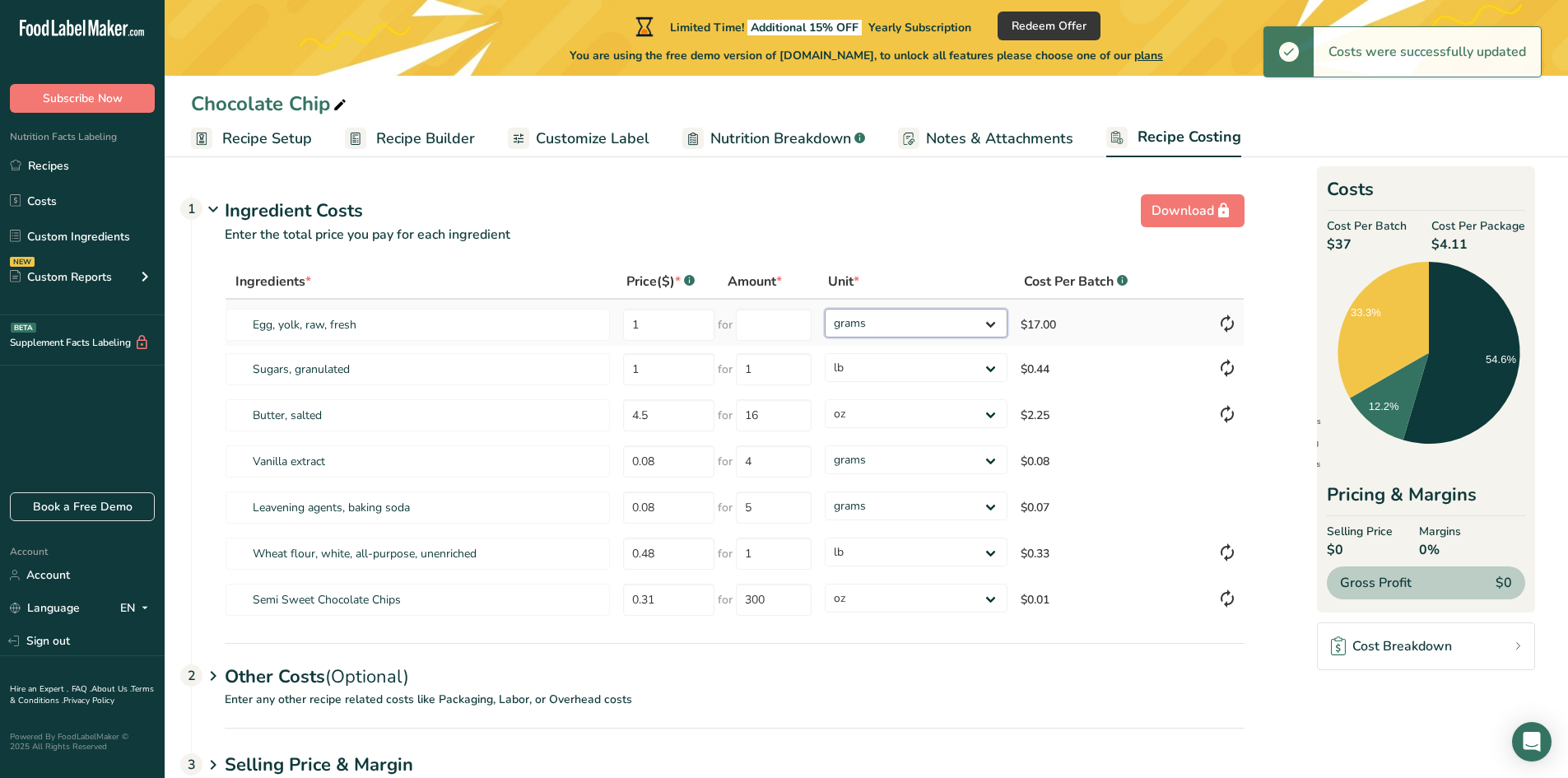
click at [995, 325] on select "grams kg mg mcg lb oz" at bounding box center [916, 323] width 183 height 29
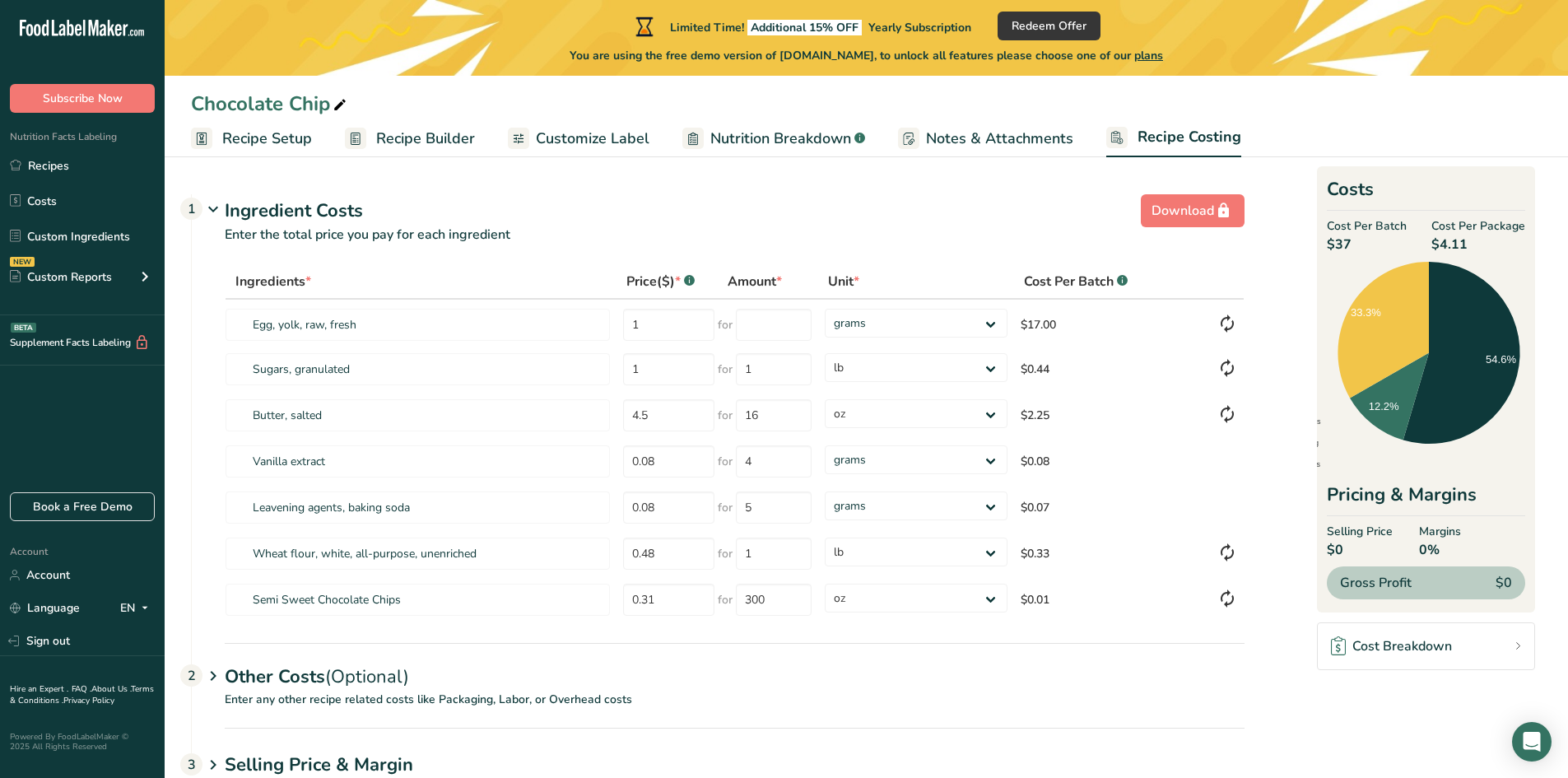
click at [959, 263] on p "Enter the total price you pay for each ingredient" at bounding box center [718, 244] width 1052 height 40
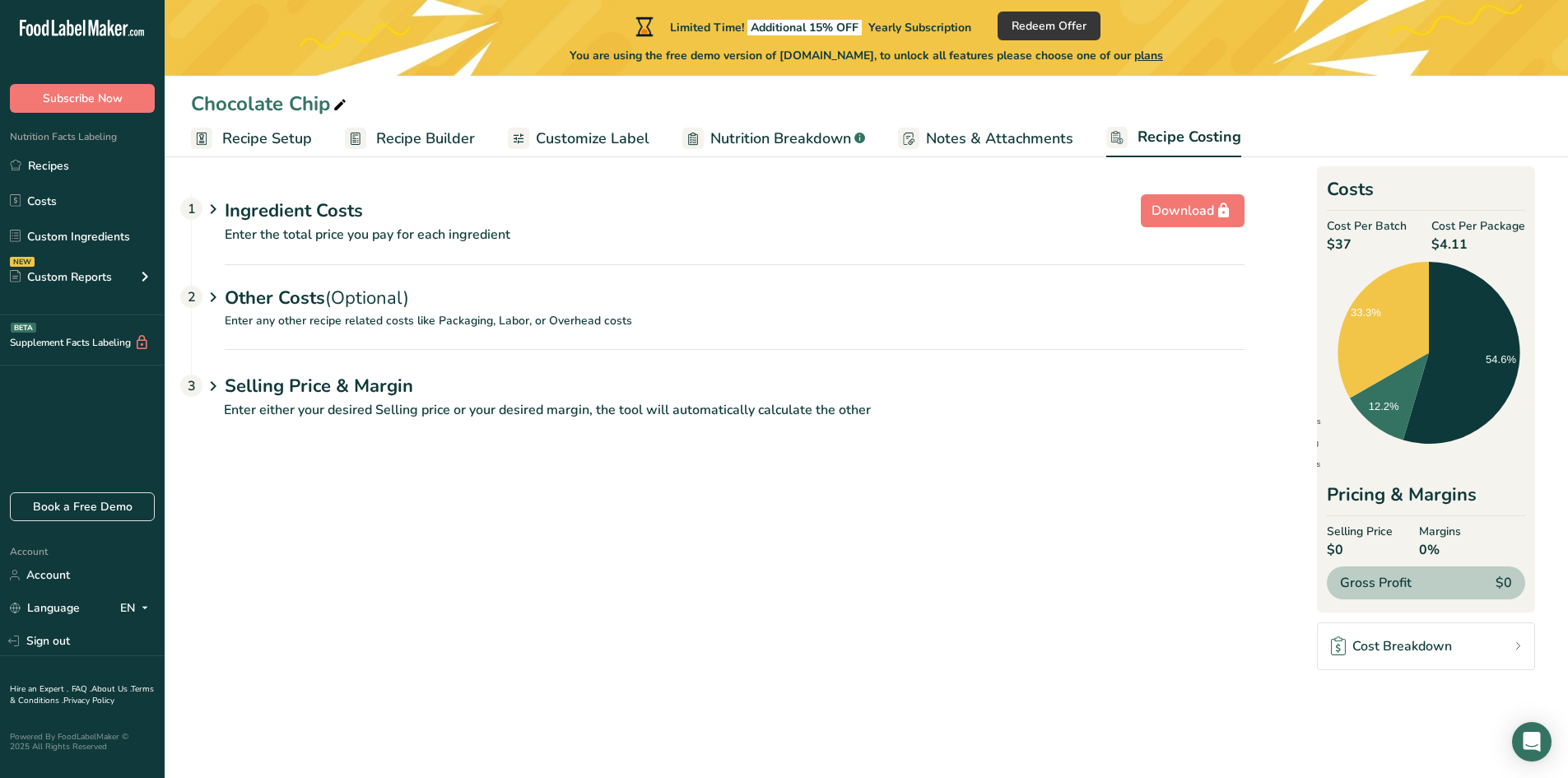
click at [217, 210] on icon at bounding box center [213, 209] width 20 height 31
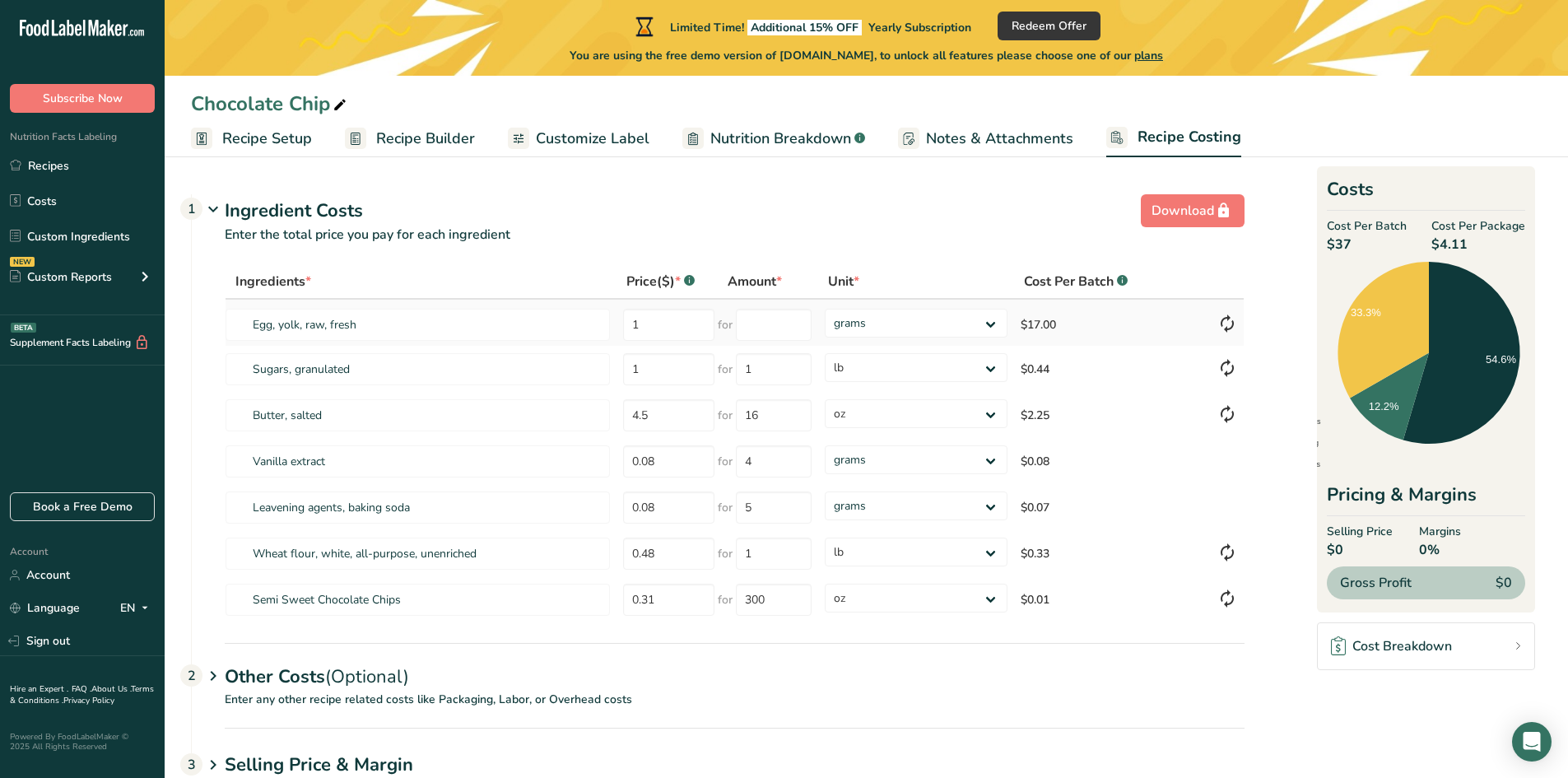
click at [754, 340] on td "for" at bounding box center [767, 323] width 100 height 47
click at [685, 324] on input "1" at bounding box center [668, 325] width 91 height 32
type input "0.3"
type input "1"
click at [992, 331] on select "grams kg mg mcg lb oz" at bounding box center [916, 323] width 183 height 29
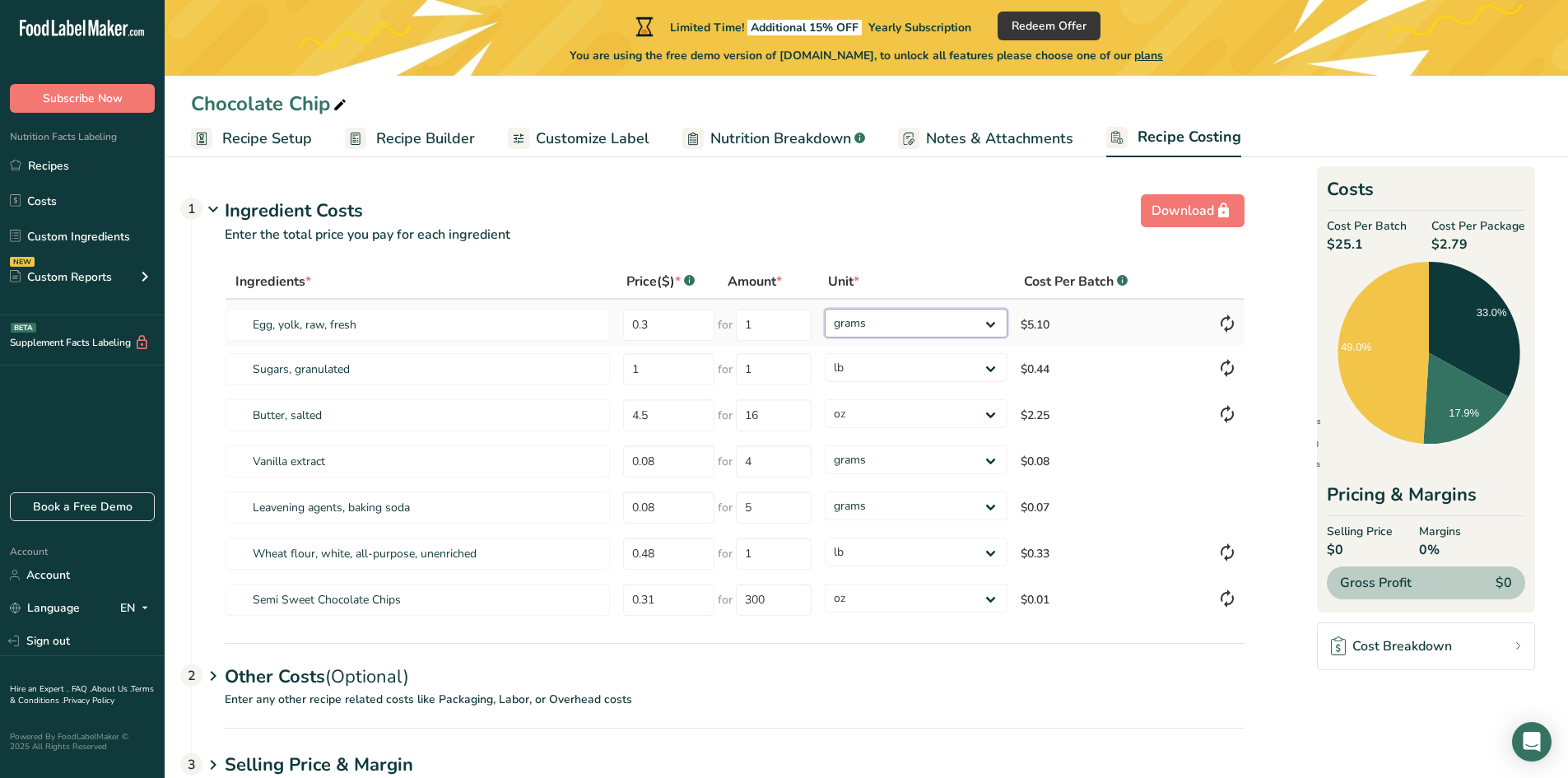
select select "5"
click at [825, 309] on select "grams kg mg mcg lb oz" at bounding box center [916, 323] width 183 height 29
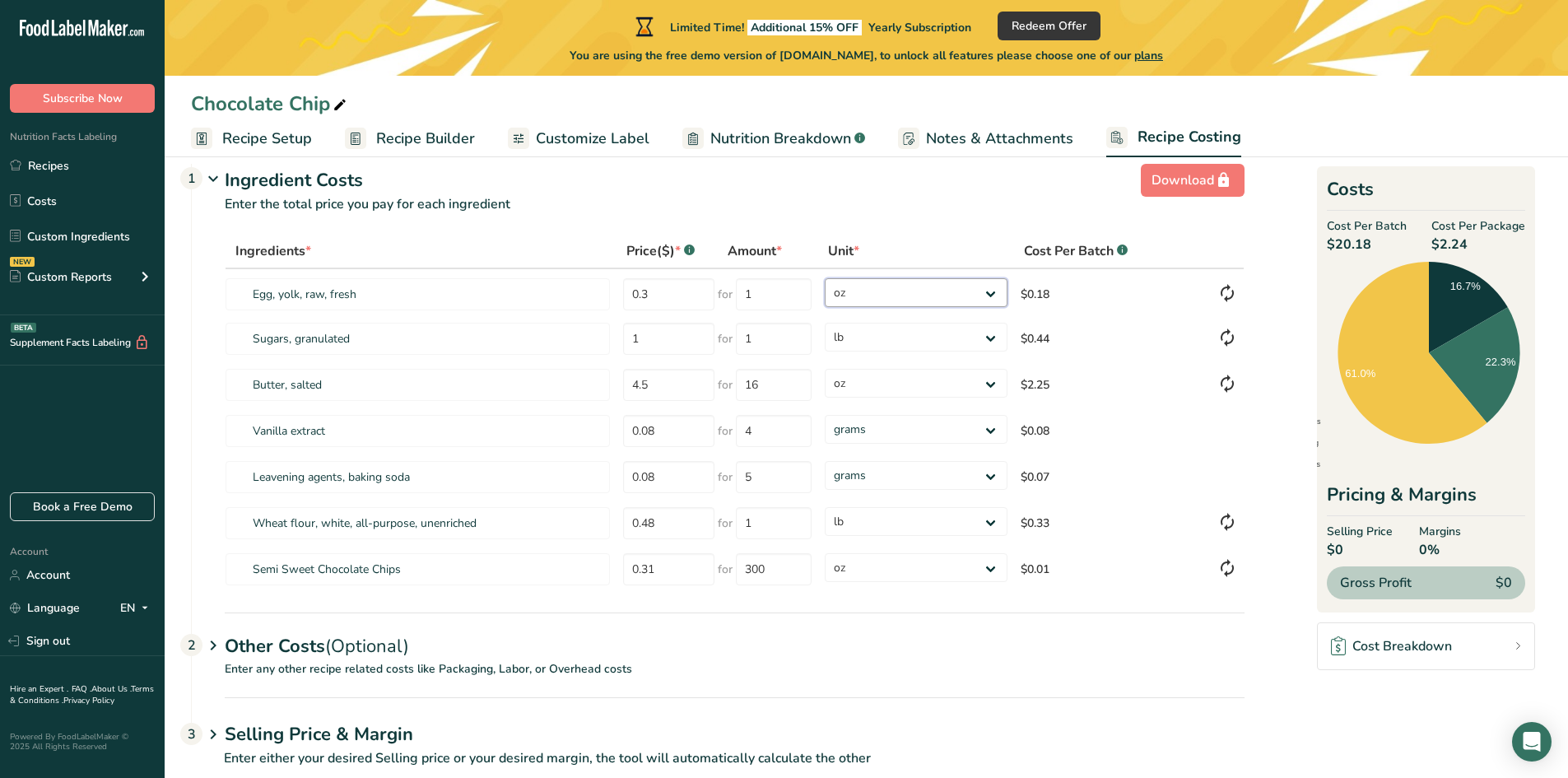
scroll to position [66, 0]
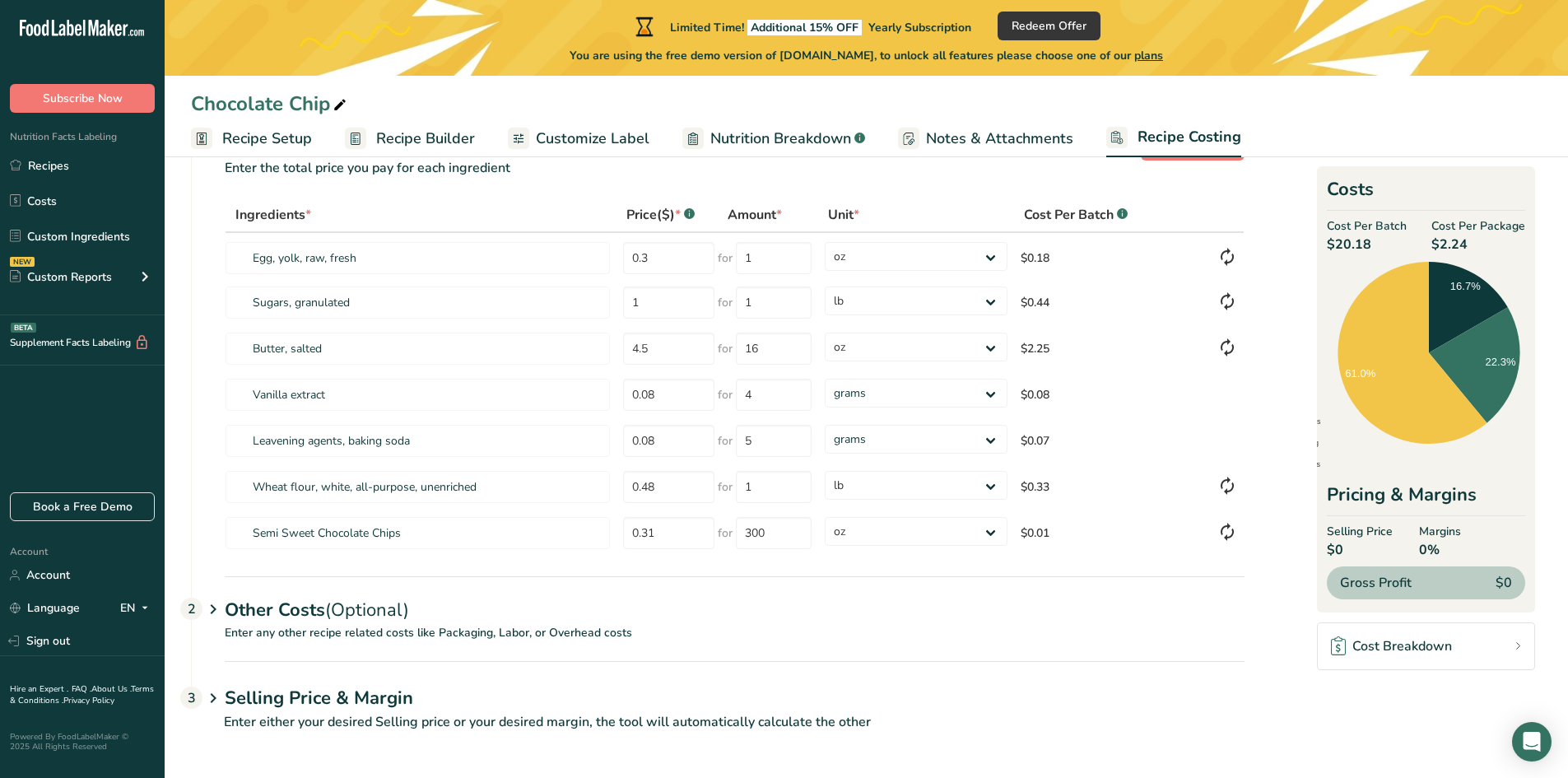
click at [217, 611] on icon at bounding box center [213, 609] width 20 height 31
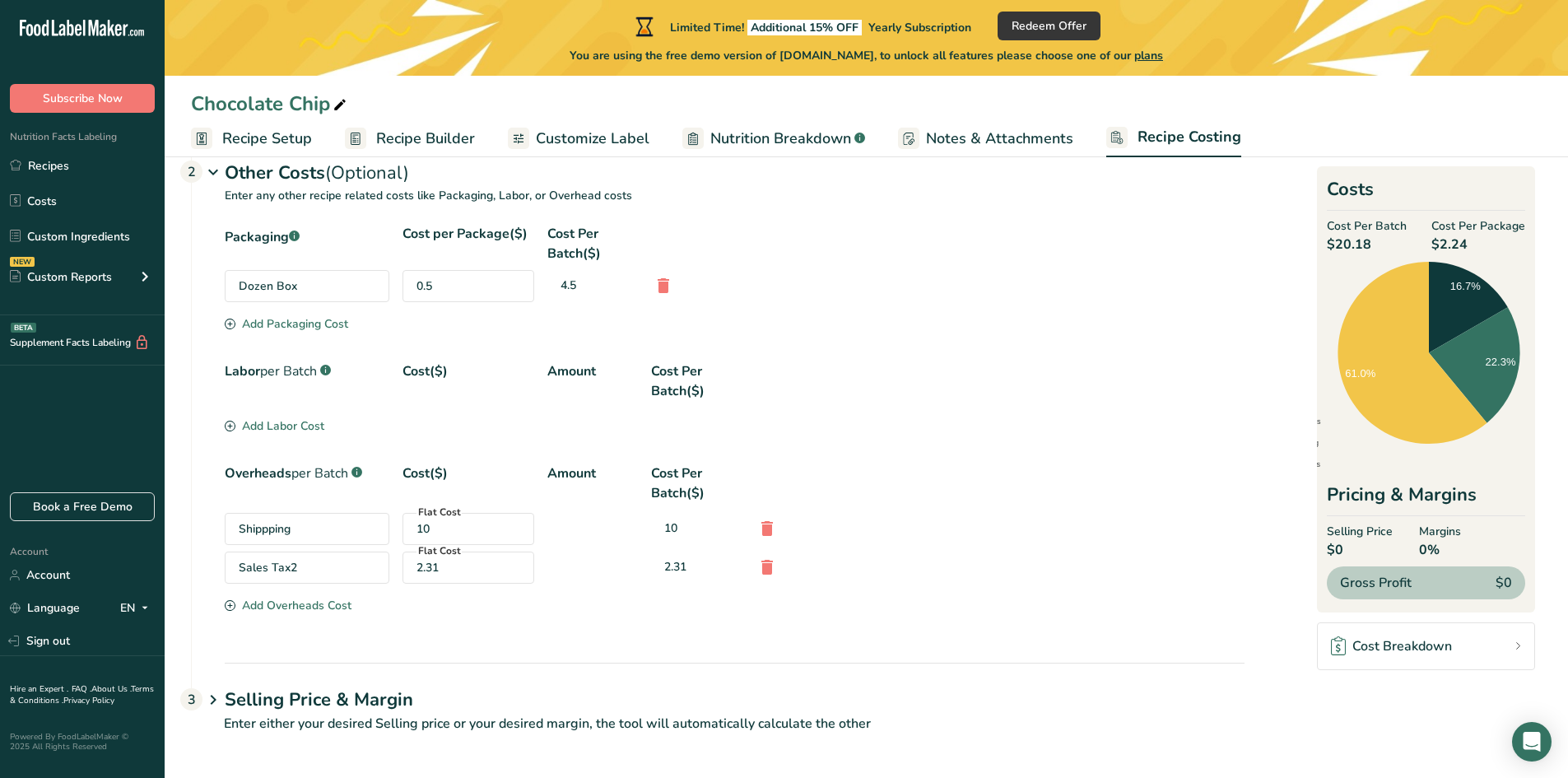
scroll to position [505, 0]
click at [216, 694] on icon at bounding box center [213, 698] width 20 height 31
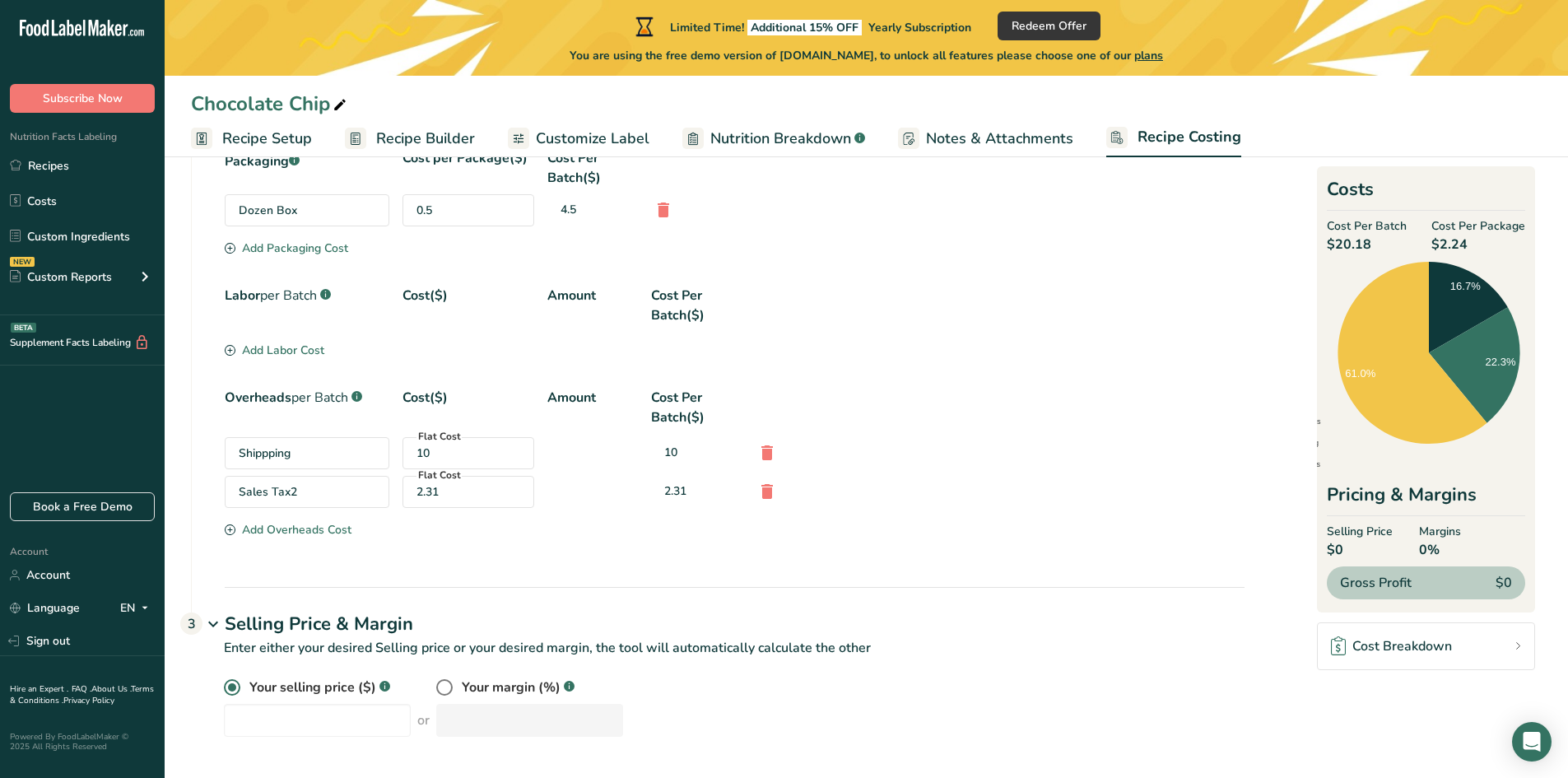
scroll to position [584, 0]
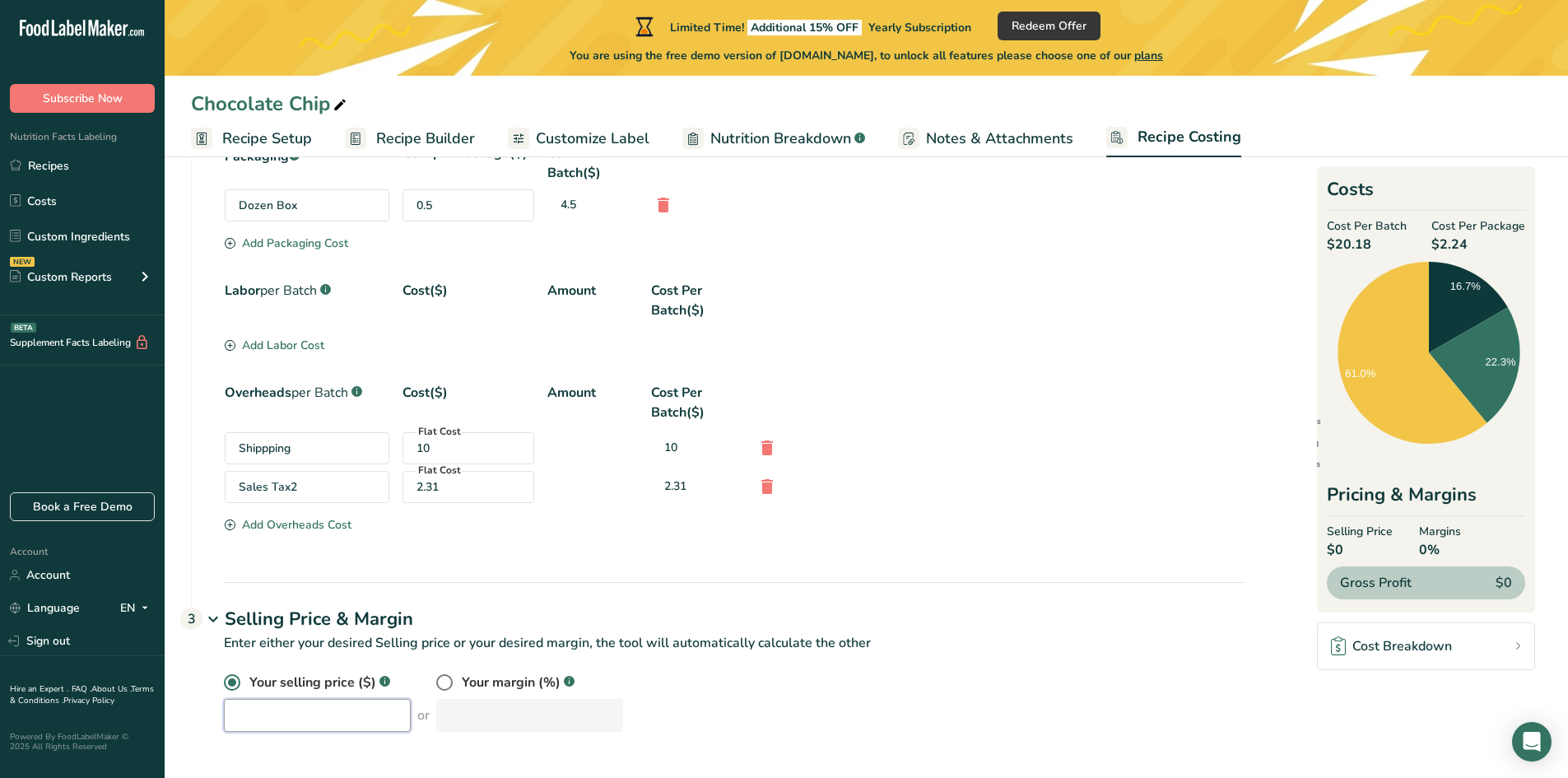
click at [310, 725] on input "number" at bounding box center [317, 715] width 187 height 33
click at [326, 715] on input "5.00" at bounding box center [317, 715] width 187 height 33
type input "5"
type input "60"
click at [355, 739] on div "Your selling price ($) .a-a{fill:#347362;}.b-a{fill:#fff;} 60 or Your margin (%…" at bounding box center [718, 712] width 1053 height 79
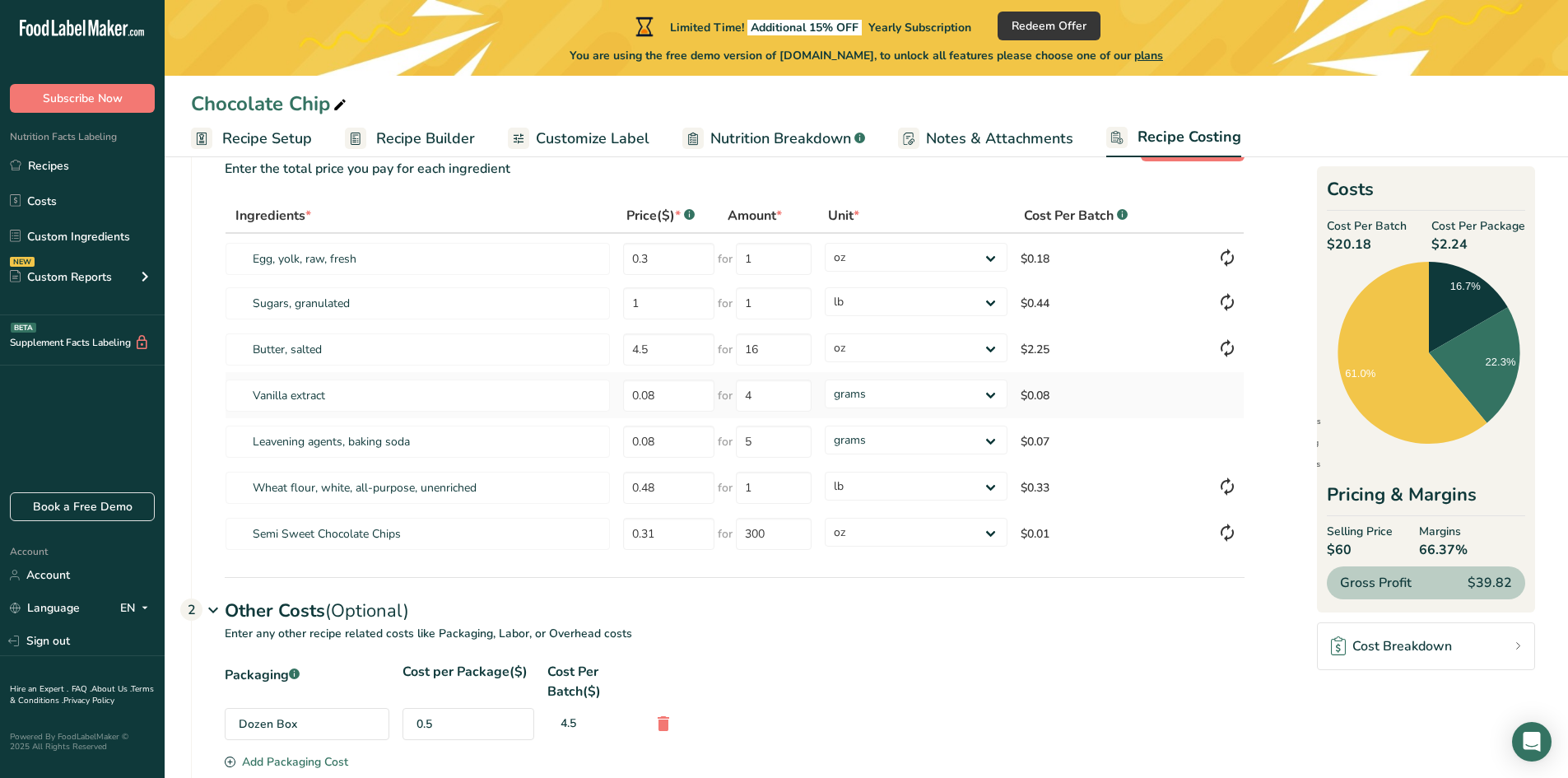
scroll to position [63, 0]
drag, startPoint x: 837, startPoint y: 660, endPoint x: 900, endPoint y: 705, distance: 77.4
click at [837, 660] on p "Enter any other recipe related costs like Packaging, Labor, or Overhead costs" at bounding box center [718, 645] width 1052 height 37
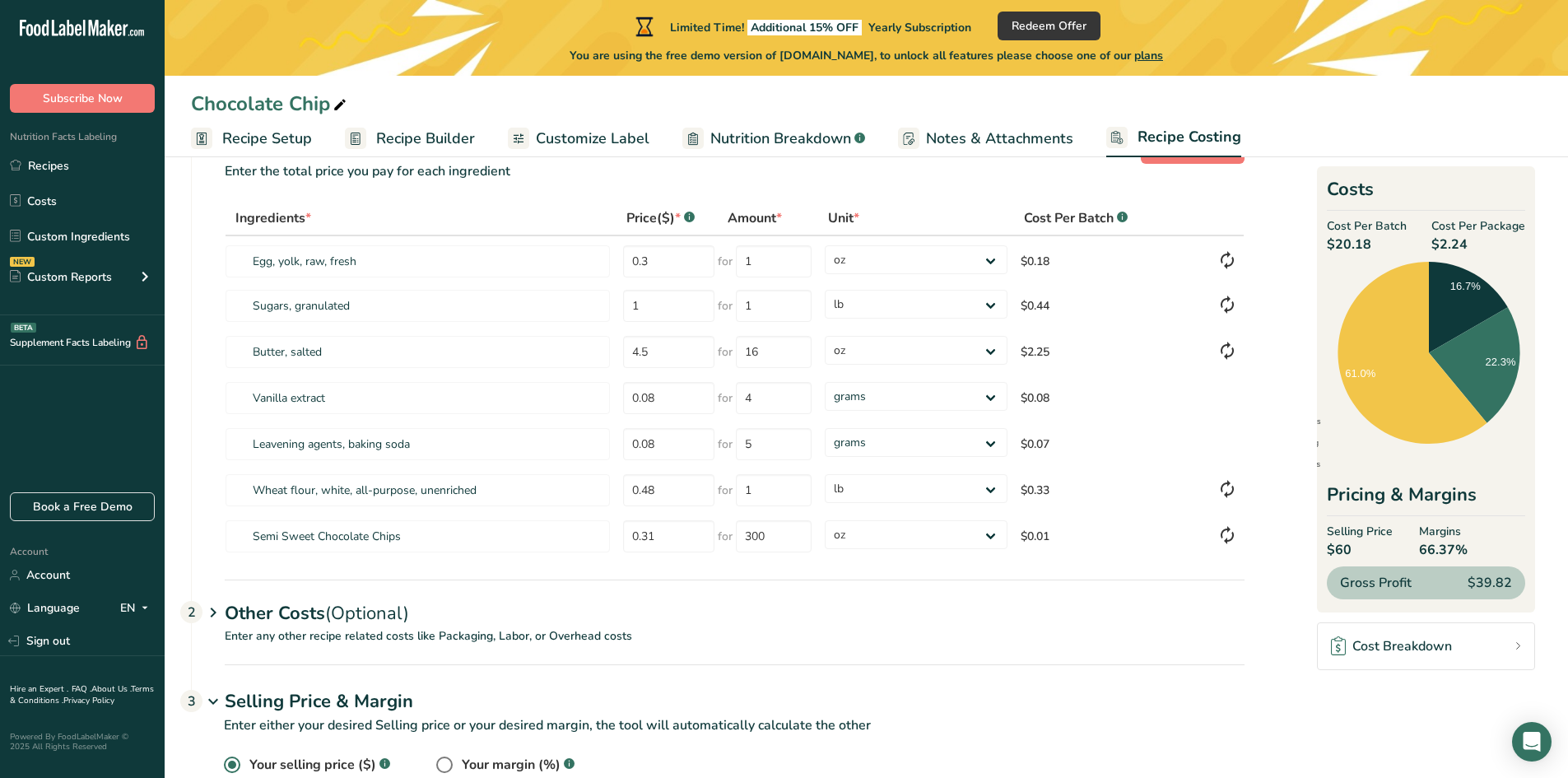
click at [215, 612] on icon at bounding box center [213, 613] width 20 height 31
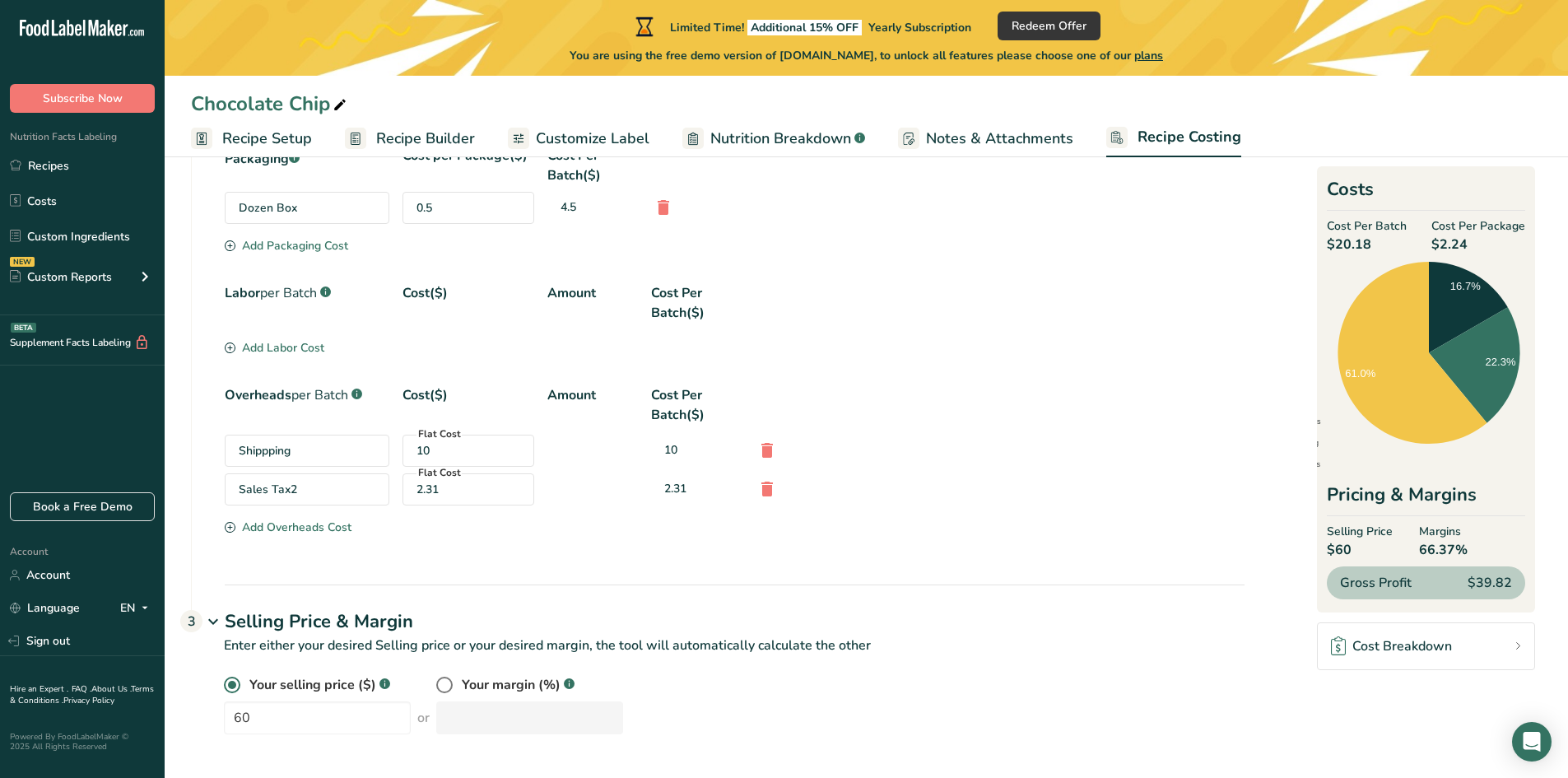
scroll to position [584, 0]
drag, startPoint x: 1119, startPoint y: 167, endPoint x: 1102, endPoint y: 163, distance: 17.5
click at [1119, 167] on div "Packaging .a-a{fill:#347362;}.b-a{fill:#fff;} Cost per Package($) Cost Per Batc…" at bounding box center [735, 163] width 1020 height 40
click at [1145, 516] on section "Overheads per Batch .a-a{fill:#347362;}.b-a{fill:#fff;} Cost($) Amount Cost Per…" at bounding box center [735, 459] width 1020 height 153
